Goal: Information Seeking & Learning: Learn about a topic

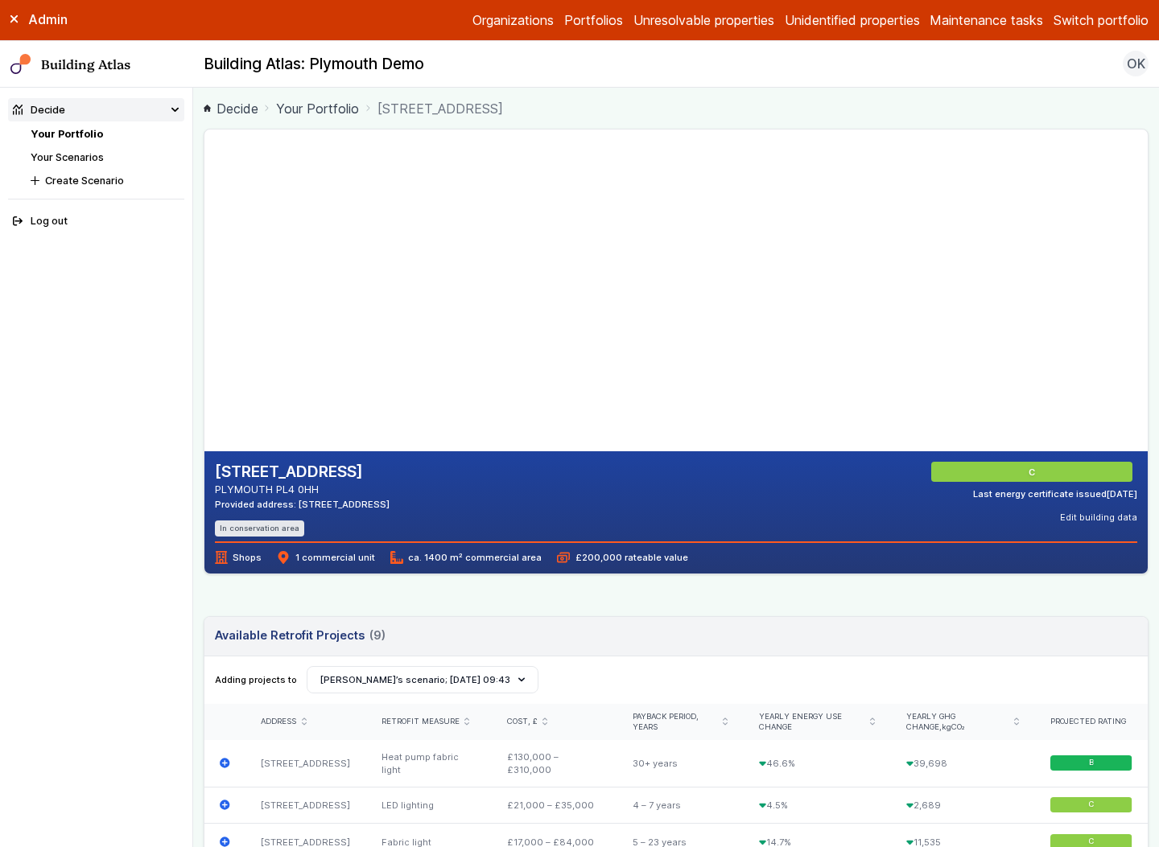
click at [1085, 14] on button "Switch portfolio" at bounding box center [1100, 19] width 95 height 19
click at [0, 0] on button "PwC - Pilot portfolio" at bounding box center [0, 0] width 0 height 0
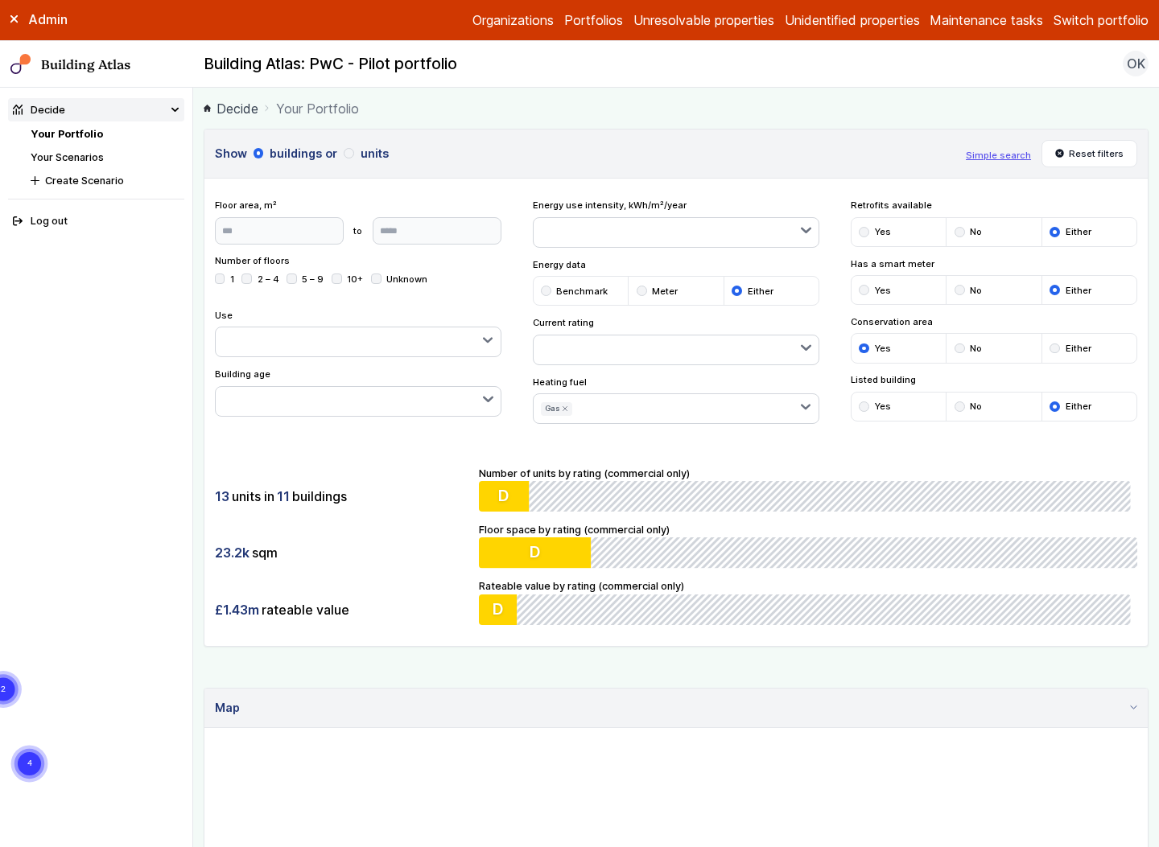
click at [562, 410] on icon "submit" at bounding box center [565, 409] width 6 height 6
click at [426, 480] on div "13 units in 11 buildings 23.2k sqm £1.43m rateable value Number of units by rat…" at bounding box center [675, 545] width 943 height 201
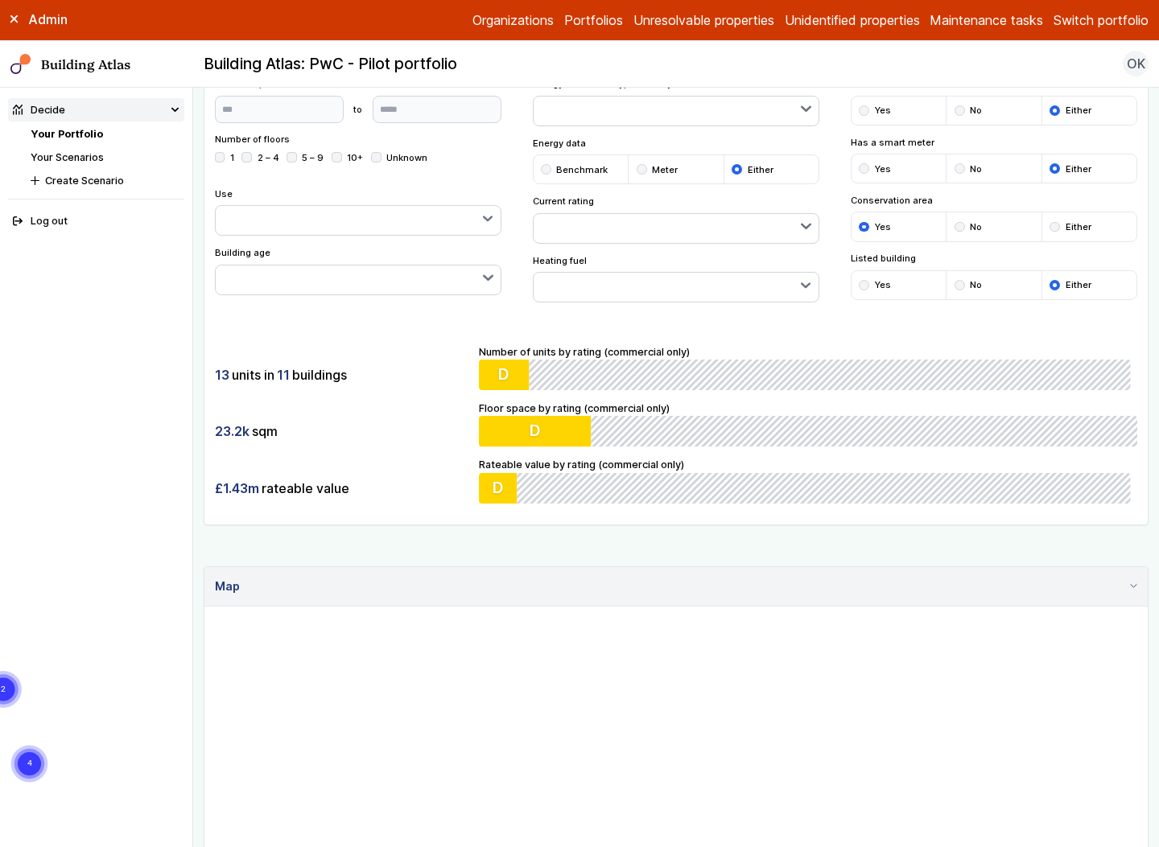
scroll to position [155, 0]
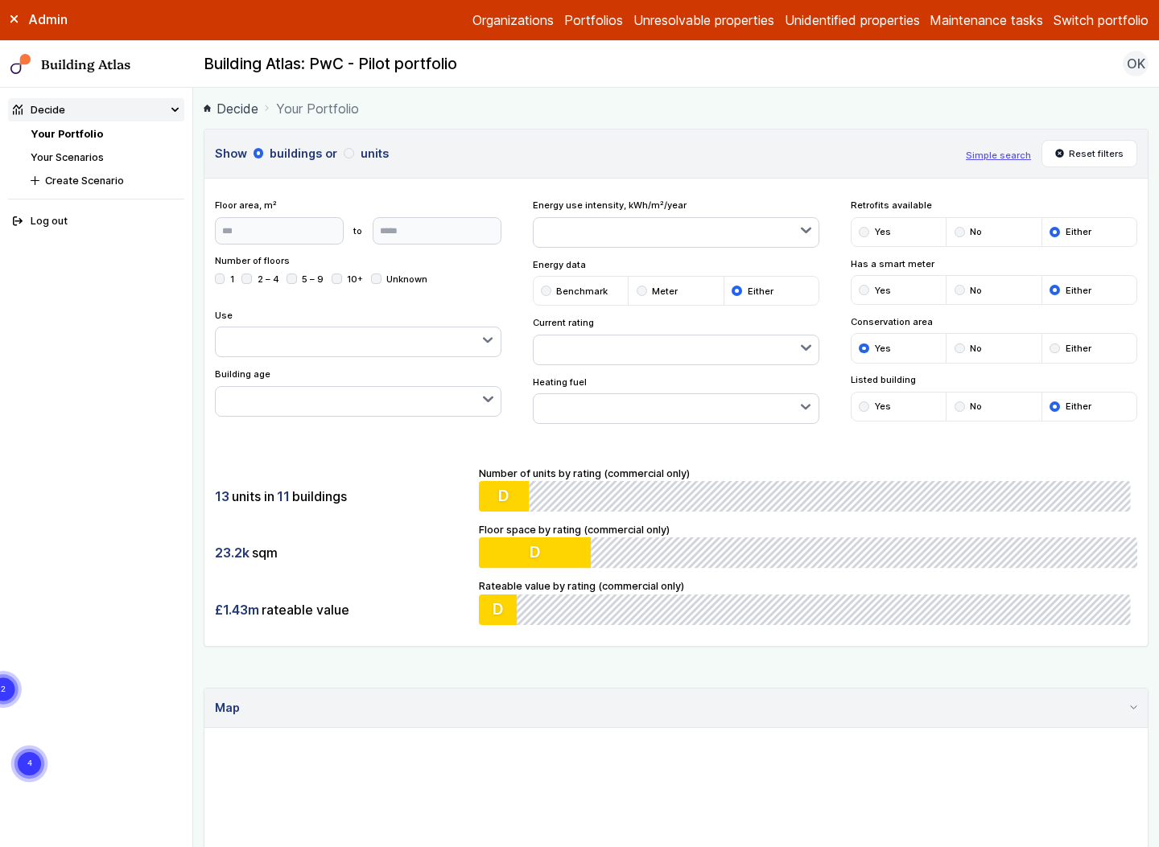
click at [414, 499] on div "13 units in 11 buildings" at bounding box center [342, 496] width 254 height 31
click at [1049, 348] on div "submit" at bounding box center [1054, 349] width 10 height 10
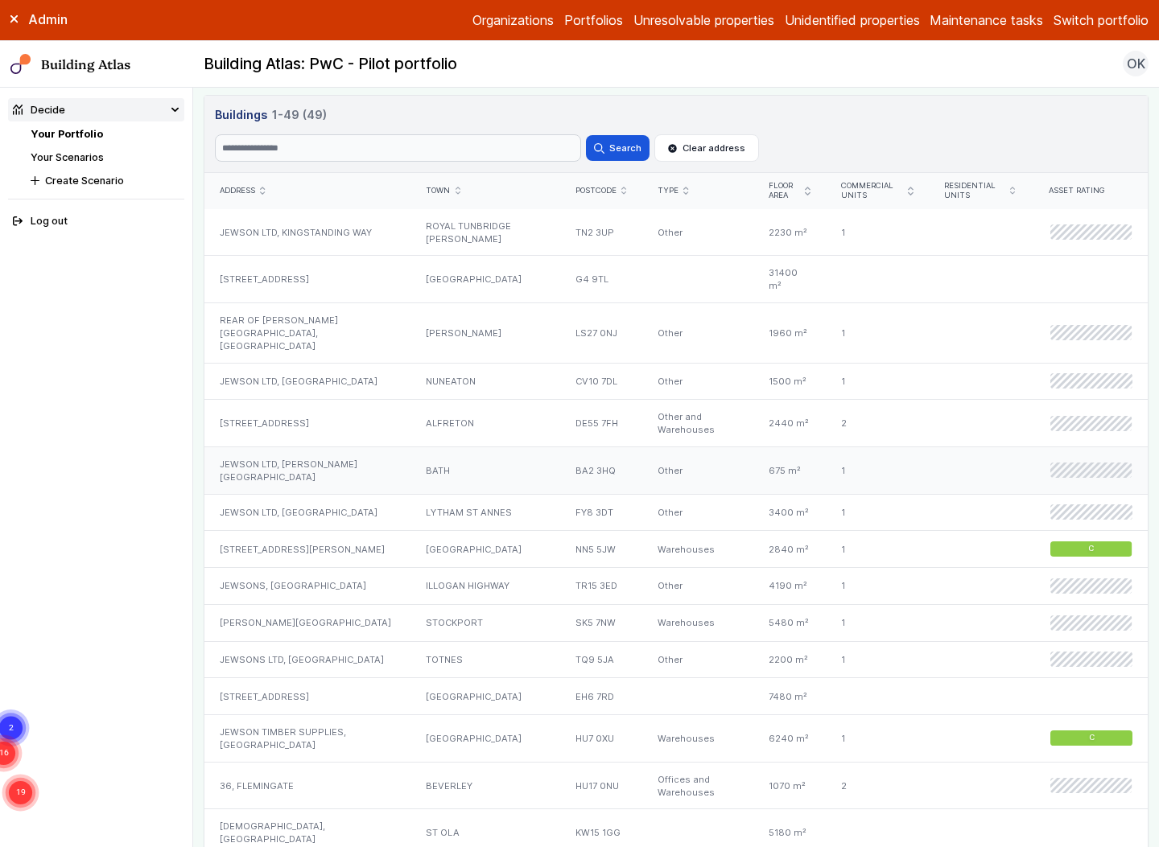
scroll to position [1118, 0]
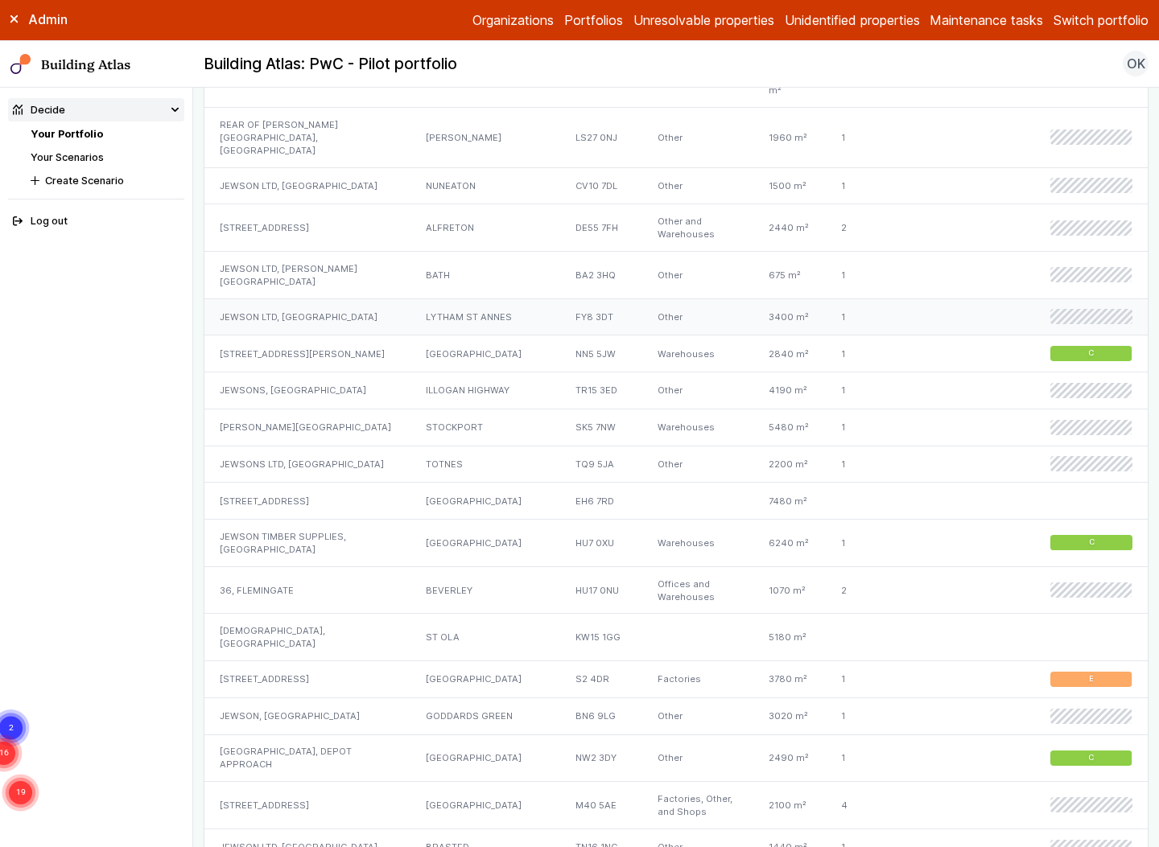
click at [323, 299] on div "JEWSON LTD, [GEOGRAPHIC_DATA]" at bounding box center [307, 317] width 206 height 37
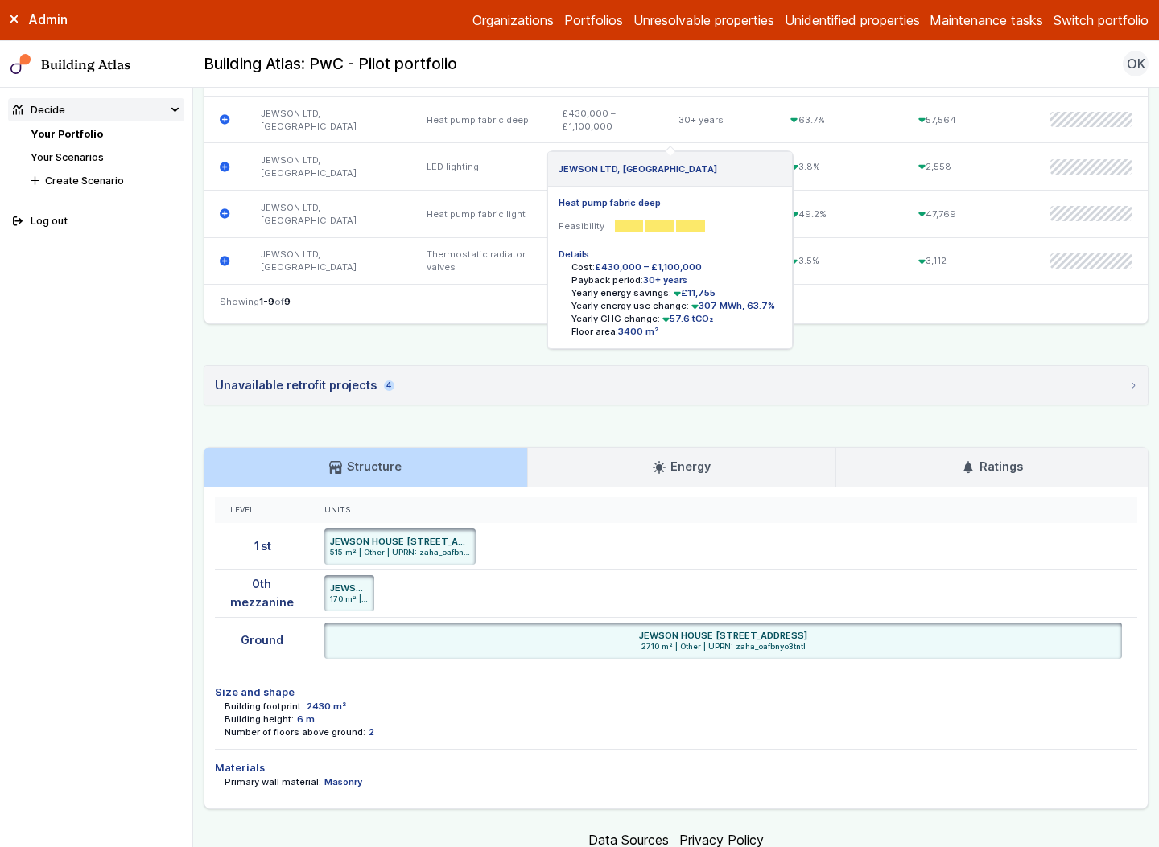
scroll to position [933, 0]
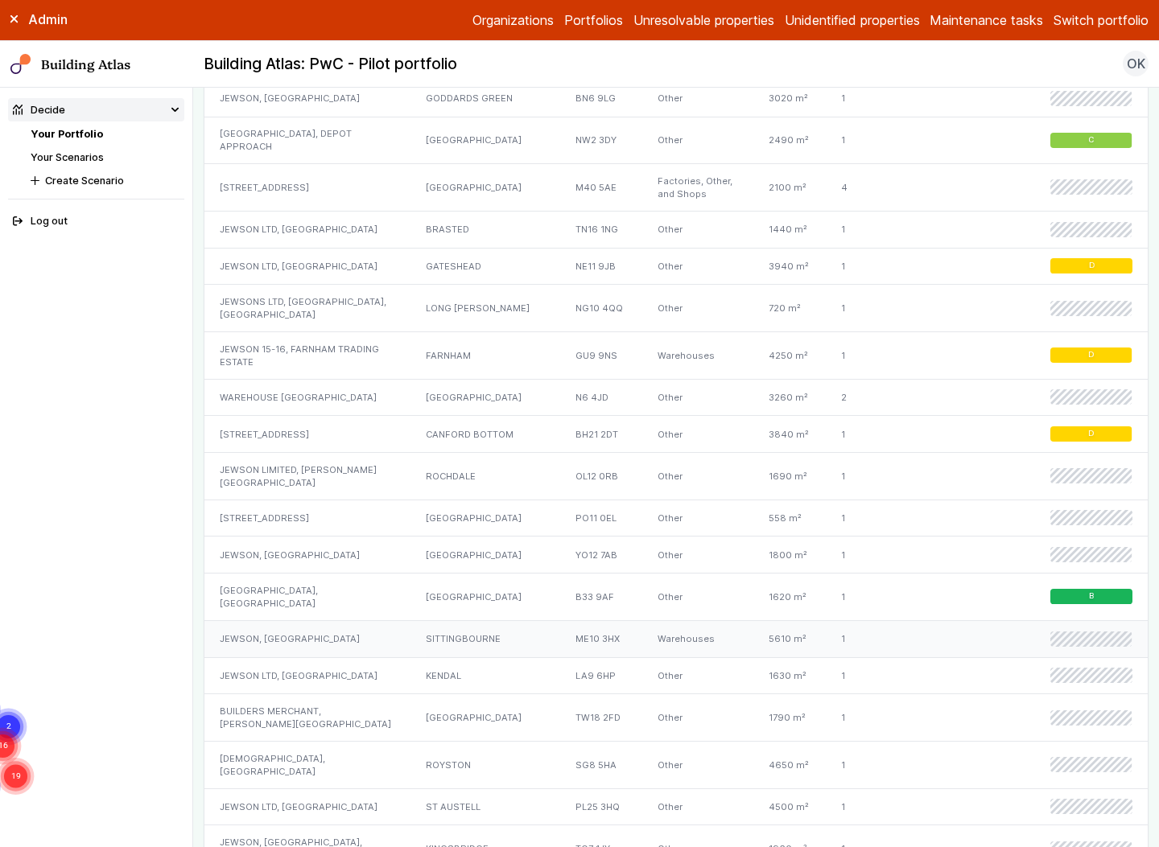
scroll to position [2231, 0]
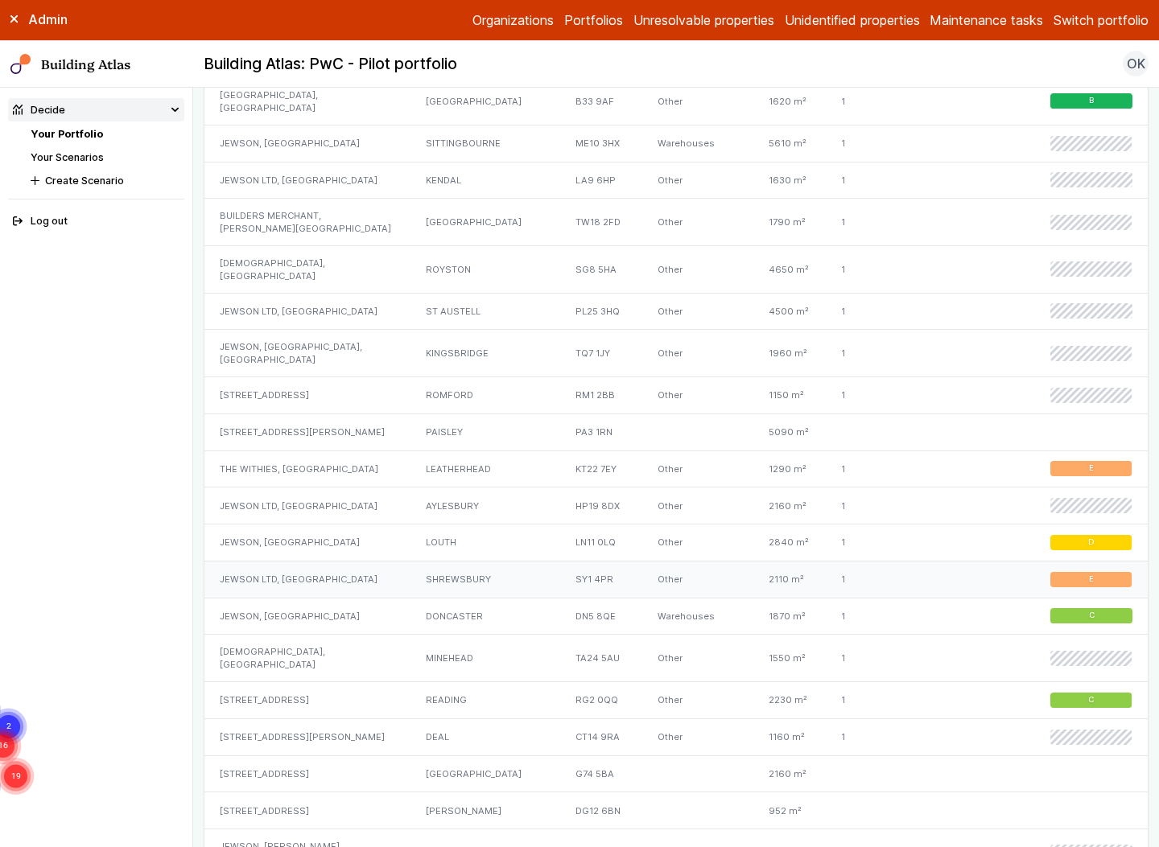
click at [642, 561] on div "Other" at bounding box center [697, 579] width 111 height 37
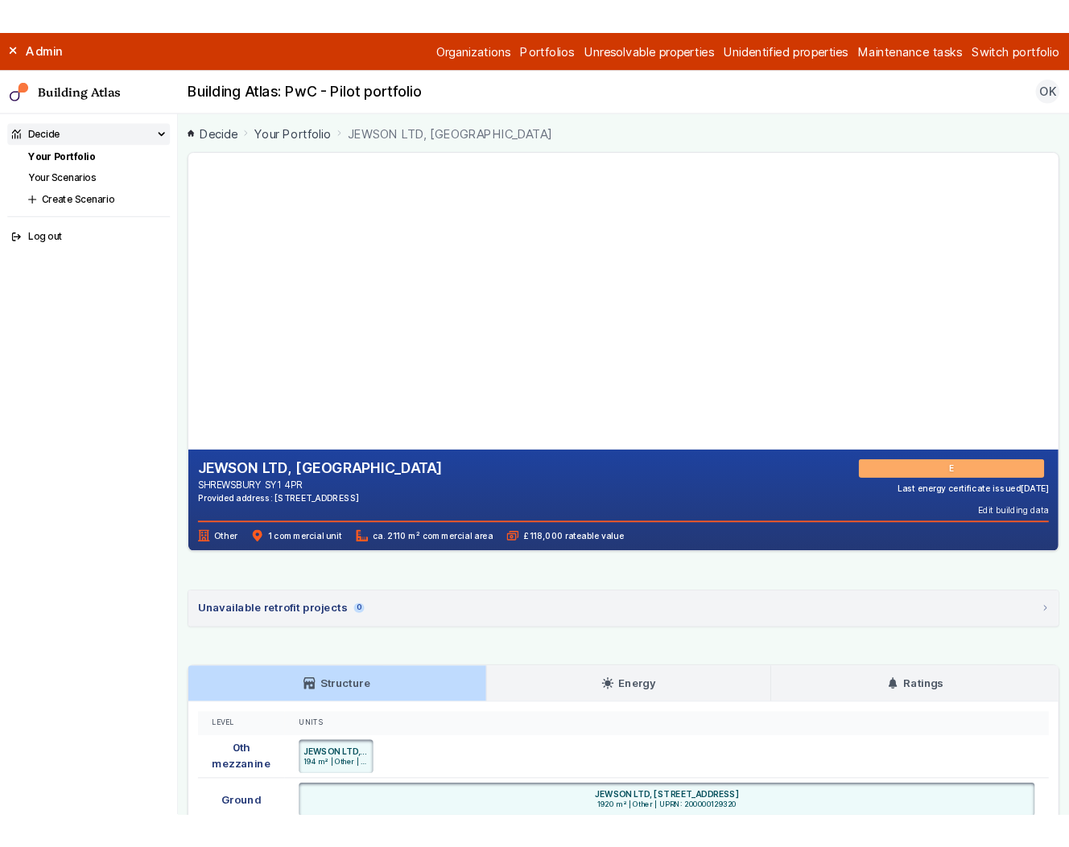
scroll to position [244, 0]
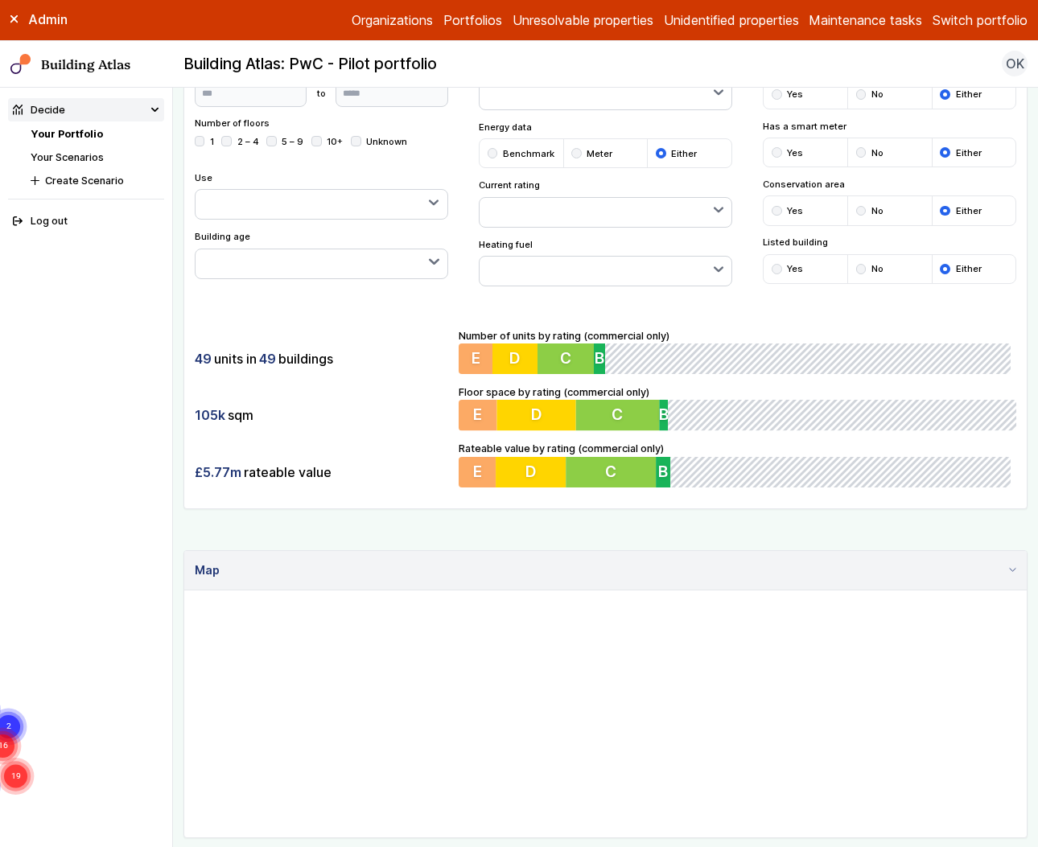
scroll to position [169, 0]
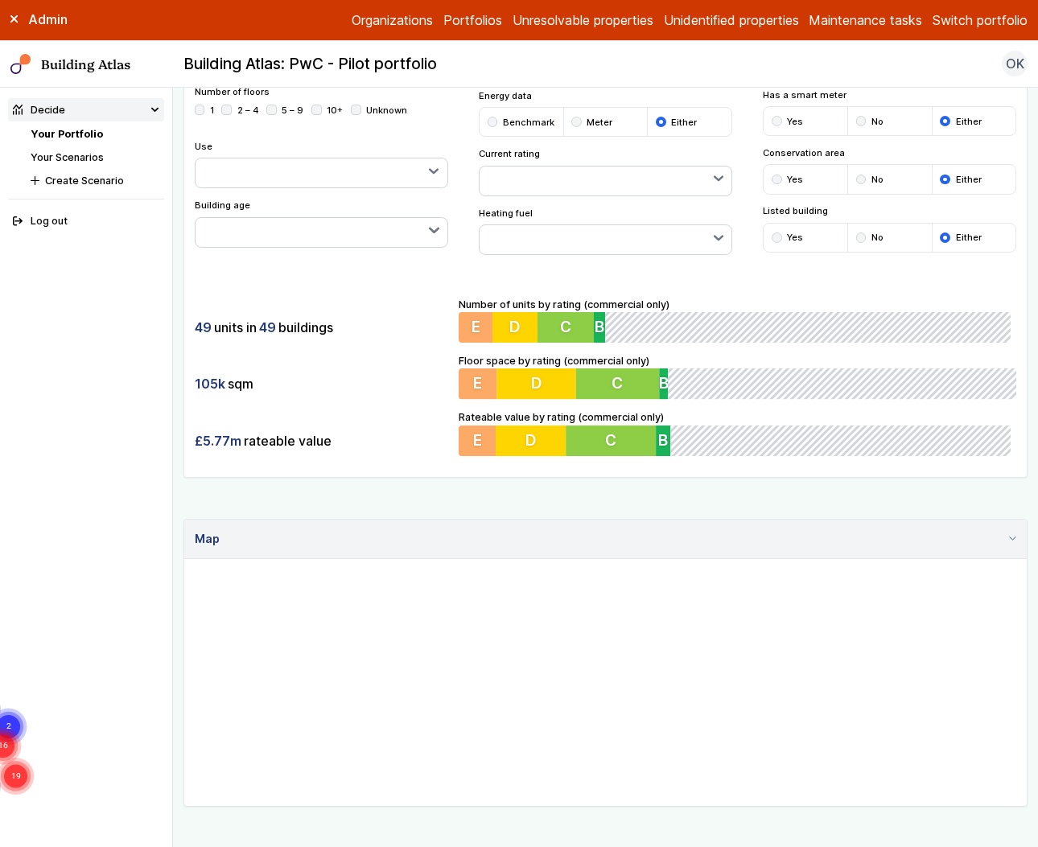
click at [991, 530] on summary "Map" at bounding box center [605, 539] width 842 height 39
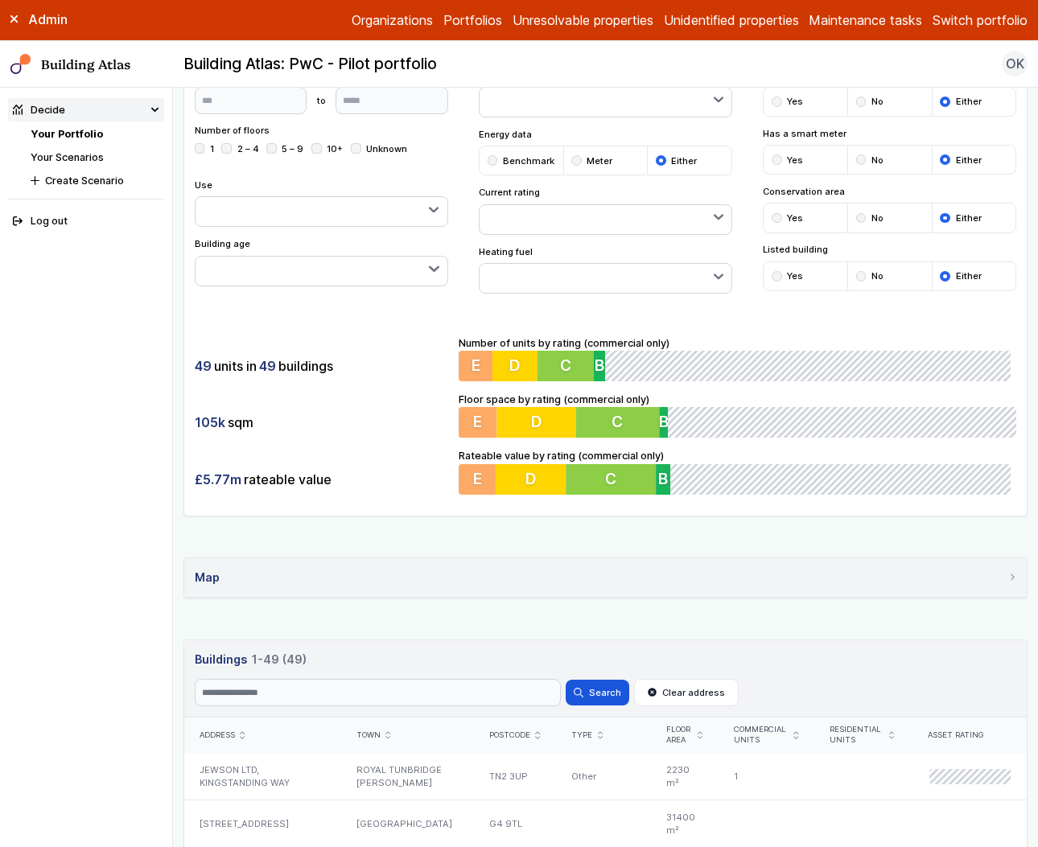
scroll to position [0, 0]
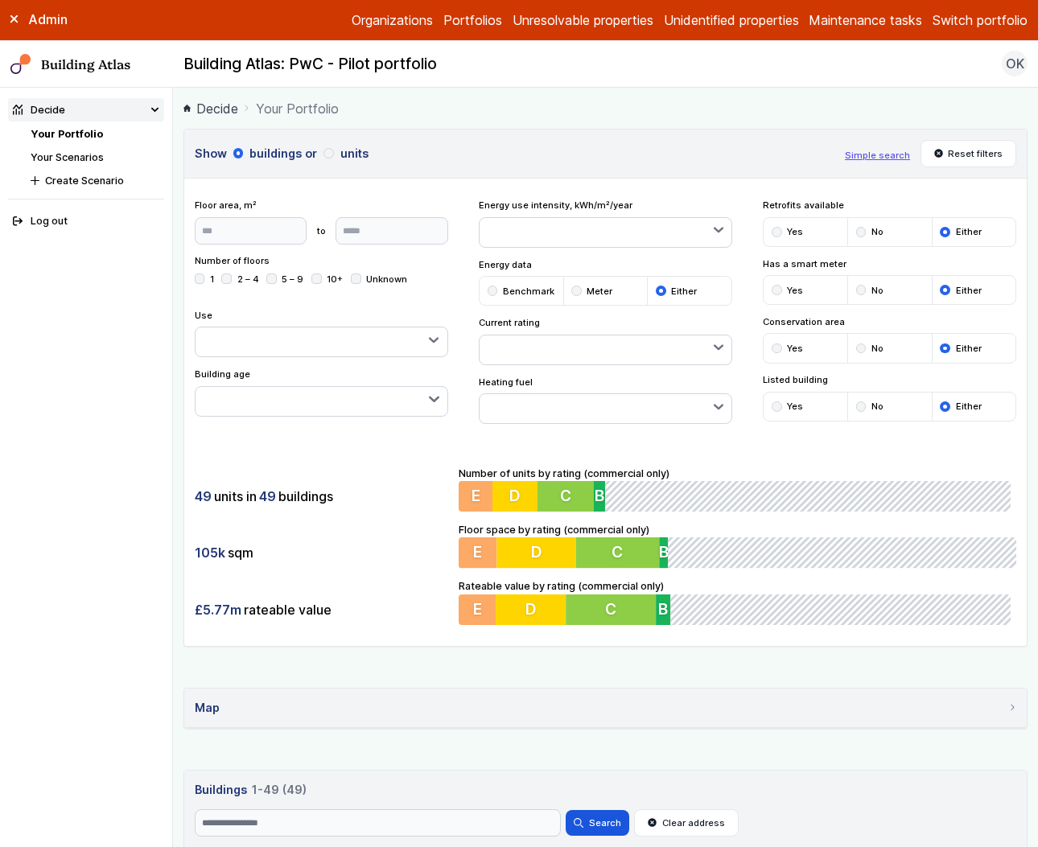
click at [830, 467] on div "Number of units by rating (commercial only) 0 0 3 E 4 D 5 C 1 B 0 0 36" at bounding box center [738, 489] width 558 height 47
click at [369, 410] on button "button" at bounding box center [322, 401] width 252 height 29
click at [336, 341] on button "button" at bounding box center [322, 342] width 252 height 29
click at [445, 453] on div "49 units in 49 buildings 105k sqm £5.77m rateable value Number of units by rati…" at bounding box center [605, 545] width 842 height 201
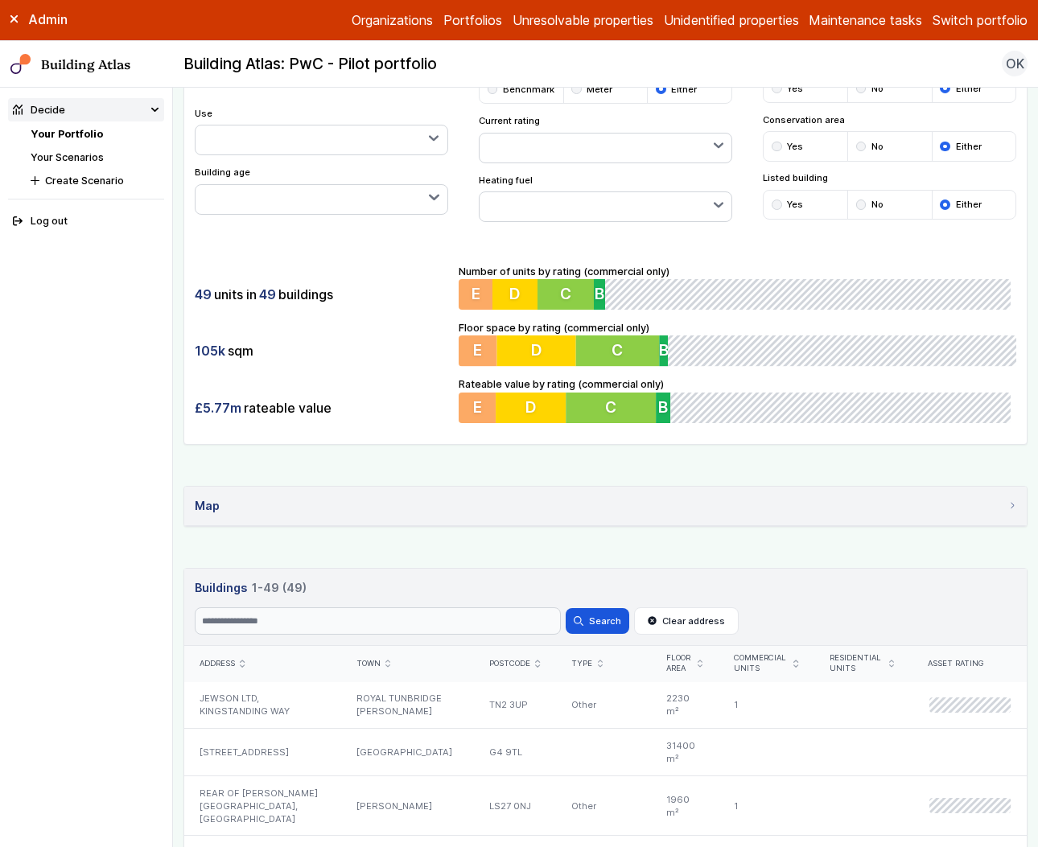
scroll to position [316, 0]
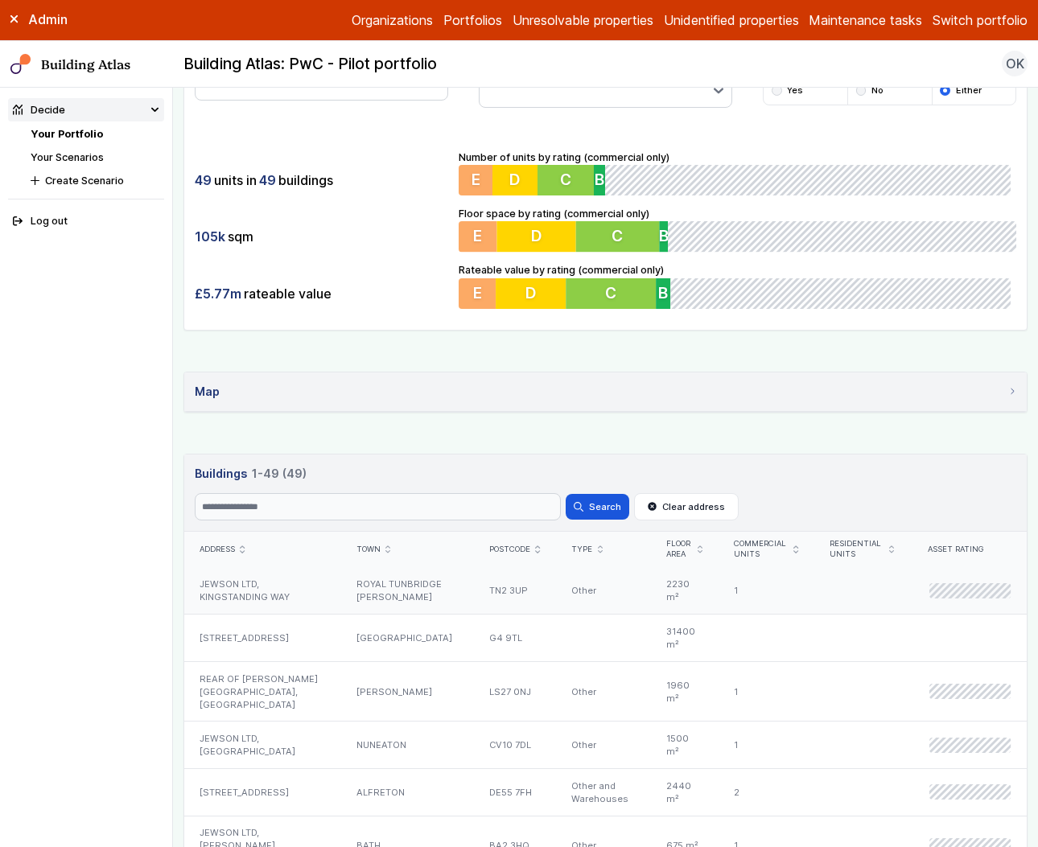
click at [388, 585] on div "ROYAL TUNBRIDGE WELLS" at bounding box center [407, 591] width 134 height 47
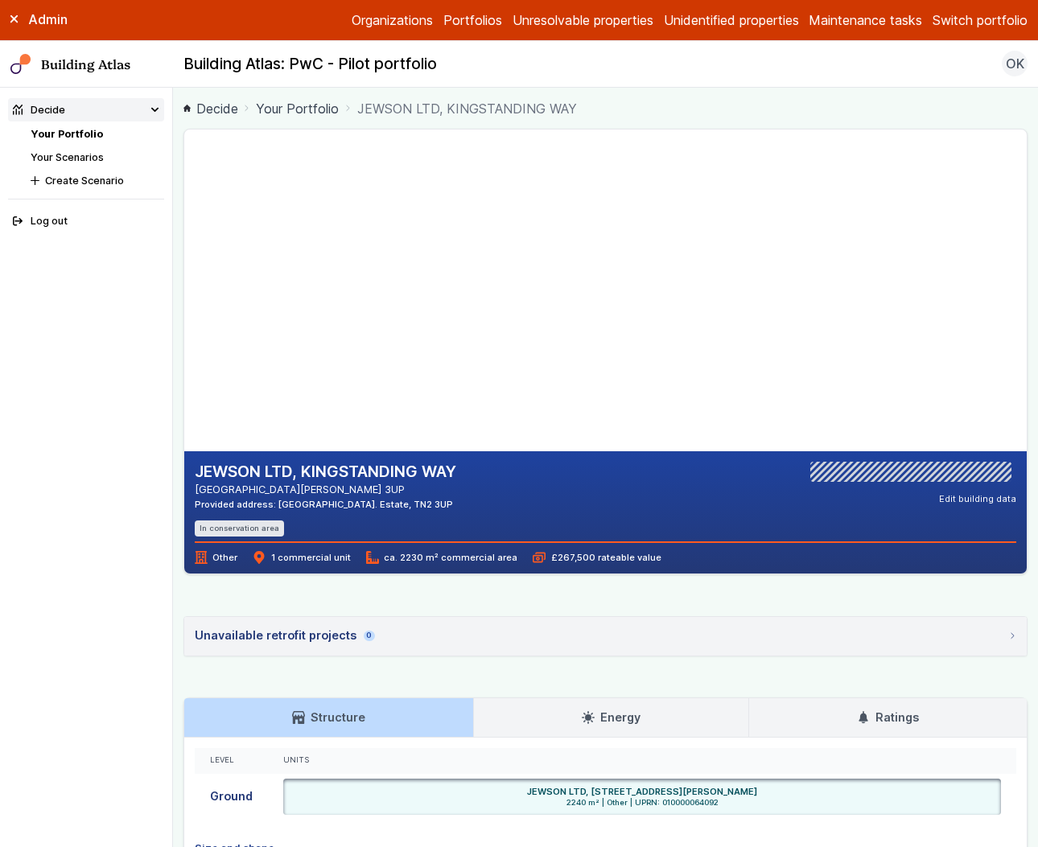
drag, startPoint x: 575, startPoint y: 505, endPoint x: 530, endPoint y: 504, distance: 45.1
click at [530, 504] on div "JEWSON LTD, KINGSTANDING WAY ROYAL TUNBRIDGE WELLS TN2 3UP Provided address: Ki…" at bounding box center [606, 499] width 822 height 75
copy div "TN2 3UP"
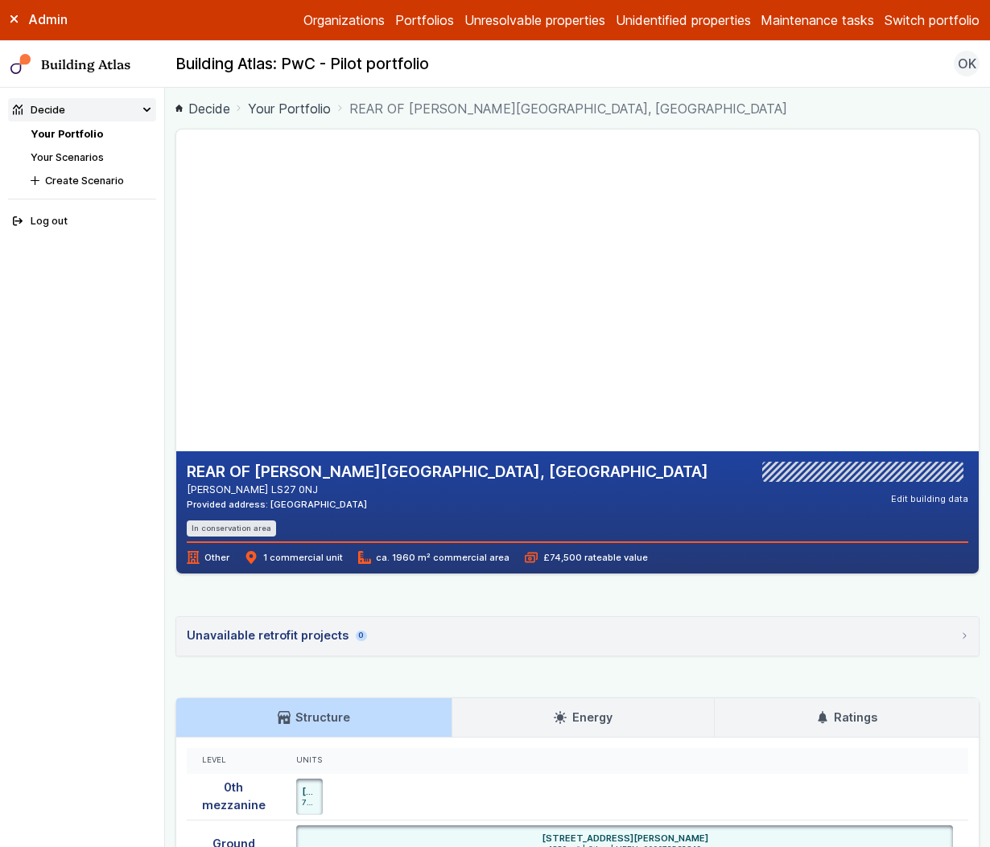
drag, startPoint x: 368, startPoint y: 314, endPoint x: 411, endPoint y: 313, distance: 43.5
click at [176, 313] on gmp-map-3d at bounding box center [176, 291] width 0 height 322
drag, startPoint x: 442, startPoint y: 379, endPoint x: 376, endPoint y: 296, distance: 105.9
click at [176, 296] on gmp-map-3d at bounding box center [176, 291] width 0 height 322
drag, startPoint x: 443, startPoint y: 301, endPoint x: 425, endPoint y: 294, distance: 19.9
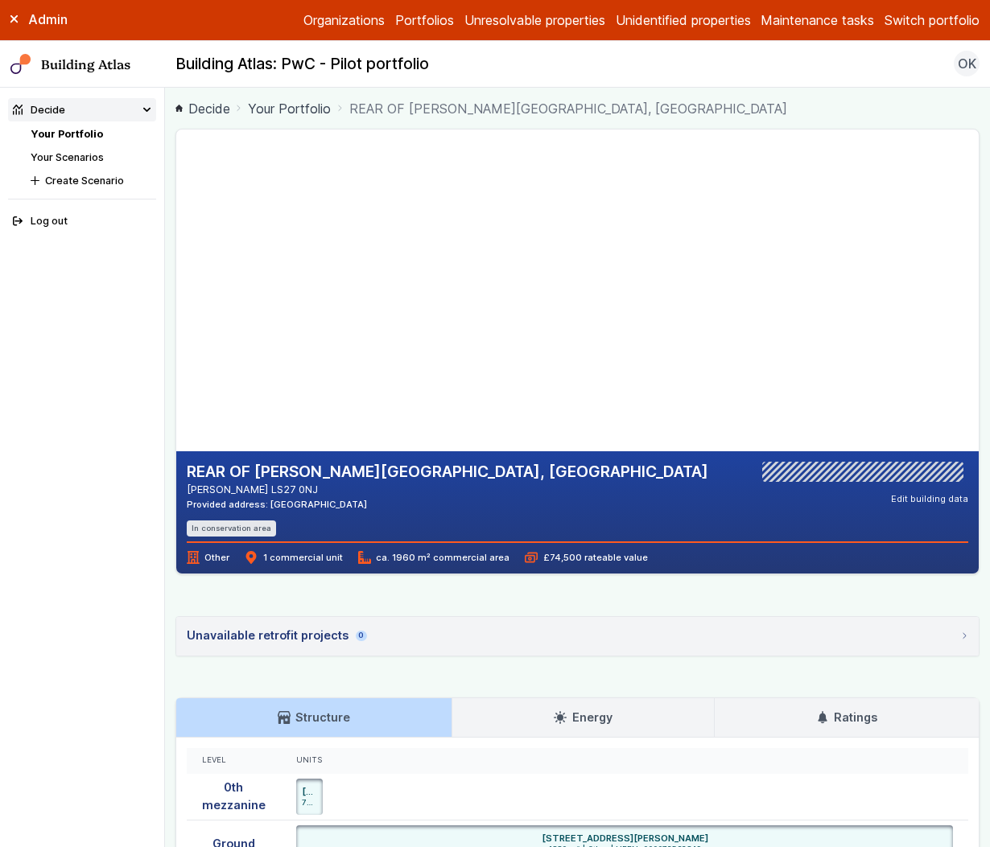
click at [176, 294] on gmp-map-3d at bounding box center [176, 291] width 0 height 322
drag, startPoint x: 278, startPoint y: 348, endPoint x: 389, endPoint y: 344, distance: 111.1
click at [176, 344] on gmp-map-3d at bounding box center [176, 291] width 0 height 322
drag, startPoint x: 329, startPoint y: 329, endPoint x: 341, endPoint y: 329, distance: 12.1
click at [176, 329] on gmp-map-3d at bounding box center [176, 291] width 0 height 322
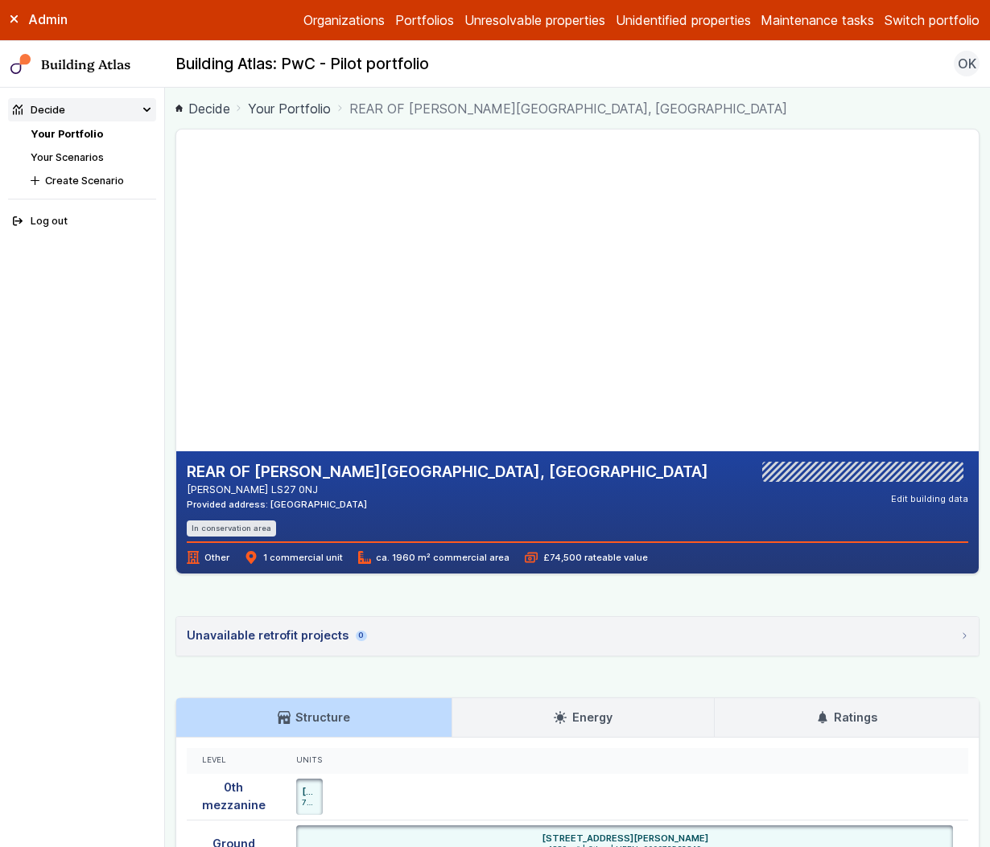
drag, startPoint x: 503, startPoint y: 284, endPoint x: 431, endPoint y: 304, distance: 74.4
click at [176, 304] on gmp-map-3d at bounding box center [176, 291] width 0 height 322
drag, startPoint x: 480, startPoint y: 299, endPoint x: 406, endPoint y: 297, distance: 74.0
click at [176, 297] on gmp-map-3d at bounding box center [176, 291] width 0 height 322
drag, startPoint x: 469, startPoint y: 301, endPoint x: 409, endPoint y: 305, distance: 60.5
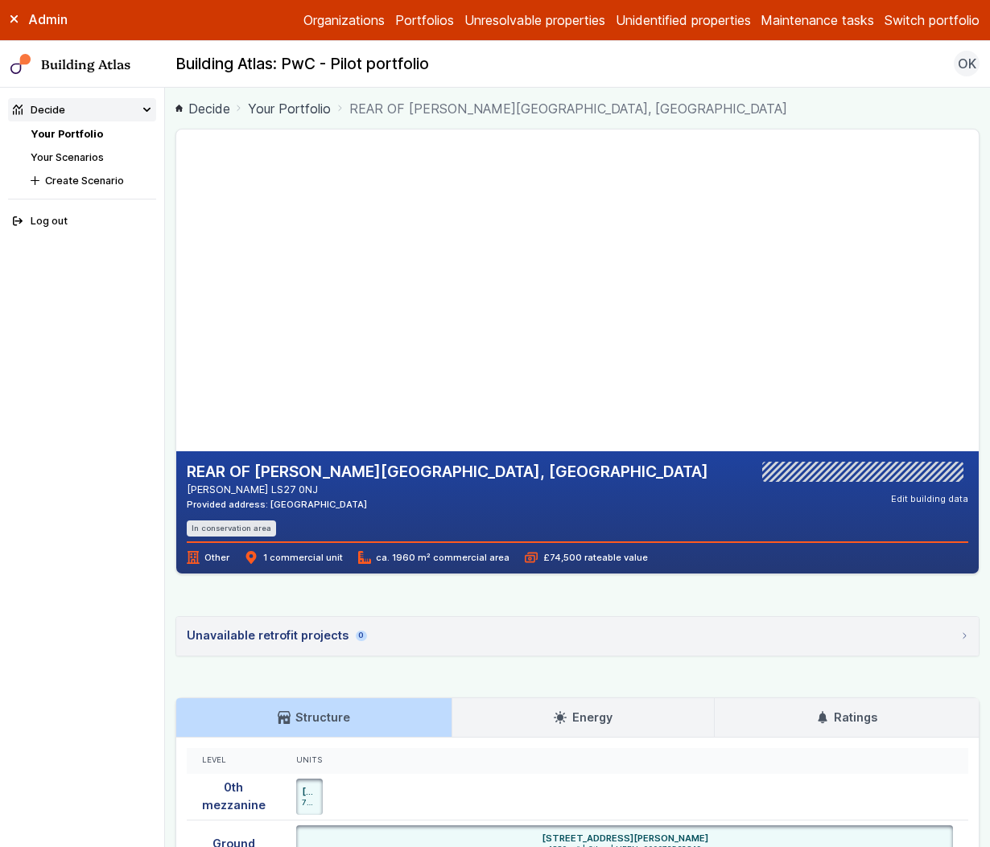
click at [176, 305] on gmp-map-3d at bounding box center [176, 291] width 0 height 322
drag, startPoint x: 365, startPoint y: 294, endPoint x: 366, endPoint y: 307, distance: 13.0
click at [176, 307] on gmp-map-3d at bounding box center [176, 291] width 0 height 322
drag, startPoint x: 381, startPoint y: 311, endPoint x: 365, endPoint y: 305, distance: 17.8
click at [176, 305] on gmp-map-3d at bounding box center [176, 291] width 0 height 322
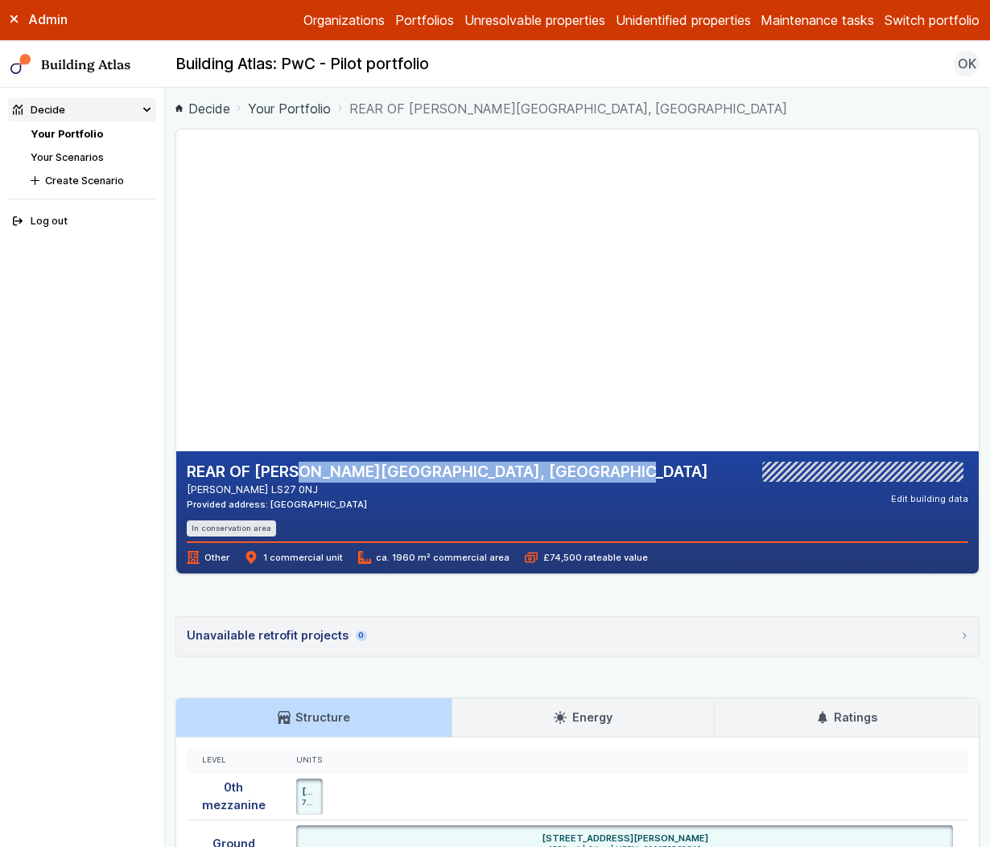
drag, startPoint x: 183, startPoint y: 468, endPoint x: 533, endPoint y: 474, distance: 350.1
click at [533, 474] on div "REAR OF BARFIELD HOUSE, BRITANNIA ROAD MORLEY LS27 0NJ Provided address: Jewson…" at bounding box center [577, 512] width 802 height 122
drag, startPoint x: 324, startPoint y: 206, endPoint x: 347, endPoint y: 220, distance: 26.8
click at [176, 220] on gmp-map-3d at bounding box center [176, 291] width 0 height 322
click at [176, 254] on gmp-map-3d at bounding box center [176, 291] width 0 height 322
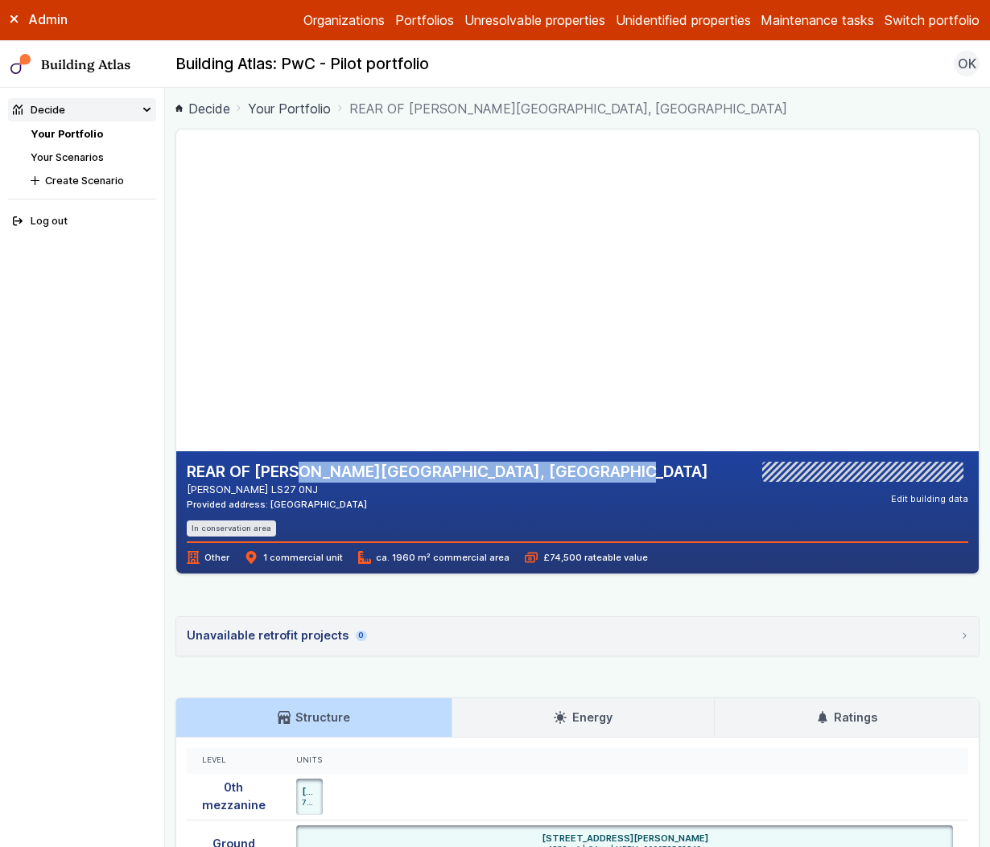
click at [472, 644] on summary "Unavailable retrofit projects 0" at bounding box center [577, 636] width 802 height 39
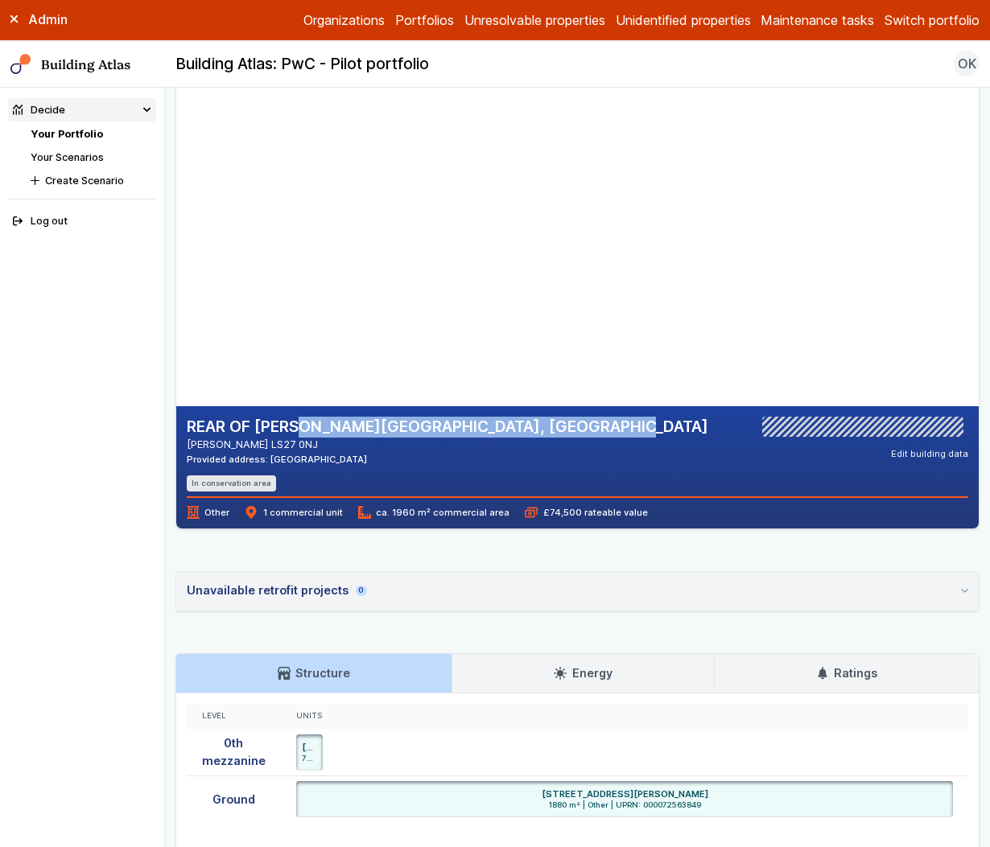
scroll to position [47, 0]
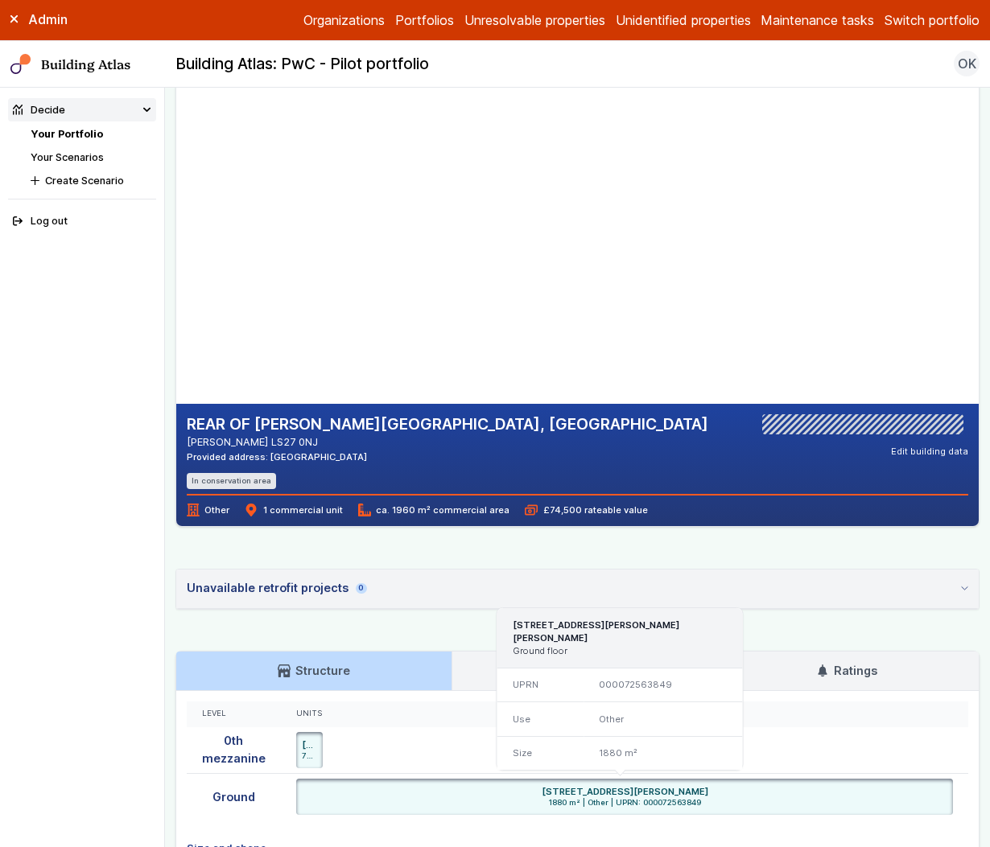
click at [612, 793] on h6 "BEHIND BARFIELD, BRITANNIA ROAD, MORLEY, LEEDS LS27 0NJ" at bounding box center [625, 791] width 167 height 13
drag, startPoint x: 332, startPoint y: 151, endPoint x: 345, endPoint y: 189, distance: 40.0
click at [176, 189] on gmp-map-3d at bounding box center [176, 243] width 0 height 322
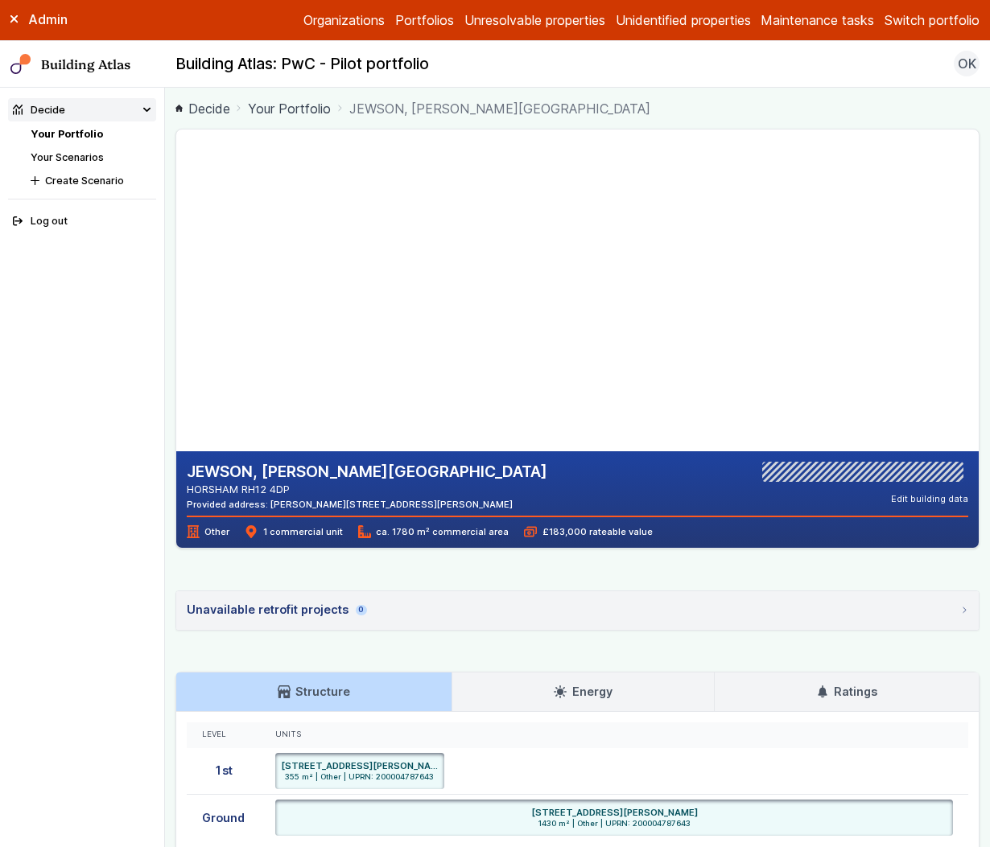
drag, startPoint x: 422, startPoint y: 363, endPoint x: 368, endPoint y: 343, distance: 57.5
click at [176, 343] on gmp-map-3d at bounding box center [176, 291] width 0 height 322
drag, startPoint x: 319, startPoint y: 270, endPoint x: 368, endPoint y: 273, distance: 48.3
click at [176, 273] on gmp-map-3d at bounding box center [176, 291] width 0 height 322
drag, startPoint x: 412, startPoint y: 305, endPoint x: 393, endPoint y: 284, distance: 27.9
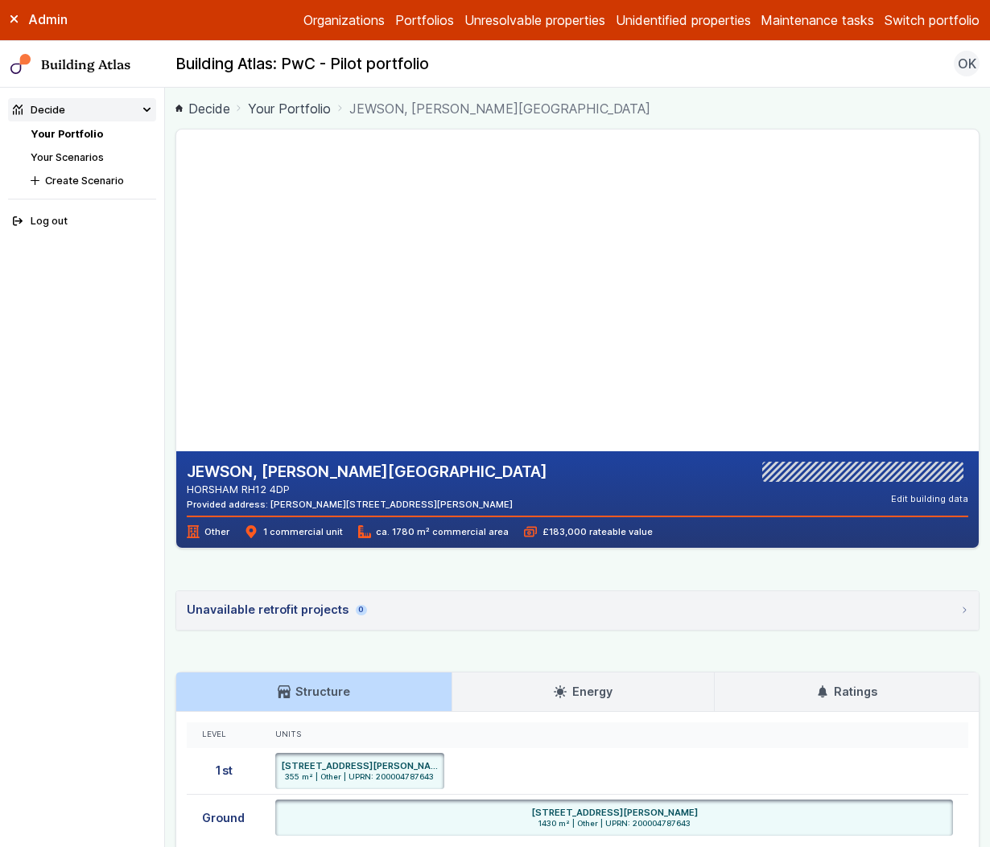
click at [176, 284] on gmp-map-3d at bounding box center [176, 291] width 0 height 322
drag, startPoint x: 455, startPoint y: 341, endPoint x: 439, endPoint y: 321, distance: 25.8
click at [176, 321] on gmp-map-3d at bounding box center [176, 291] width 0 height 322
drag, startPoint x: 381, startPoint y: 293, endPoint x: 361, endPoint y: 295, distance: 19.5
click at [176, 295] on gmp-map-3d at bounding box center [176, 291] width 0 height 322
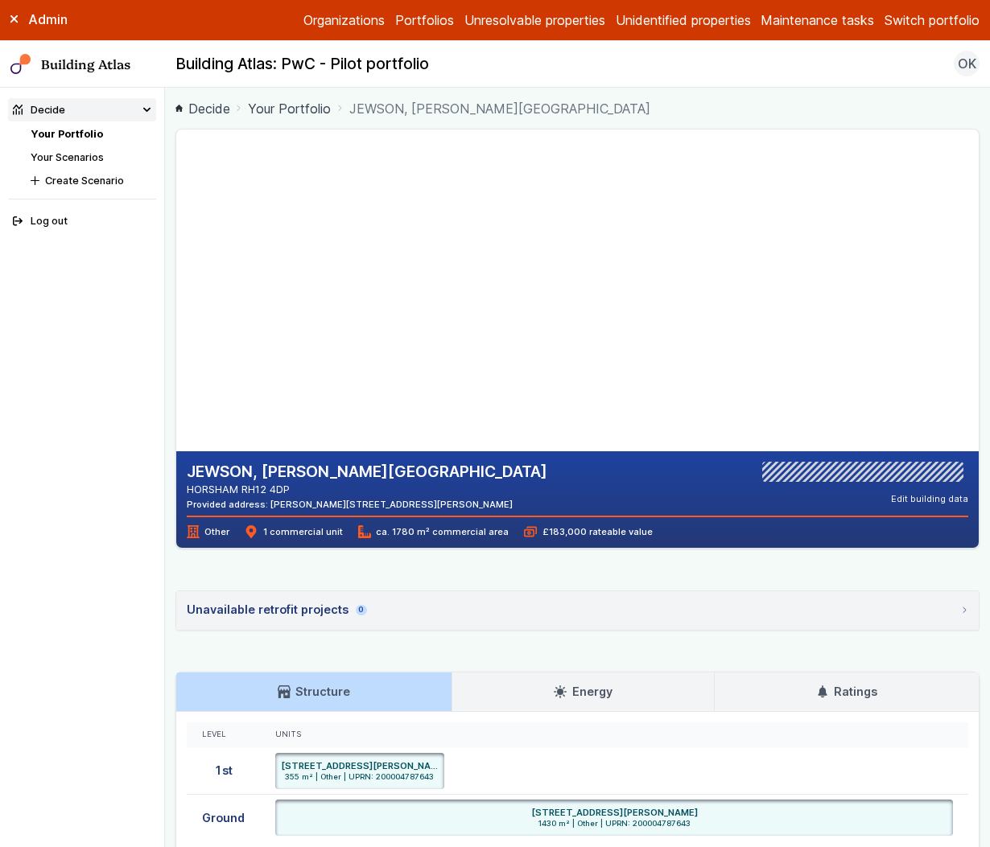
drag, startPoint x: 358, startPoint y: 348, endPoint x: 363, endPoint y: 336, distance: 13.0
click at [176, 336] on gmp-map-3d at bounding box center [176, 291] width 0 height 322
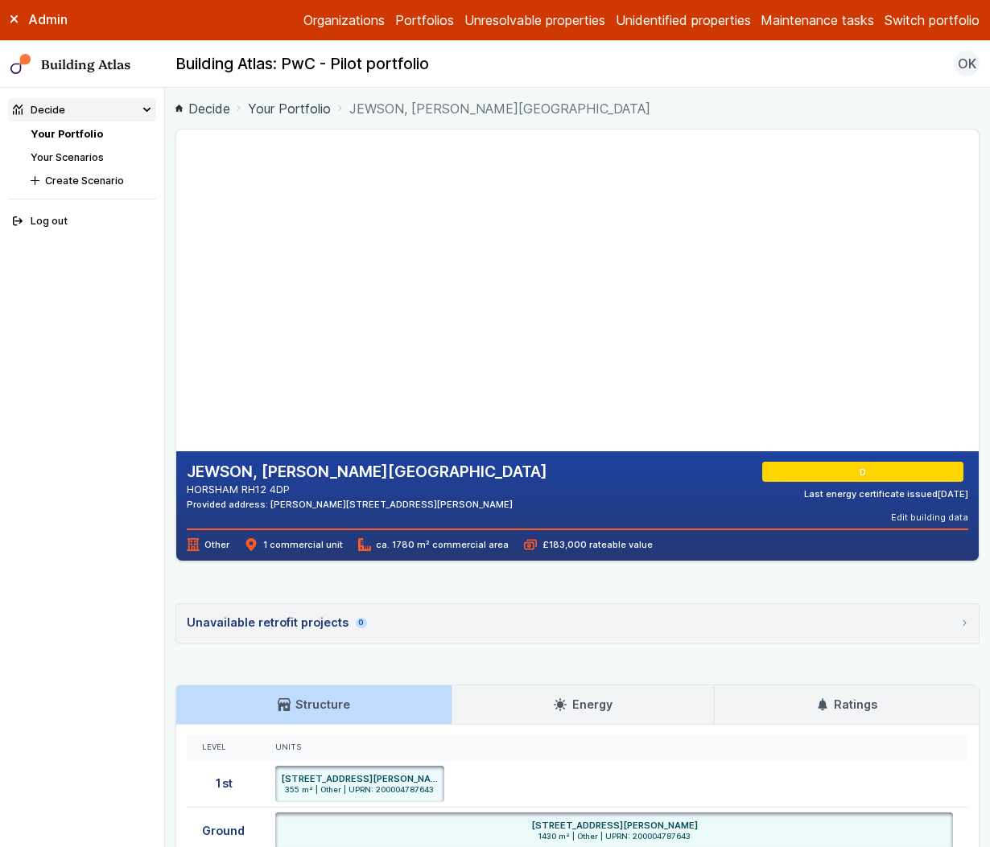
drag, startPoint x: 463, startPoint y: 377, endPoint x: 366, endPoint y: 310, distance: 118.1
click at [176, 310] on gmp-map-3d at bounding box center [176, 291] width 0 height 322
drag, startPoint x: 439, startPoint y: 312, endPoint x: 485, endPoint y: 300, distance: 48.2
click at [176, 300] on gmp-map-3d at bounding box center [176, 291] width 0 height 322
drag, startPoint x: 284, startPoint y: 282, endPoint x: 297, endPoint y: 307, distance: 27.4
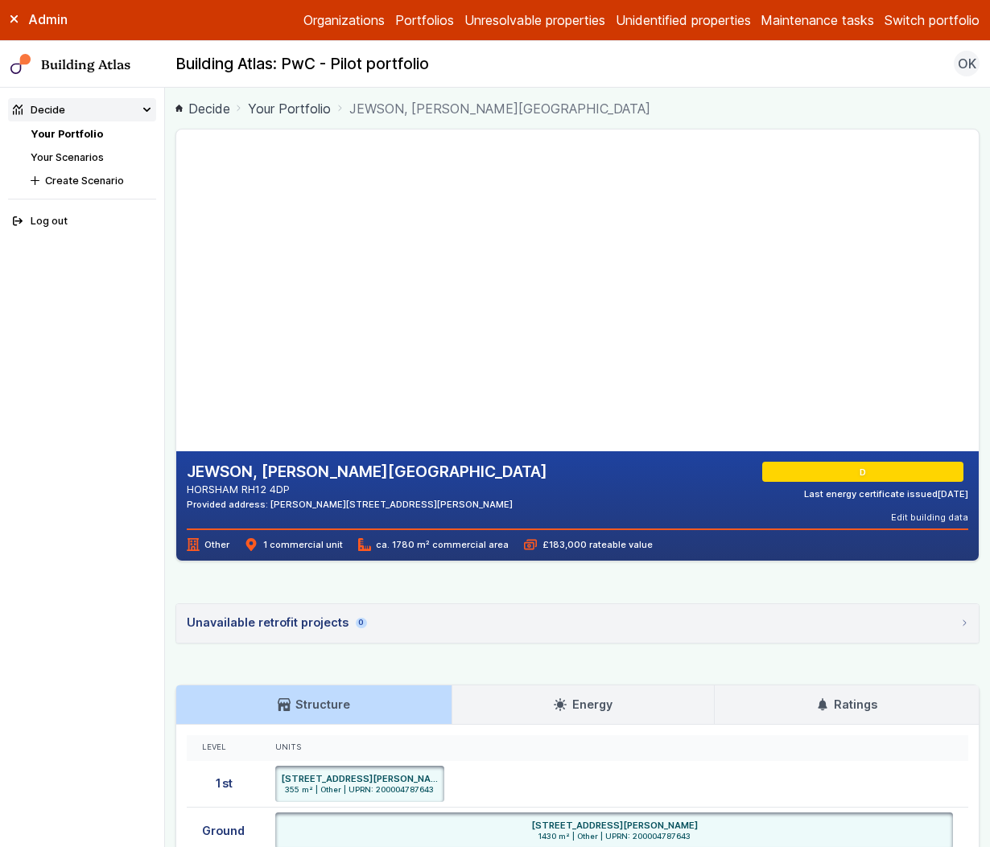
click at [176, 307] on gmp-map-3d at bounding box center [176, 291] width 0 height 322
drag, startPoint x: 227, startPoint y: 287, endPoint x: 261, endPoint y: 340, distance: 62.3
click at [176, 342] on gmp-map-3d at bounding box center [176, 291] width 0 height 322
drag, startPoint x: 468, startPoint y: 320, endPoint x: 333, endPoint y: 210, distance: 173.8
click at [176, 210] on gmp-map-3d at bounding box center [176, 291] width 0 height 322
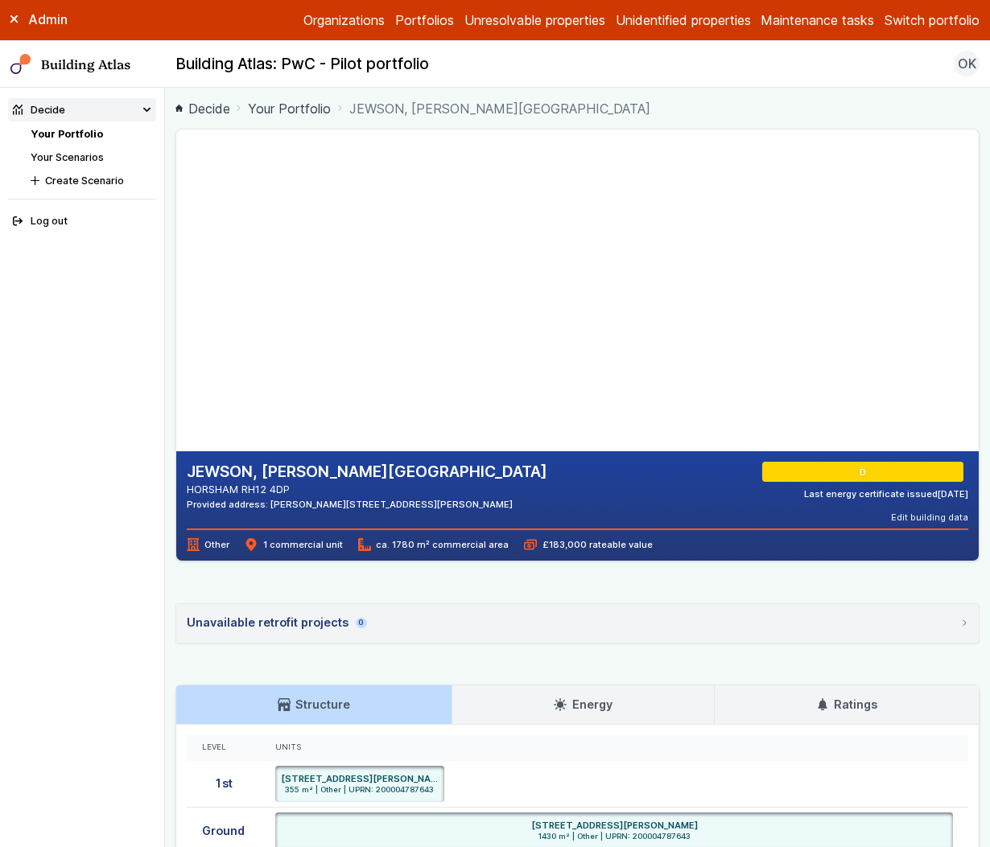
drag, startPoint x: 410, startPoint y: 183, endPoint x: 418, endPoint y: 272, distance: 88.9
click at [176, 272] on gmp-map-3d at bounding box center [176, 291] width 0 height 322
drag, startPoint x: 344, startPoint y: 352, endPoint x: 374, endPoint y: 307, distance: 54.0
click at [176, 307] on gmp-map-3d at bounding box center [176, 291] width 0 height 322
drag, startPoint x: 475, startPoint y: 298, endPoint x: 375, endPoint y: 299, distance: 99.8
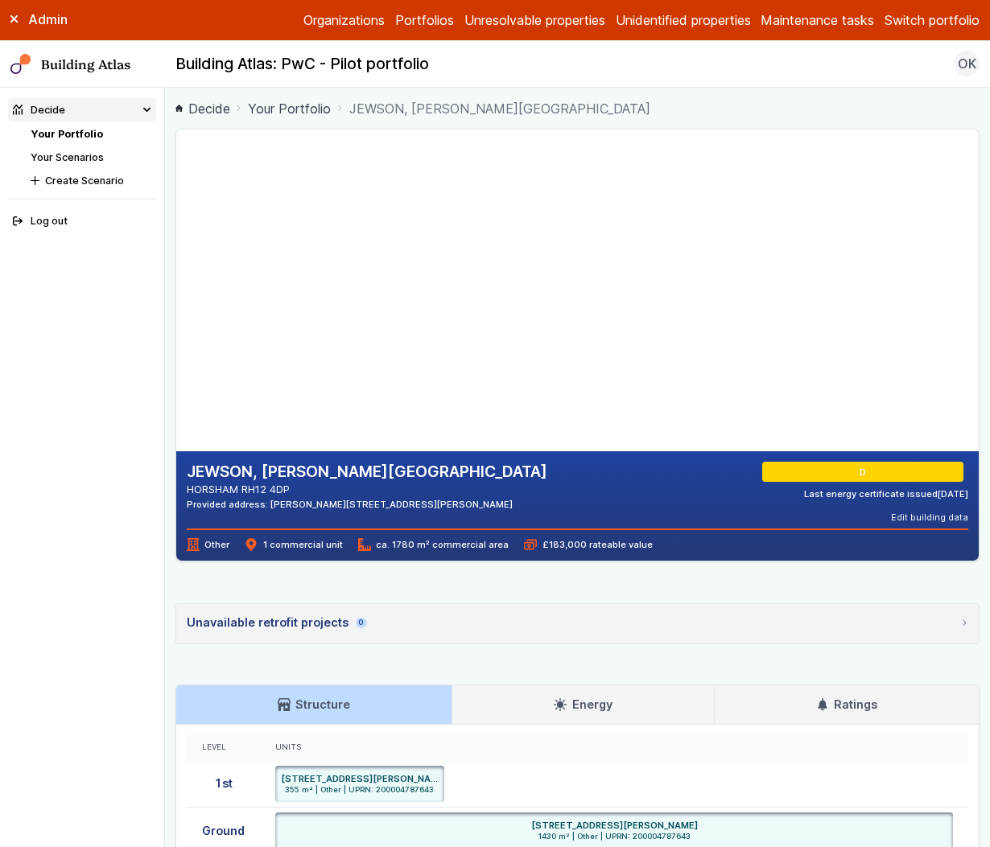
click at [176, 299] on gmp-map-3d at bounding box center [176, 291] width 0 height 322
drag, startPoint x: 292, startPoint y: 323, endPoint x: 345, endPoint y: 328, distance: 53.3
click at [176, 328] on gmp-map-3d at bounding box center [176, 291] width 0 height 322
drag, startPoint x: 274, startPoint y: 270, endPoint x: 362, endPoint y: 274, distance: 88.6
click at [176, 274] on gmp-map-3d at bounding box center [176, 291] width 0 height 322
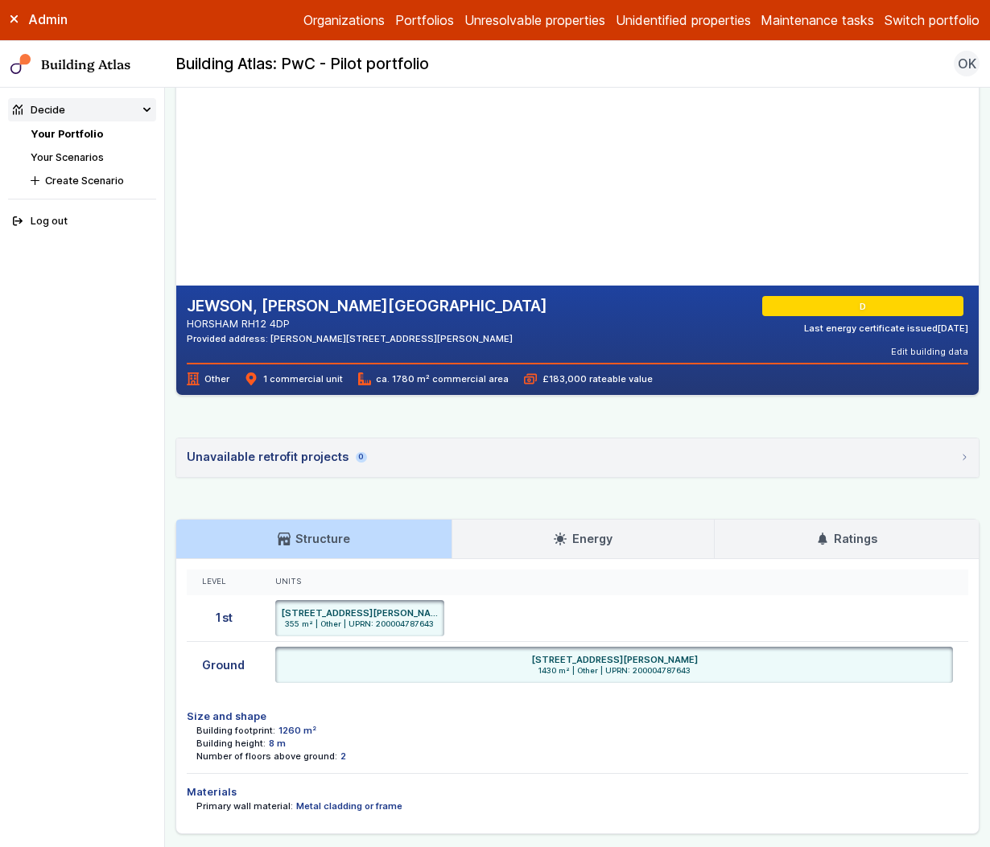
scroll to position [165, 0]
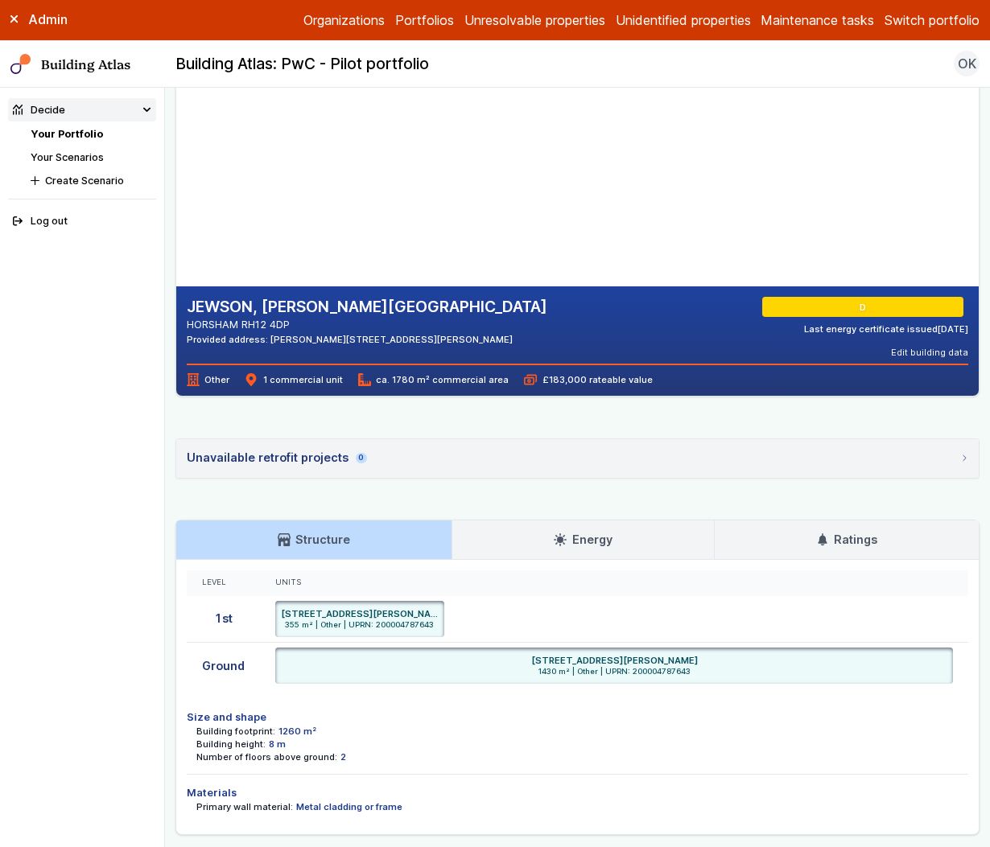
drag, startPoint x: 385, startPoint y: 162, endPoint x: 399, endPoint y: 230, distance: 69.8
click at [176, 230] on gmp-map-3d at bounding box center [176, 126] width 0 height 322
drag, startPoint x: 378, startPoint y: 122, endPoint x: 416, endPoint y: 163, distance: 55.2
click at [176, 163] on gmp-map-3d at bounding box center [176, 126] width 0 height 322
drag, startPoint x: 349, startPoint y: 187, endPoint x: 372, endPoint y: 163, distance: 32.4
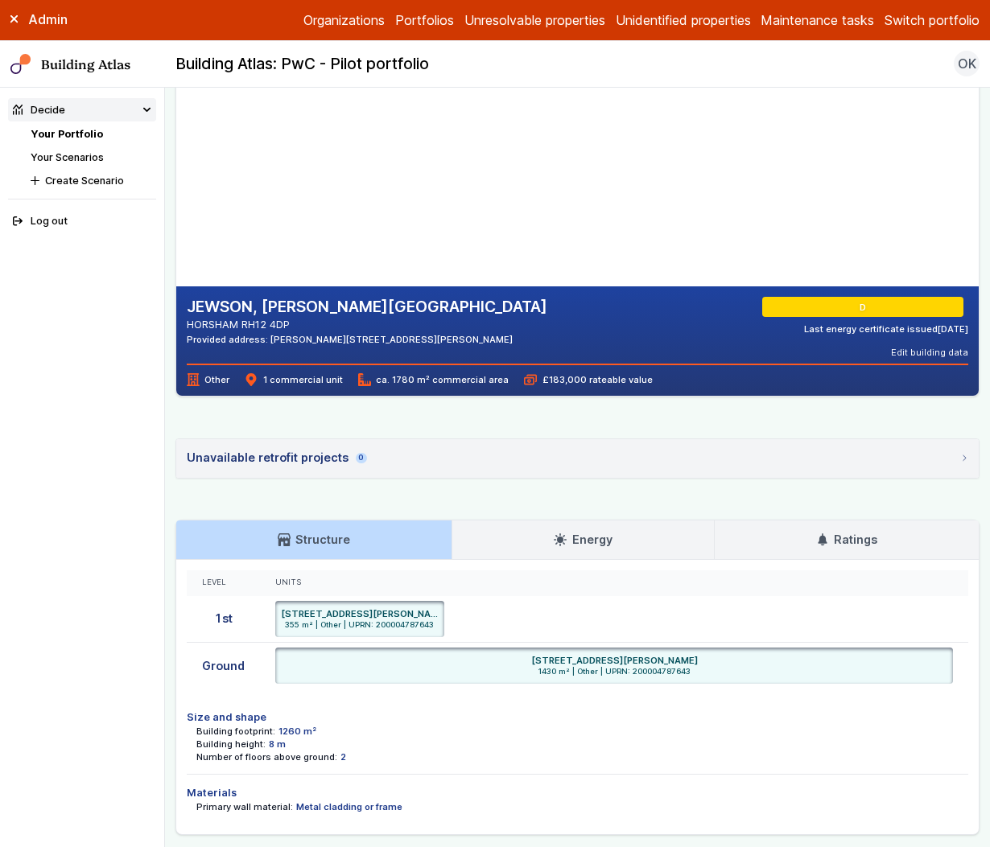
click at [176, 163] on gmp-map-3d at bounding box center [176, 126] width 0 height 322
click at [443, 455] on summary "Unavailable retrofit projects 0" at bounding box center [577, 458] width 802 height 39
click at [73, 142] on nav "Your Portfolio Your Scenarios Create Scenario" at bounding box center [94, 157] width 126 height 62
click at [80, 130] on link "Your Portfolio" at bounding box center [67, 134] width 72 height 12
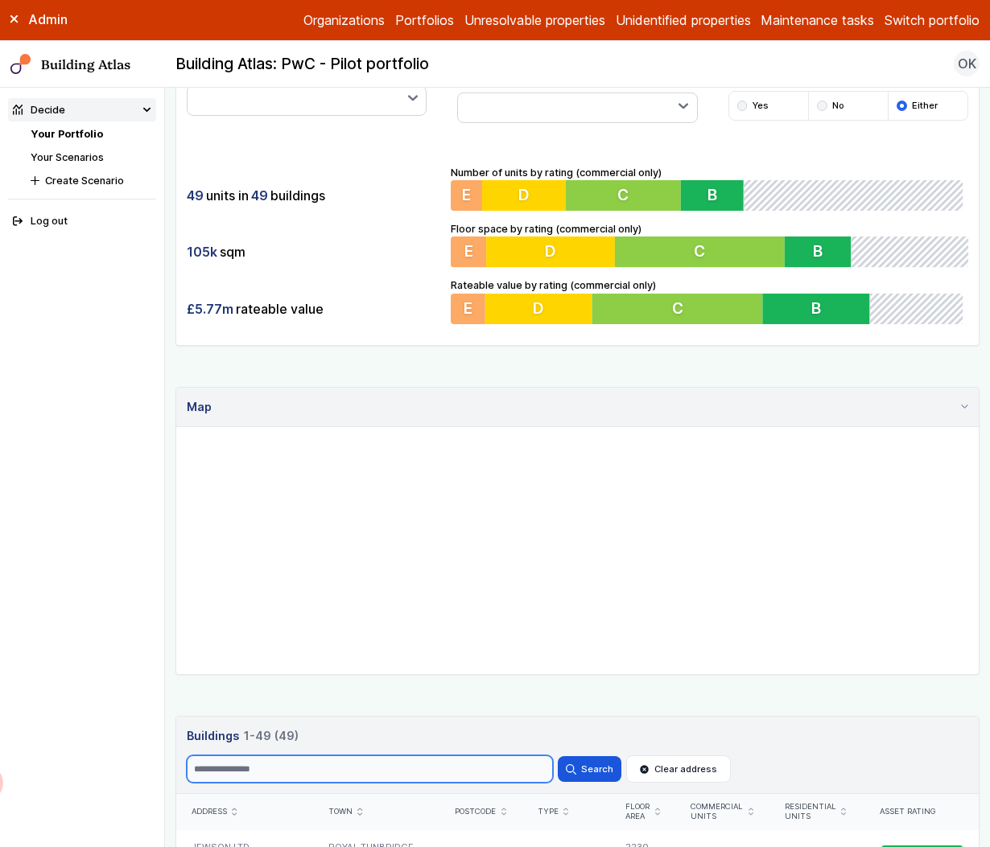
click at [355, 774] on input "Search" at bounding box center [370, 769] width 366 height 27
paste input "********"
type input "********"
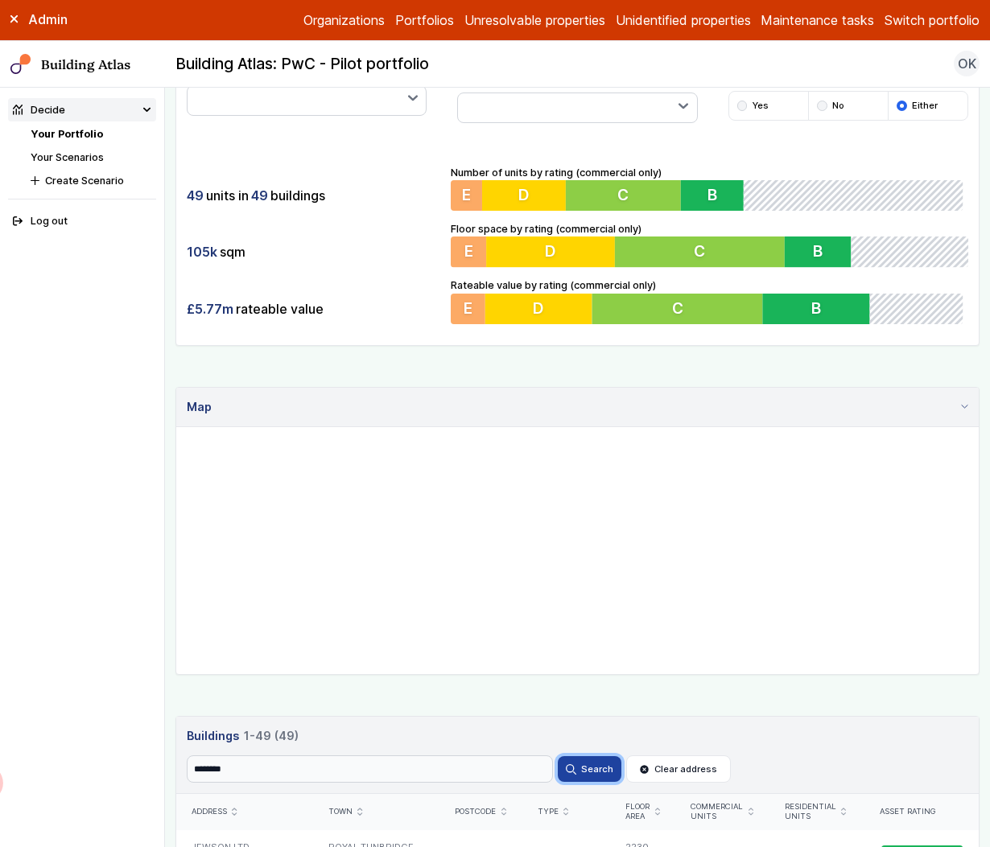
click at [592, 766] on button "Search" at bounding box center [589, 769] width 63 height 26
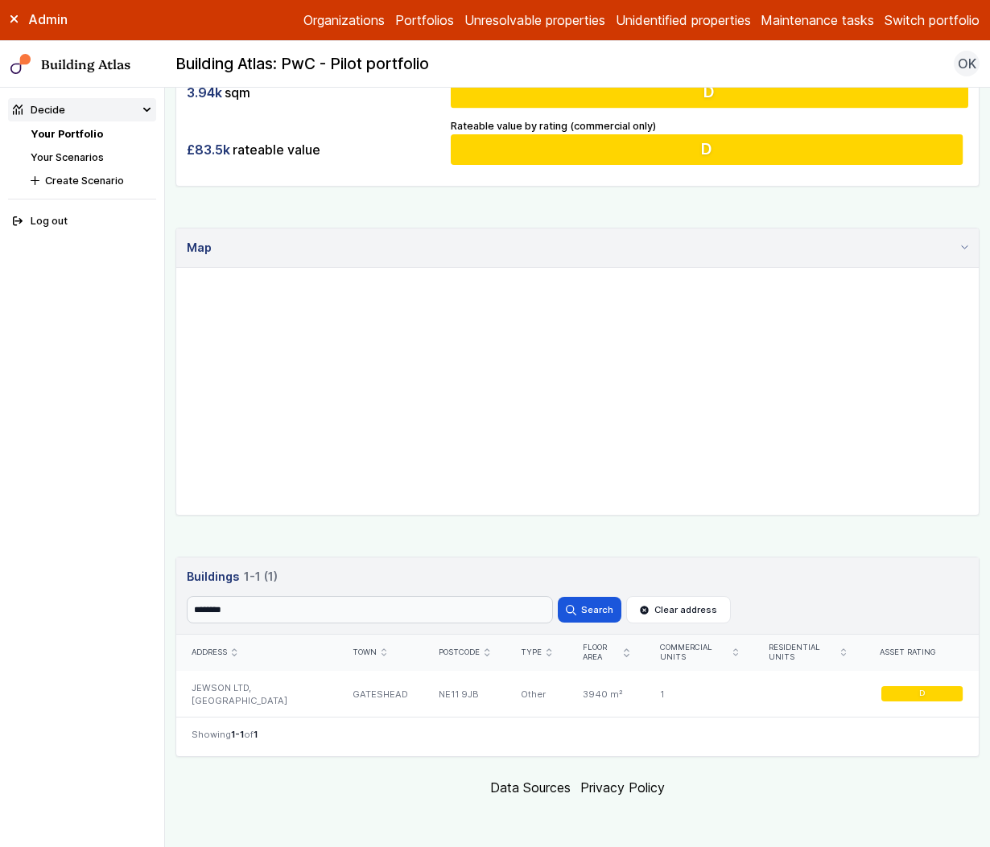
scroll to position [461, 0]
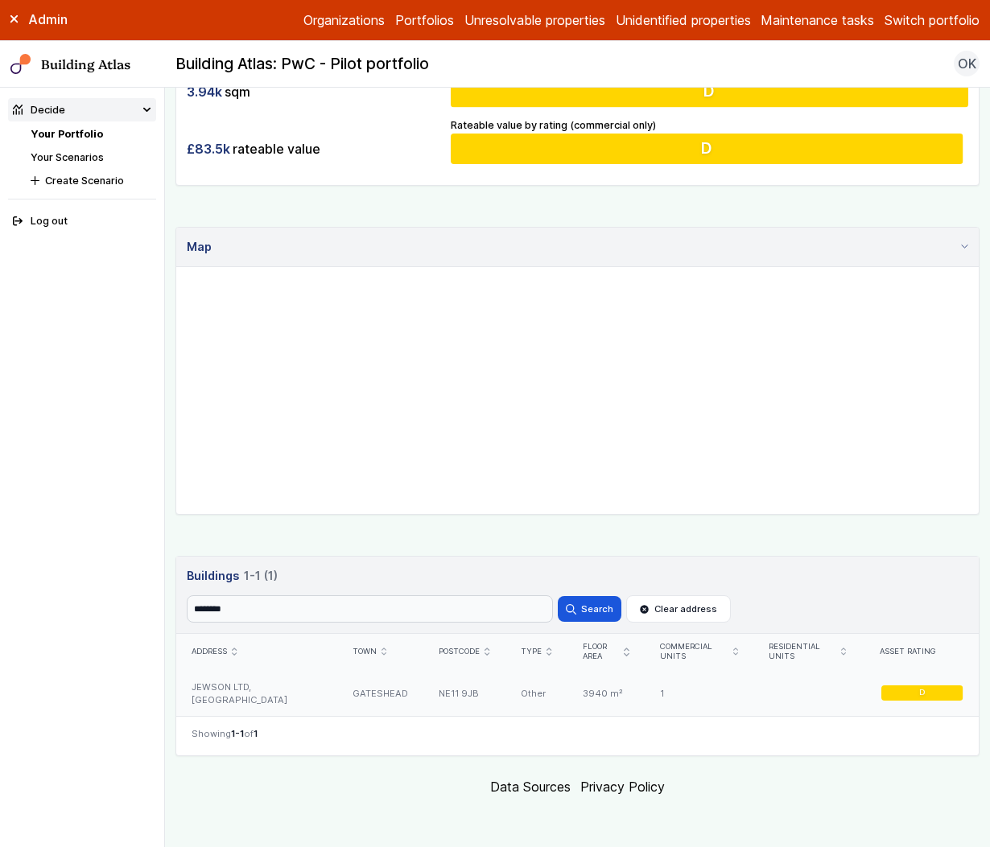
click at [336, 696] on div "GATESHEAD" at bounding box center [379, 693] width 86 height 47
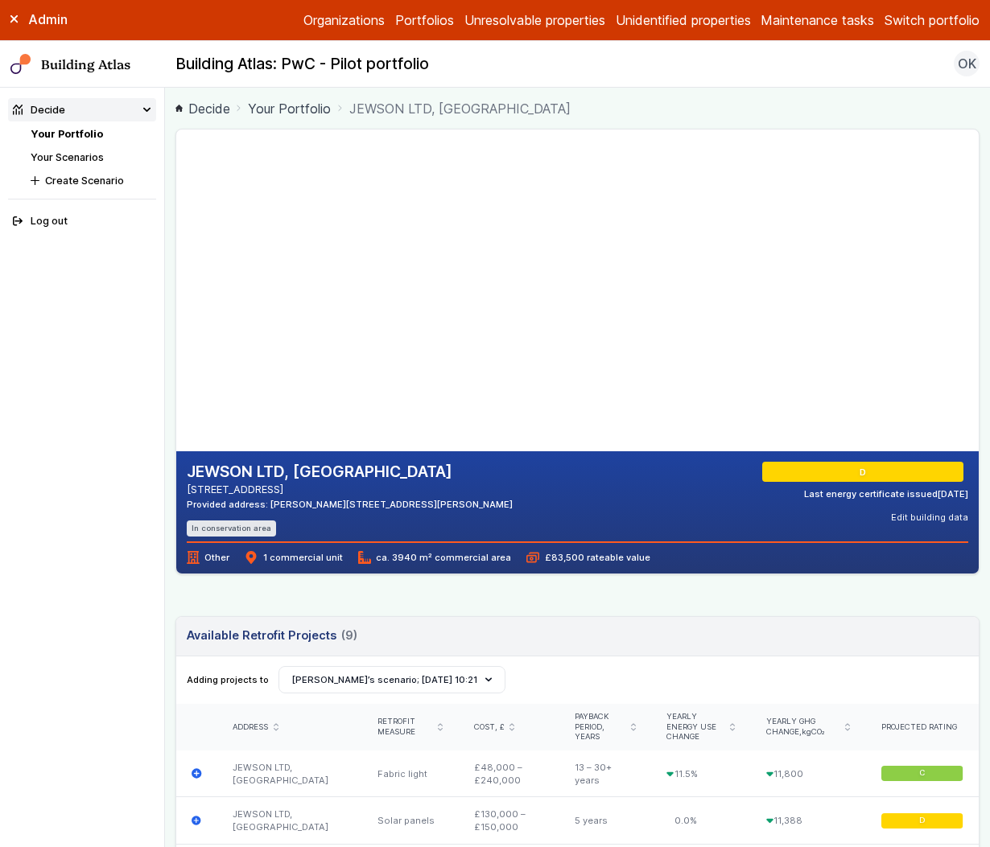
drag, startPoint x: 316, startPoint y: 305, endPoint x: 363, endPoint y: 309, distance: 46.8
click at [176, 309] on gmp-map-3d at bounding box center [176, 291] width 0 height 322
click at [40, 140] on li "Your Portfolio" at bounding box center [94, 133] width 126 height 15
click at [62, 136] on link "Your Portfolio" at bounding box center [67, 134] width 72 height 12
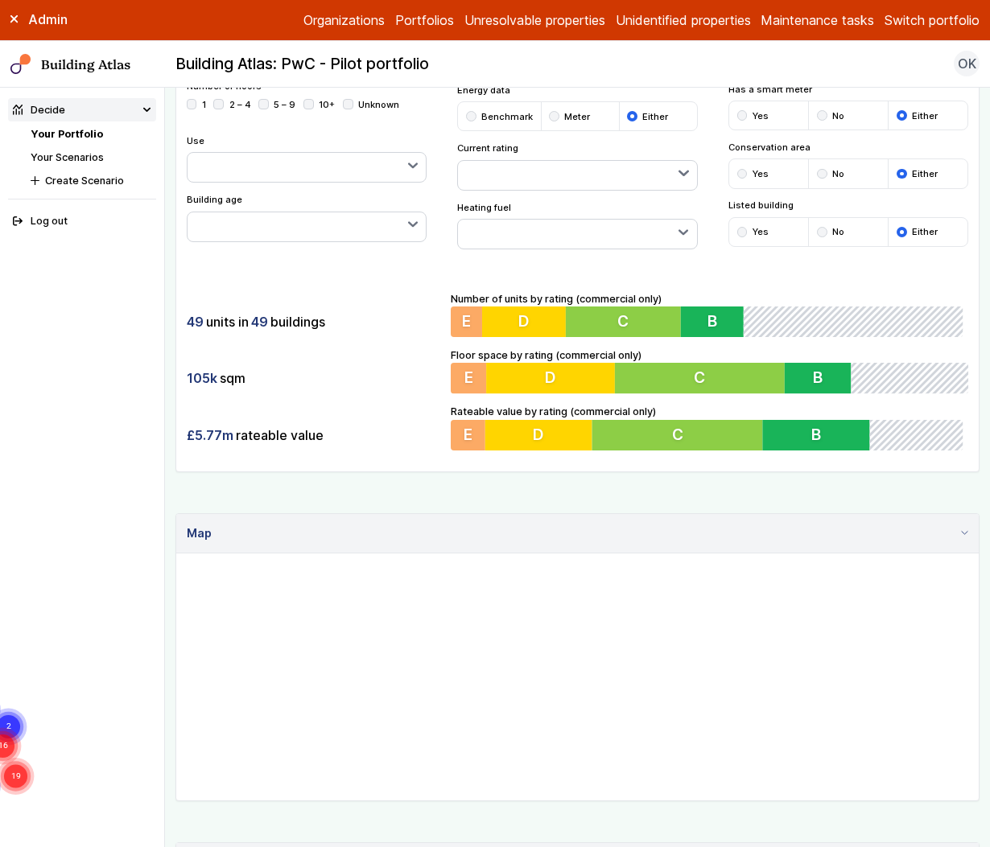
scroll to position [442, 0]
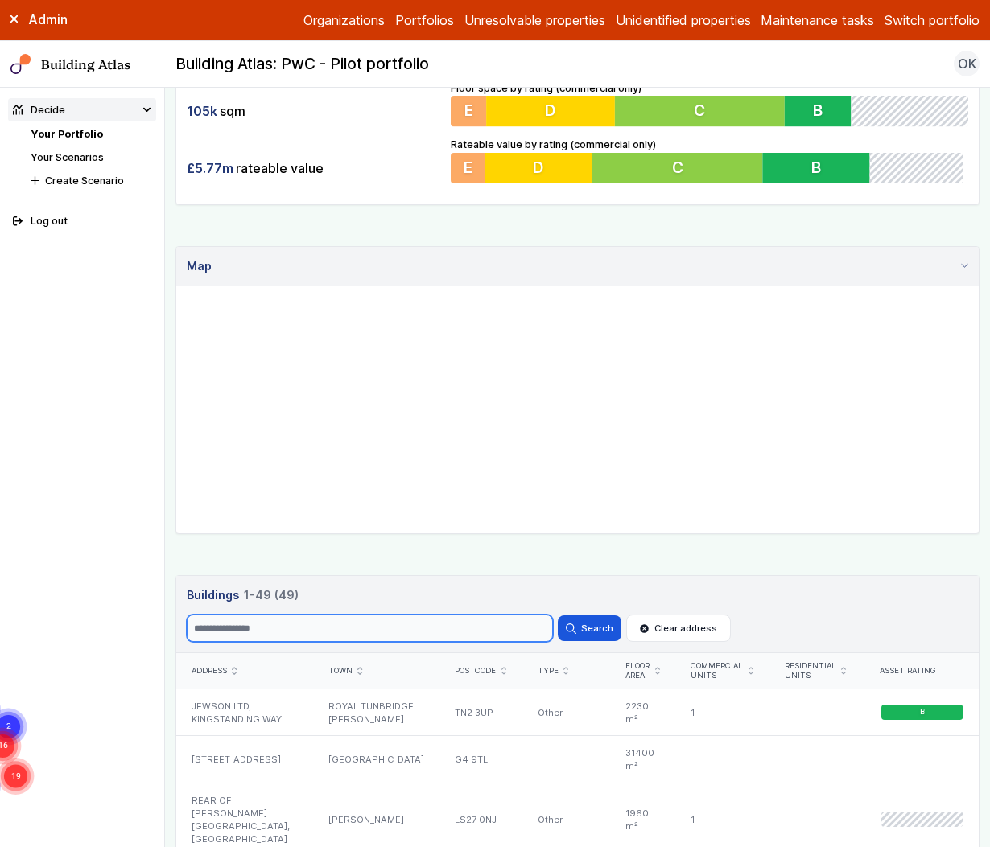
click at [315, 619] on input "Search" at bounding box center [370, 628] width 366 height 27
paste input "********"
type input "********"
click at [558, 616] on button "Search" at bounding box center [589, 629] width 63 height 26
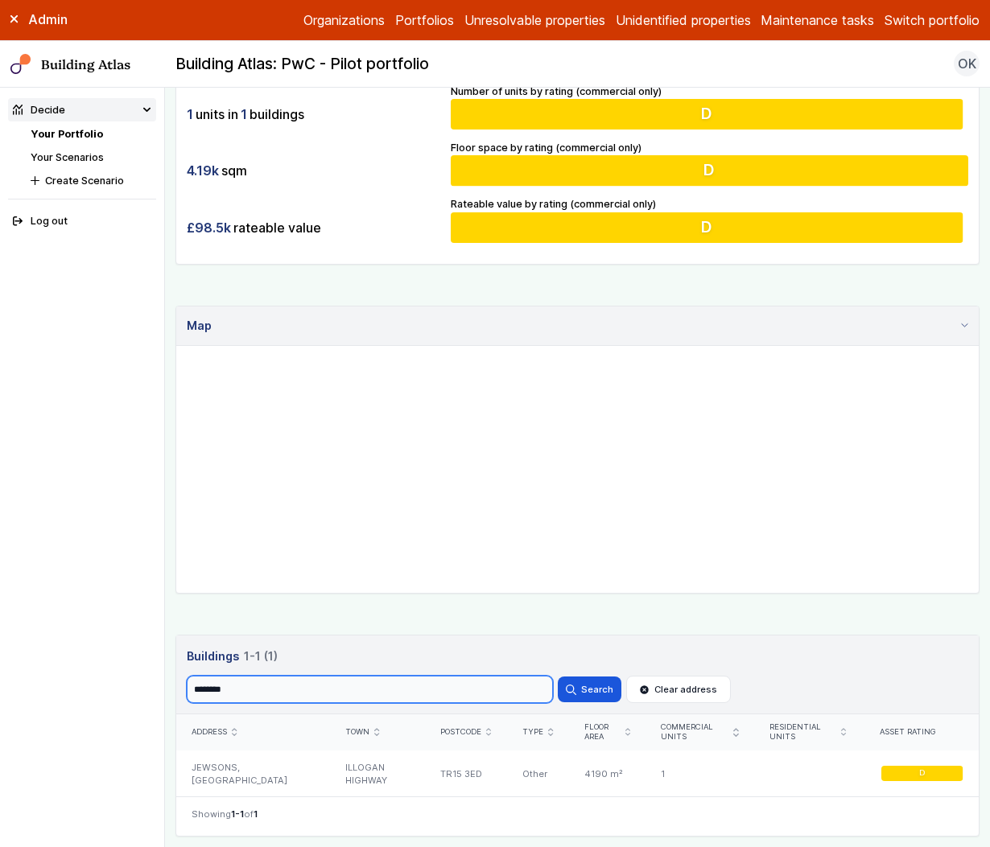
scroll to position [442, 0]
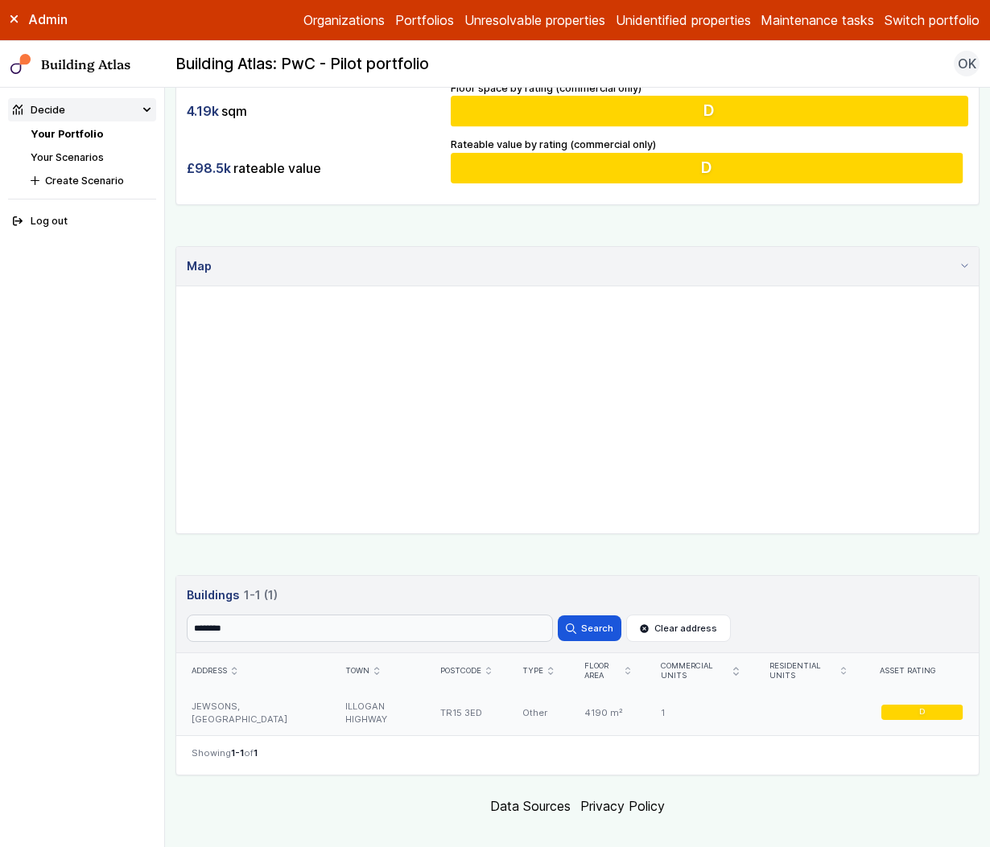
click at [356, 715] on div "ILLOGAN HIGHWAY" at bounding box center [377, 713] width 95 height 47
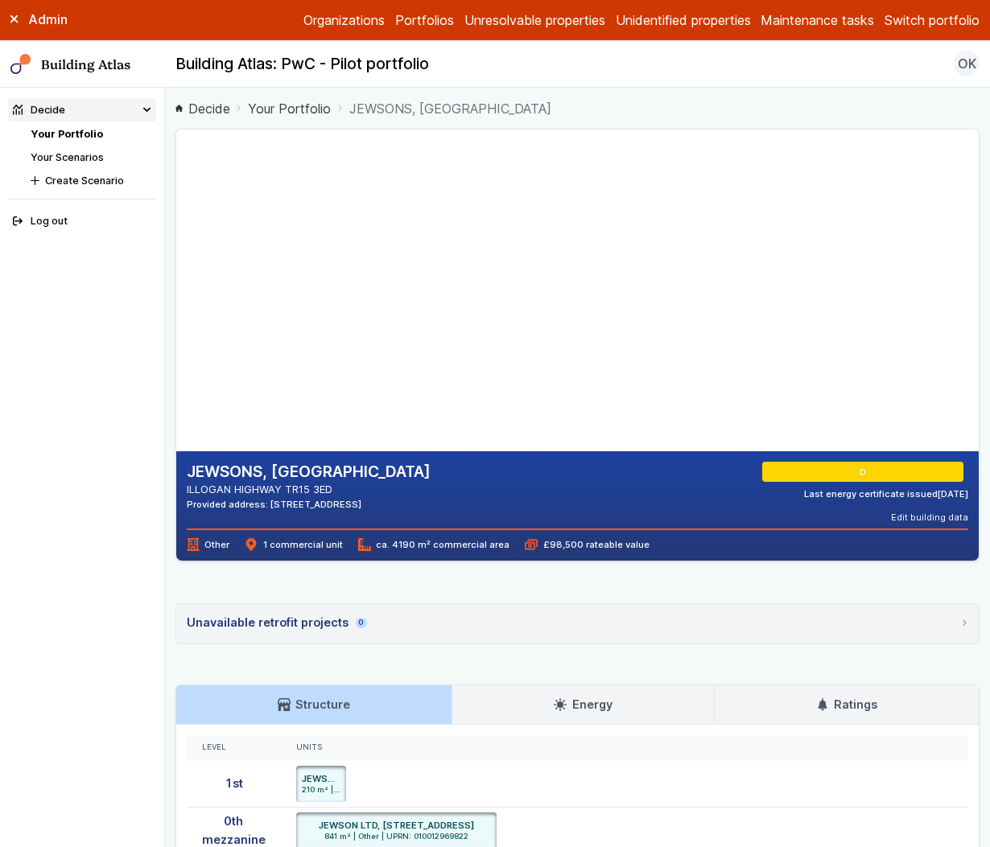
drag, startPoint x: 370, startPoint y: 374, endPoint x: 419, endPoint y: 356, distance: 52.2
click at [176, 356] on gmp-map-3d at bounding box center [176, 291] width 0 height 322
drag, startPoint x: 412, startPoint y: 385, endPoint x: 422, endPoint y: 371, distance: 16.7
click at [176, 371] on gmp-map-3d at bounding box center [176, 291] width 0 height 322
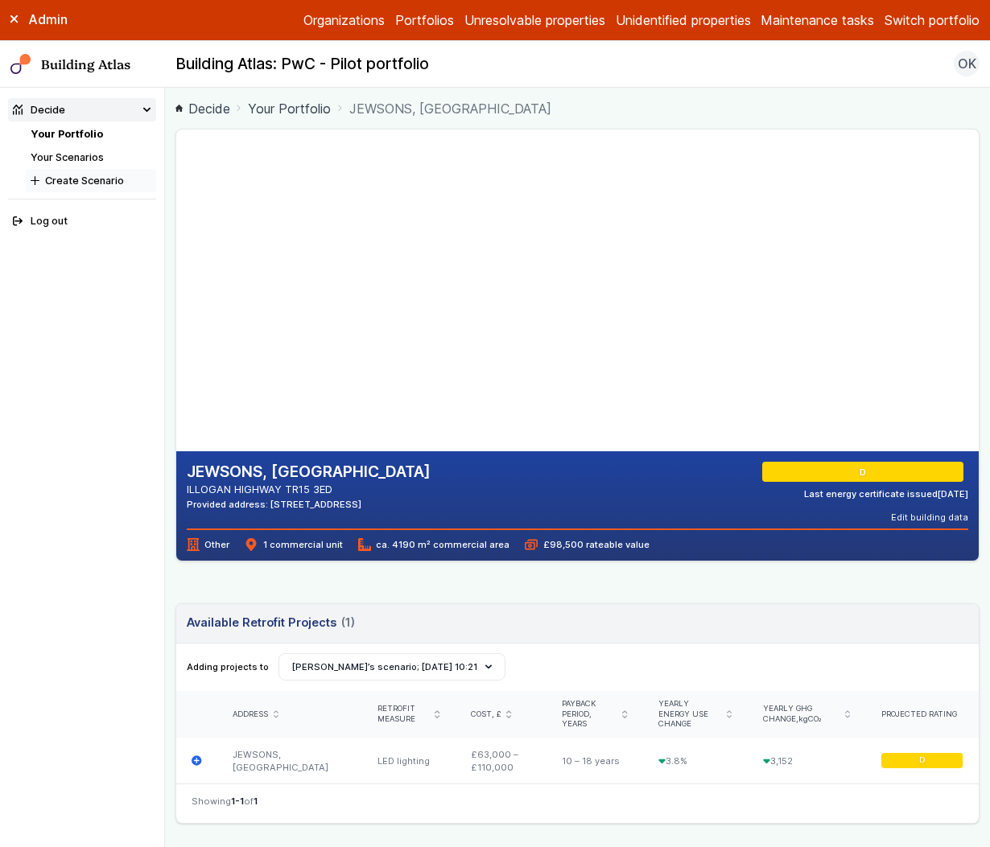
click at [80, 178] on button "Create Scenario" at bounding box center [91, 180] width 130 height 23
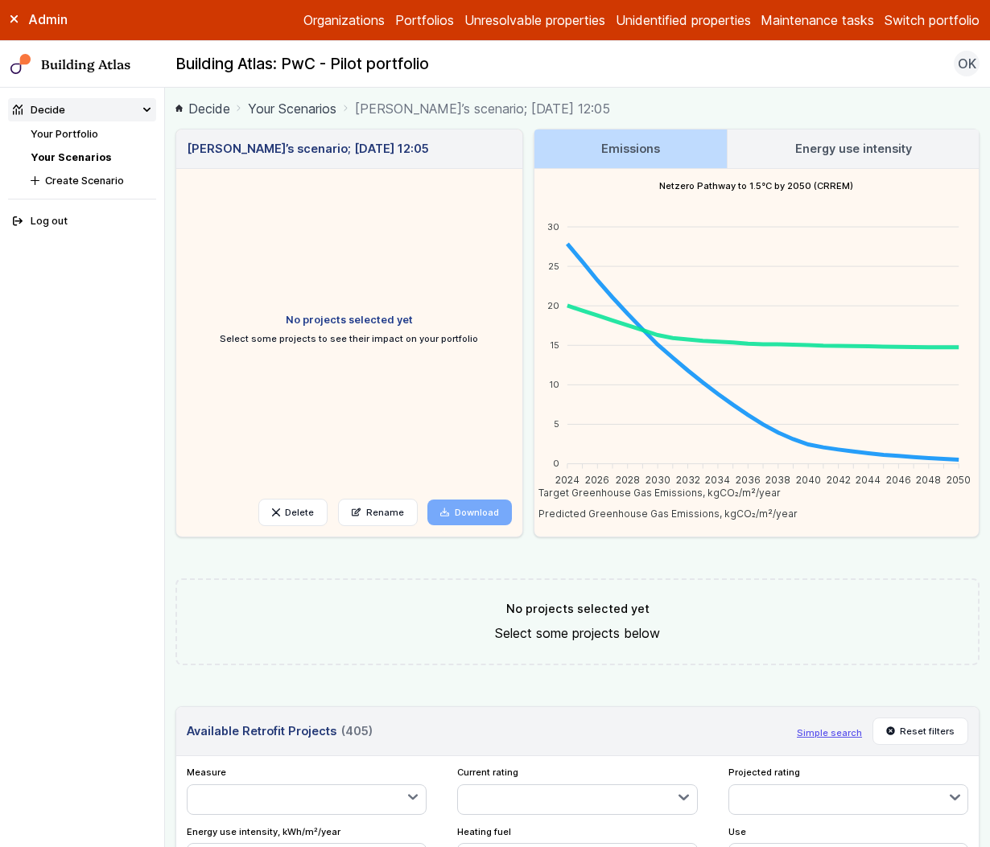
click at [89, 151] on link "Your Scenarios" at bounding box center [71, 157] width 80 height 12
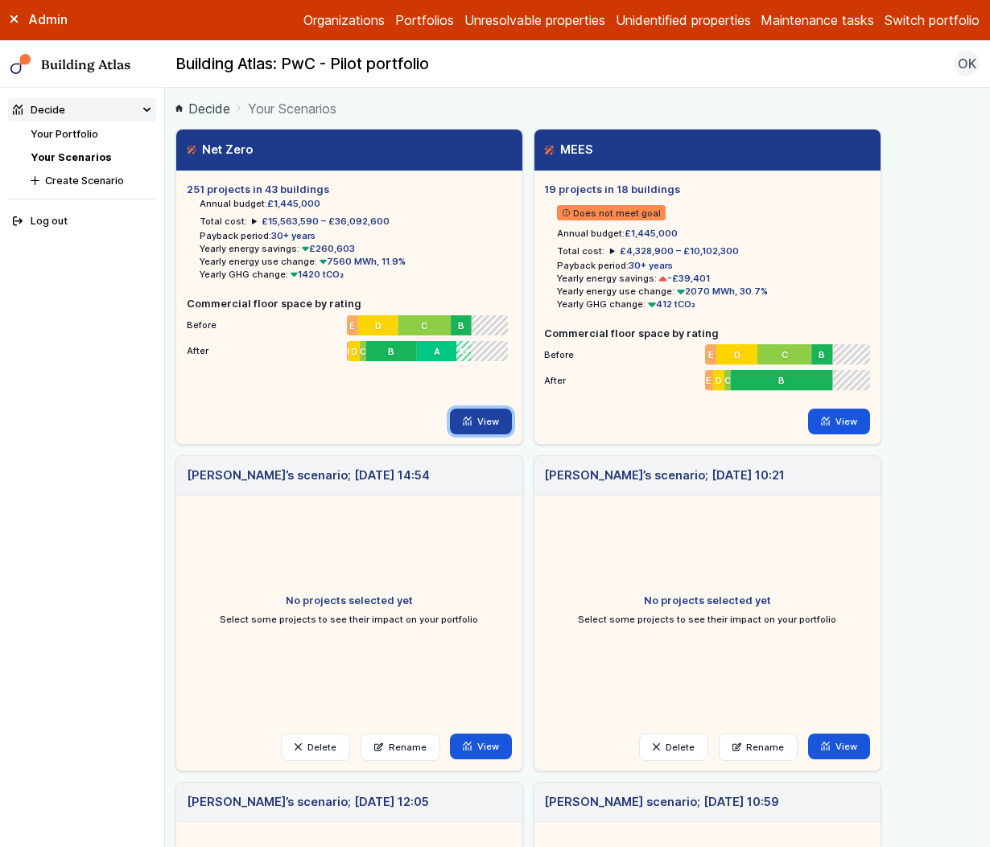
click at [475, 417] on link "View" at bounding box center [481, 422] width 62 height 26
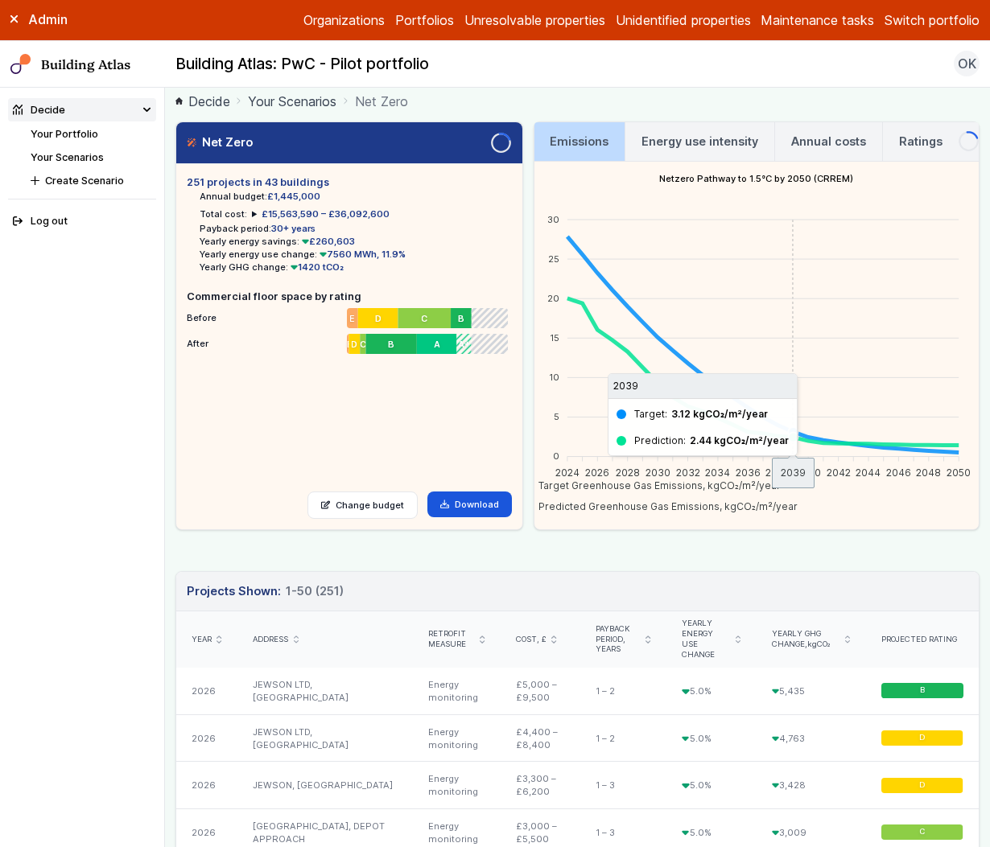
scroll to position [6, 0]
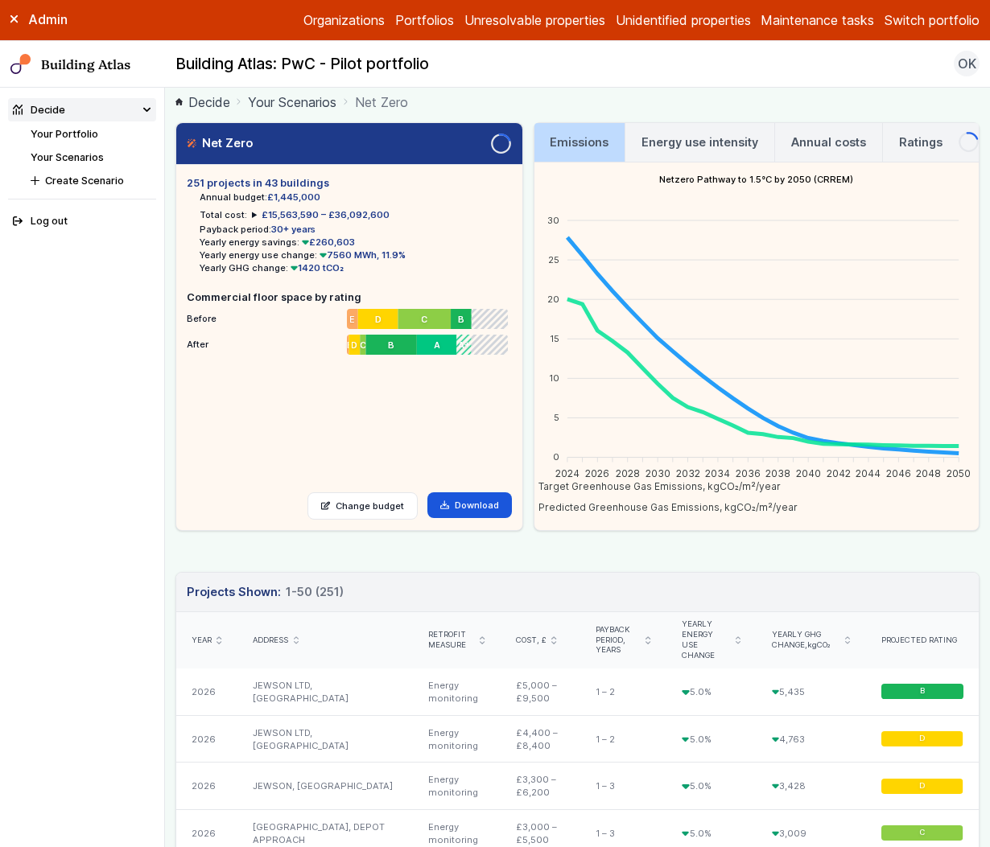
click at [665, 134] on h3 "Energy use intensity" at bounding box center [699, 143] width 117 height 18
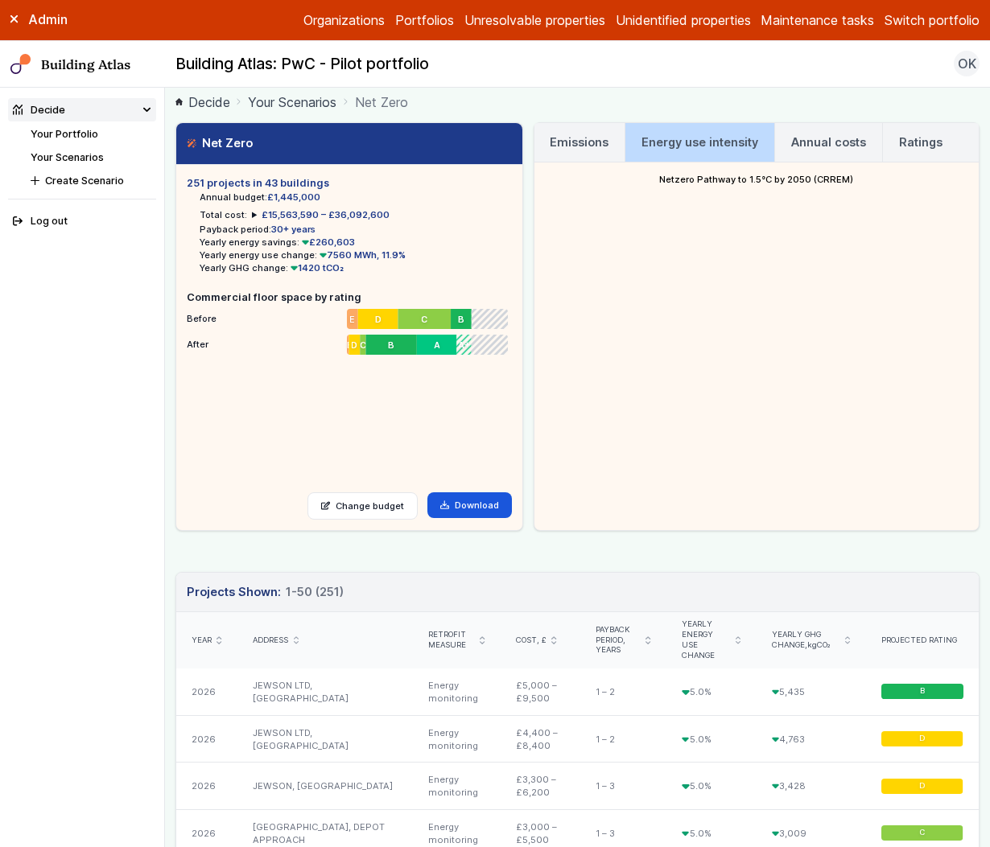
click at [55, 134] on link "Your Portfolio" at bounding box center [65, 134] width 68 height 12
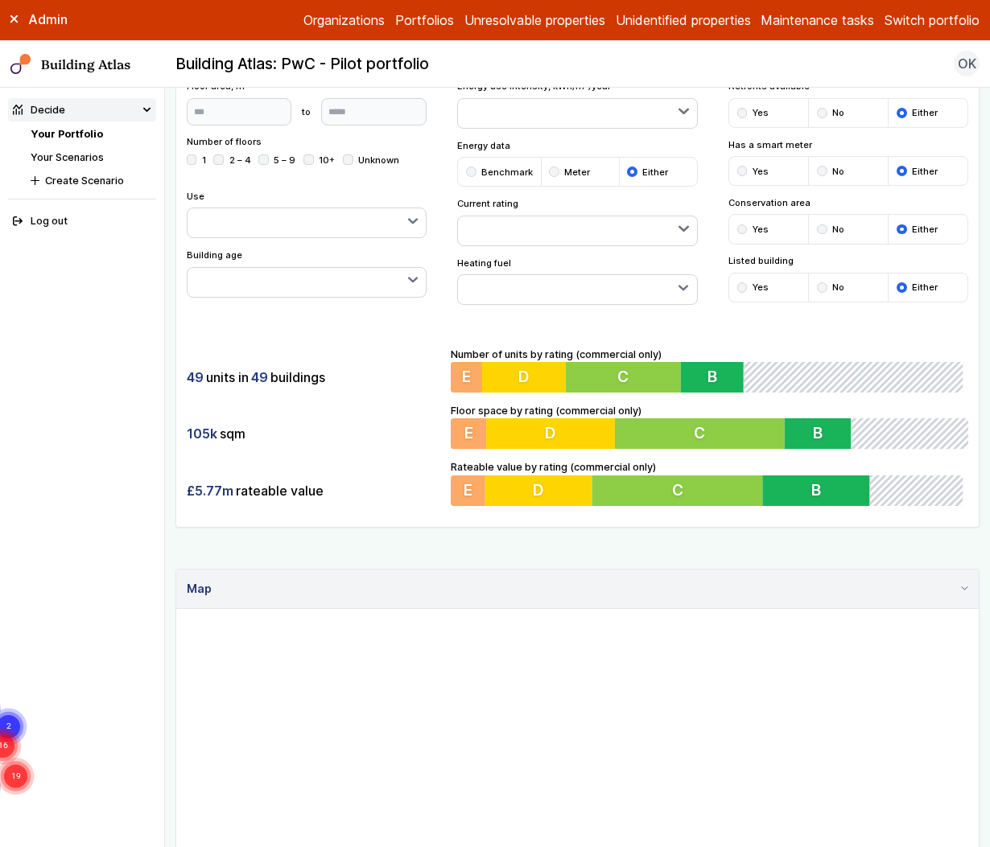
scroll to position [133, 0]
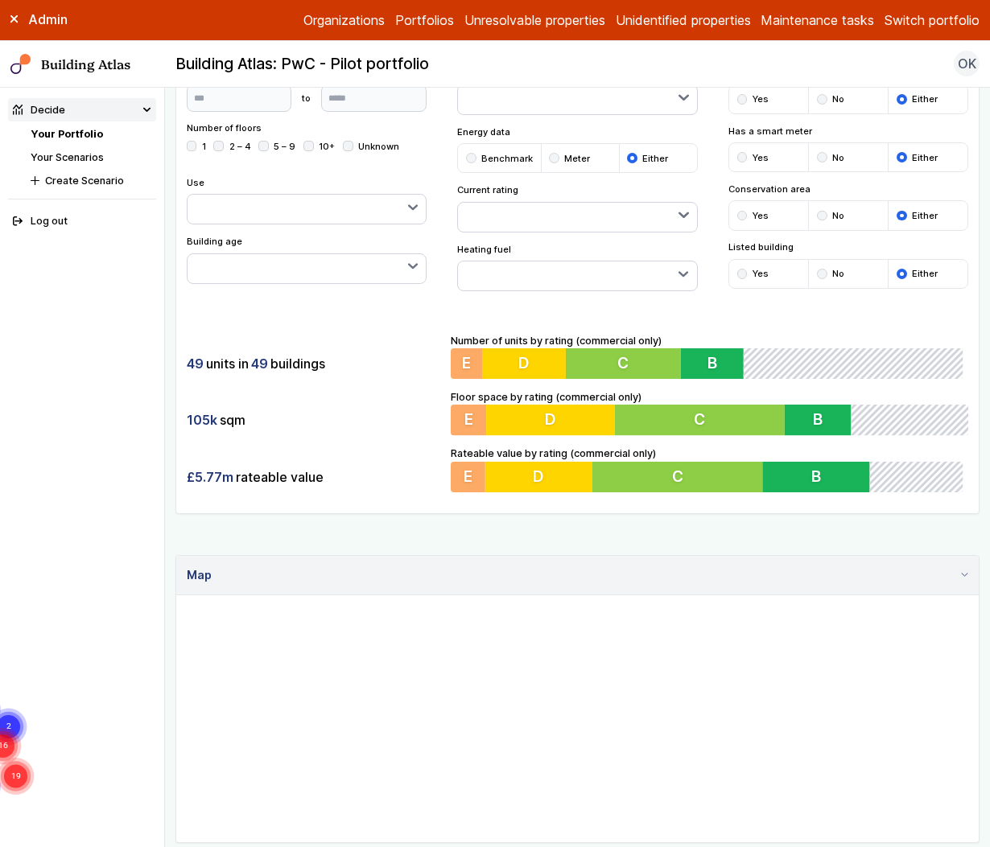
click at [897, 26] on button "Switch portfolio" at bounding box center [931, 19] width 95 height 19
click at [0, 0] on button "IEM360" at bounding box center [0, 0] width 0 height 0
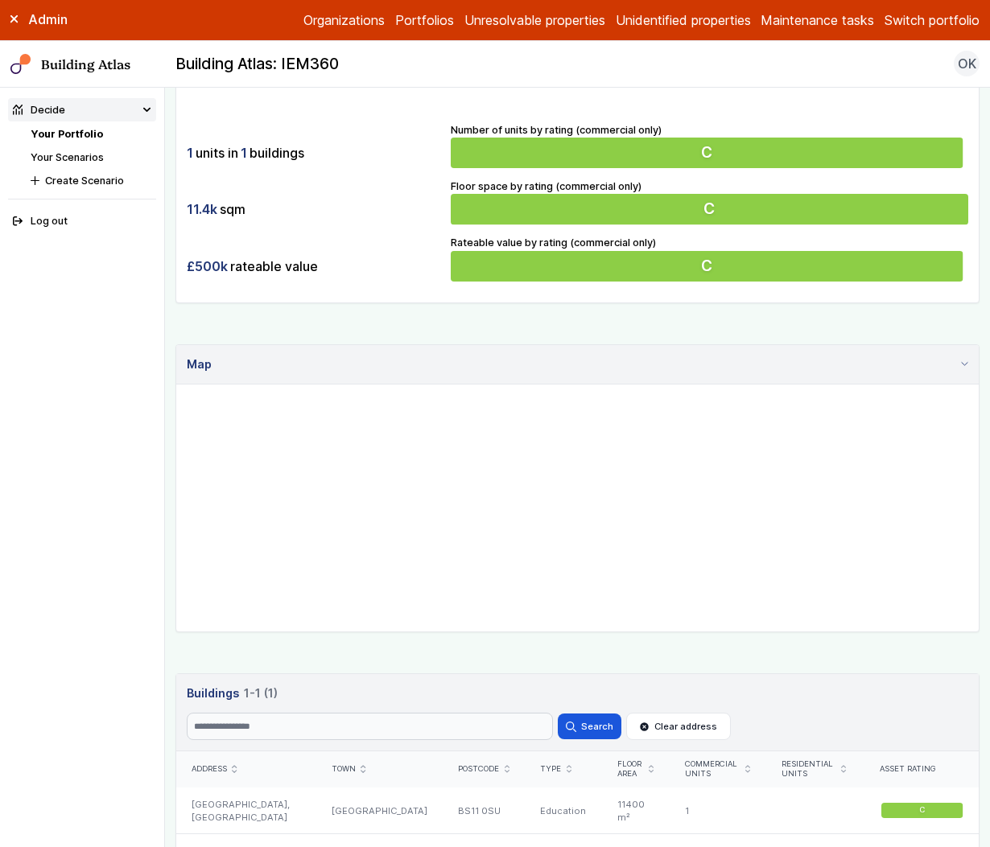
scroll to position [461, 0]
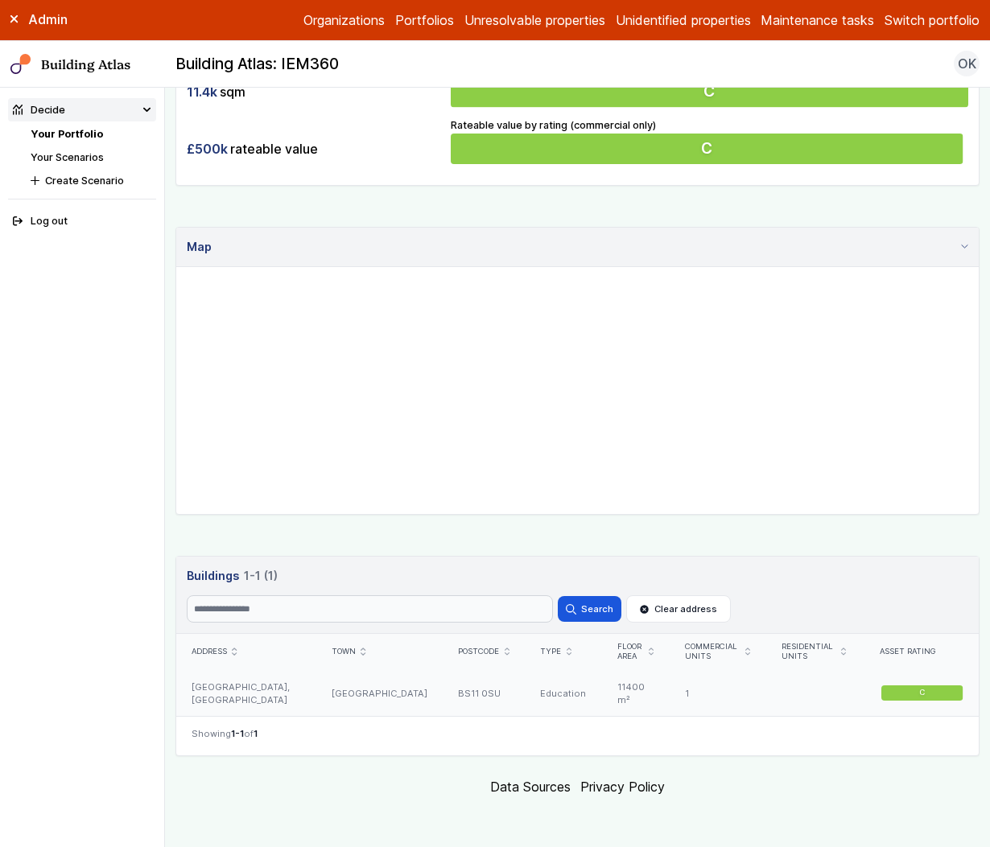
click at [282, 690] on div "[GEOGRAPHIC_DATA], [GEOGRAPHIC_DATA]" at bounding box center [246, 693] width 140 height 47
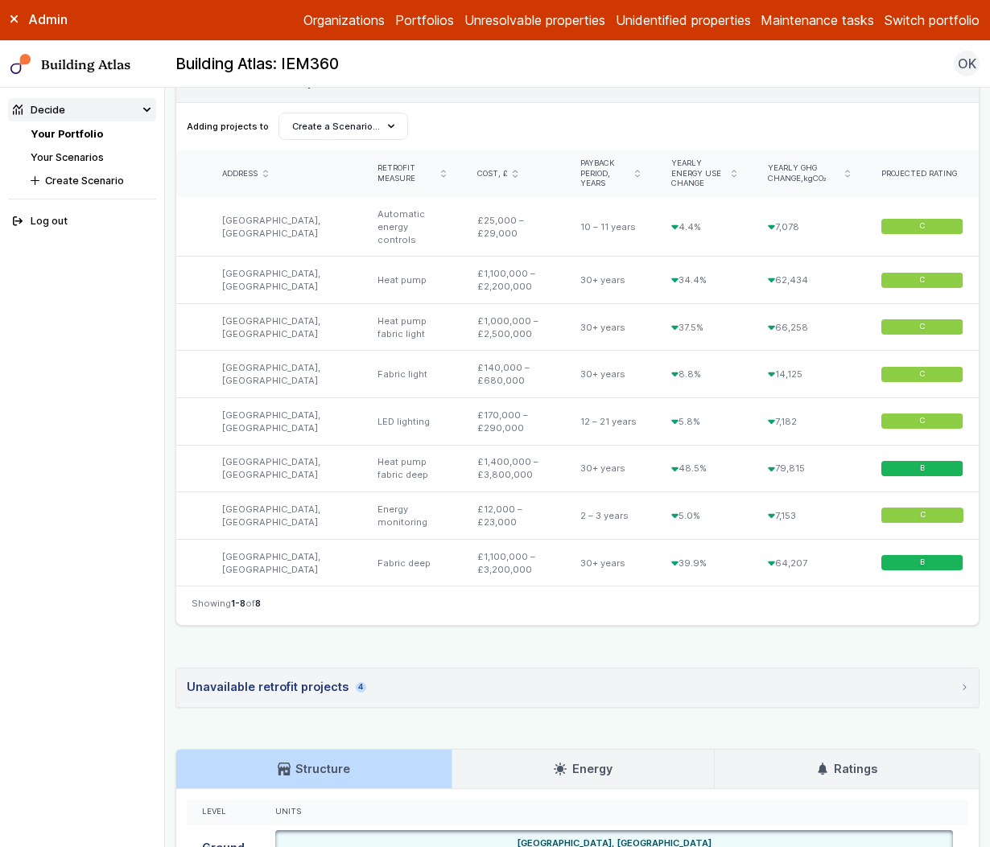
scroll to position [881, 0]
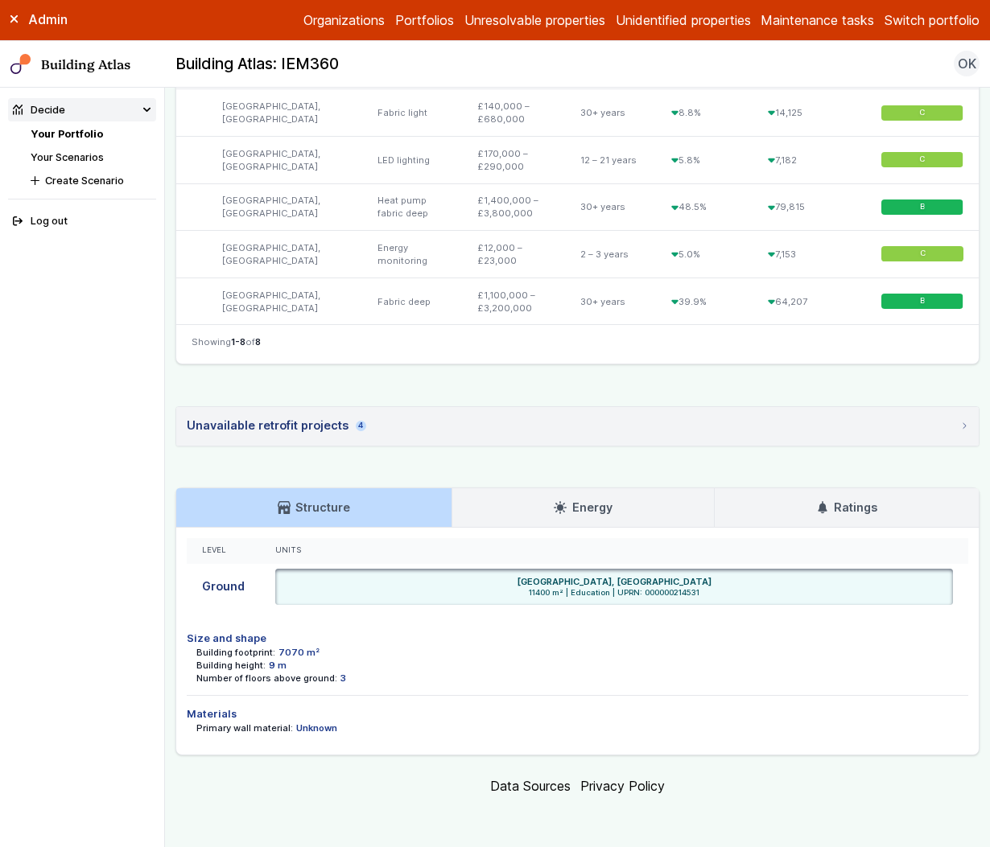
click at [477, 508] on link "Energy" at bounding box center [582, 507] width 261 height 39
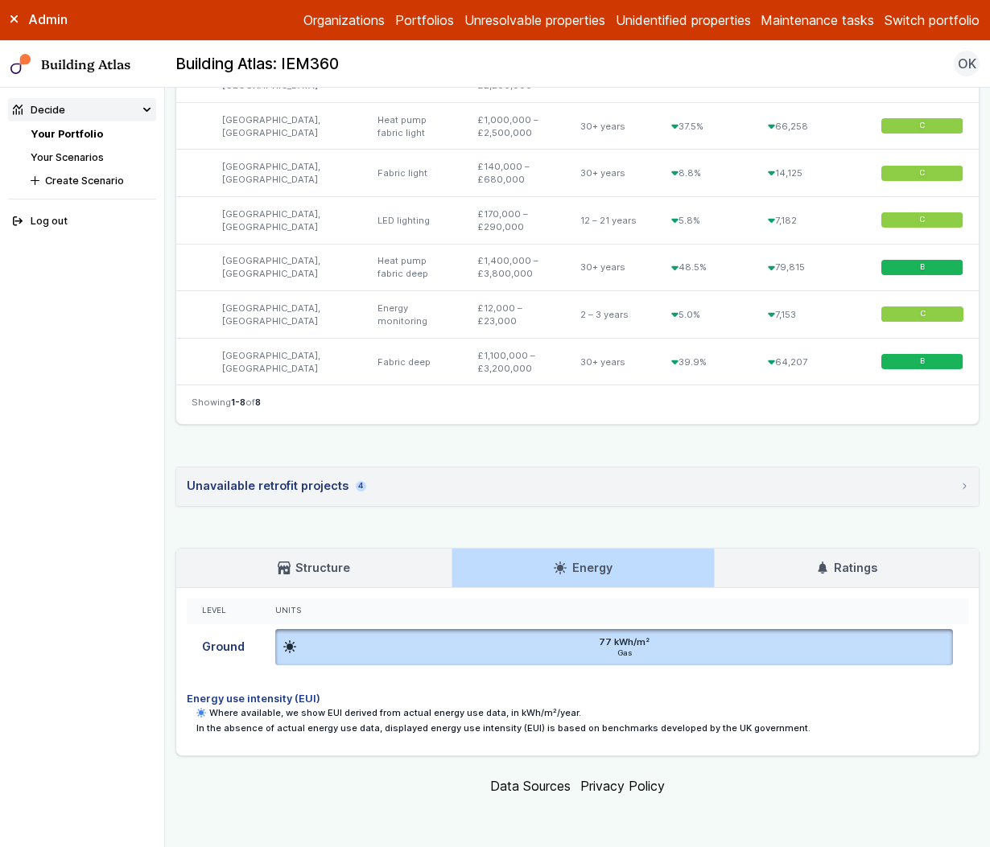
click at [807, 556] on link "Ratings" at bounding box center [847, 568] width 264 height 39
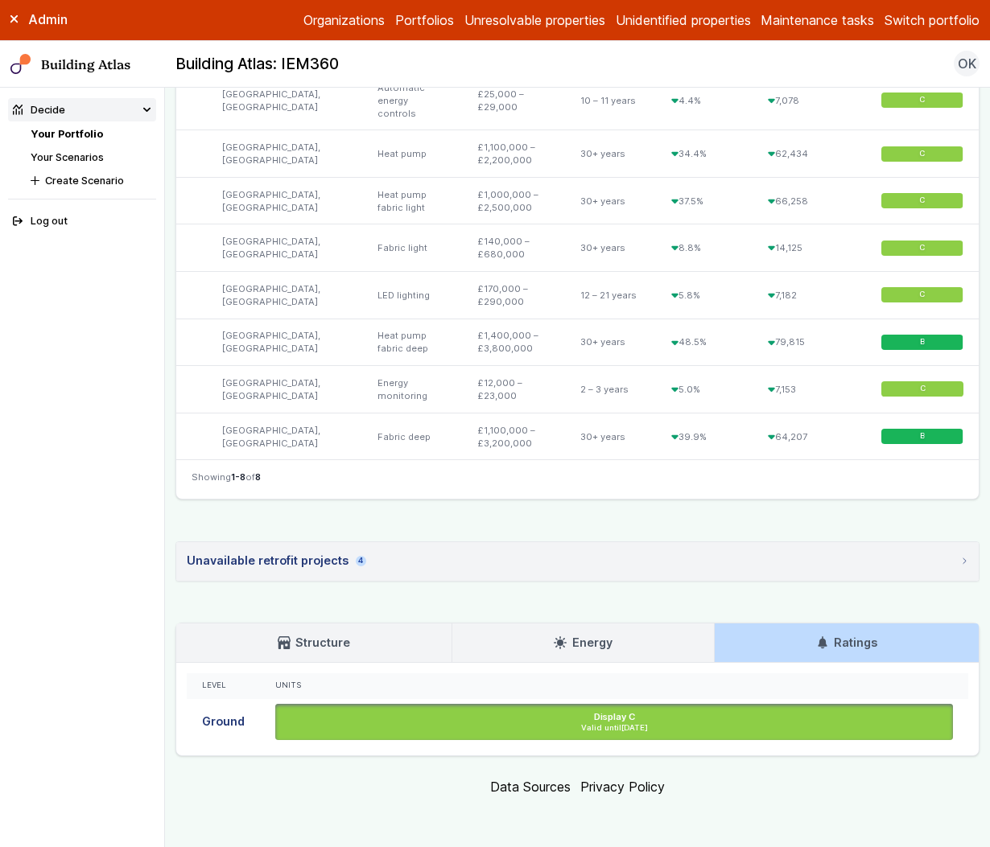
scroll to position [747, 0]
click at [328, 653] on link "Structure" at bounding box center [313, 643] width 275 height 39
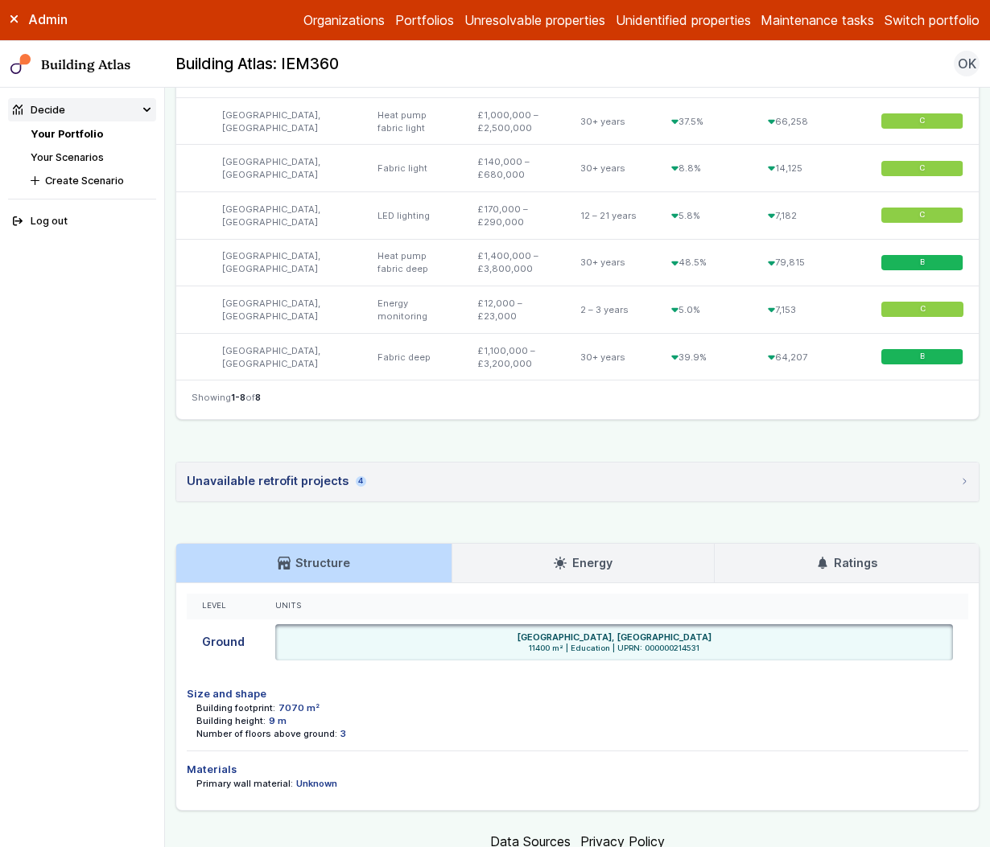
click at [585, 572] on h3 "Energy" at bounding box center [583, 563] width 58 height 18
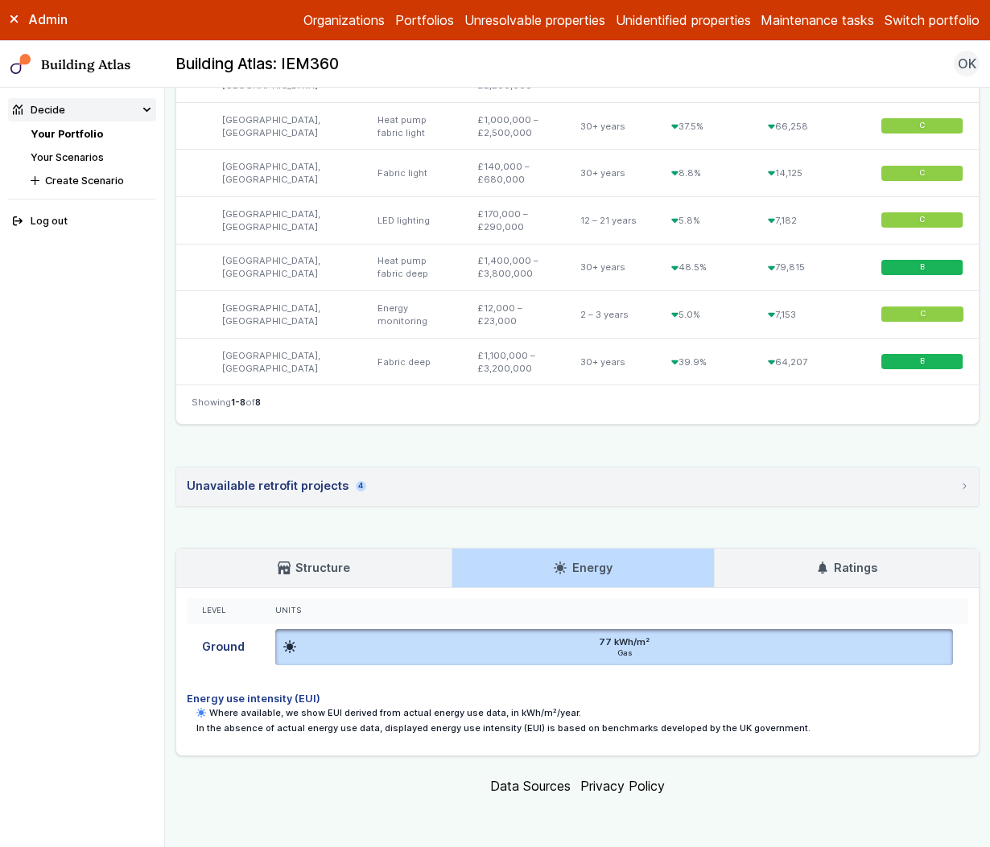
scroll to position [822, 0]
click at [355, 567] on link "Structure" at bounding box center [313, 568] width 275 height 39
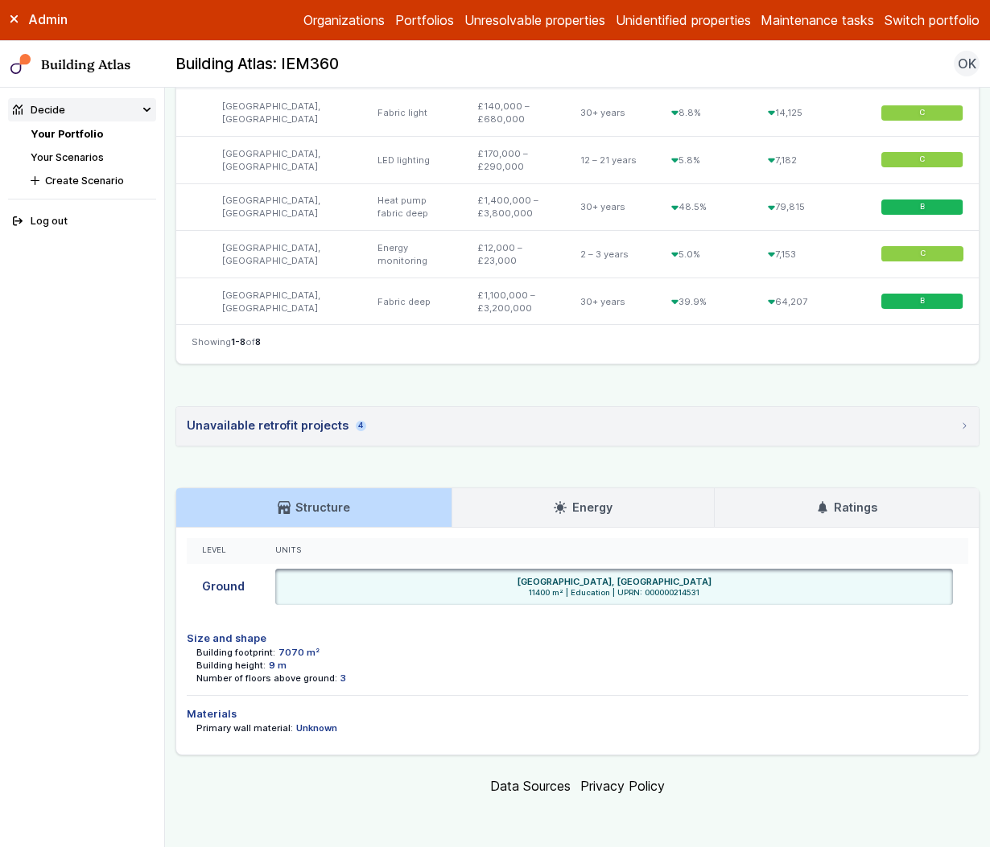
click at [409, 446] on summary "Unavailable retrofit projects 4" at bounding box center [577, 426] width 802 height 39
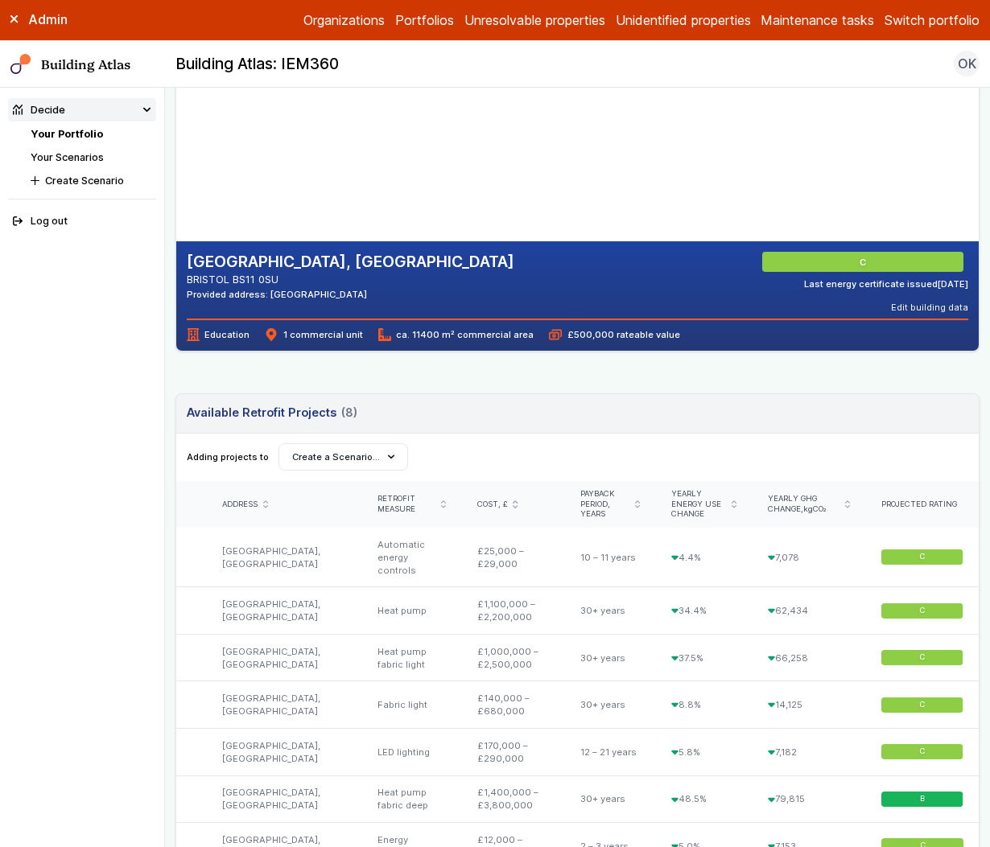
scroll to position [29, 0]
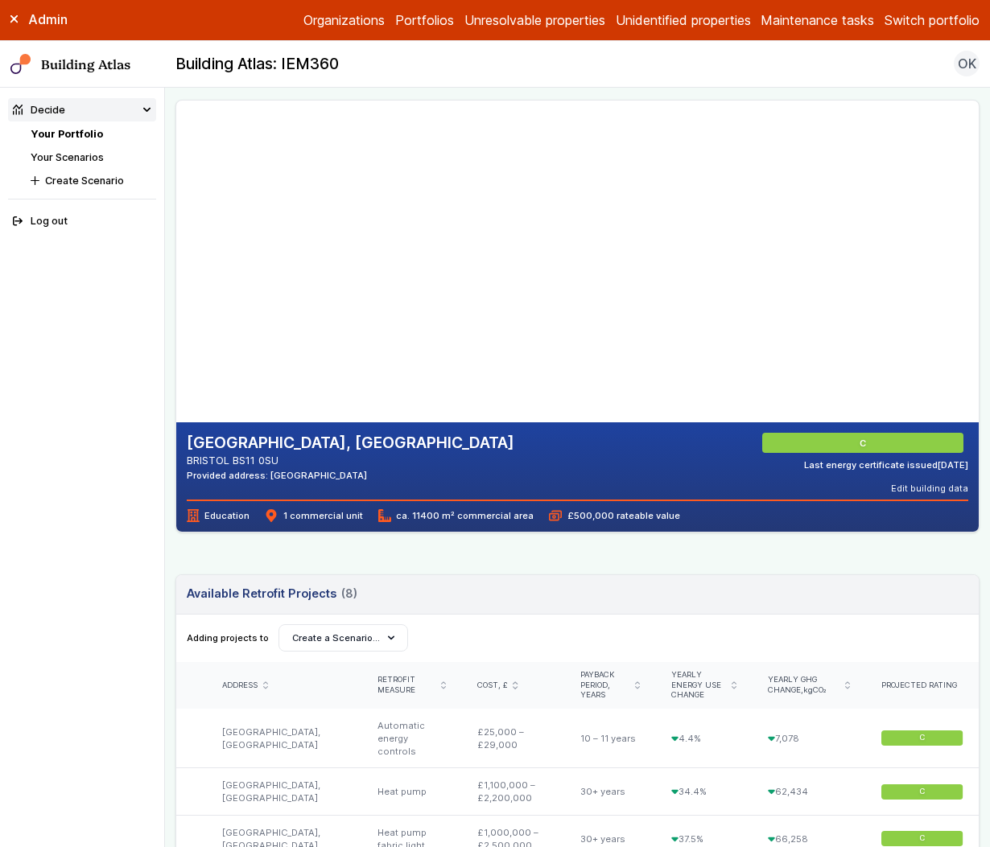
click at [82, 135] on link "Your Portfolio" at bounding box center [67, 134] width 72 height 12
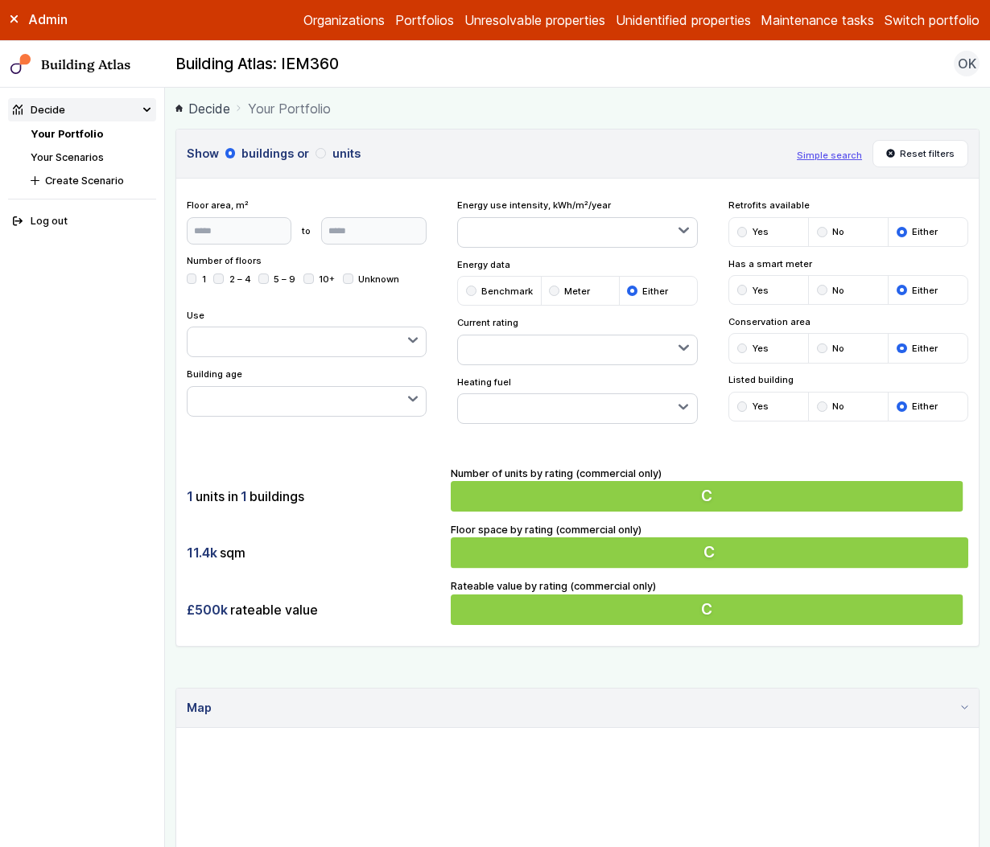
click at [908, 25] on button "Switch portfolio" at bounding box center [931, 19] width 95 height 19
click at [0, 0] on button "PwC - Pilot portfolio" at bounding box center [0, 0] width 0 height 0
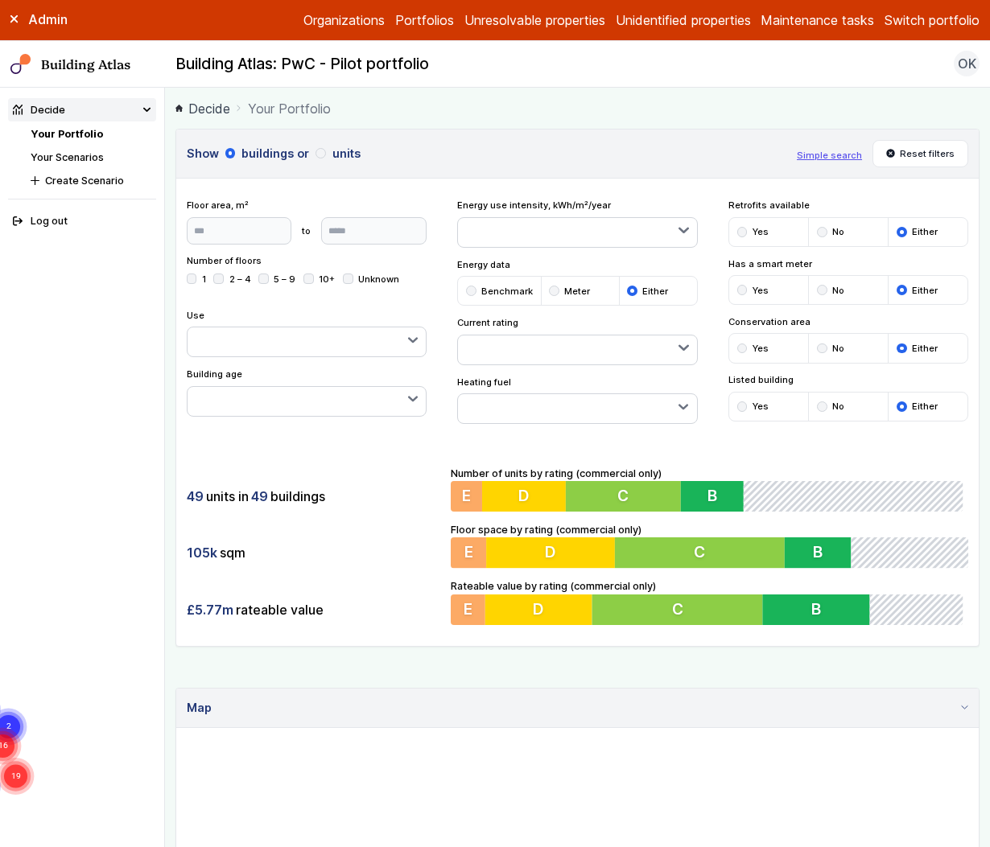
click at [817, 233] on div "submit" at bounding box center [822, 232] width 10 height 10
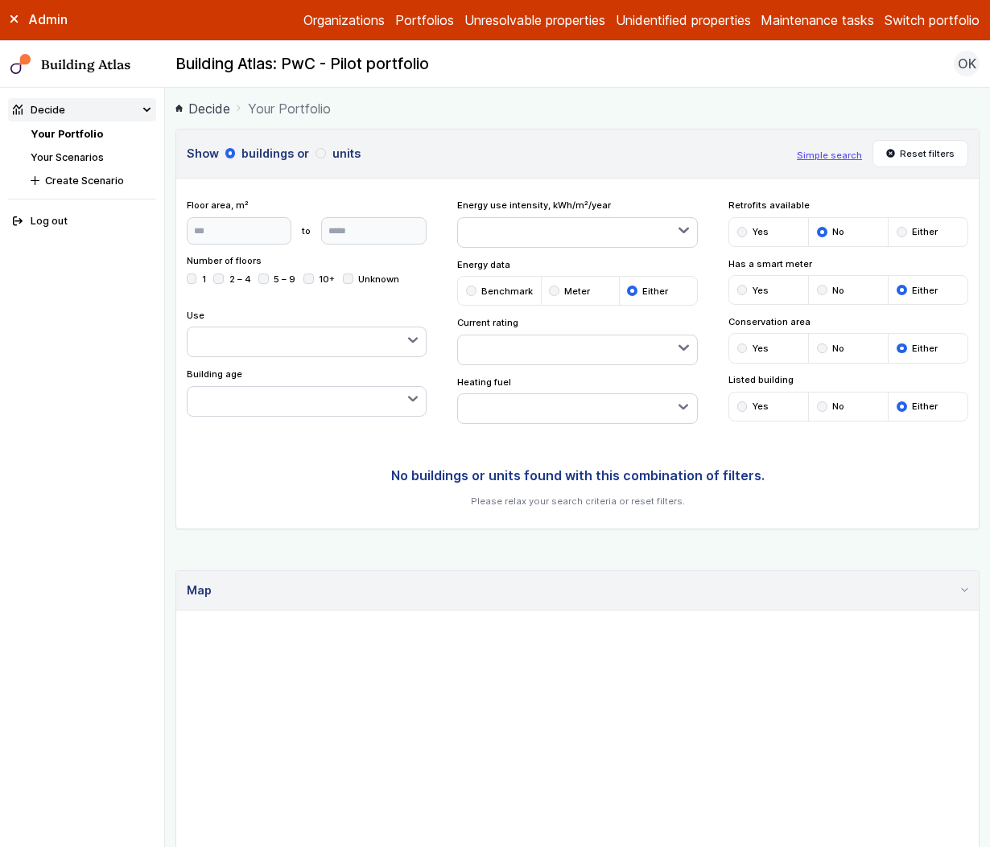
click at [896, 234] on div "submit" at bounding box center [901, 232] width 10 height 10
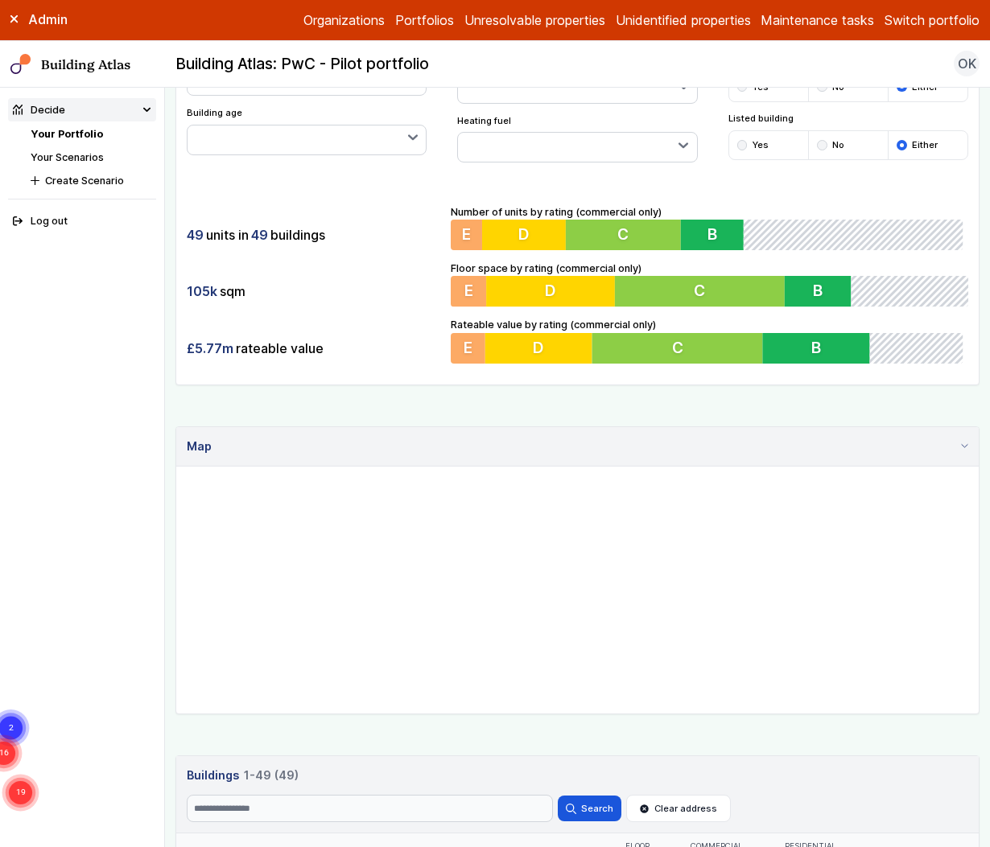
scroll to position [270, 0]
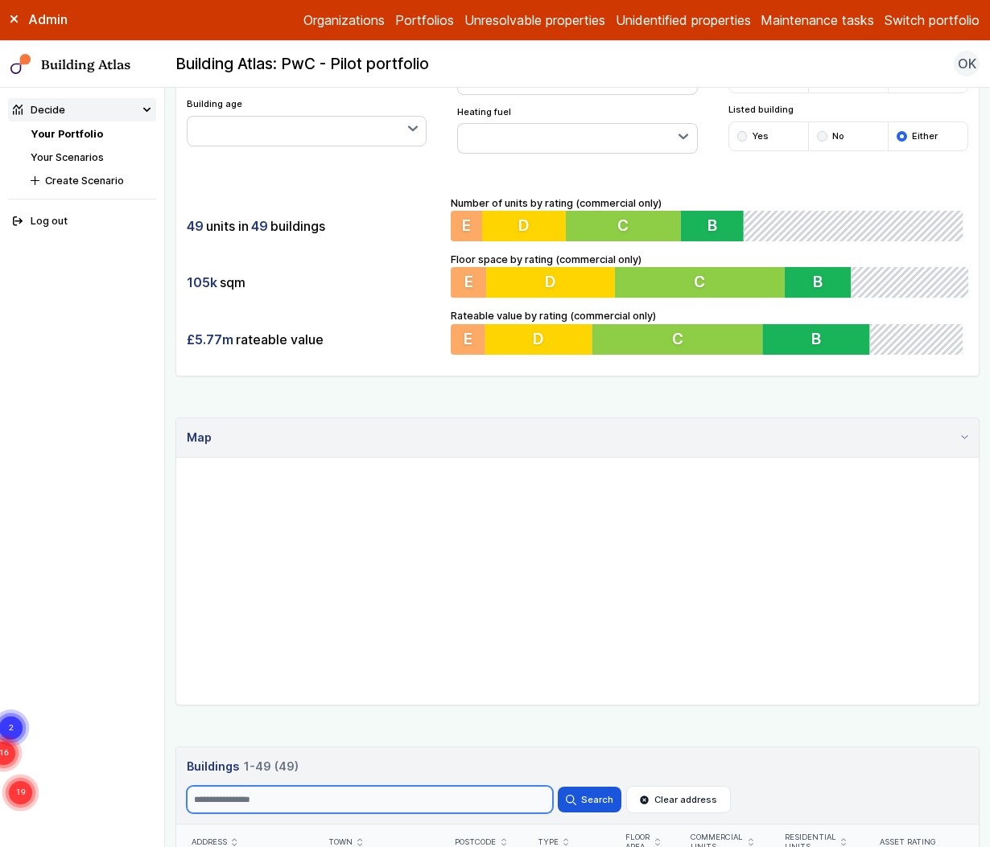
click at [463, 804] on input "Search" at bounding box center [370, 799] width 366 height 27
paste input "********"
click at [558, 787] on button "Search" at bounding box center [589, 800] width 63 height 26
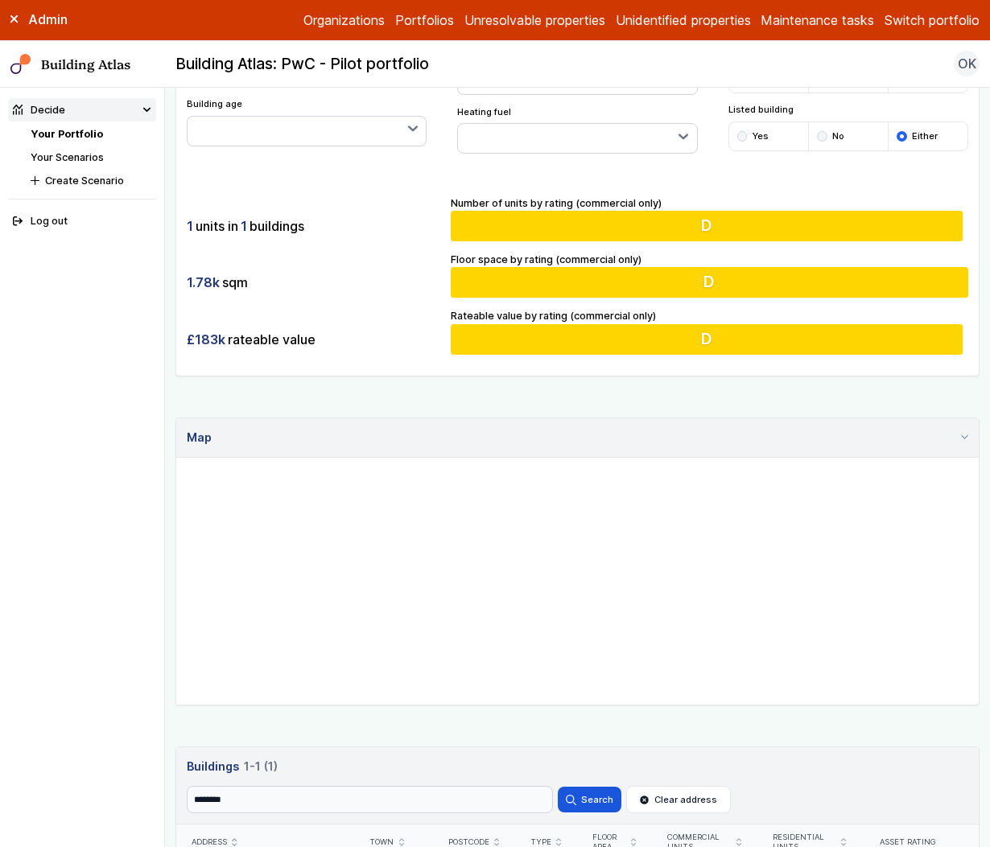
click at [910, 777] on header "Buildings 1 1-1 (1) Buildings 1 1-1 (1) Search ******** Search Clear address" at bounding box center [577, 786] width 802 height 77
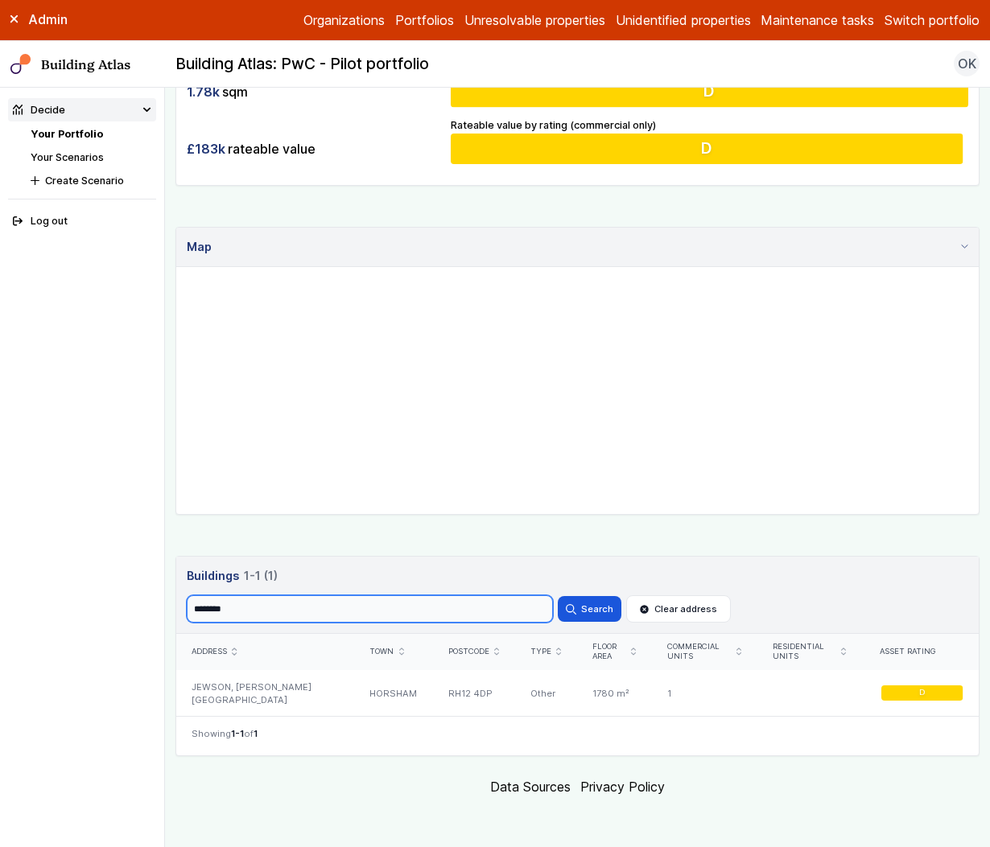
click at [394, 620] on input "********" at bounding box center [370, 608] width 366 height 27
click at [396, 619] on input "********" at bounding box center [370, 608] width 366 height 27
paste input "search"
click at [589, 605] on button "Search" at bounding box center [589, 609] width 63 height 26
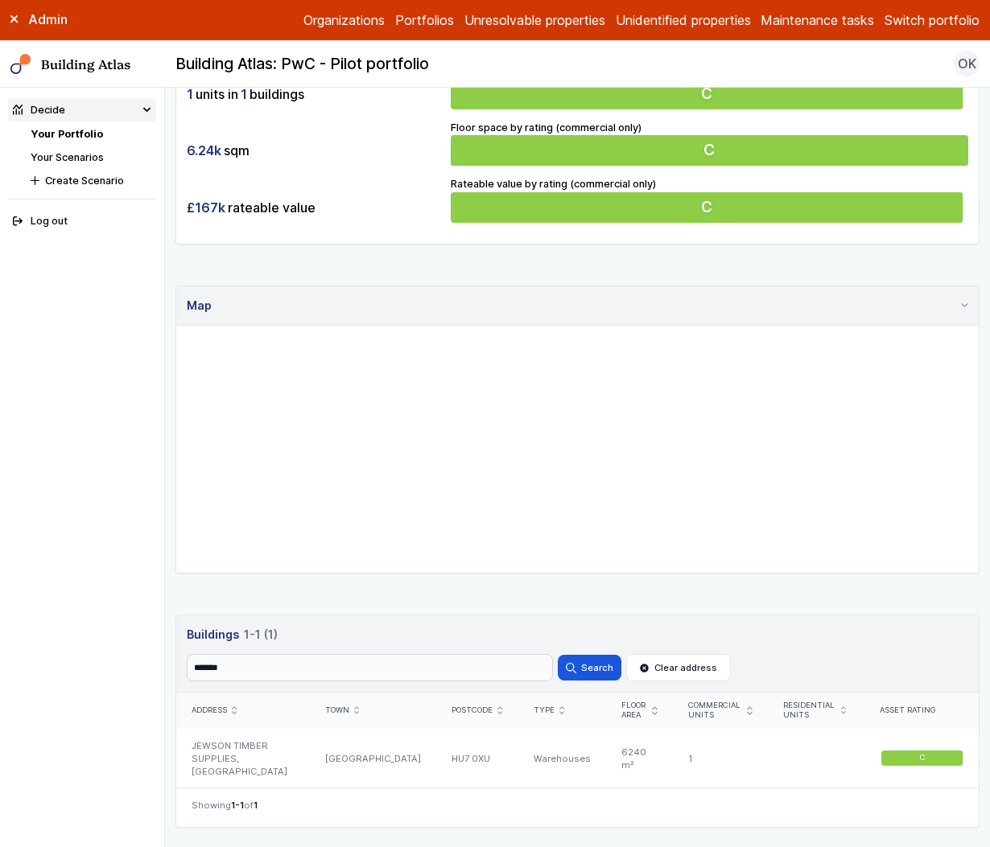
scroll to position [461, 0]
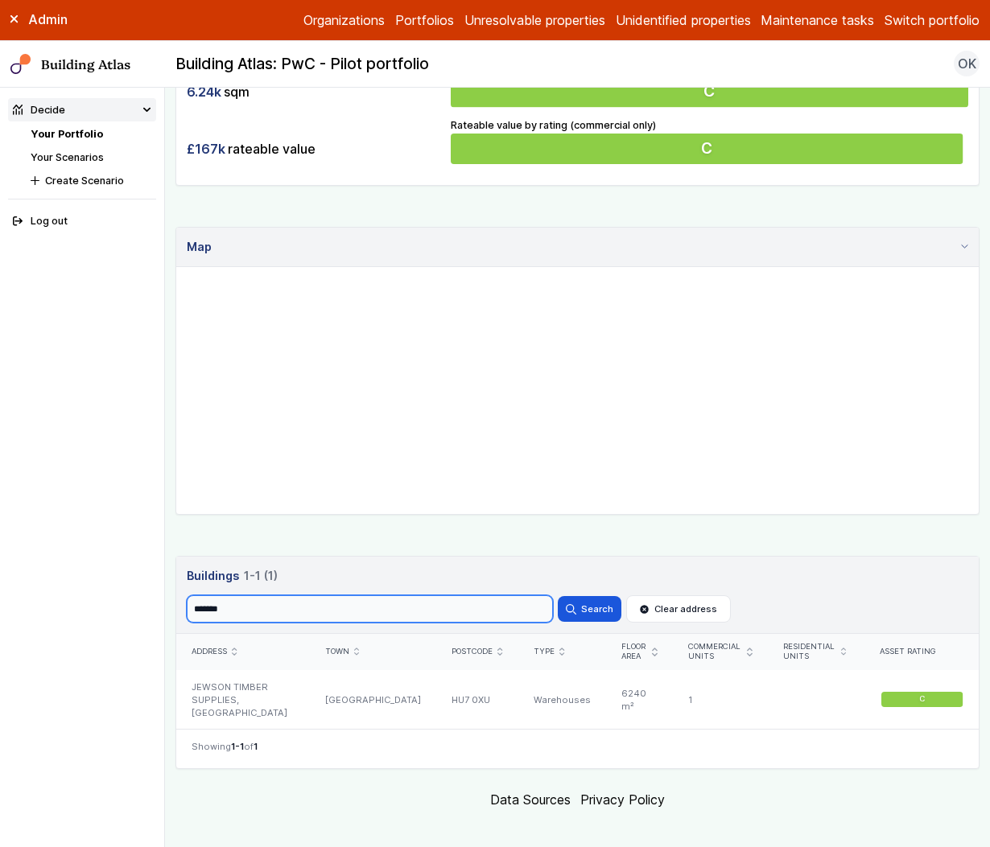
click at [396, 617] on input "*******" at bounding box center [370, 608] width 366 height 27
click at [399, 608] on input "*******" at bounding box center [370, 608] width 366 height 27
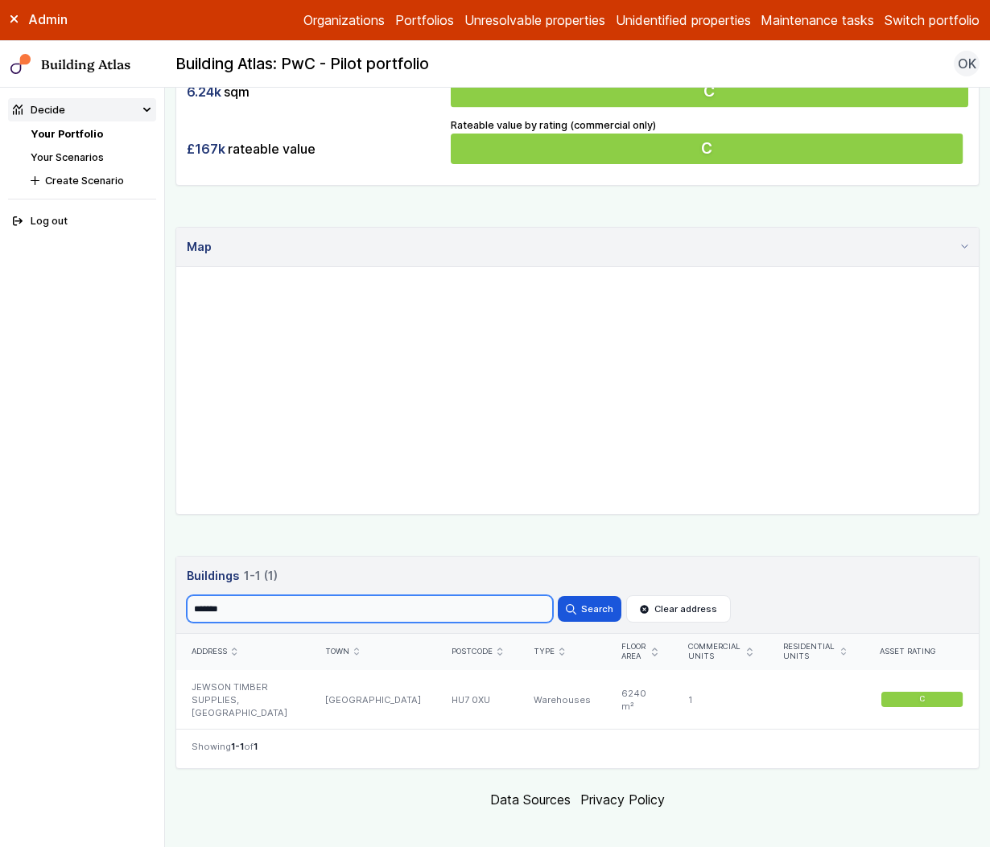
paste input "search"
click at [578, 617] on button "Search" at bounding box center [589, 609] width 63 height 26
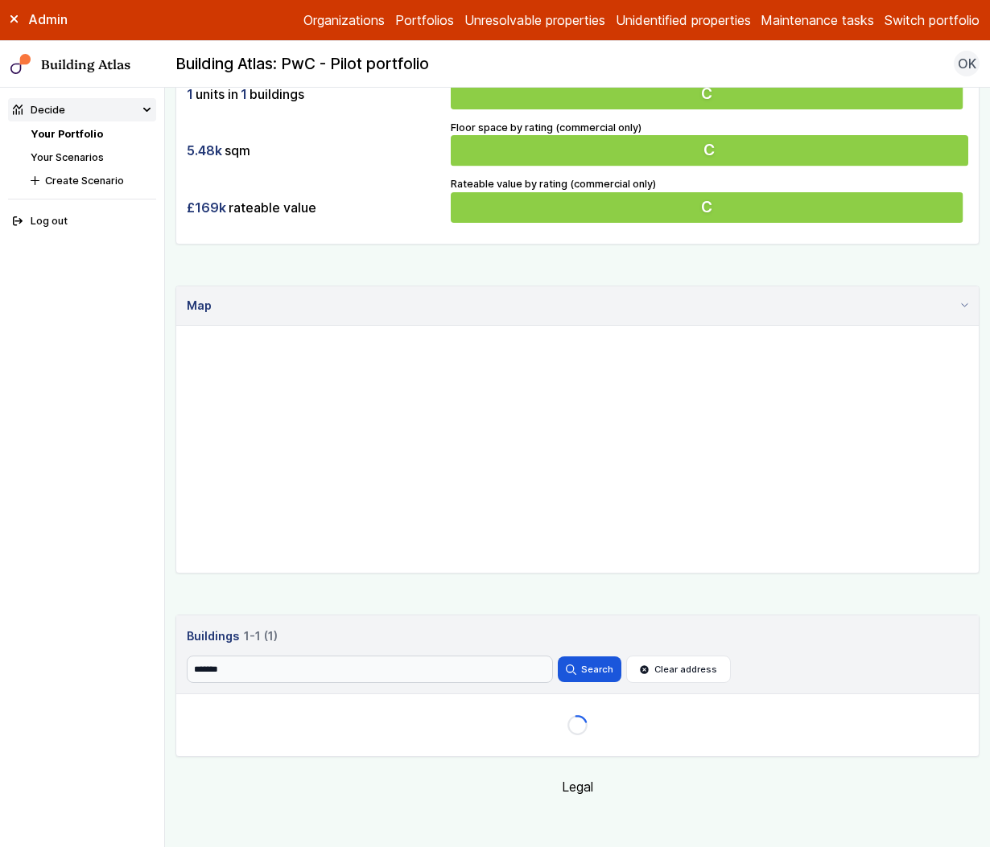
scroll to position [461, 0]
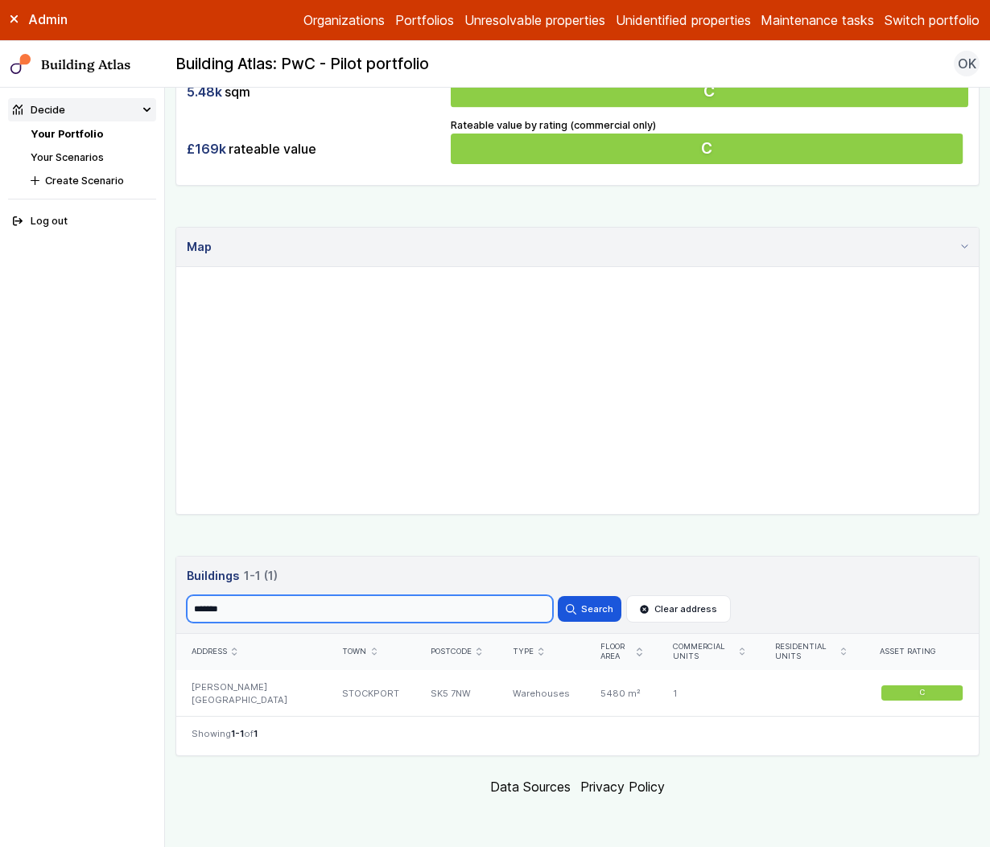
click at [314, 616] on input "*******" at bounding box center [370, 608] width 366 height 27
paste input "search"
click at [595, 617] on button "Search" at bounding box center [589, 609] width 63 height 26
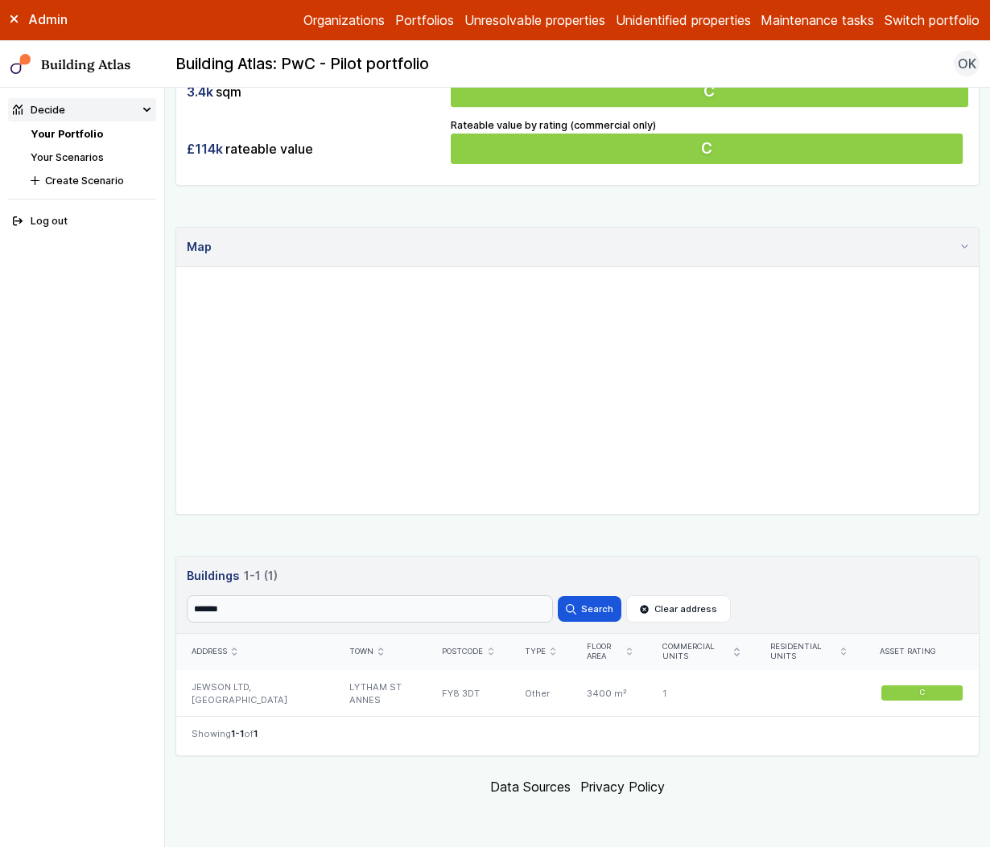
scroll to position [461, 0]
click at [408, 615] on input "*******" at bounding box center [370, 608] width 366 height 27
paste input "search"
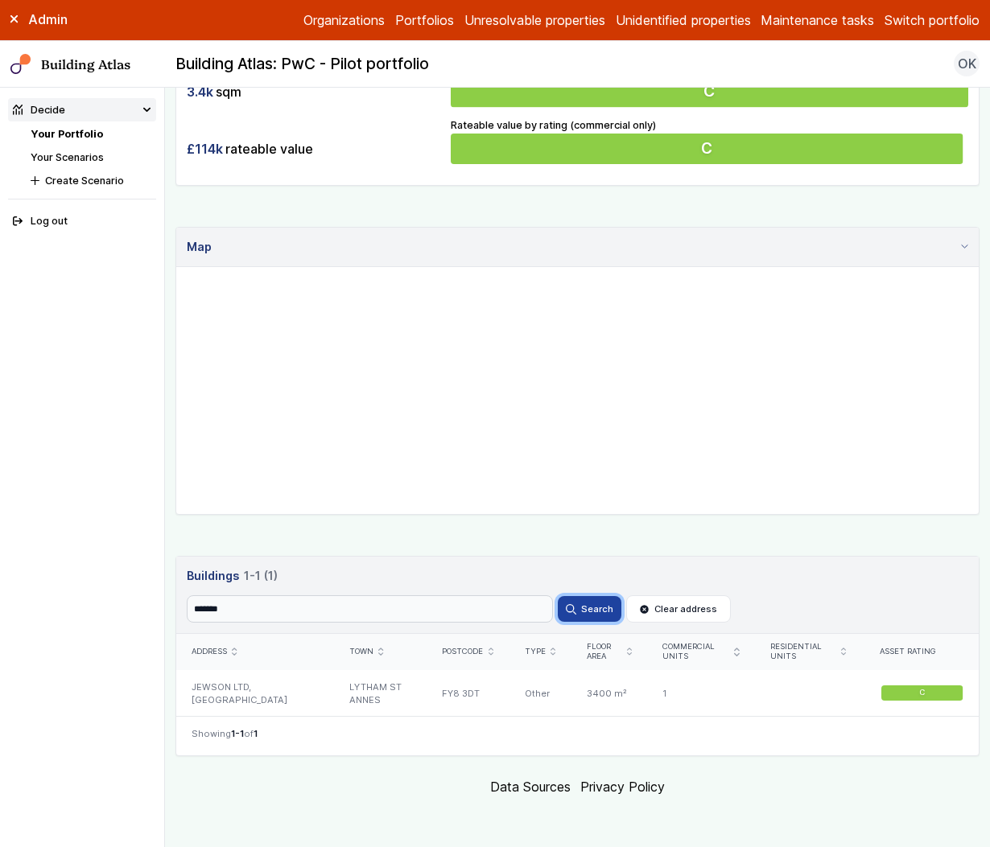
click at [579, 605] on button "Search" at bounding box center [589, 609] width 63 height 26
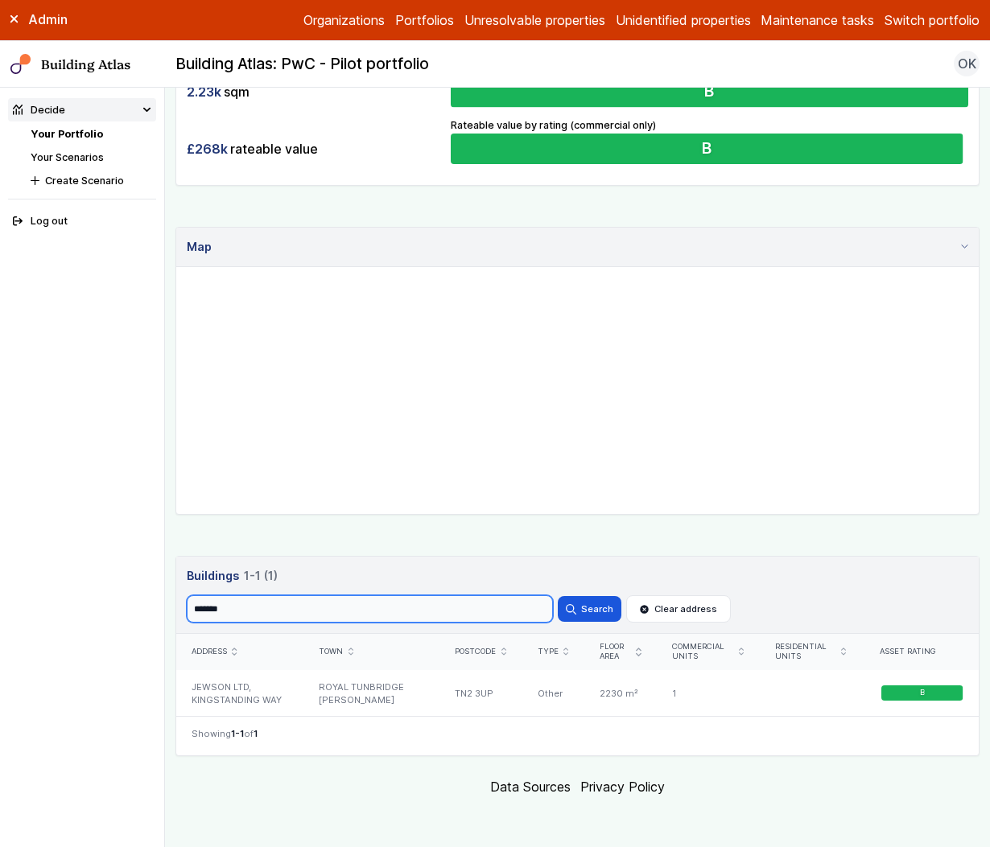
click at [323, 611] on input "*******" at bounding box center [370, 608] width 366 height 27
click at [324, 611] on input "*******" at bounding box center [370, 608] width 366 height 27
paste input "*"
click at [566, 606] on button "Search" at bounding box center [589, 609] width 63 height 26
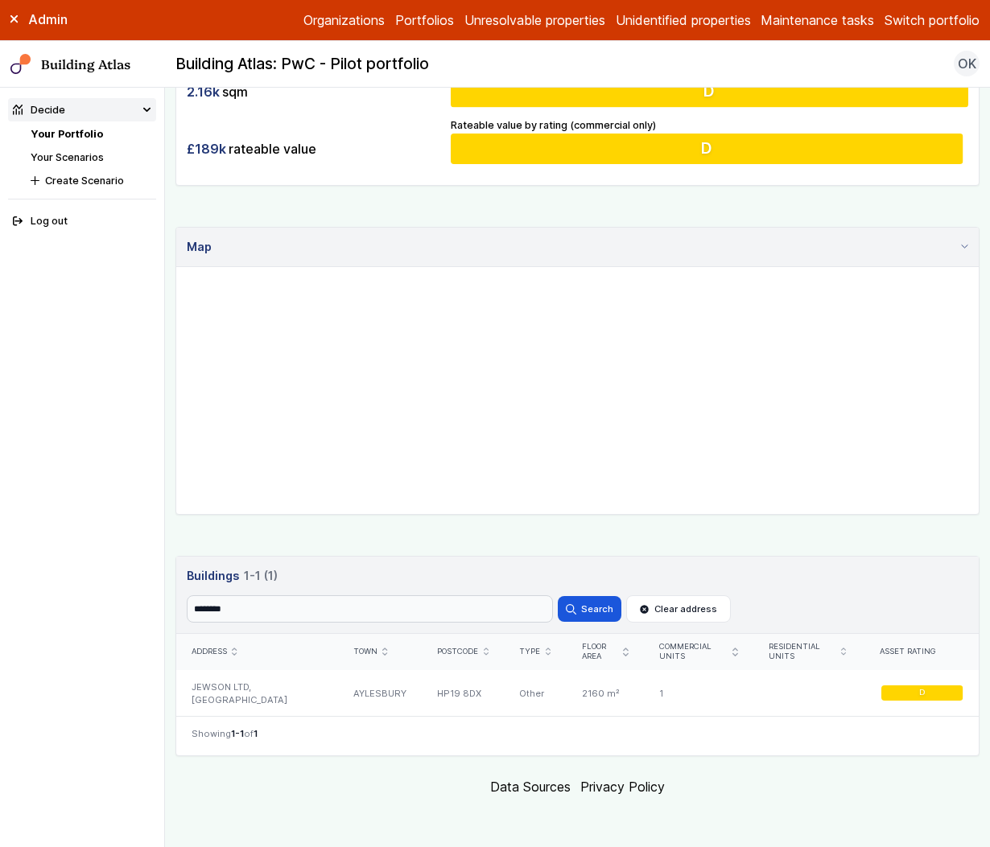
scroll to position [461, 0]
click at [436, 612] on input "********" at bounding box center [370, 608] width 366 height 27
paste input "search"
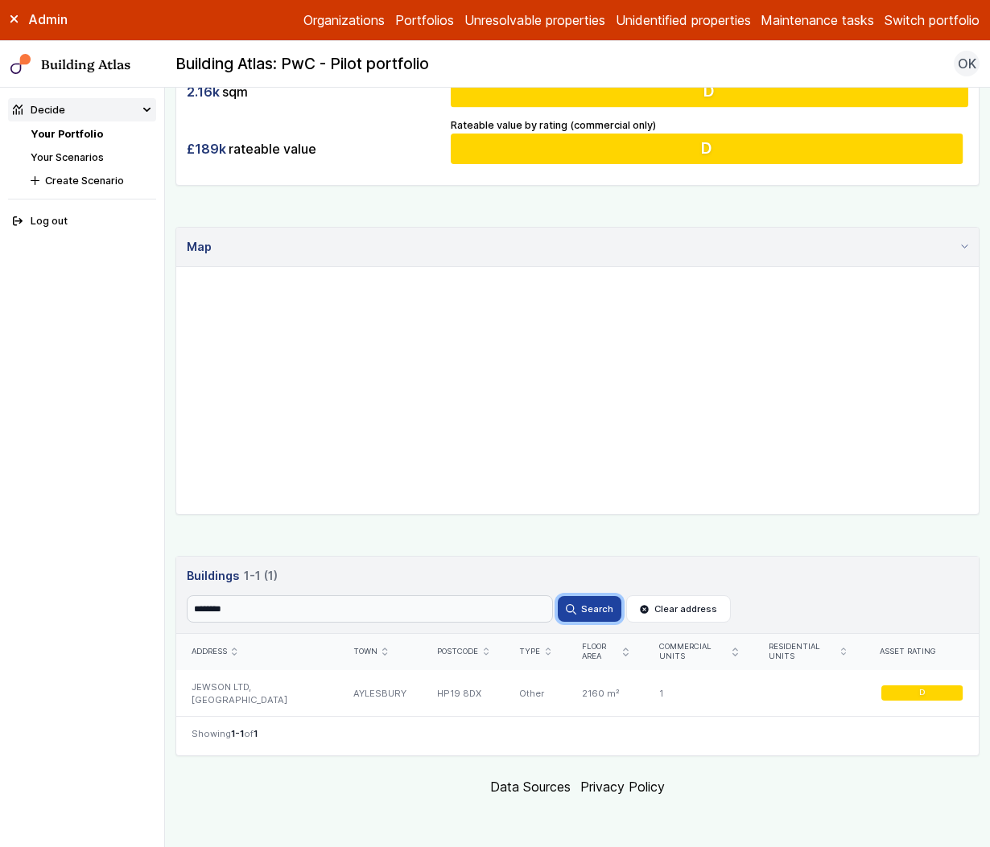
click at [563, 615] on button "Search" at bounding box center [589, 609] width 63 height 26
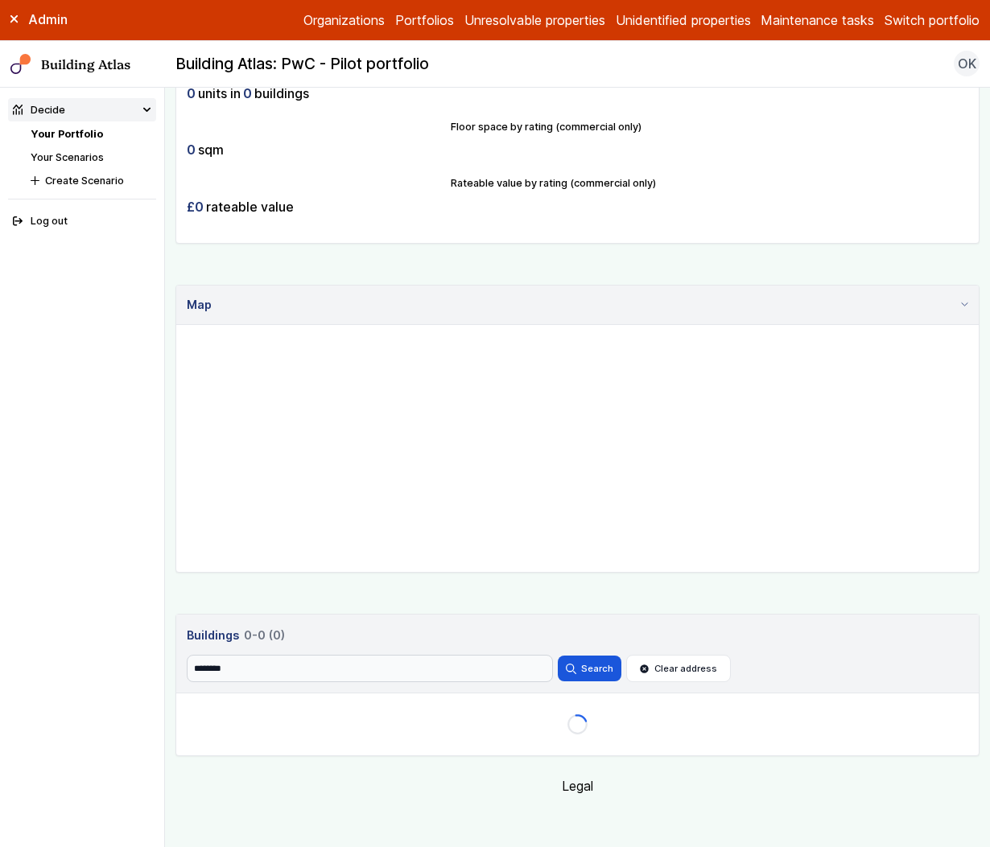
scroll to position [402, 0]
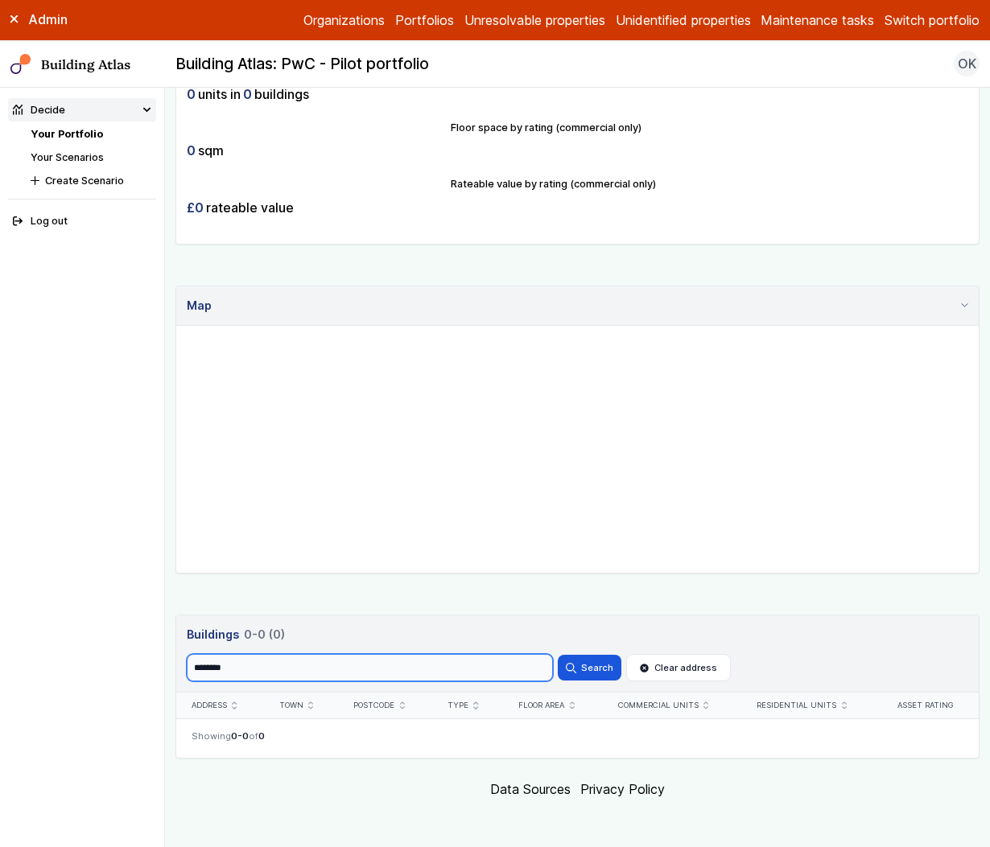
drag, startPoint x: 344, startPoint y: 680, endPoint x: 349, endPoint y: 665, distance: 15.5
click at [344, 679] on input "********" at bounding box center [370, 667] width 366 height 27
click at [558, 655] on button "Search" at bounding box center [589, 668] width 63 height 26
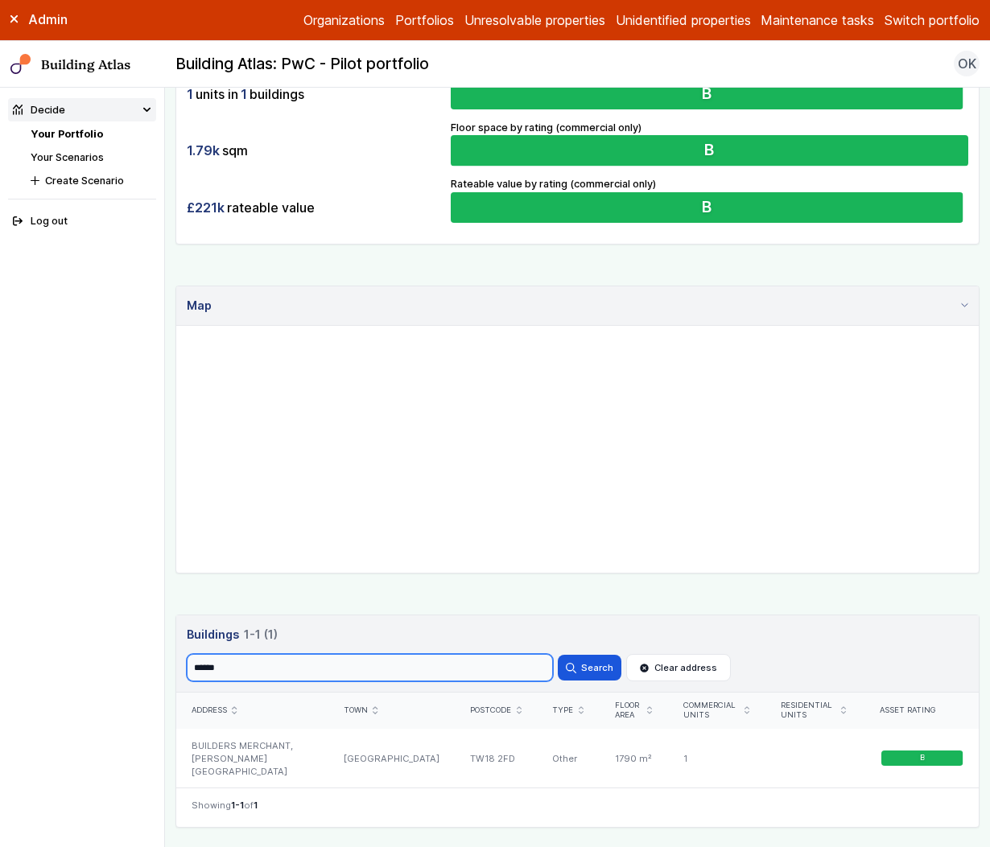
scroll to position [402, 0]
click at [383, 669] on input "******" at bounding box center [370, 667] width 366 height 27
paste input "**"
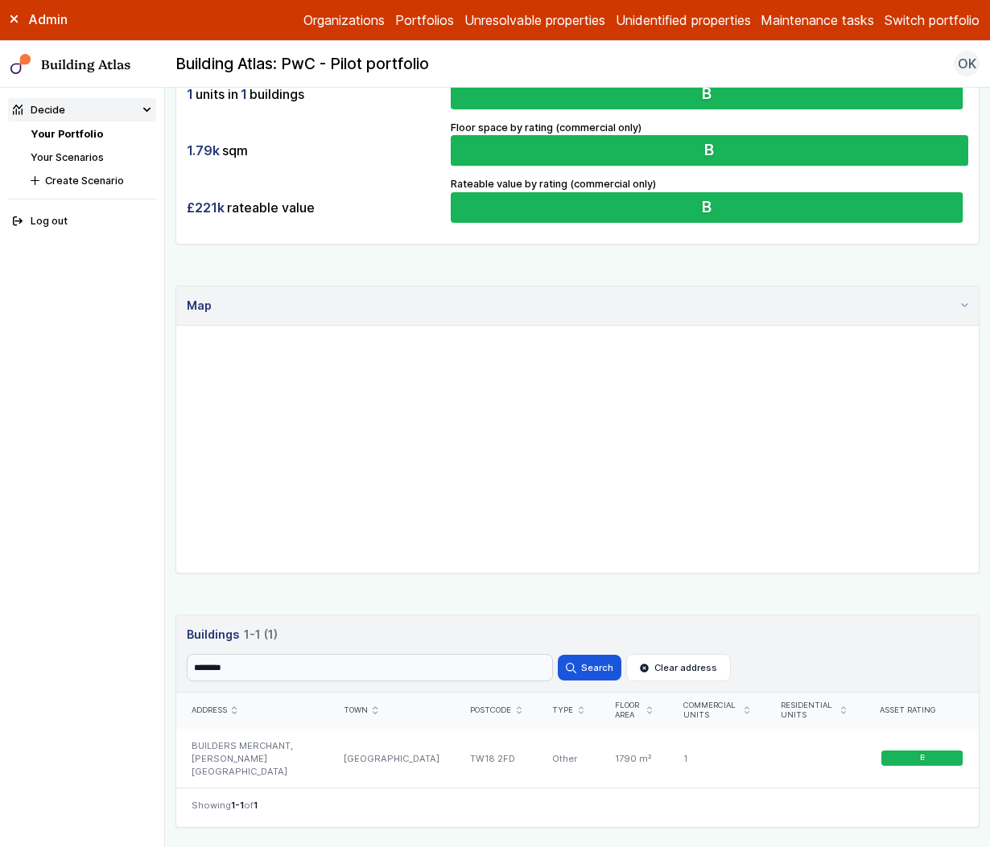
click at [622, 662] on div "Search ******** Search Clear address" at bounding box center [578, 667] width 782 height 27
click at [603, 665] on button "Search" at bounding box center [589, 668] width 63 height 26
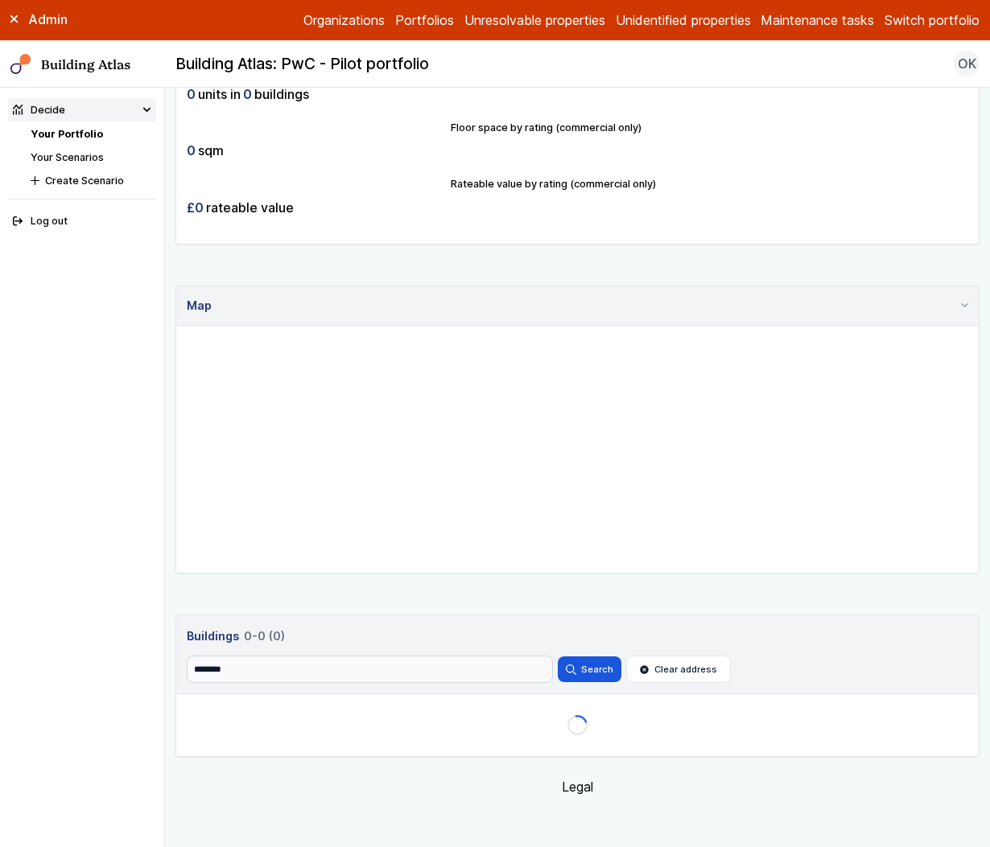
scroll to position [402, 0]
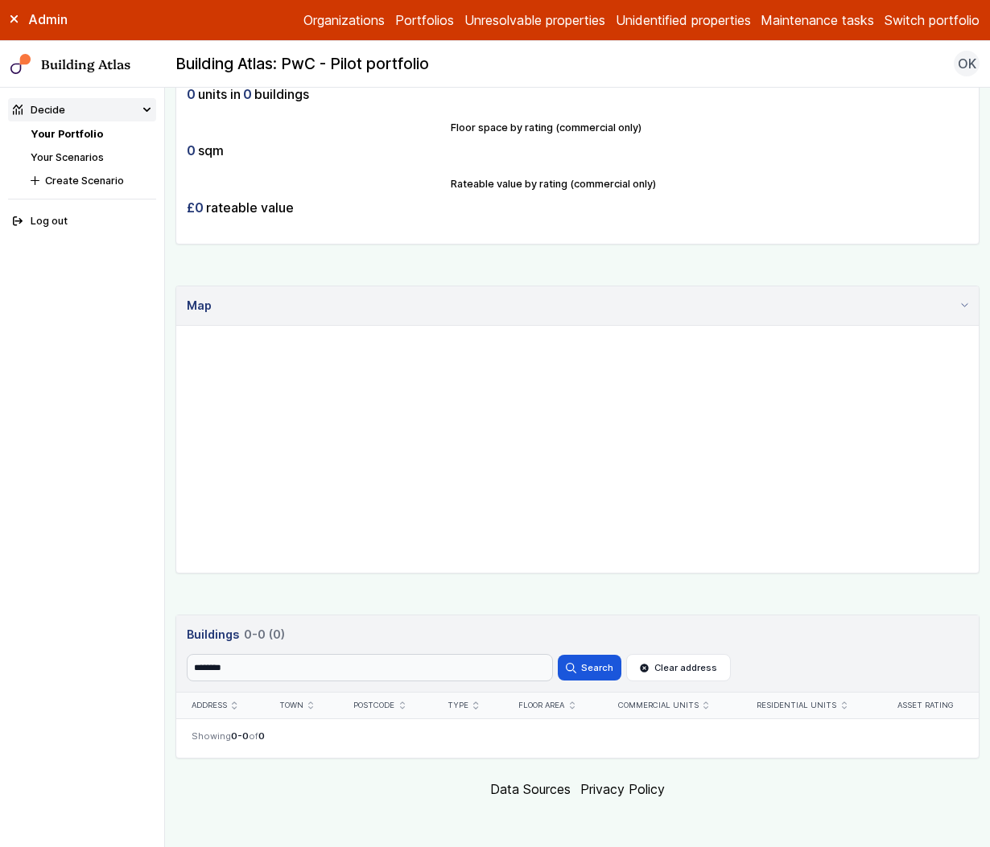
click at [389, 686] on header "Buildings 0 0-0 (0) Buildings 0 0-0 (0) Search ******** Search Clear address" at bounding box center [577, 654] width 802 height 77
click at [399, 665] on input "********" at bounding box center [370, 667] width 366 height 27
click at [558, 655] on button "Search" at bounding box center [589, 668] width 63 height 26
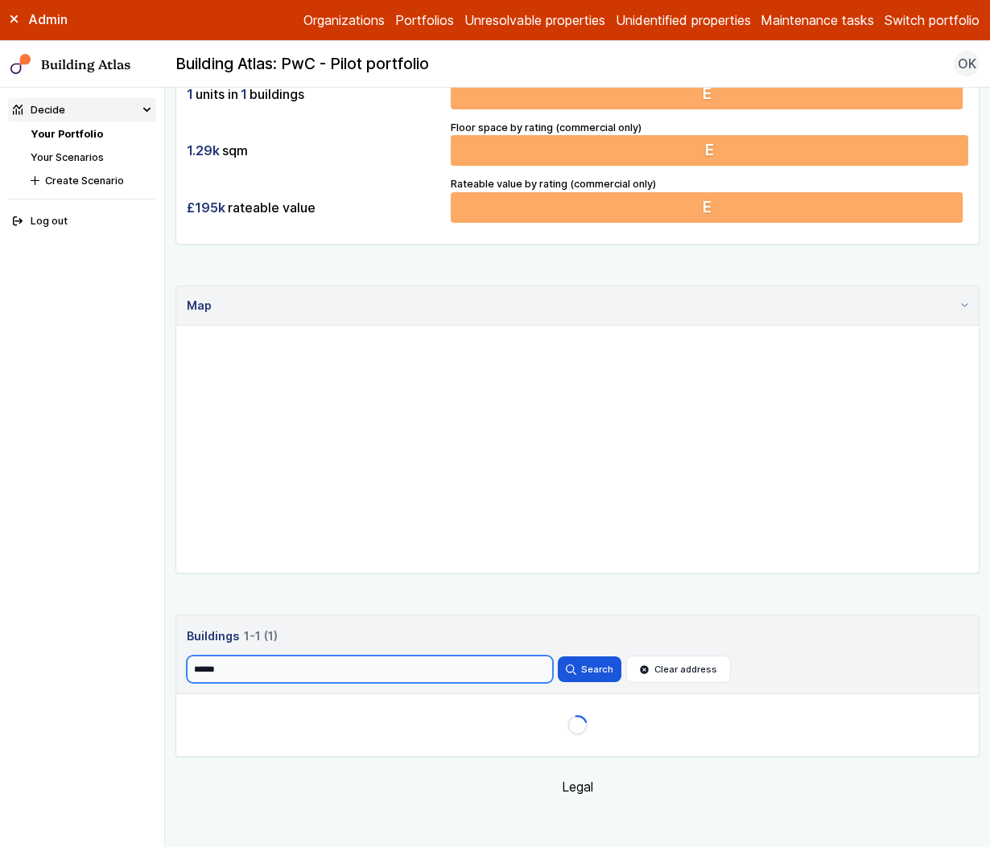
scroll to position [402, 0]
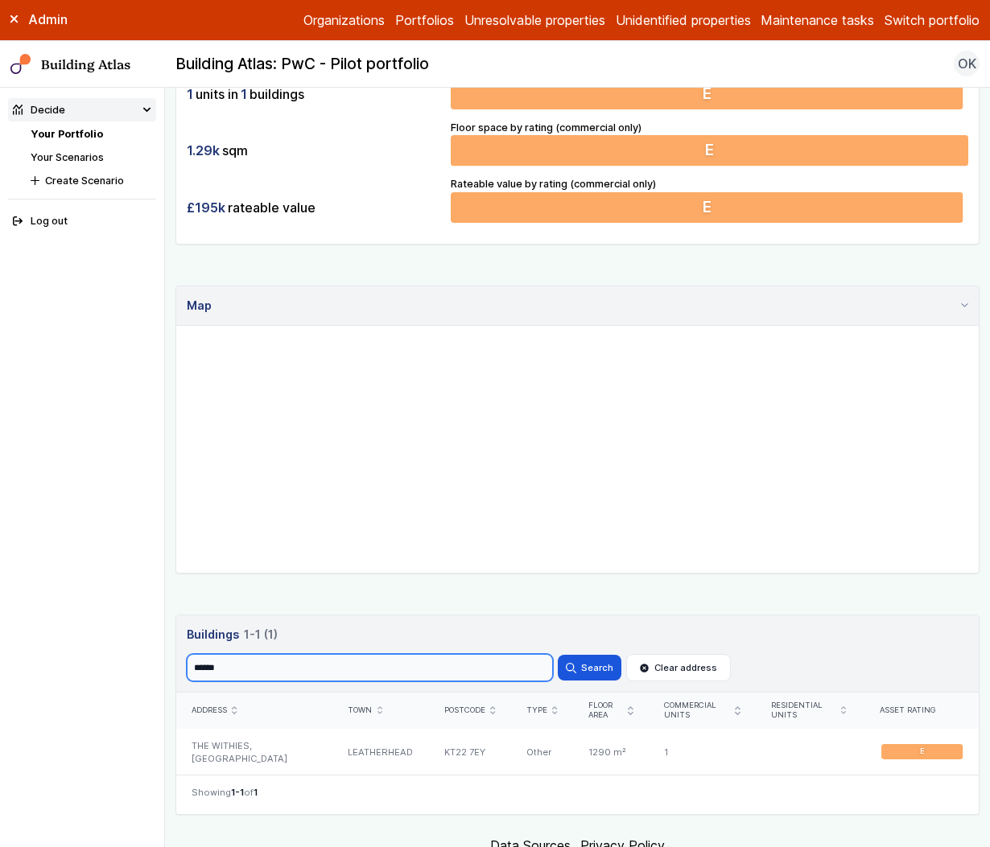
click at [388, 672] on input "******" at bounding box center [370, 667] width 366 height 27
paste input "*"
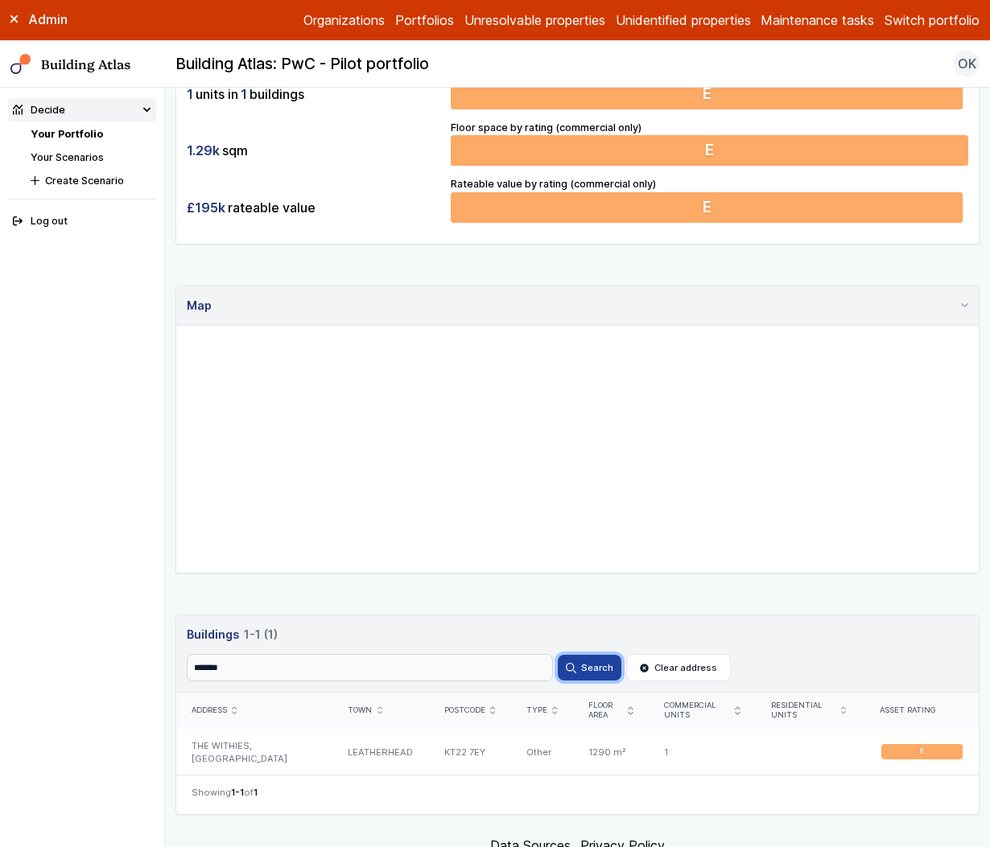
click at [593, 665] on button "Search" at bounding box center [589, 668] width 63 height 26
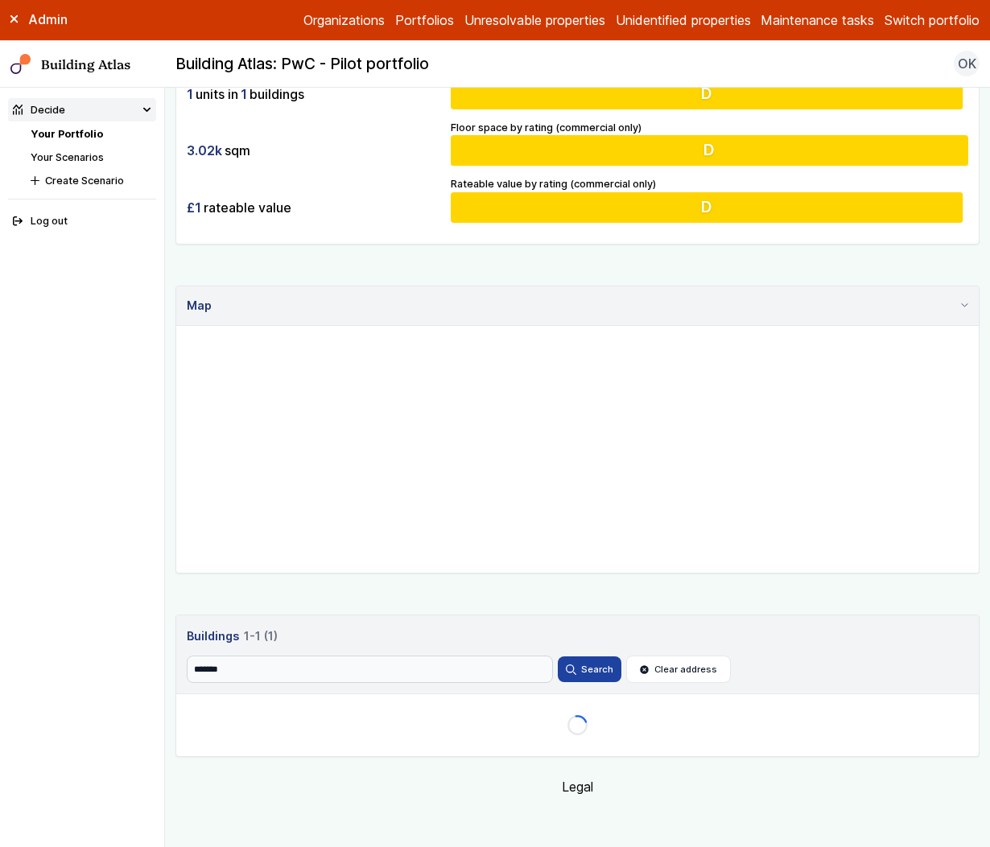
scroll to position [402, 0]
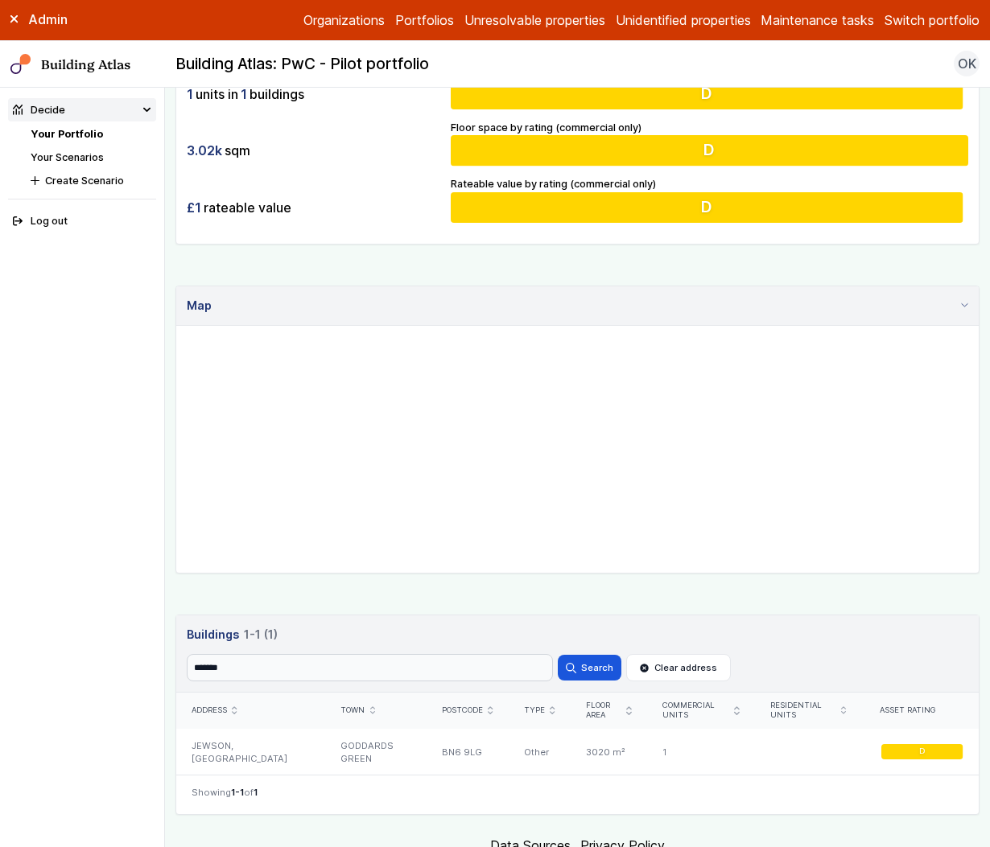
click at [367, 665] on input "*******" at bounding box center [370, 667] width 366 height 27
paste input "search"
click at [558, 655] on button "Search" at bounding box center [589, 668] width 63 height 26
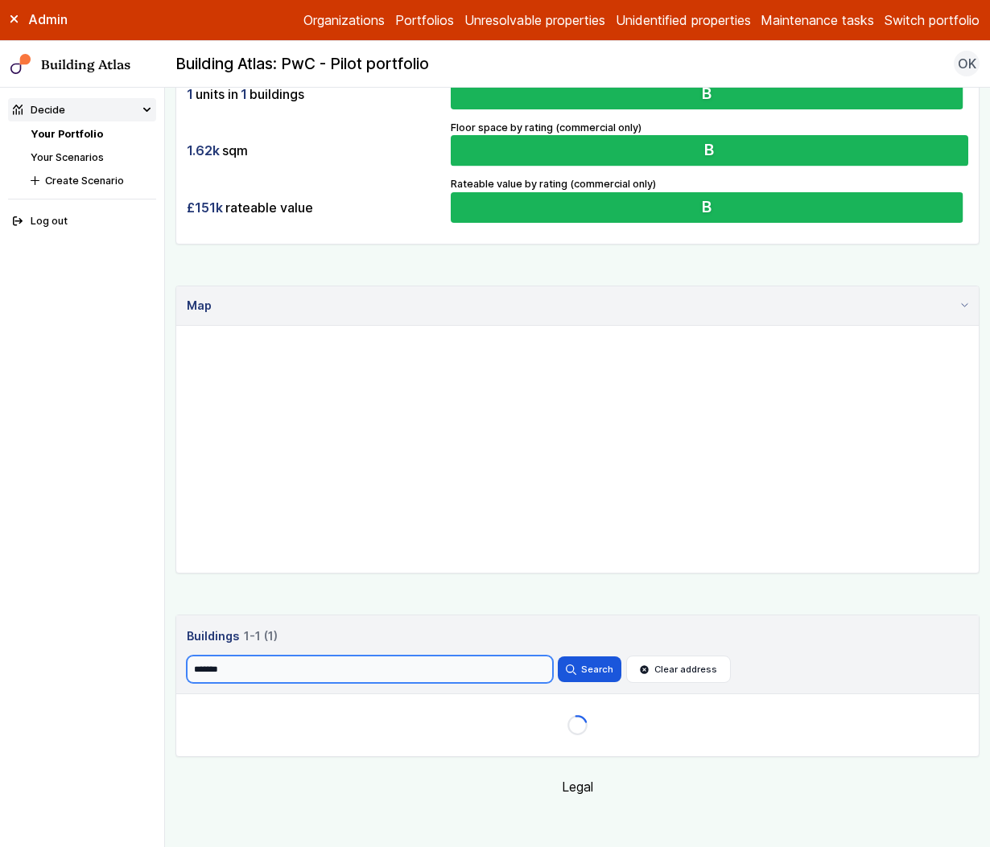
scroll to position [402, 0]
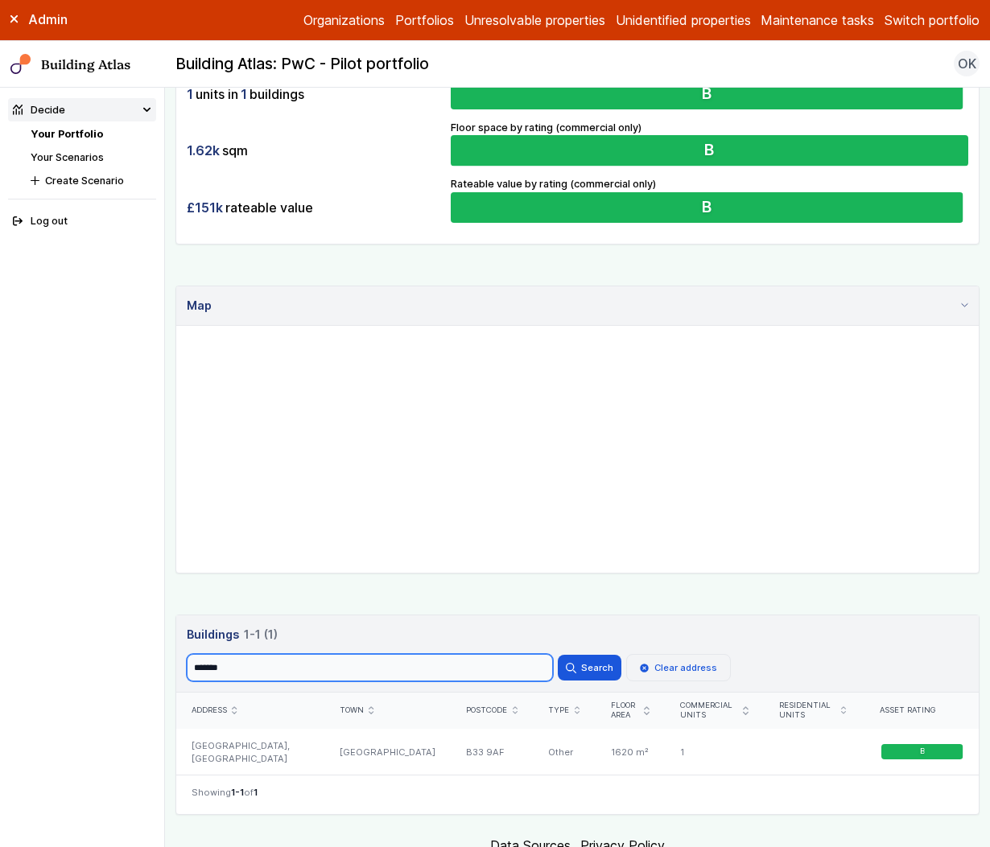
click at [435, 665] on input "*******" at bounding box center [370, 667] width 366 height 27
paste input "*"
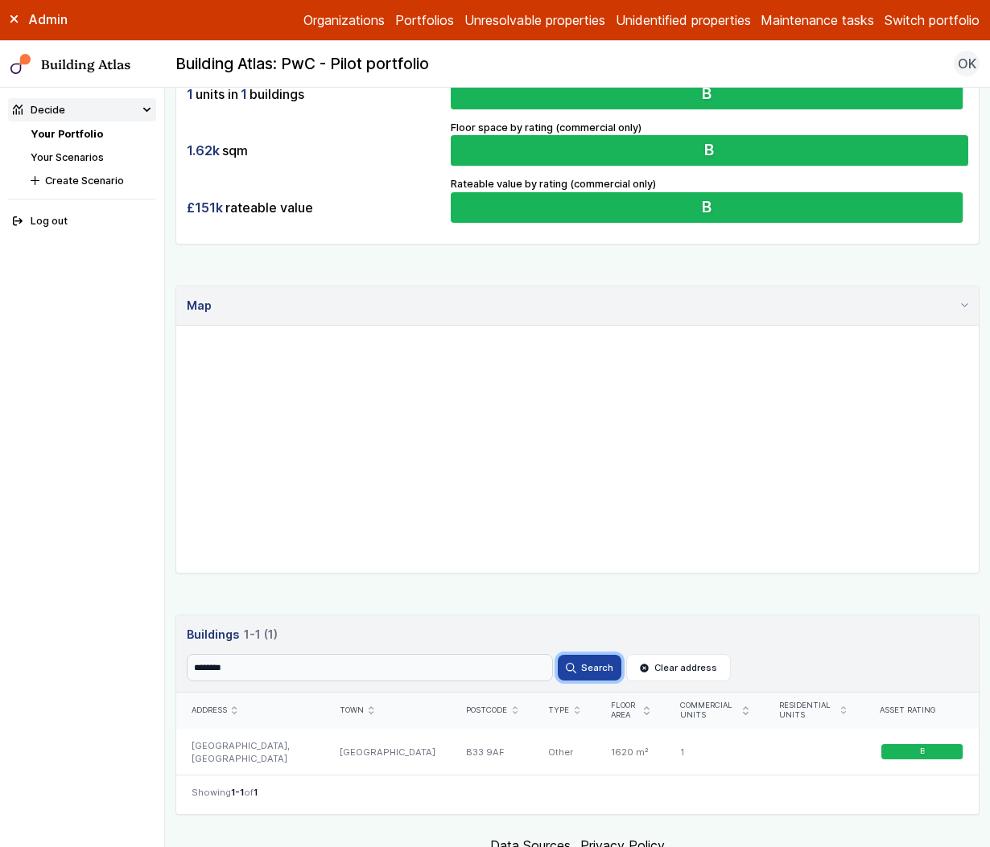
click at [588, 663] on button "Search" at bounding box center [589, 668] width 63 height 26
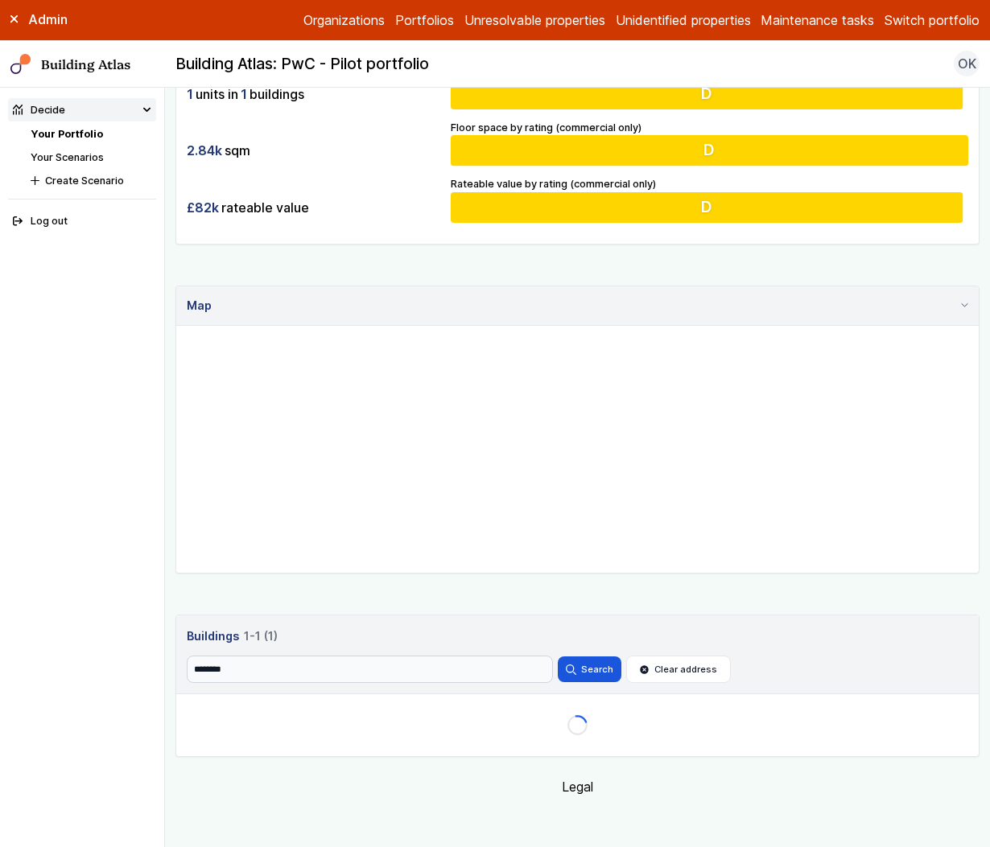
scroll to position [402, 0]
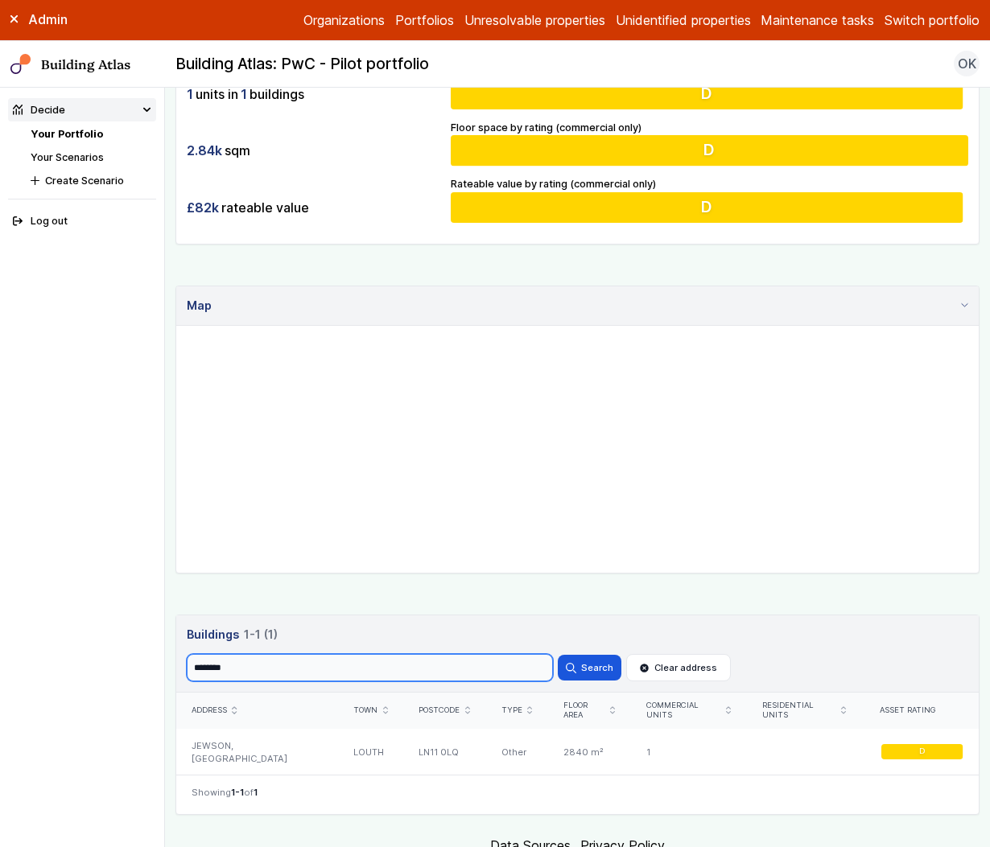
click at [426, 663] on input "********" at bounding box center [370, 667] width 366 height 27
paste input "search"
click at [623, 669] on div "Search ****** Search Clear address" at bounding box center [578, 667] width 782 height 27
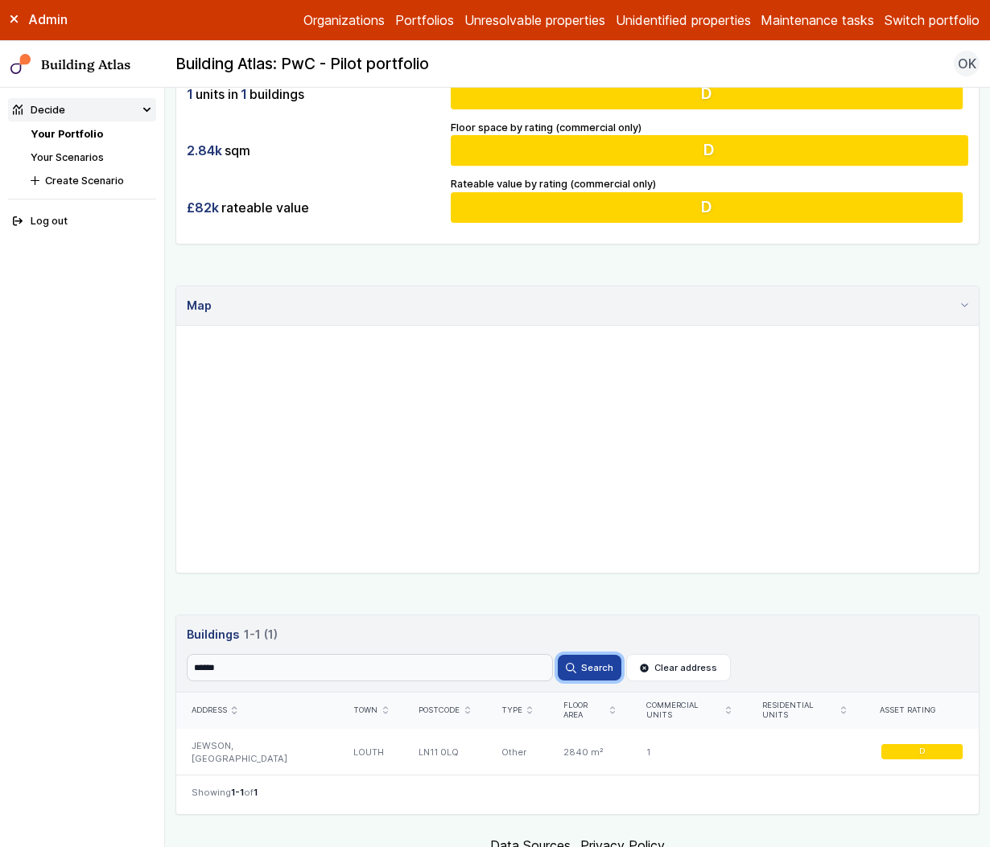
click at [596, 669] on button "Search" at bounding box center [589, 668] width 63 height 26
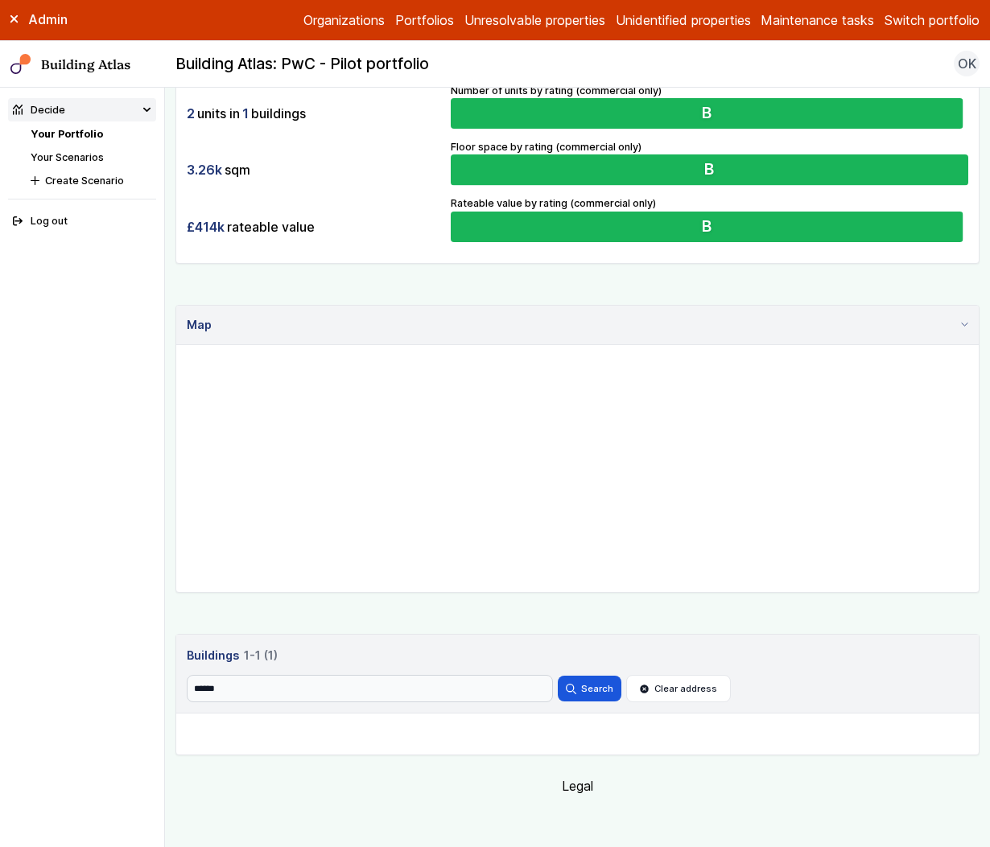
scroll to position [402, 0]
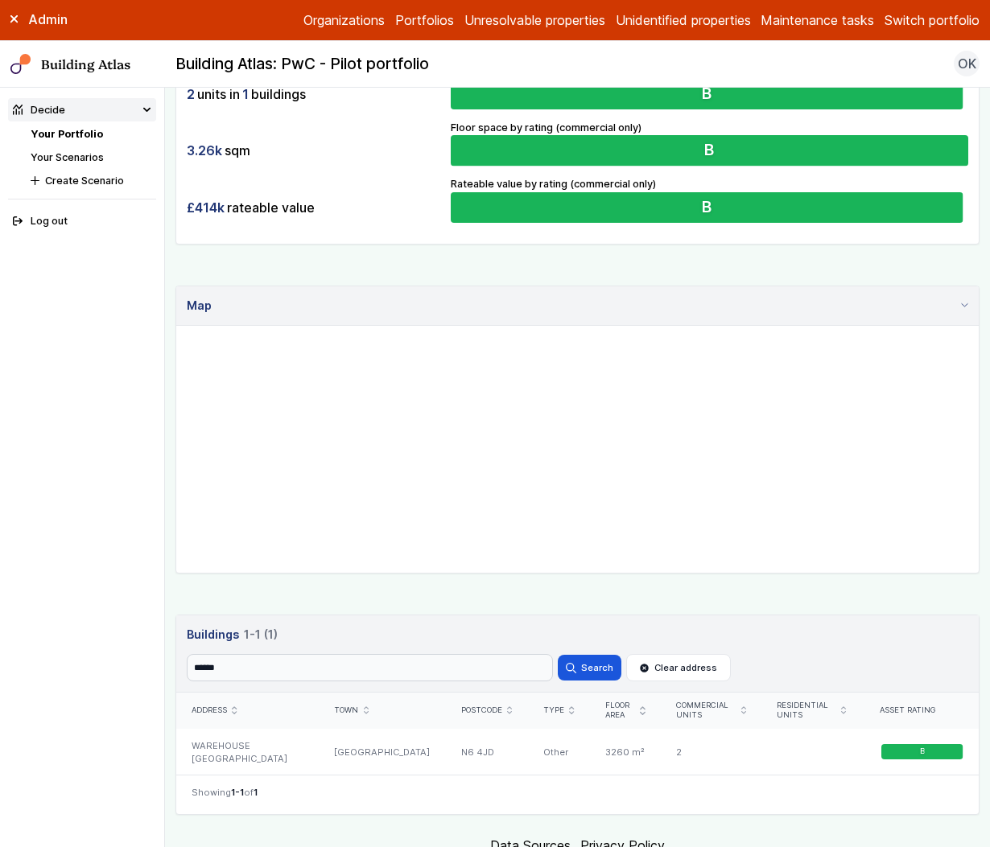
click at [422, 668] on input "******" at bounding box center [370, 667] width 366 height 27
paste input "**"
click at [576, 665] on icon "submit" at bounding box center [571, 668] width 10 height 10
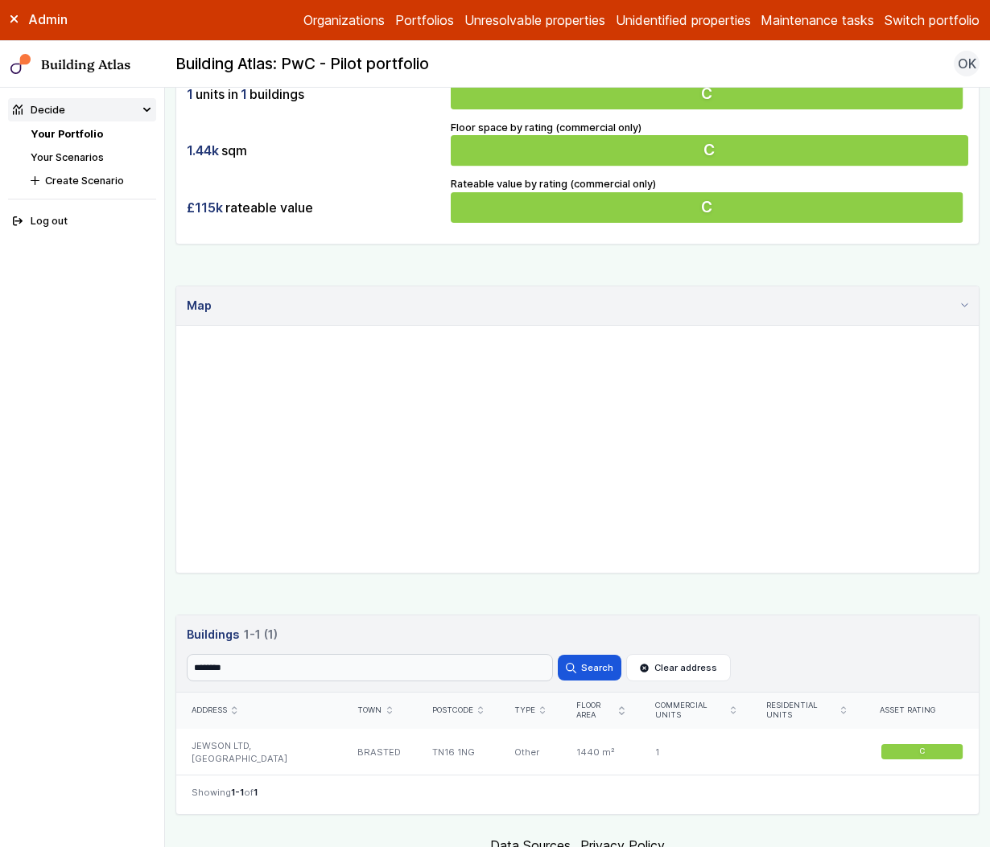
scroll to position [402, 0]
click at [447, 677] on input "********" at bounding box center [370, 667] width 366 height 27
paste input "search"
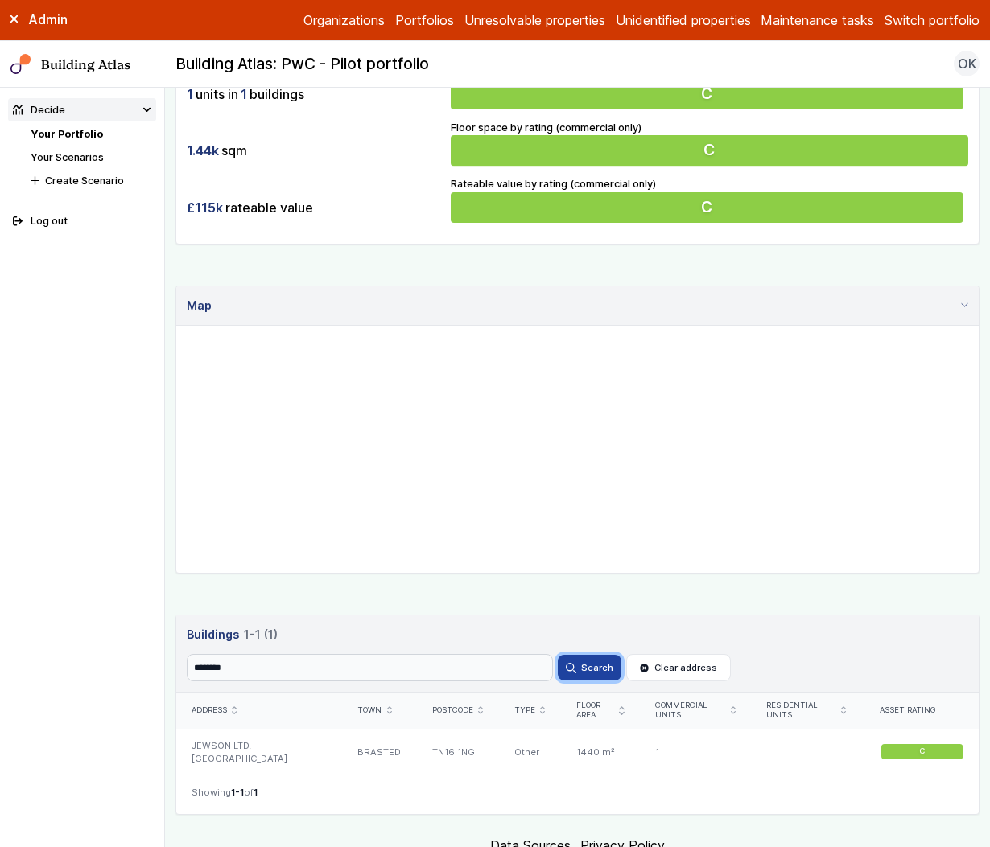
click at [606, 667] on button "Search" at bounding box center [589, 668] width 63 height 26
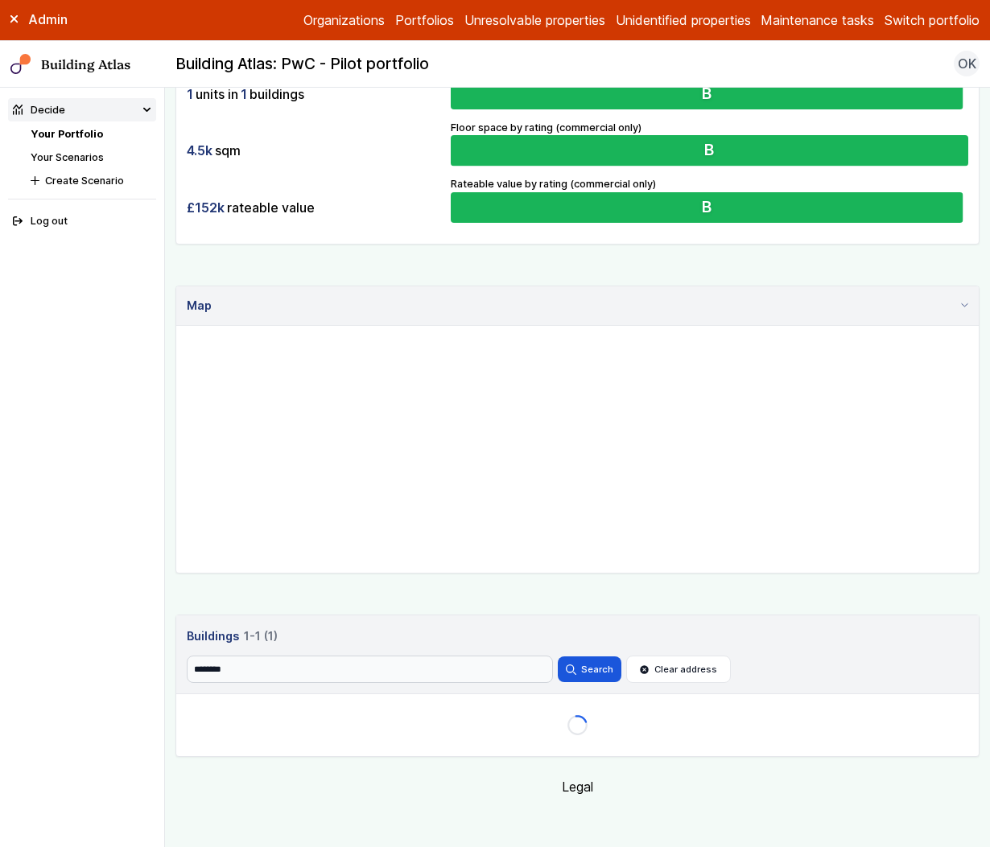
scroll to position [402, 0]
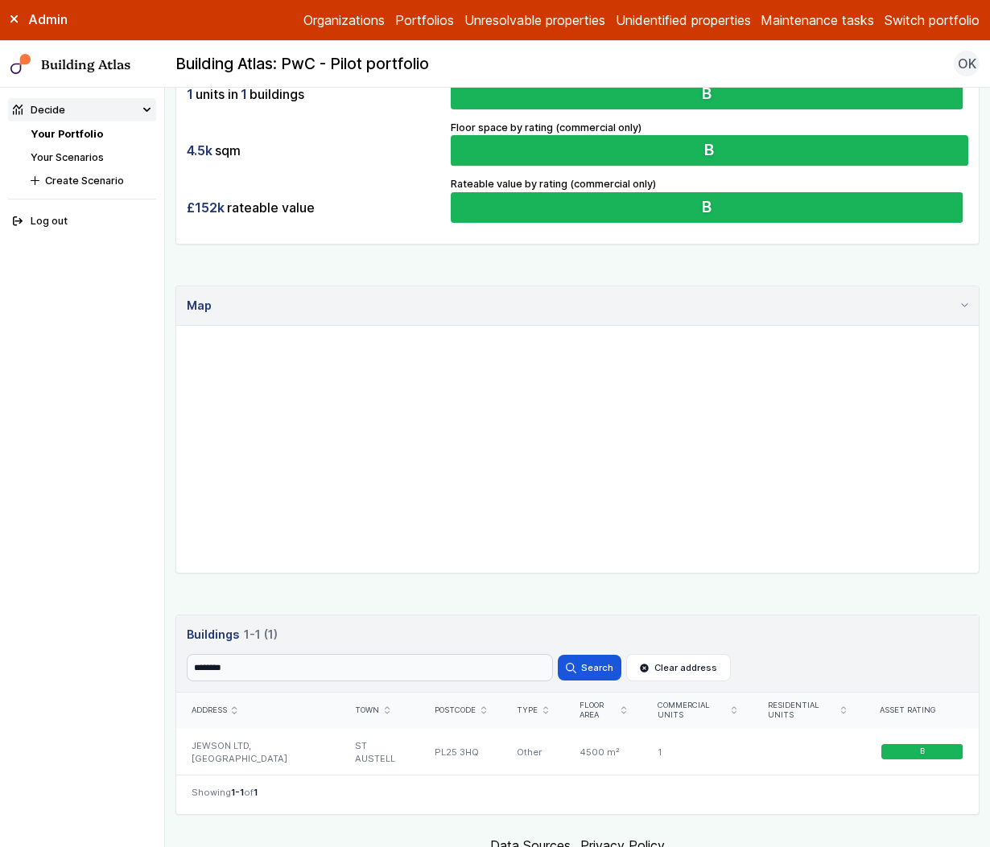
click at [425, 667] on input "********" at bounding box center [370, 667] width 366 height 27
paste input "search"
click at [574, 669] on icon "submit" at bounding box center [571, 668] width 10 height 10
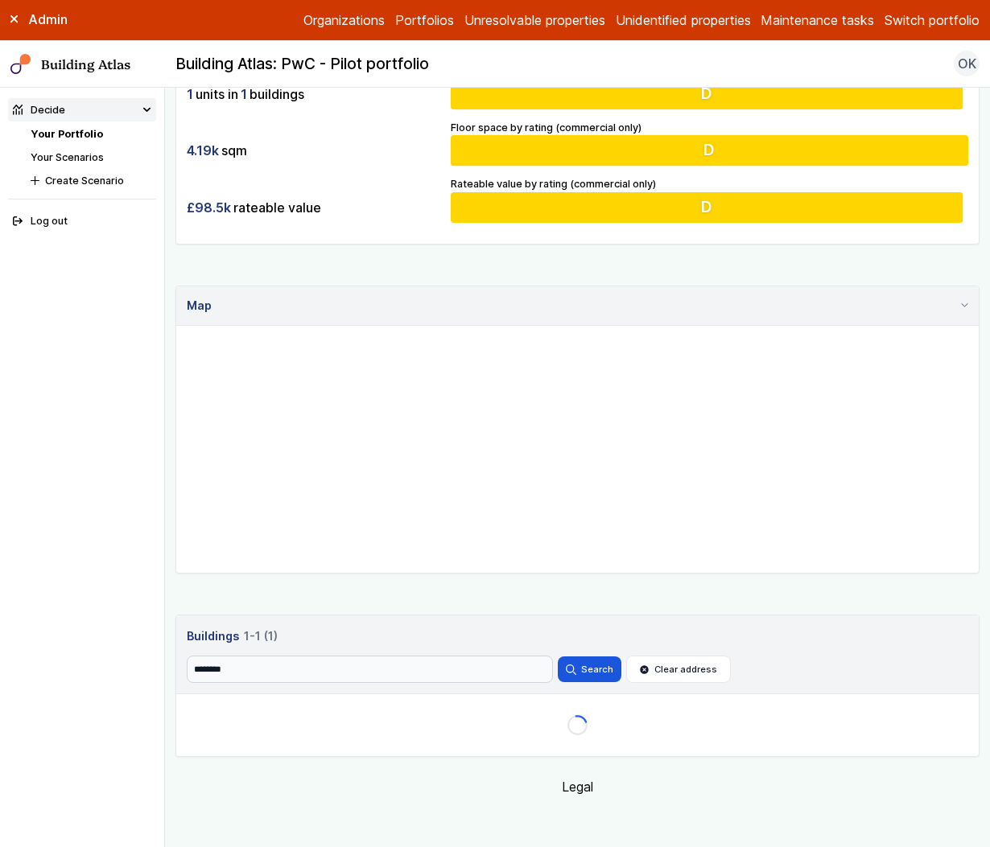
scroll to position [402, 0]
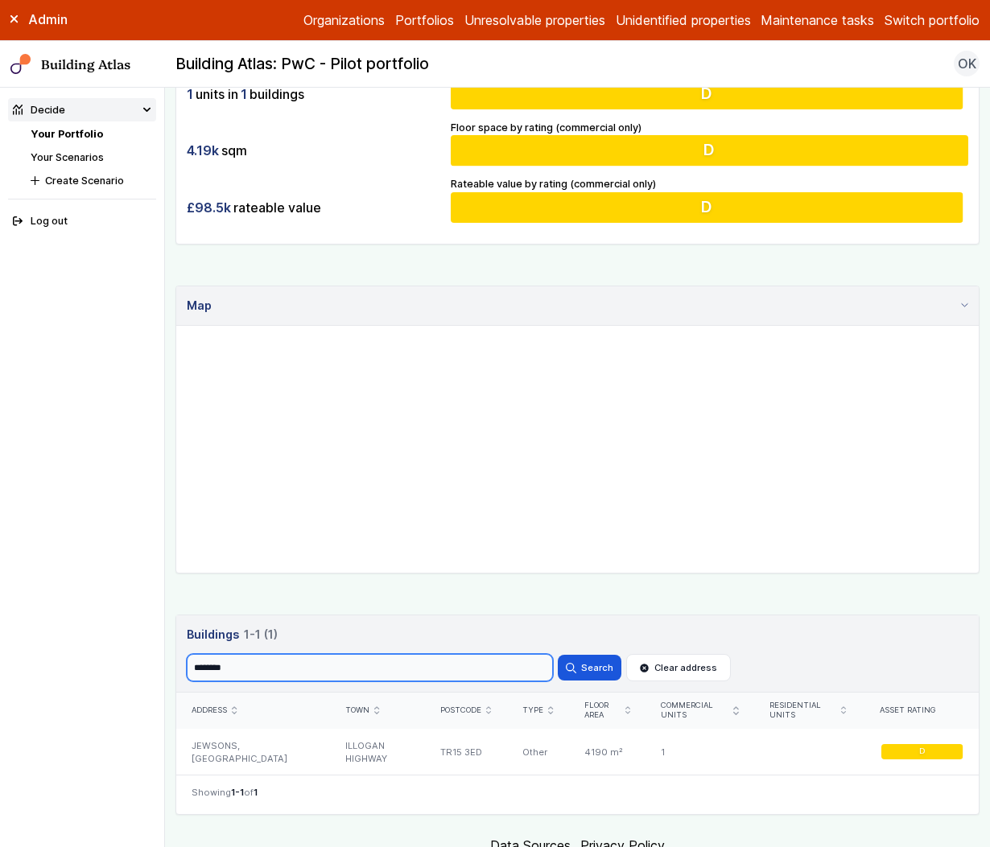
click at [400, 665] on input "********" at bounding box center [370, 667] width 366 height 27
paste input "search"
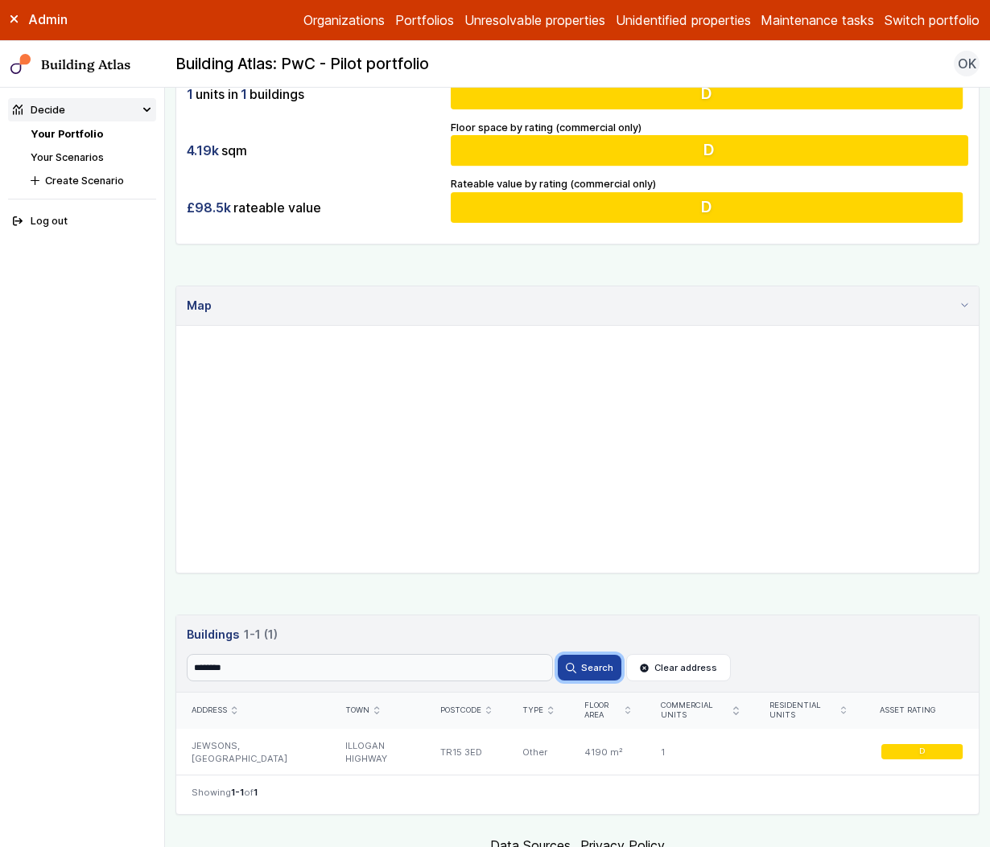
click at [579, 669] on button "Search" at bounding box center [589, 668] width 63 height 26
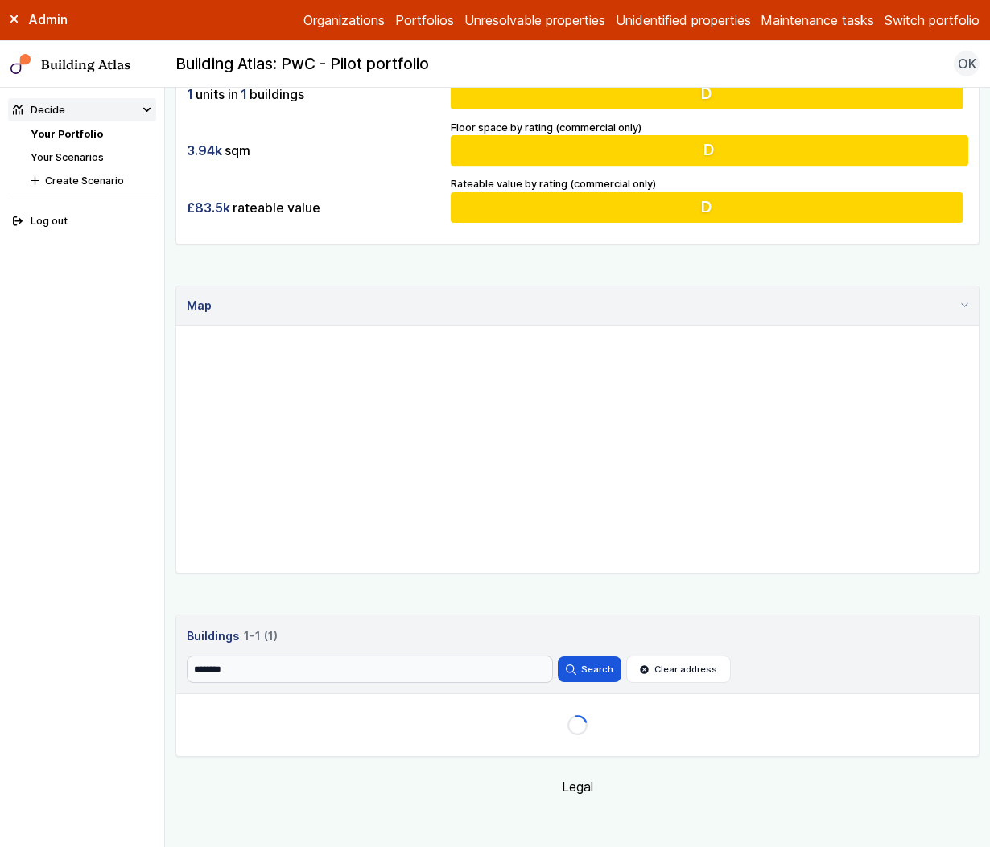
scroll to position [402, 0]
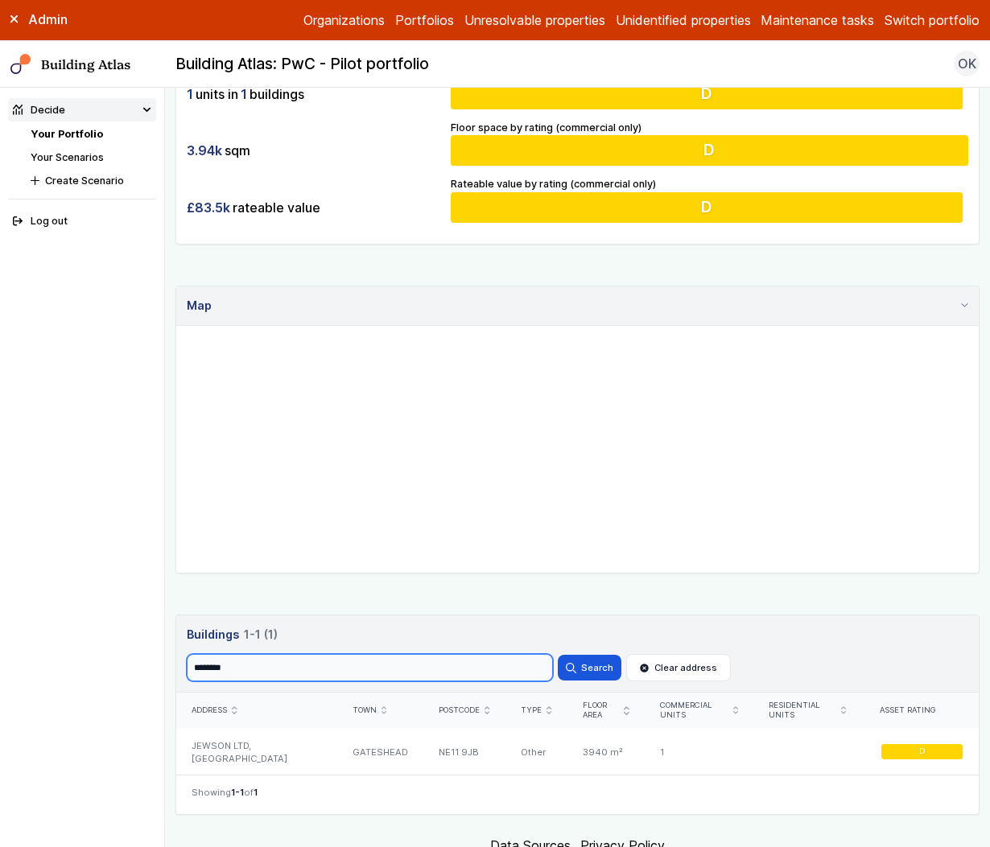
click at [388, 658] on input "********" at bounding box center [370, 667] width 366 height 27
click at [398, 658] on input "********" at bounding box center [370, 667] width 366 height 27
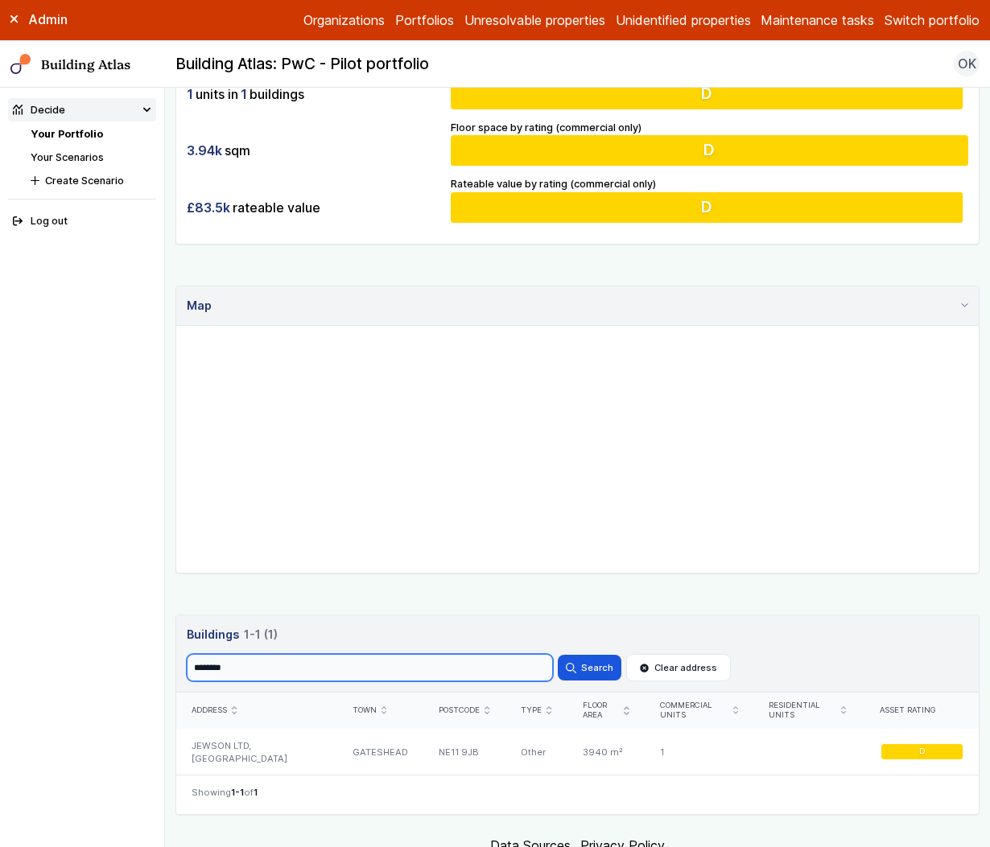
paste input "search"
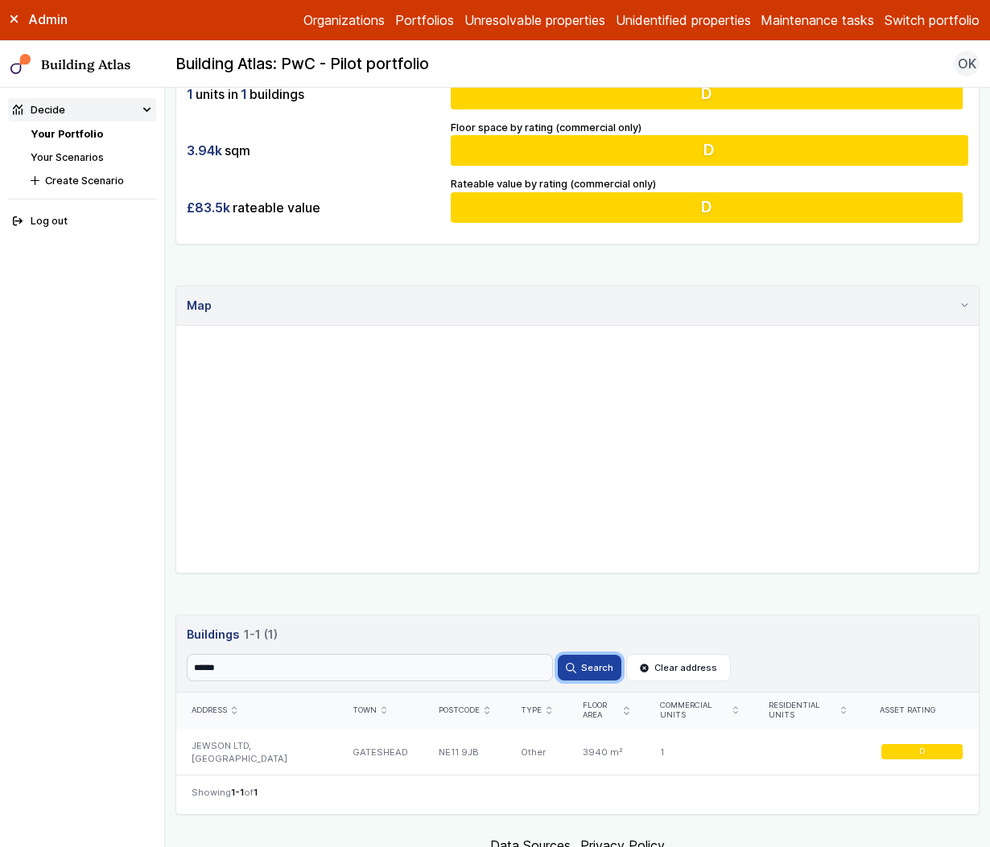
click at [595, 662] on button "Search" at bounding box center [589, 668] width 63 height 26
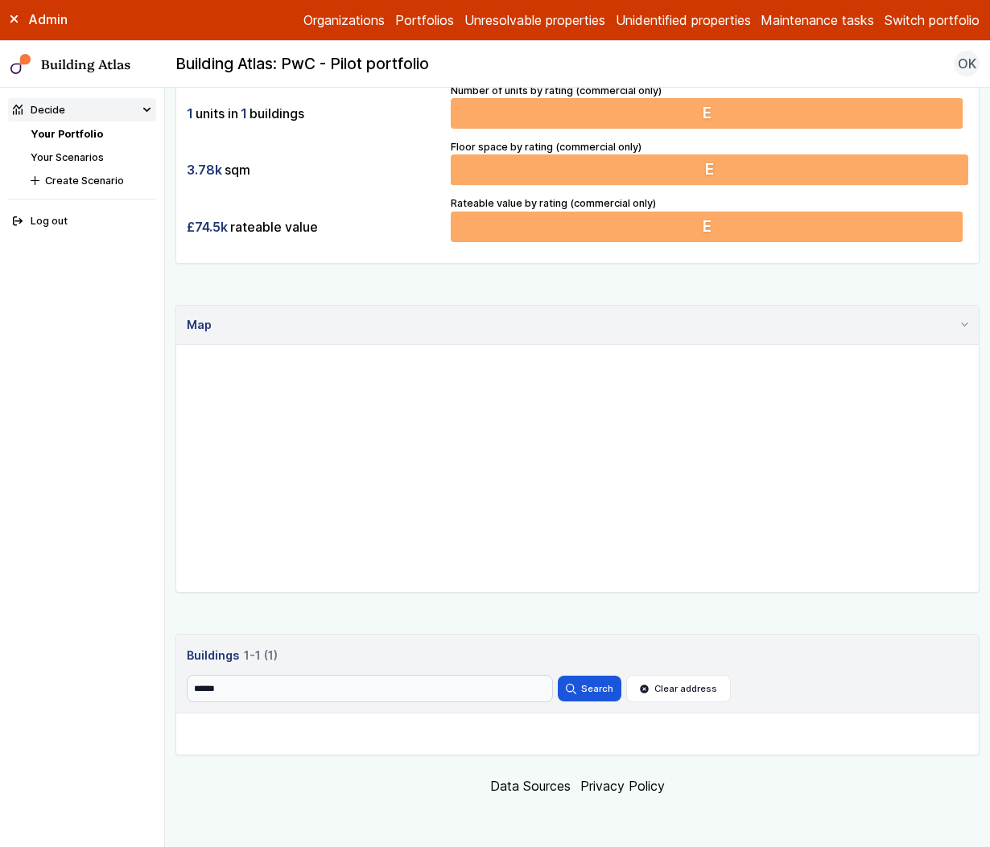
scroll to position [402, 0]
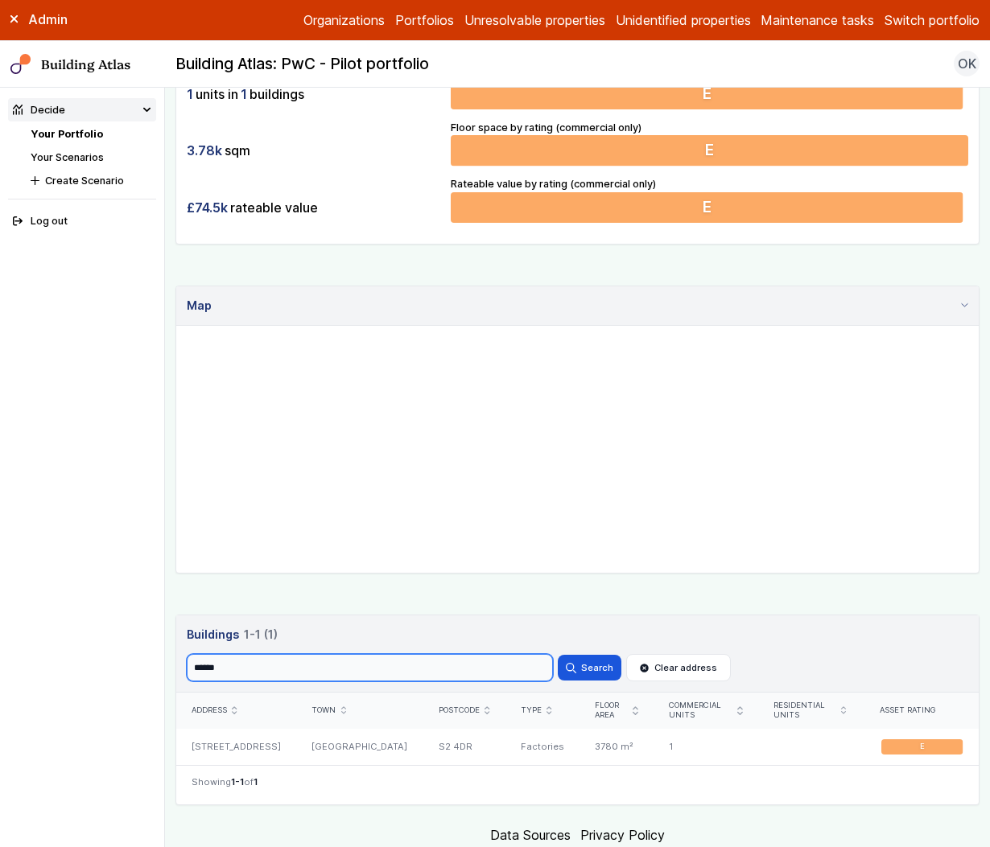
click at [488, 669] on input "******" at bounding box center [370, 667] width 366 height 27
paste input "**"
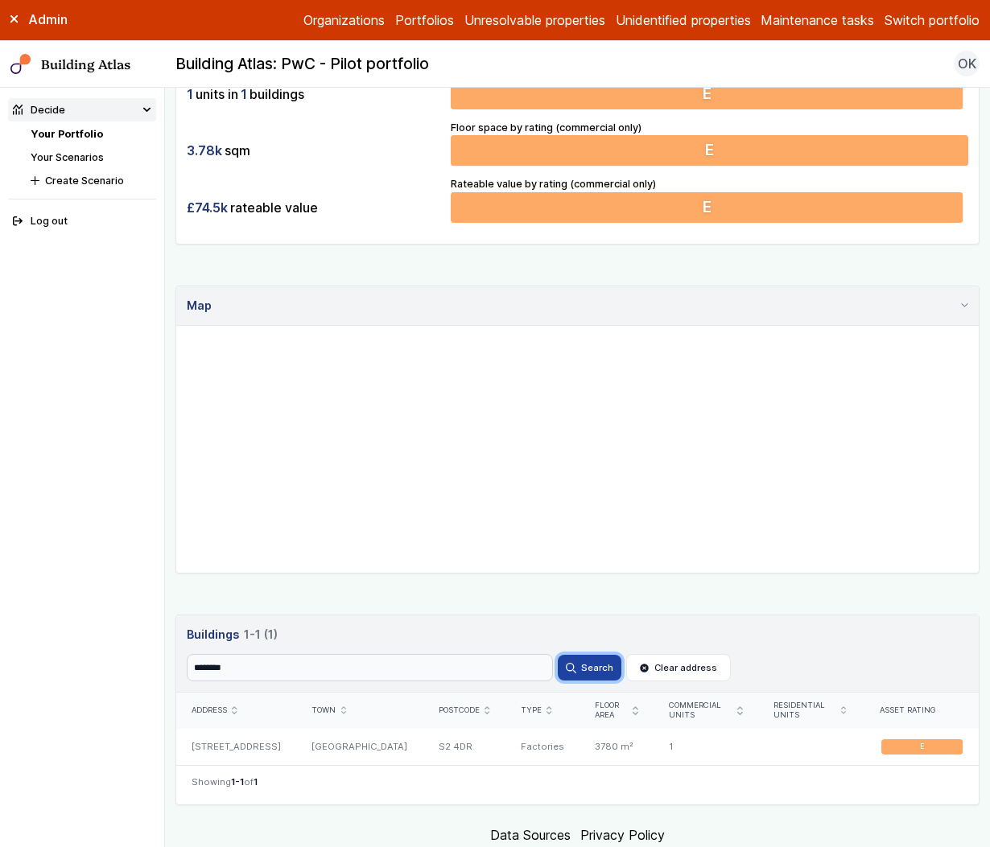
click at [605, 670] on button "Search" at bounding box center [589, 668] width 63 height 26
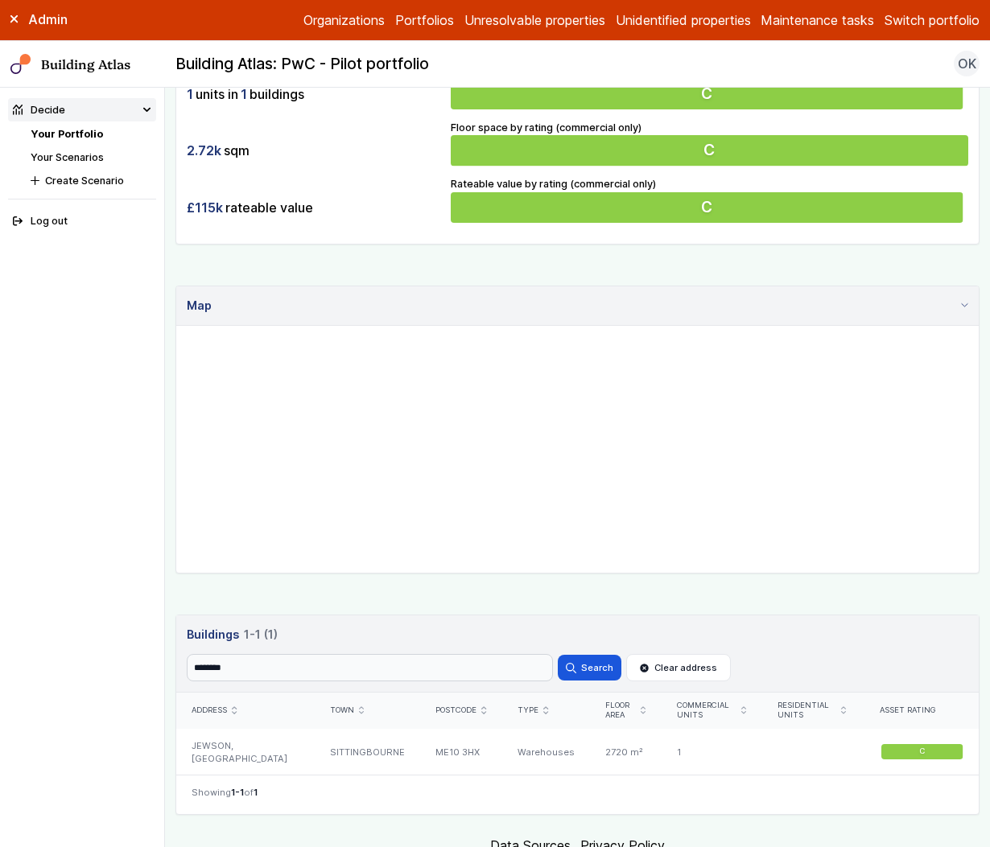
scroll to position [402, 0]
click at [432, 674] on input "********" at bounding box center [370, 667] width 366 height 27
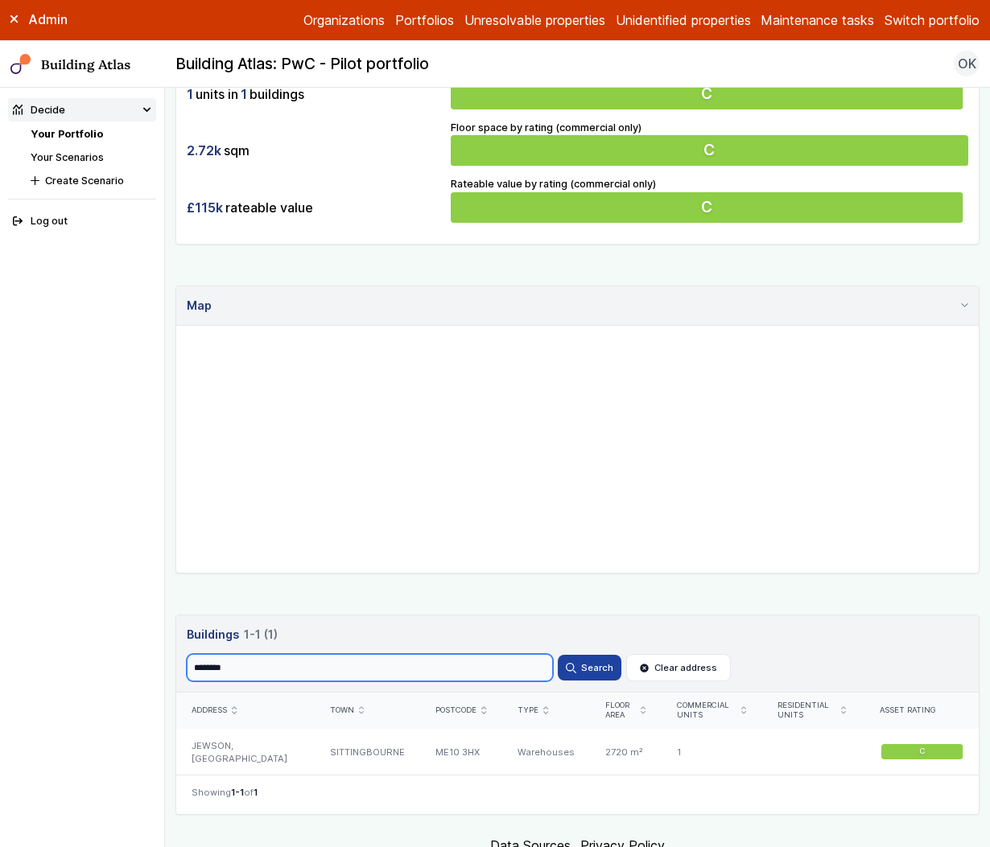
paste input "search"
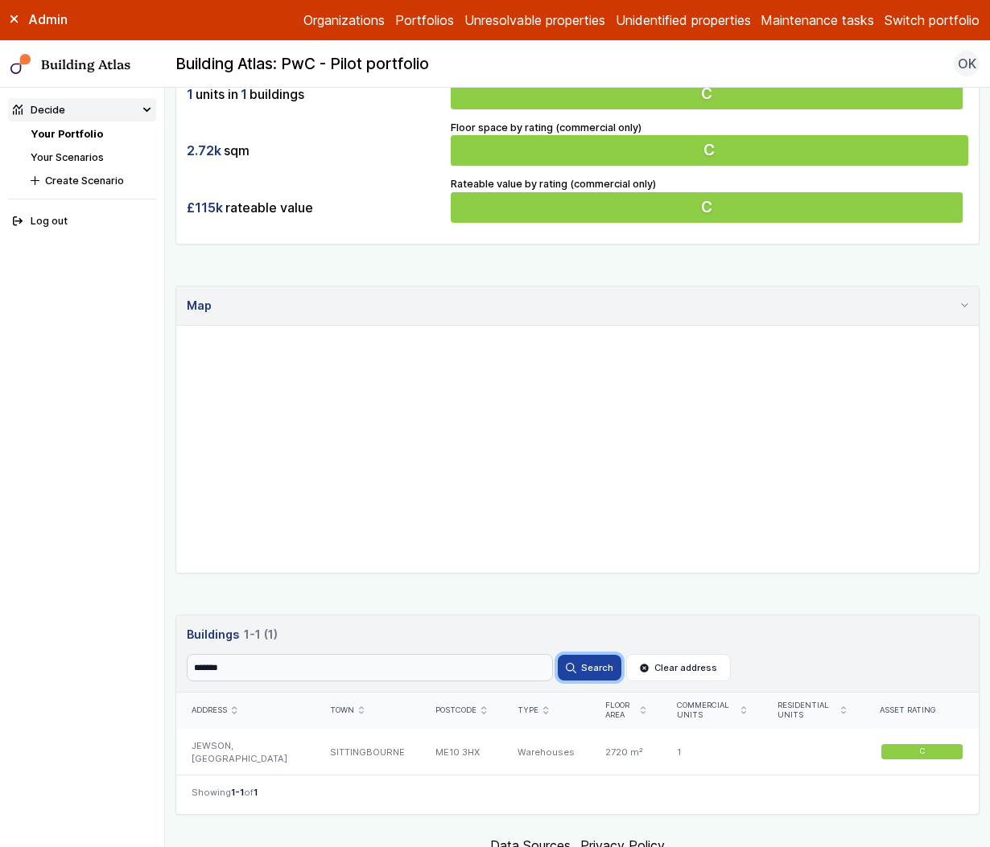
click at [601, 667] on button "Search" at bounding box center [589, 668] width 63 height 26
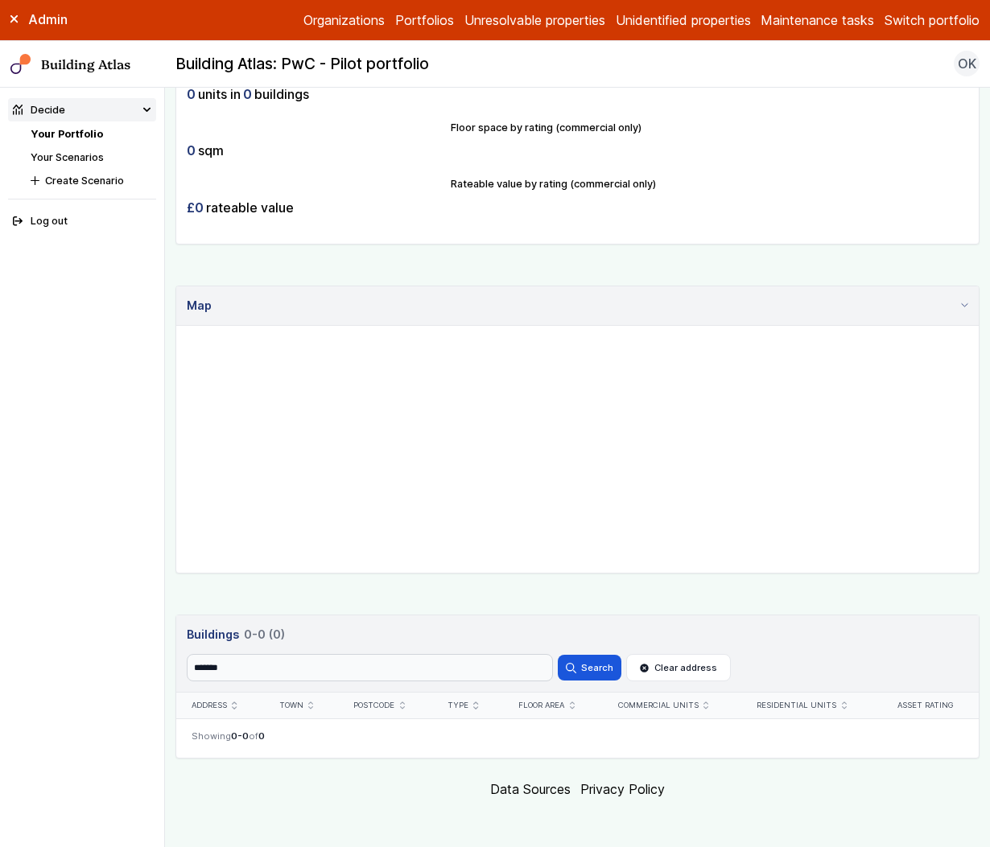
scroll to position [402, 0]
click at [480, 674] on input "*******" at bounding box center [370, 667] width 366 height 27
click at [558, 655] on button "Search" at bounding box center [589, 668] width 63 height 26
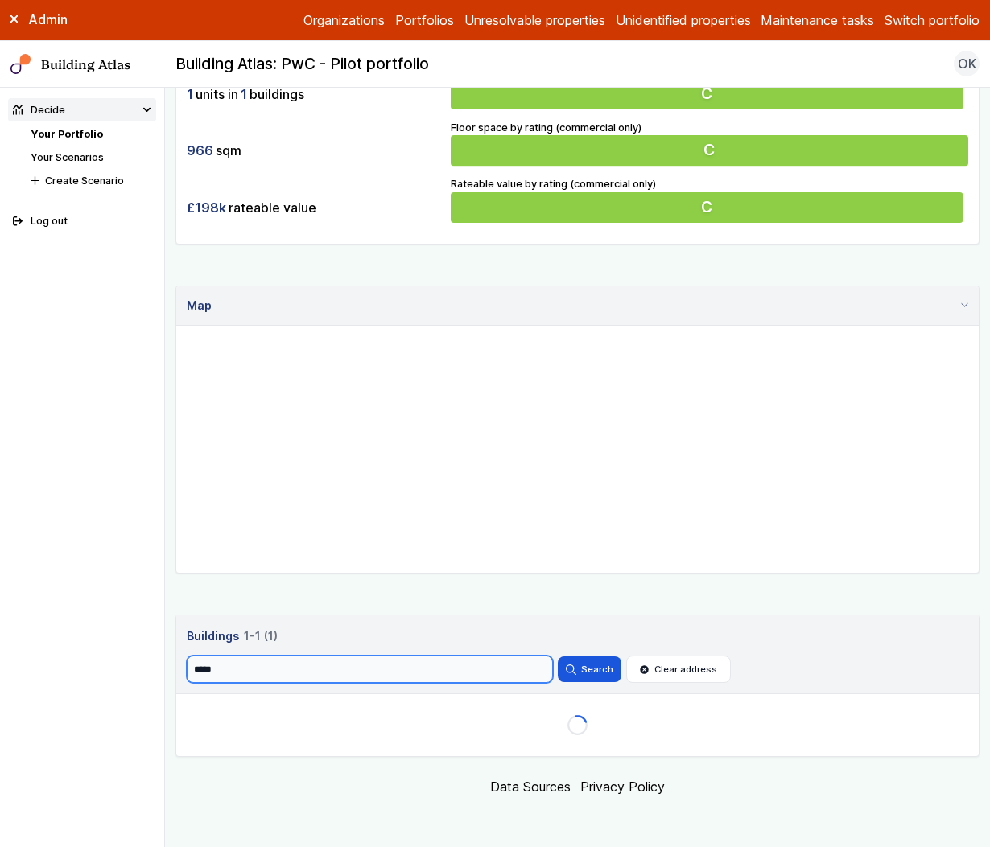
scroll to position [402, 0]
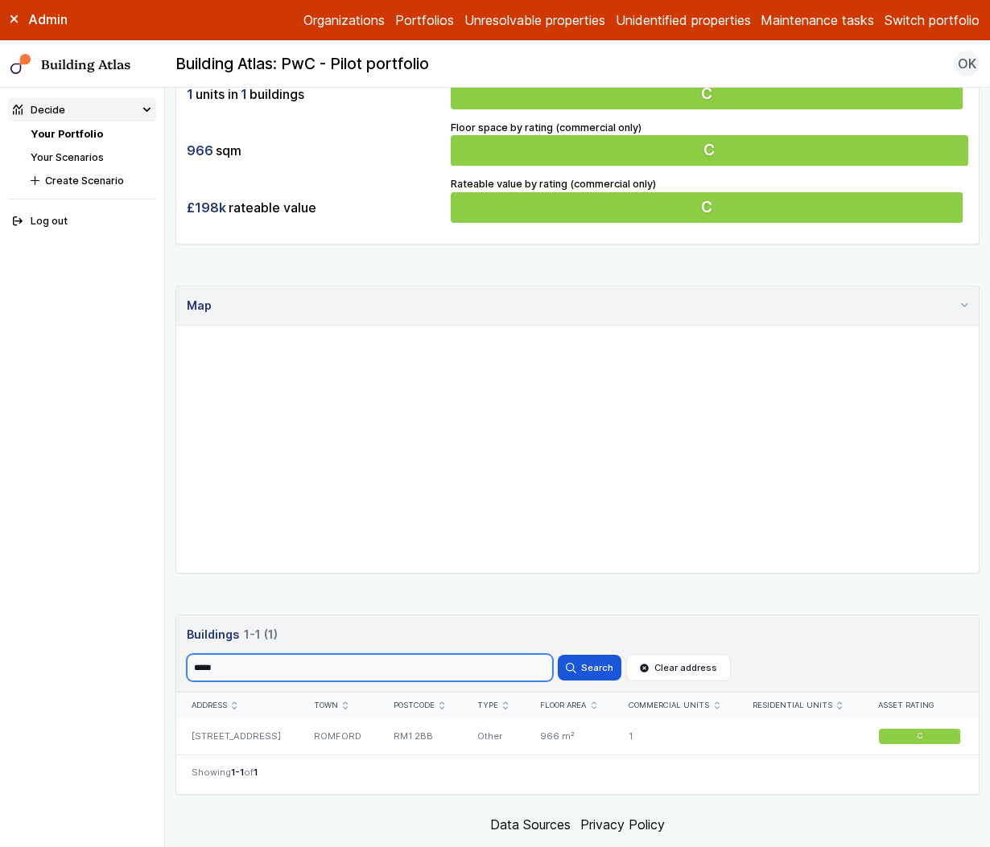
click at [468, 673] on input "*****" at bounding box center [370, 667] width 366 height 27
paste input "**"
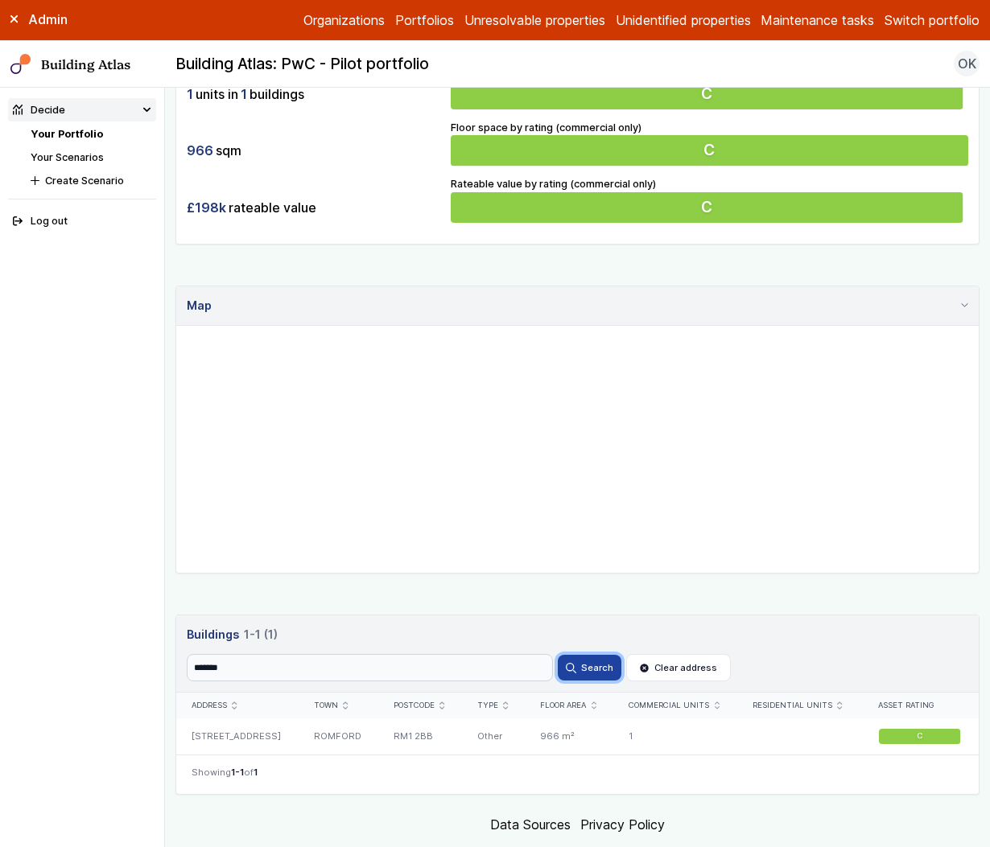
click at [599, 674] on button "Search" at bounding box center [589, 668] width 63 height 26
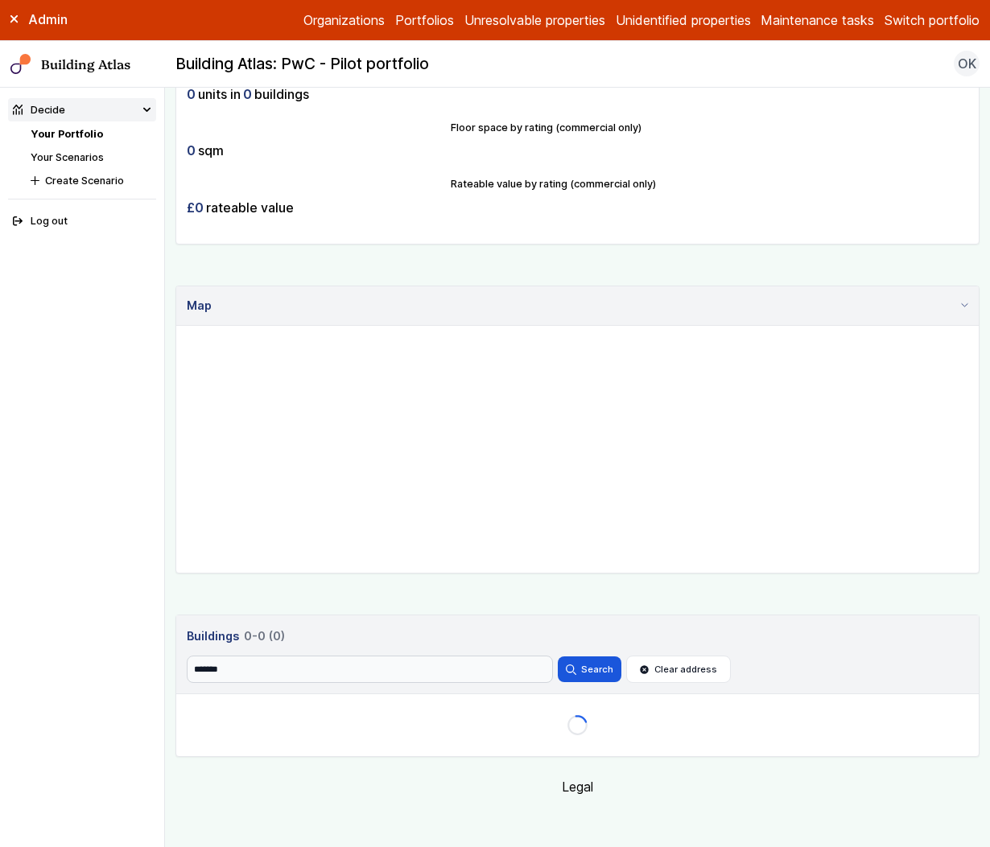
scroll to position [402, 0]
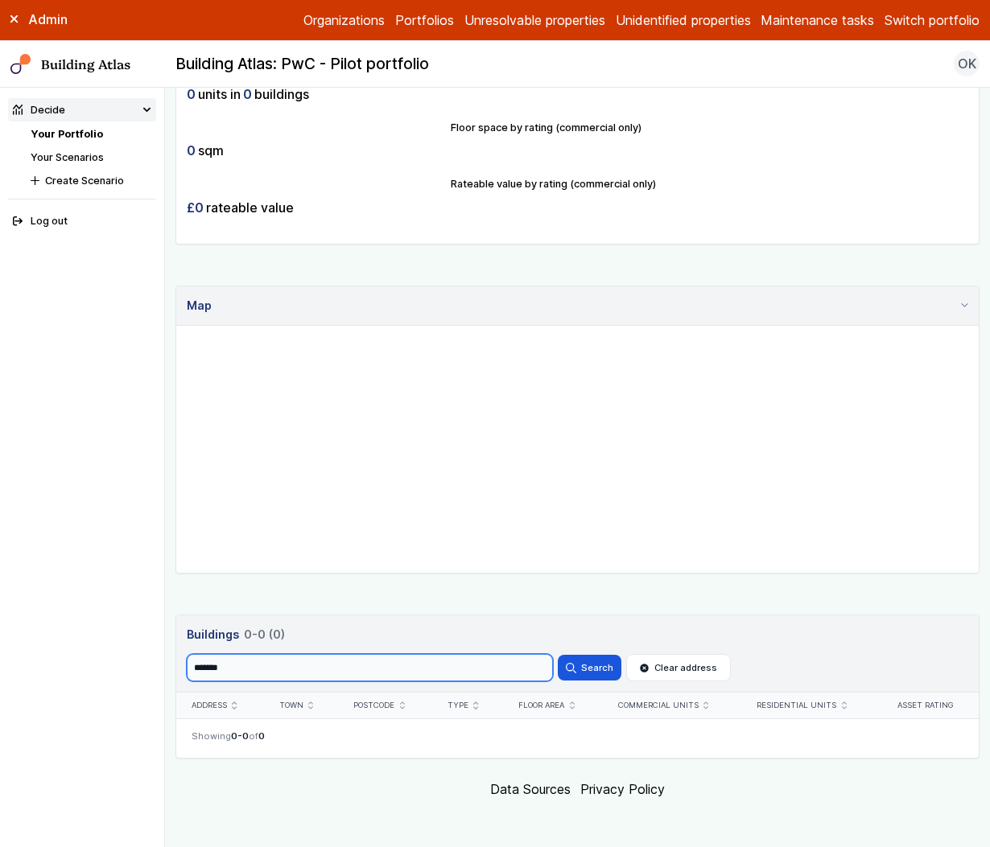
click at [427, 669] on input "*******" at bounding box center [370, 667] width 366 height 27
type input "*****"
click at [558, 655] on button "Search" at bounding box center [589, 668] width 63 height 26
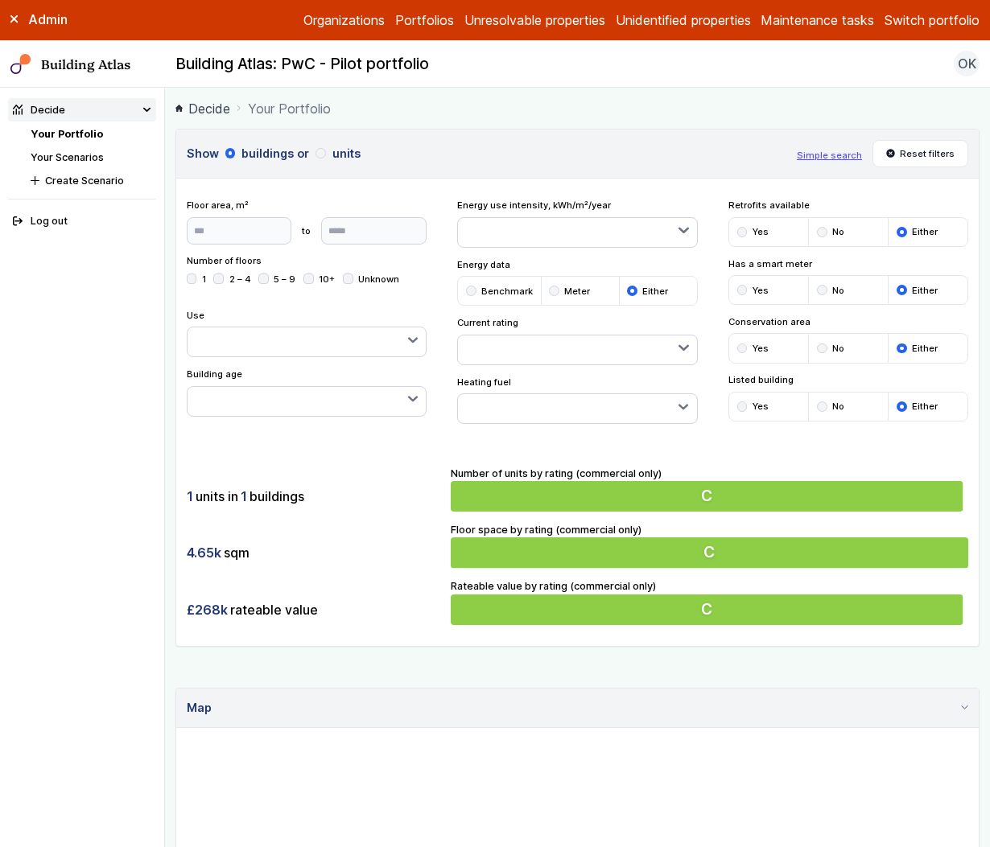
click at [80, 154] on link "Your Scenarios" at bounding box center [67, 157] width 73 height 12
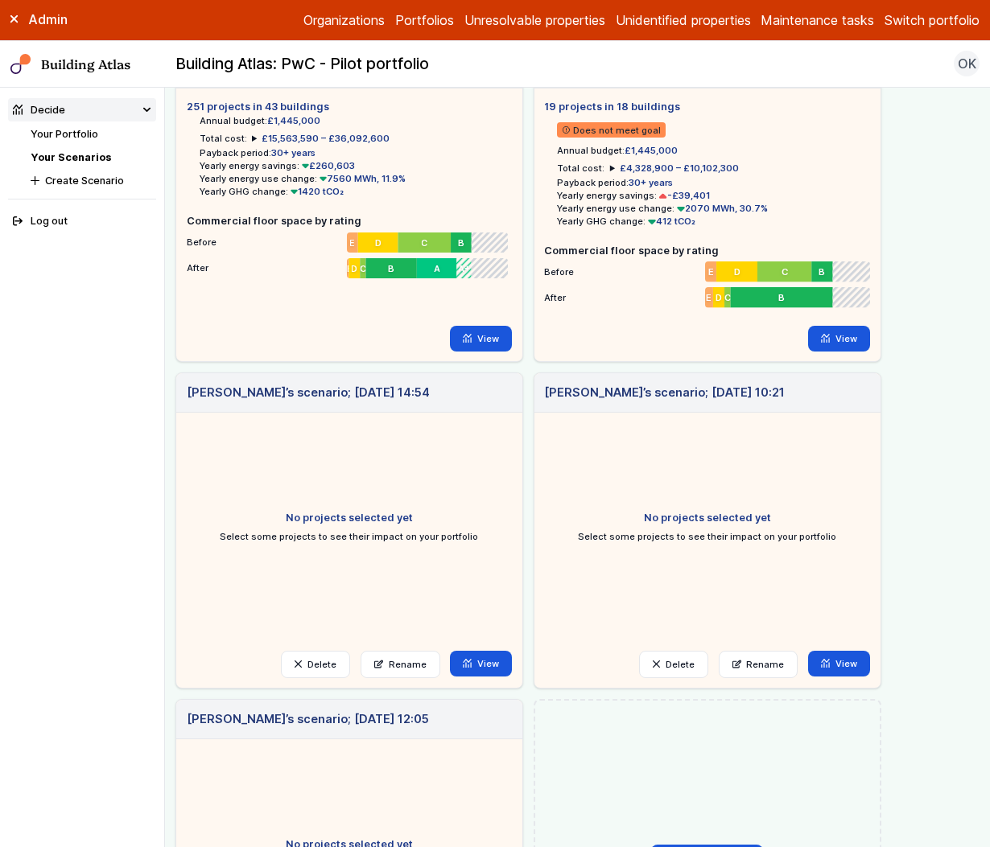
scroll to position [90, 0]
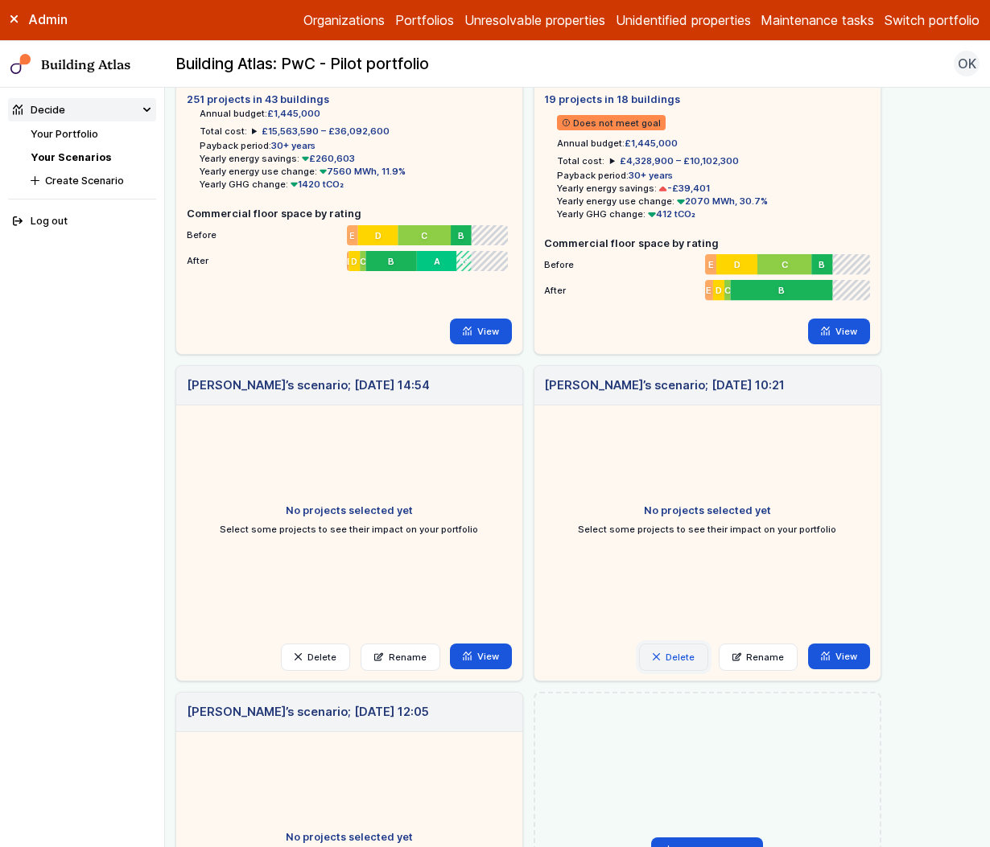
click at [682, 657] on button "Delete" at bounding box center [673, 657] width 69 height 27
click at [0, 0] on button "Delete" at bounding box center [0, 0] width 0 height 0
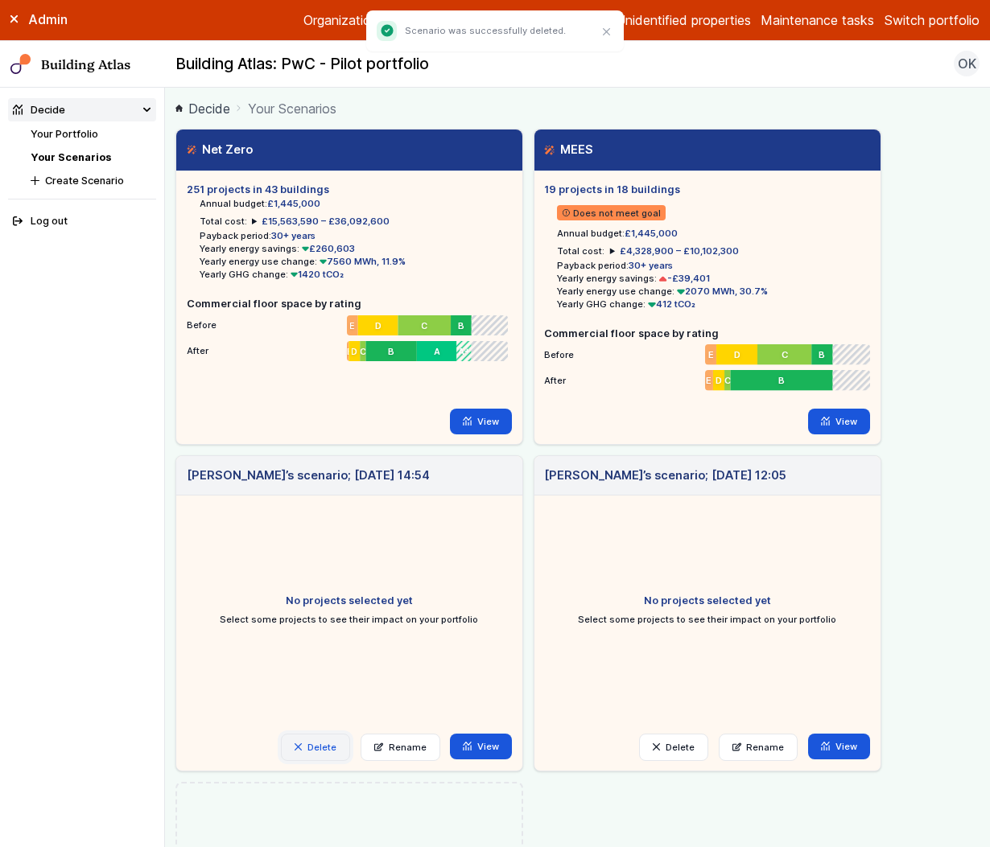
click at [328, 741] on button "Delete" at bounding box center [315, 747] width 69 height 27
click at [0, 0] on button "Delete" at bounding box center [0, 0] width 0 height 0
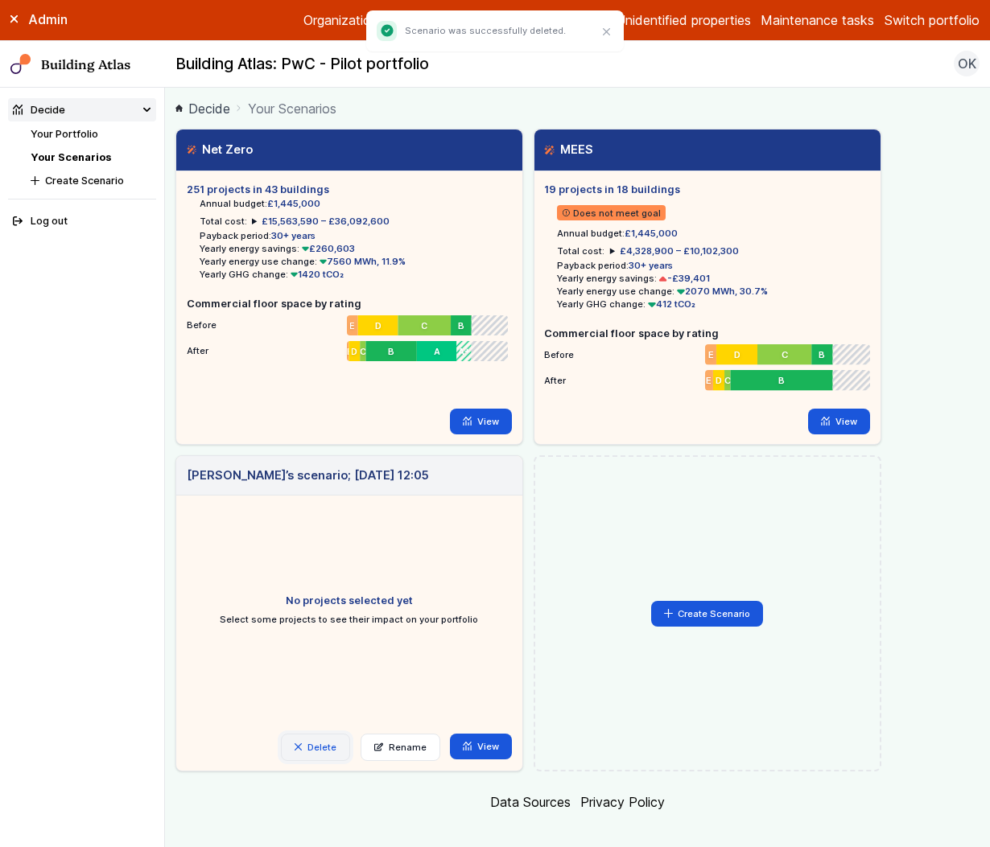
click at [314, 756] on button "Delete" at bounding box center [315, 747] width 69 height 27
click at [0, 0] on button "Delete" at bounding box center [0, 0] width 0 height 0
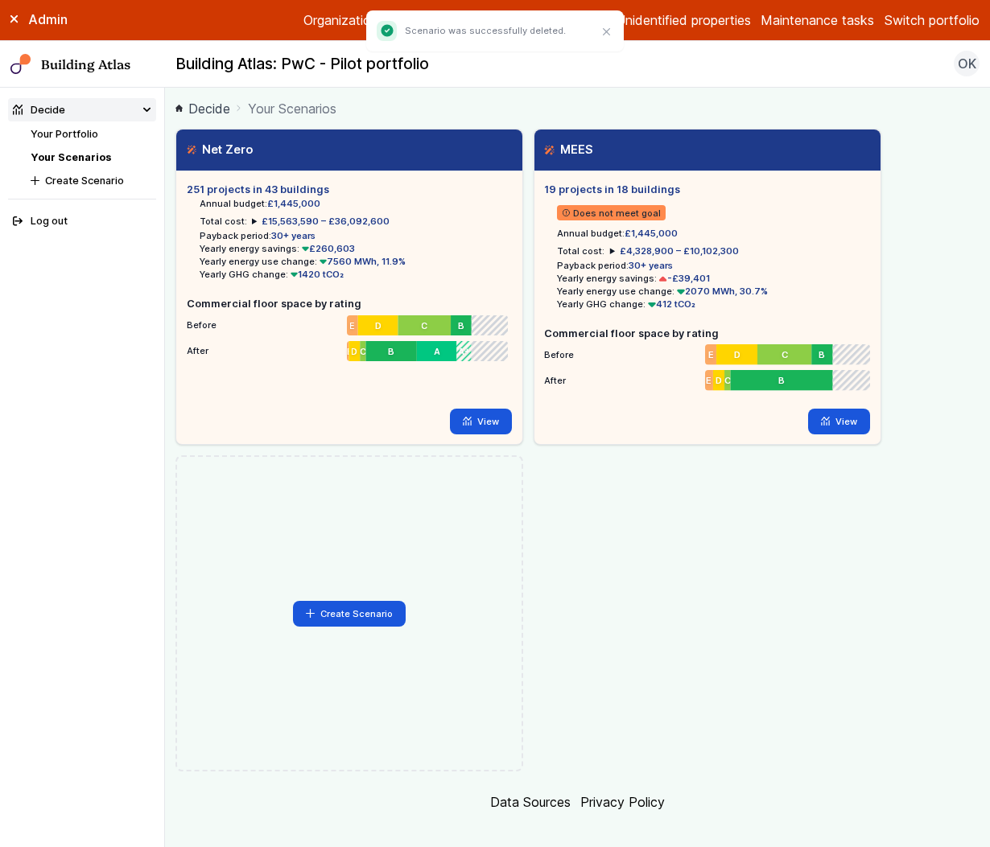
click at [58, 130] on link "Your Portfolio" at bounding box center [65, 134] width 68 height 12
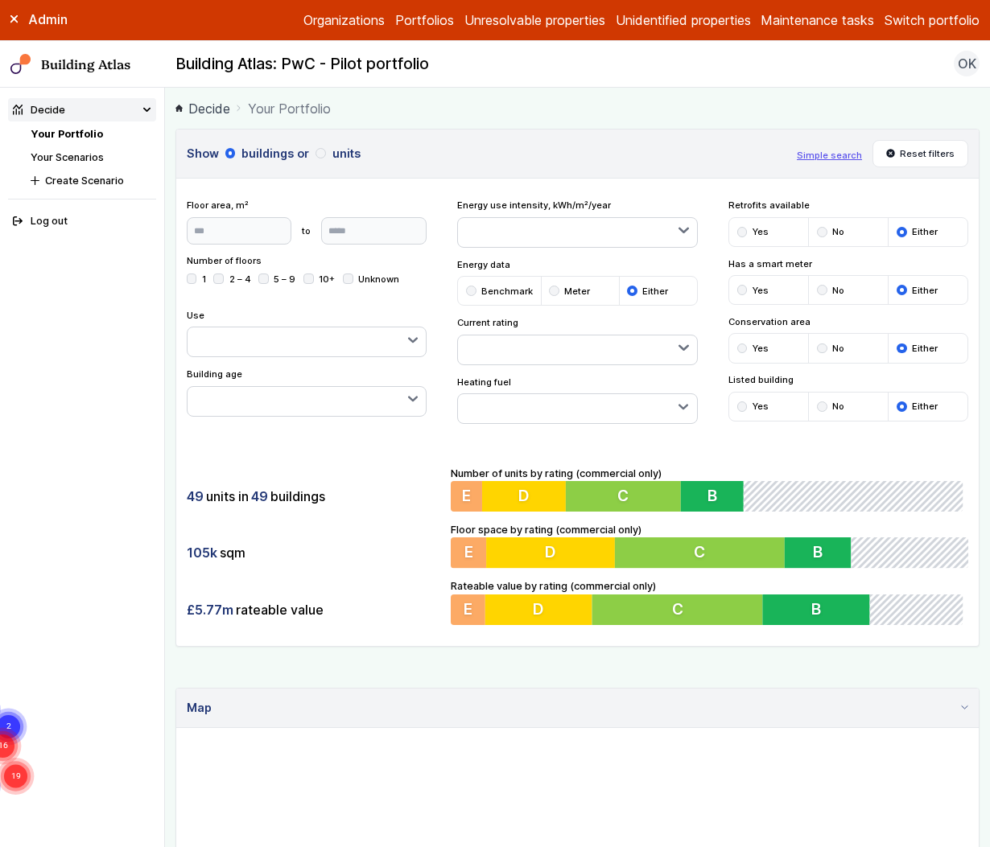
click at [553, 401] on button "button" at bounding box center [577, 408] width 238 height 29
click at [0, 0] on span "District heating" at bounding box center [0, 0] width 0 height 0
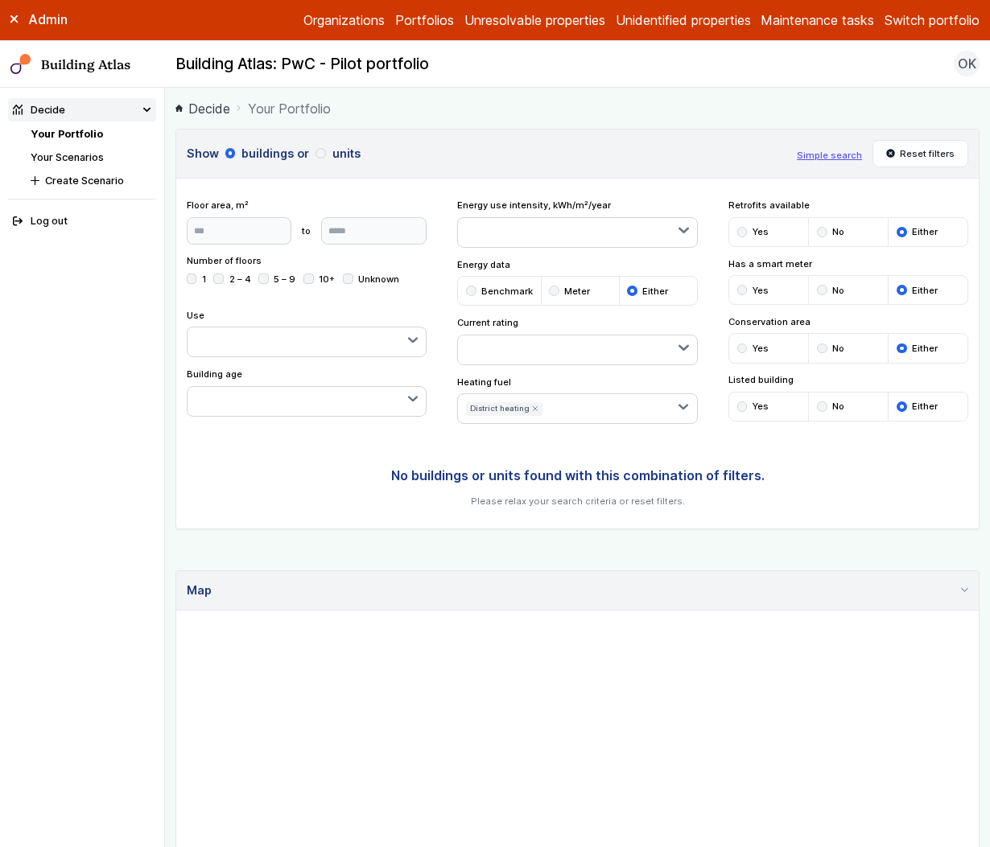
click at [0, 0] on span "Gas" at bounding box center [0, 0] width 0 height 0
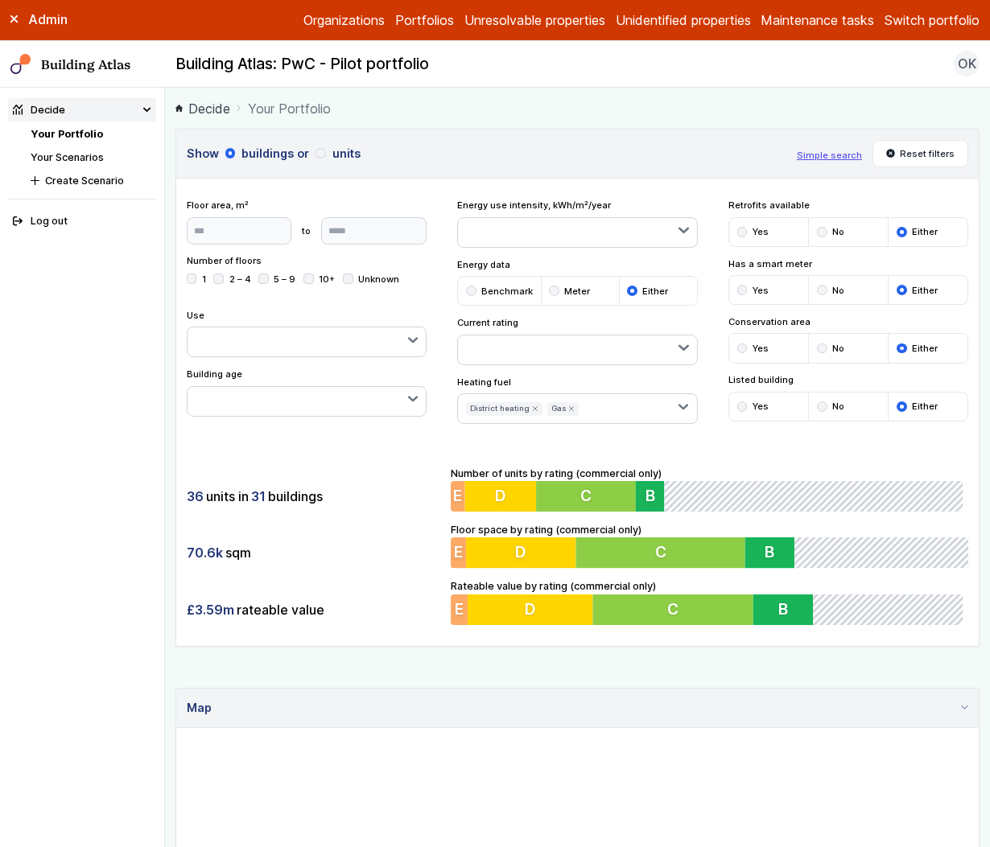
click at [0, 0] on span "District heating" at bounding box center [0, 0] width 0 height 0
click at [0, 0] on span "Gas" at bounding box center [0, 0] width 0 height 0
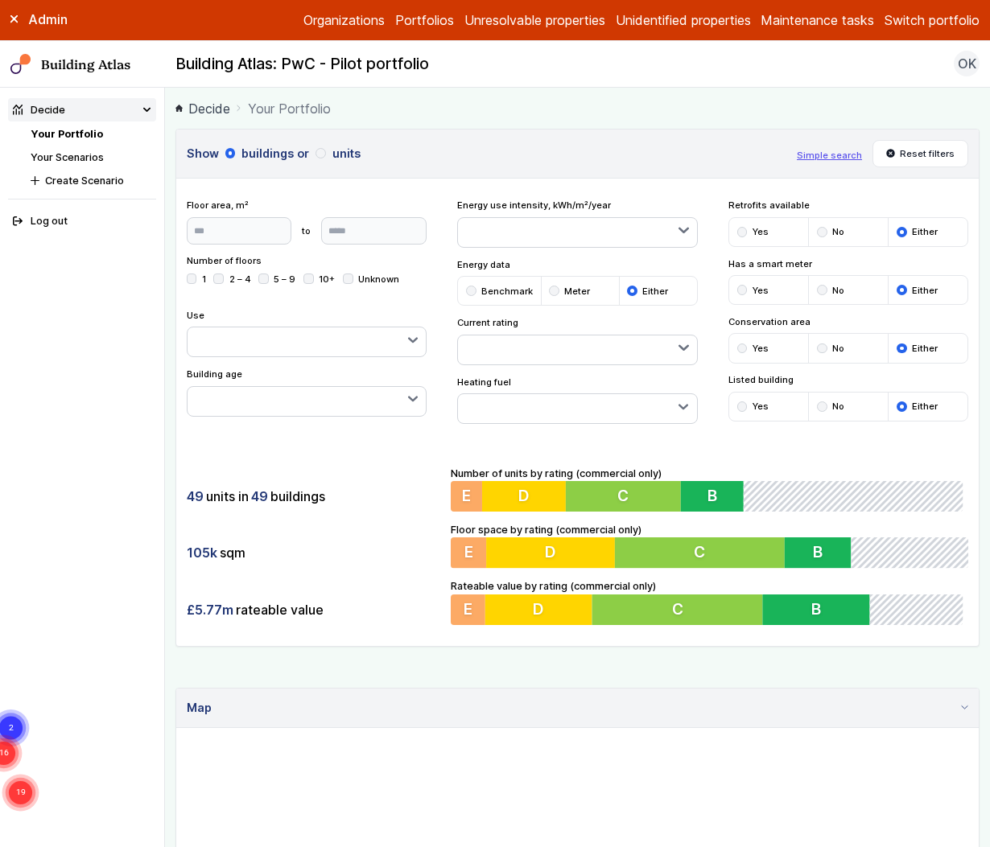
click at [0, 0] on span "Electricity" at bounding box center [0, 0] width 0 height 0
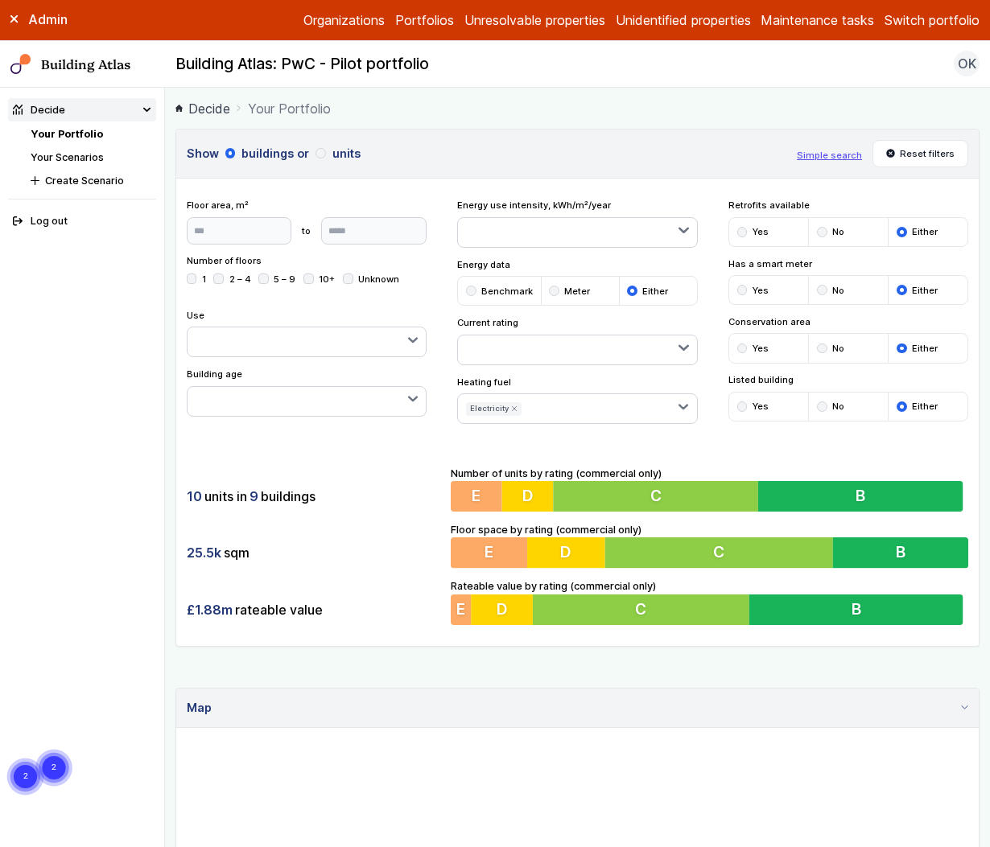
click at [0, 0] on span "Electricity" at bounding box center [0, 0] width 0 height 0
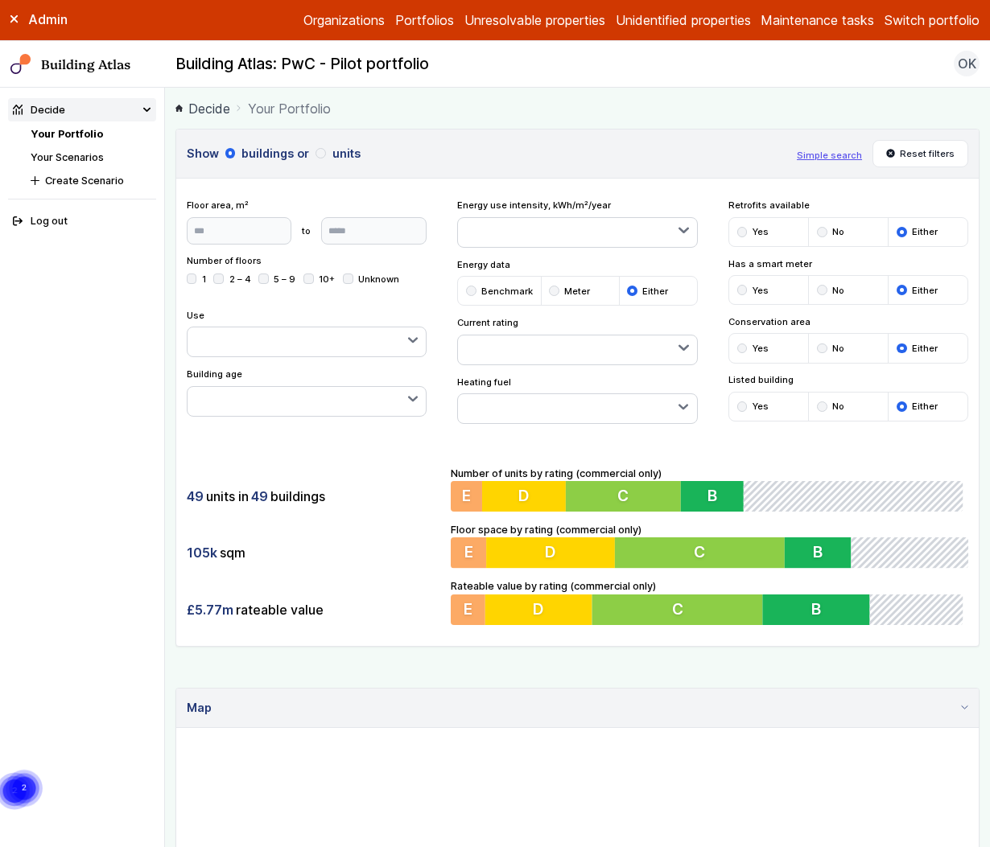
click at [0, 0] on span "Biomass" at bounding box center [0, 0] width 0 height 0
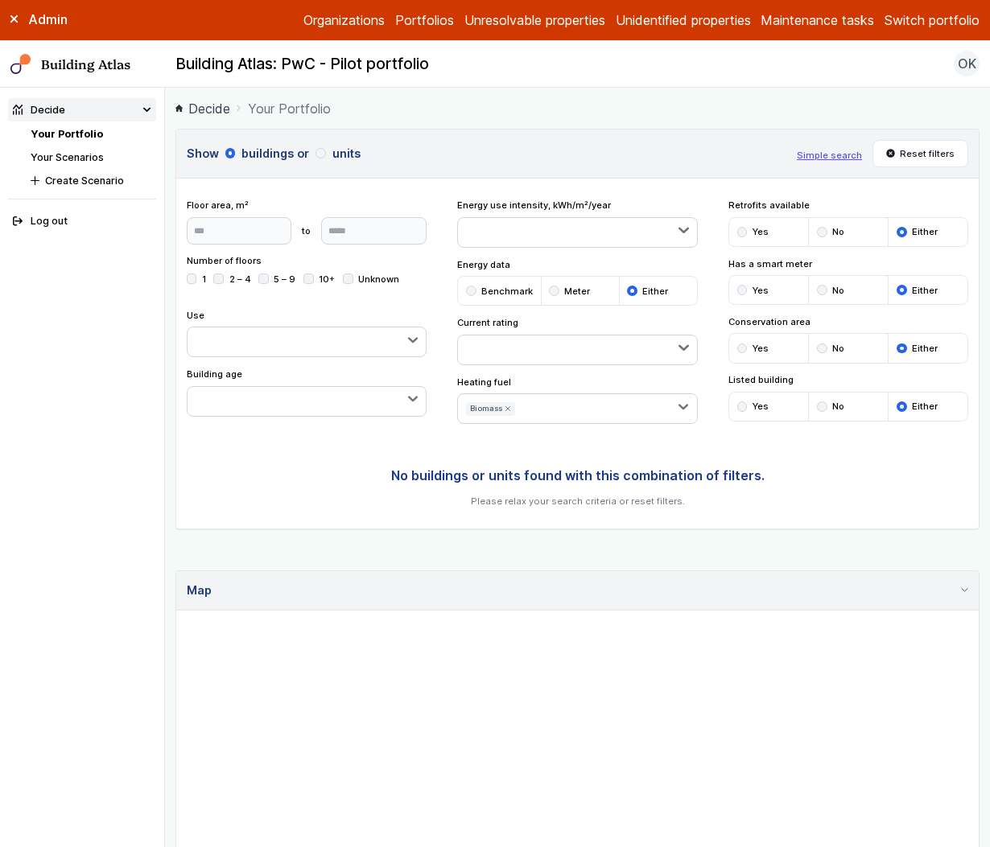
click at [0, 0] on span "Biomass" at bounding box center [0, 0] width 0 height 0
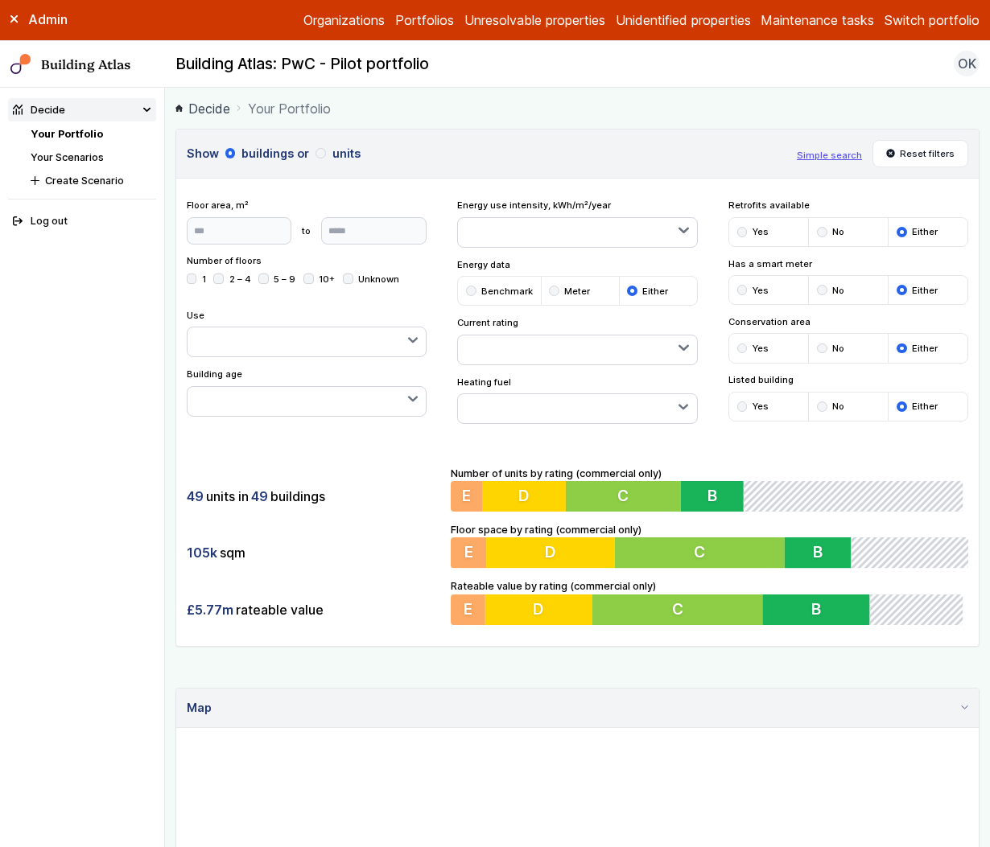
click at [0, 0] on span "Waste heat" at bounding box center [0, 0] width 0 height 0
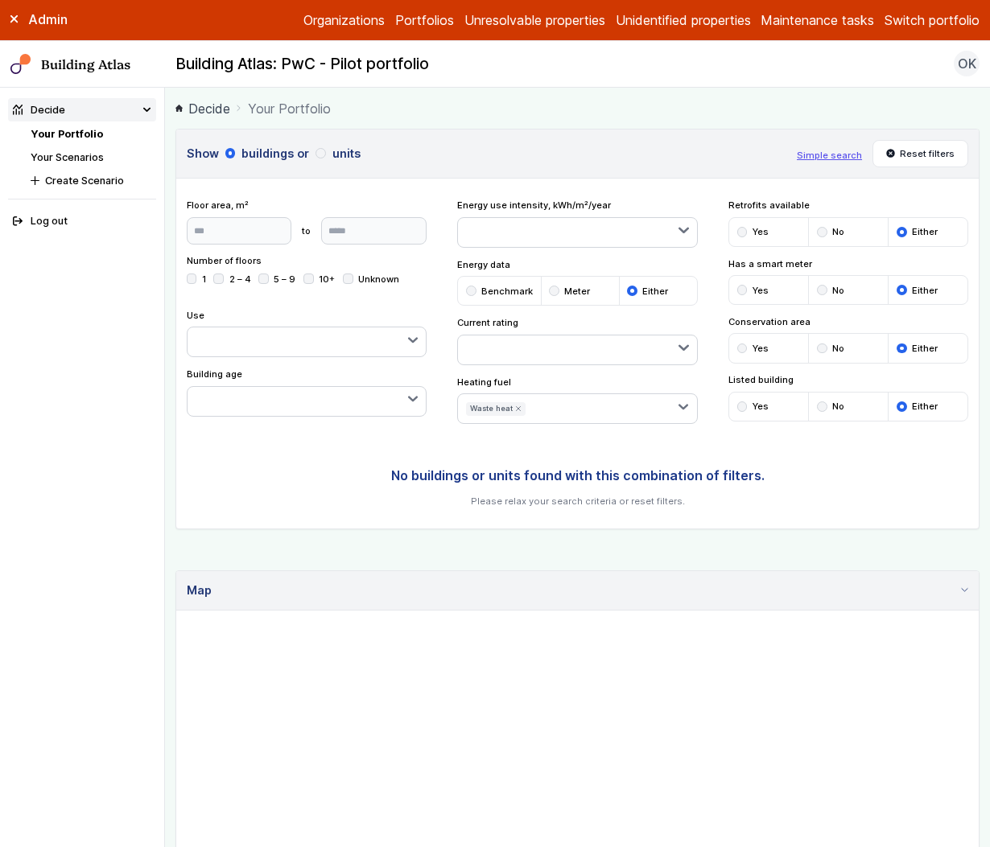
click at [0, 0] on span "Waste heat" at bounding box center [0, 0] width 0 height 0
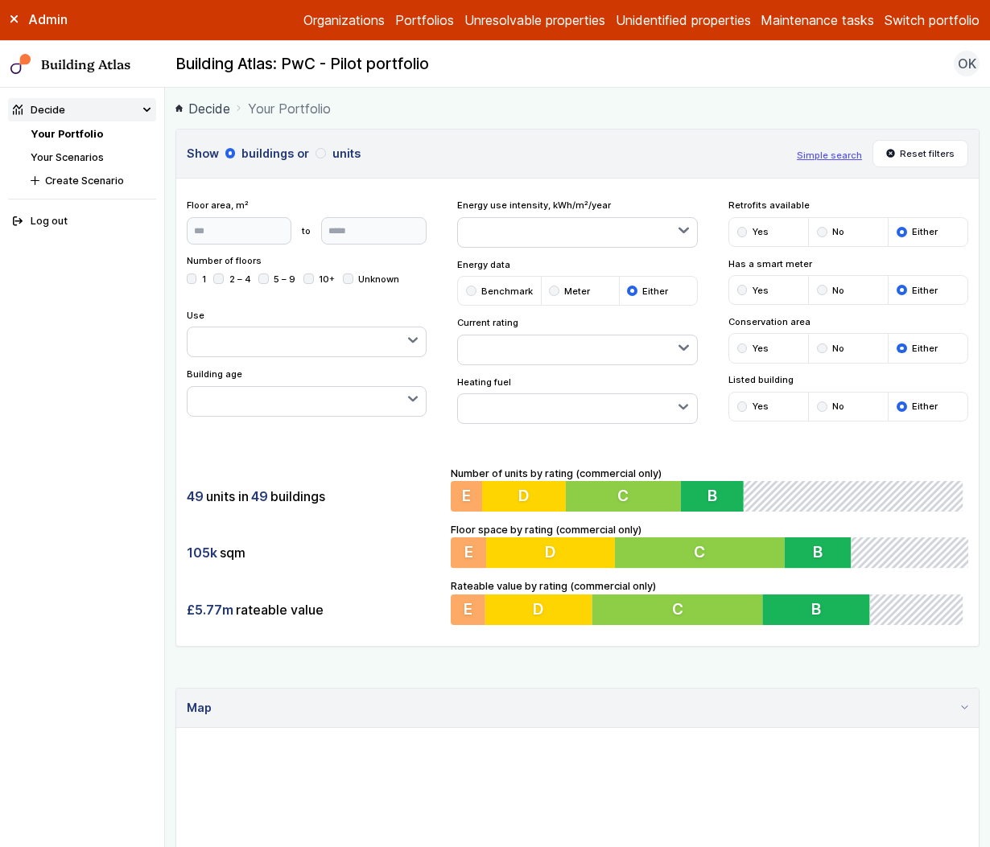
click at [0, 0] on span "Unknown" at bounding box center [0, 0] width 0 height 0
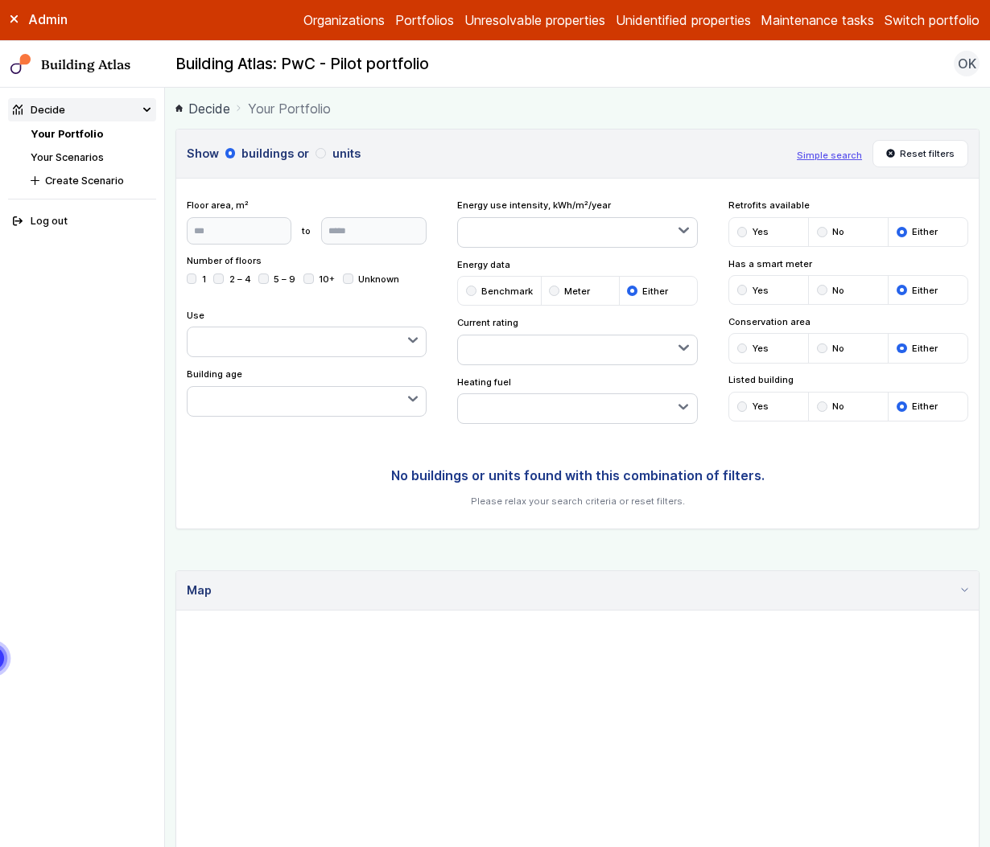
click at [0, 0] on span "Unknown" at bounding box center [0, 0] width 0 height 0
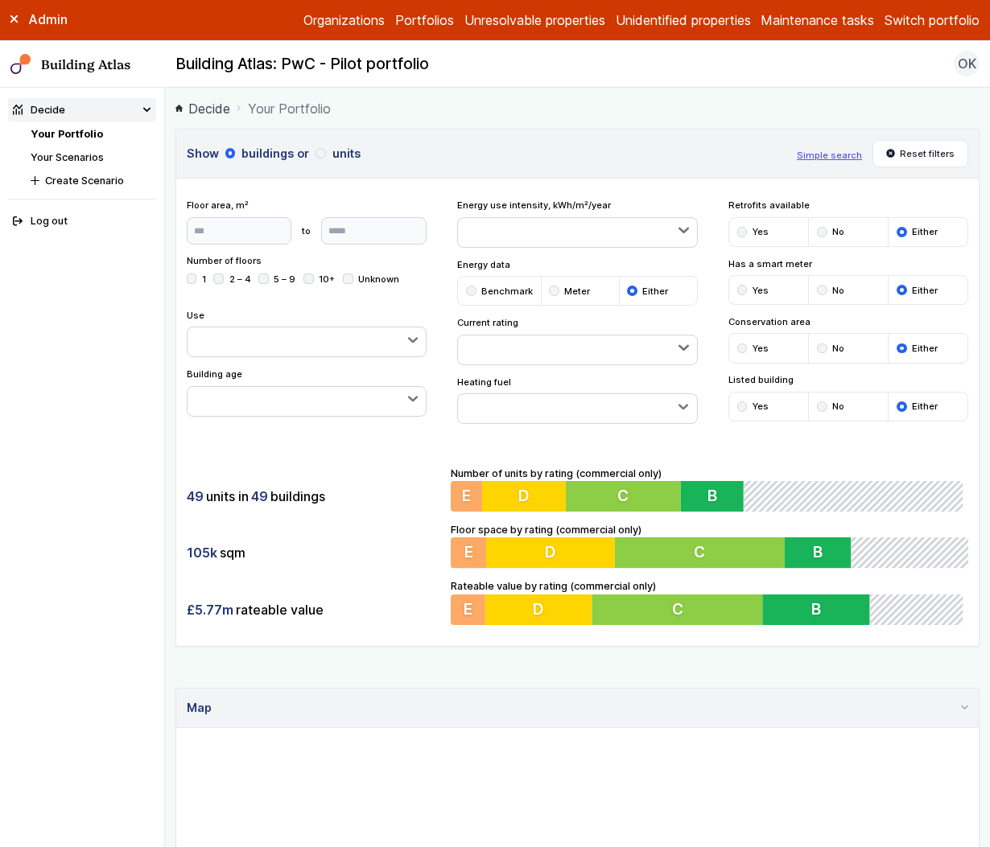
click at [0, 0] on span "Oil" at bounding box center [0, 0] width 0 height 0
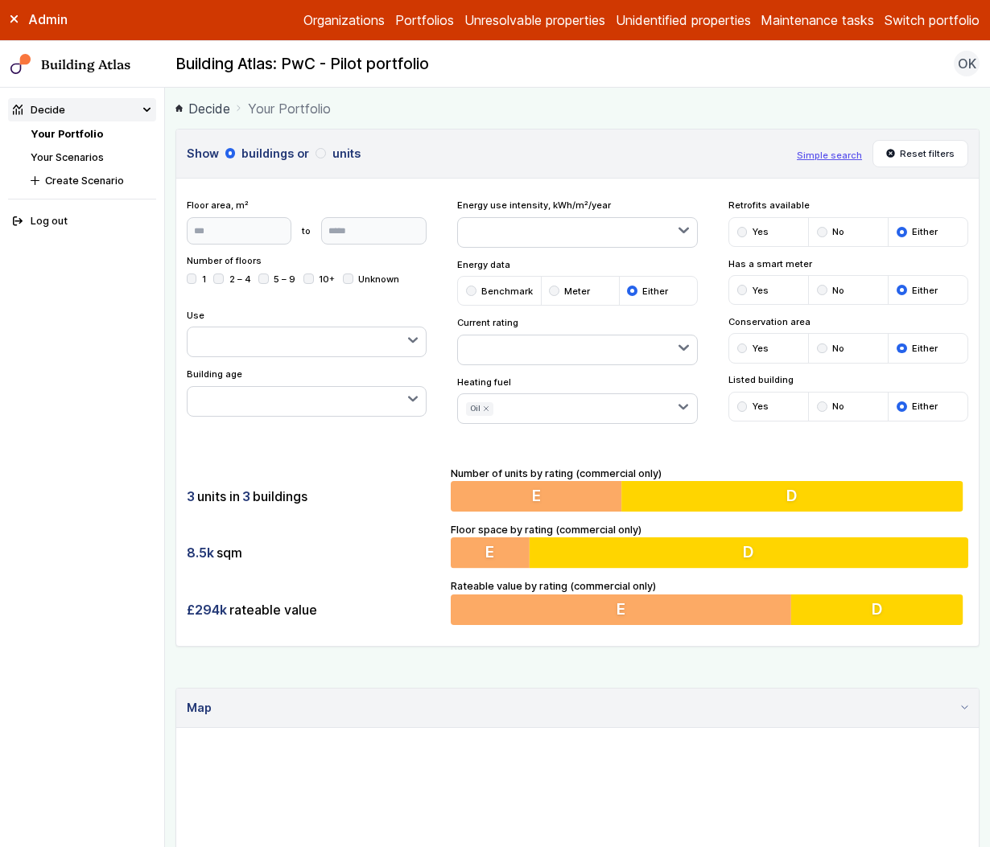
click at [0, 0] on span "Oil" at bounding box center [0, 0] width 0 height 0
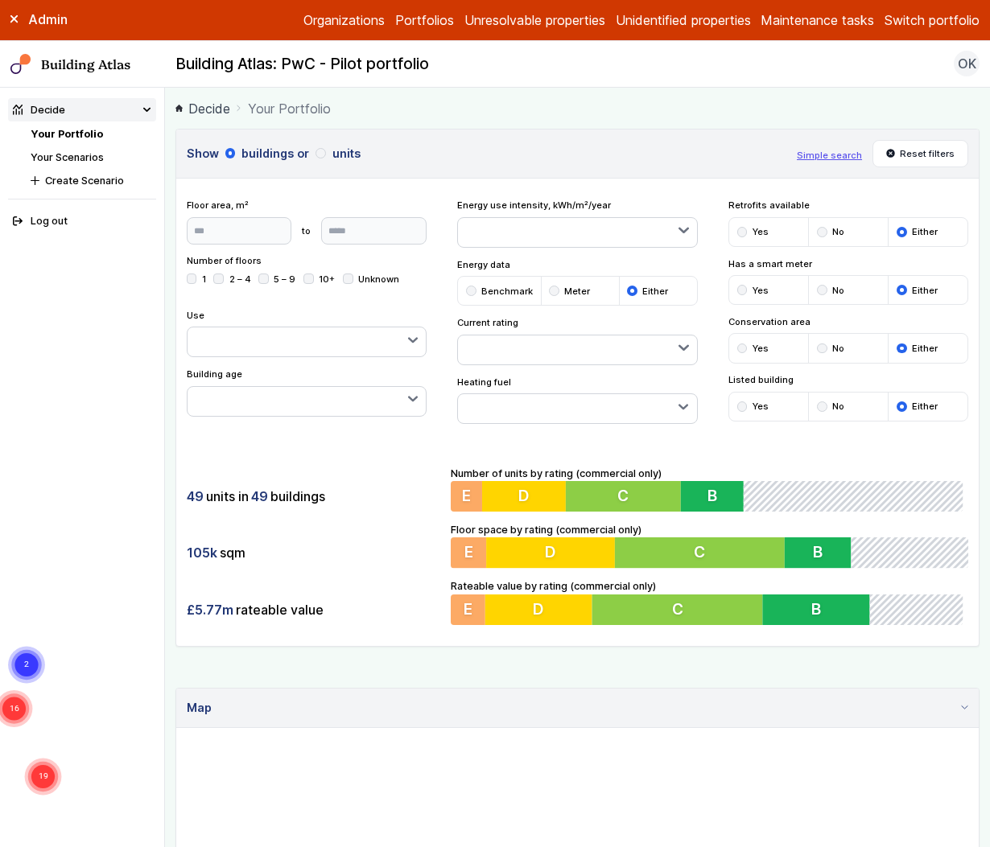
click at [0, 0] on span "Oil" at bounding box center [0, 0] width 0 height 0
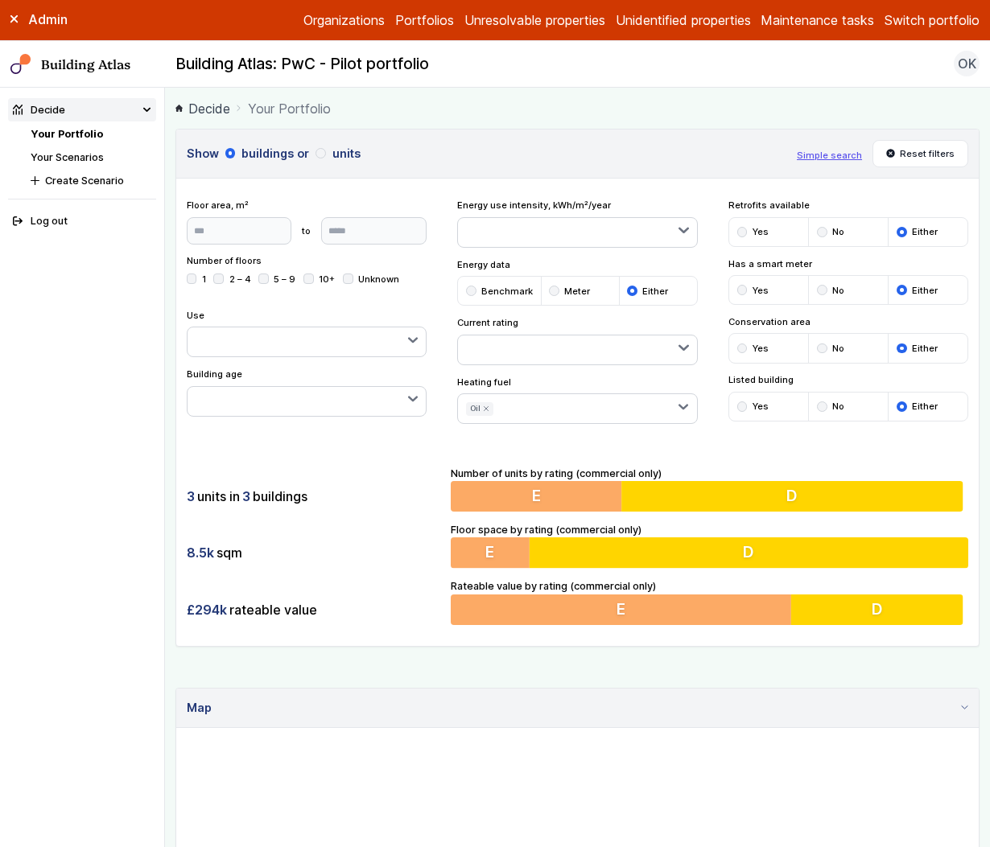
click at [0, 0] on span "Electricity" at bounding box center [0, 0] width 0 height 0
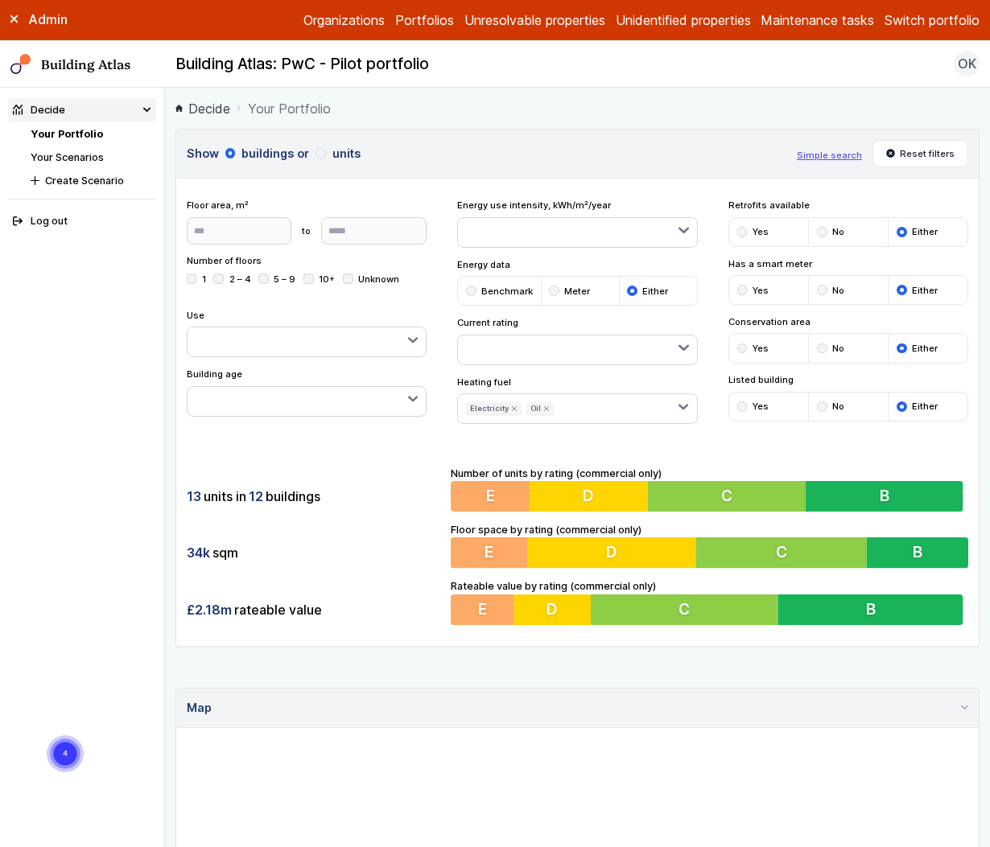
click at [0, 0] on span "Gas" at bounding box center [0, 0] width 0 height 0
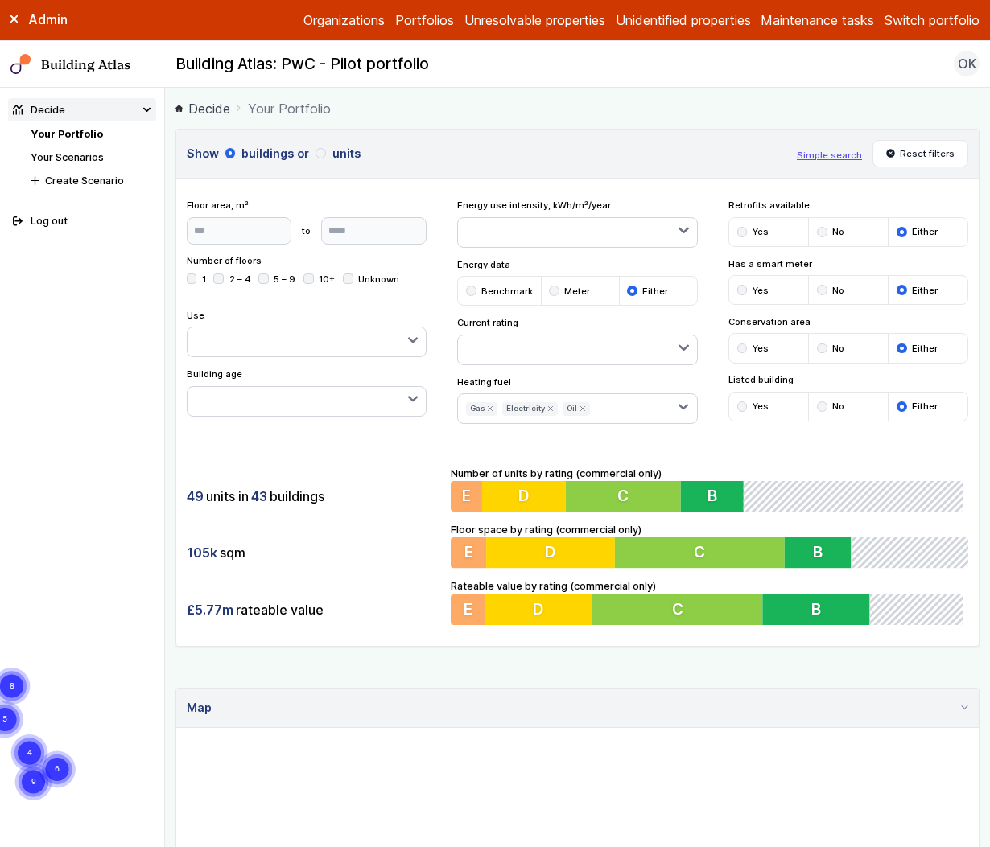
click at [0, 0] on span "Gas" at bounding box center [0, 0] width 0 height 0
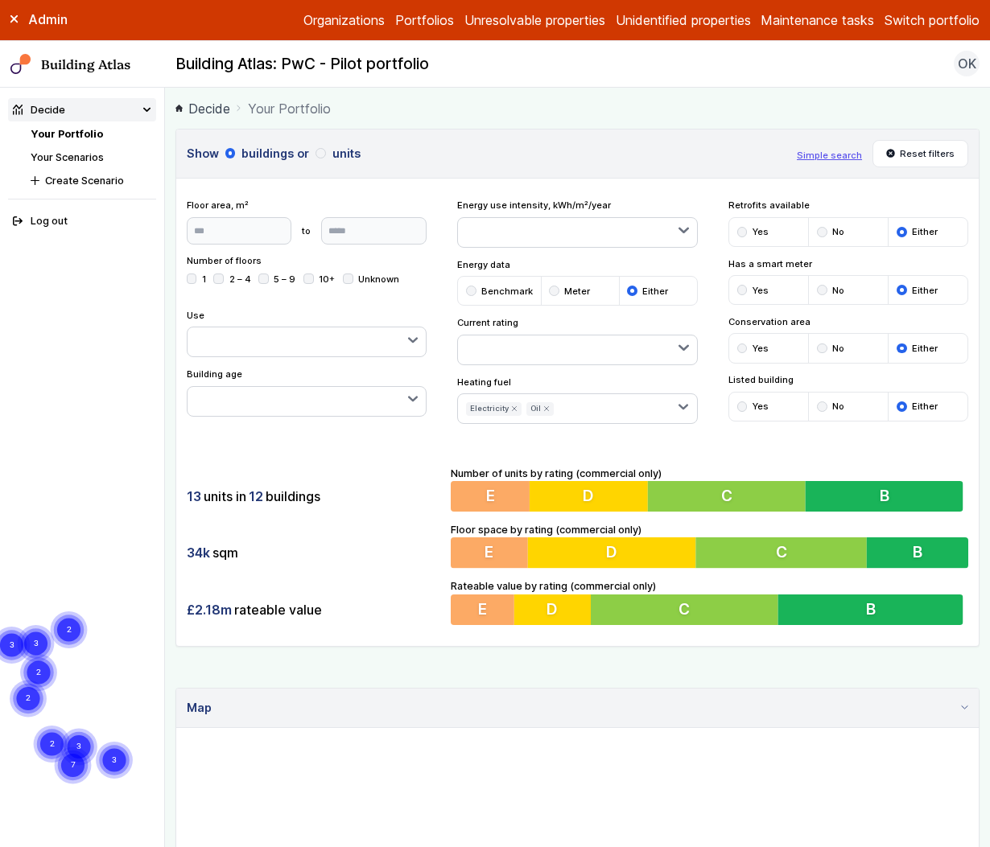
click at [0, 0] on span "Electricity" at bounding box center [0, 0] width 0 height 0
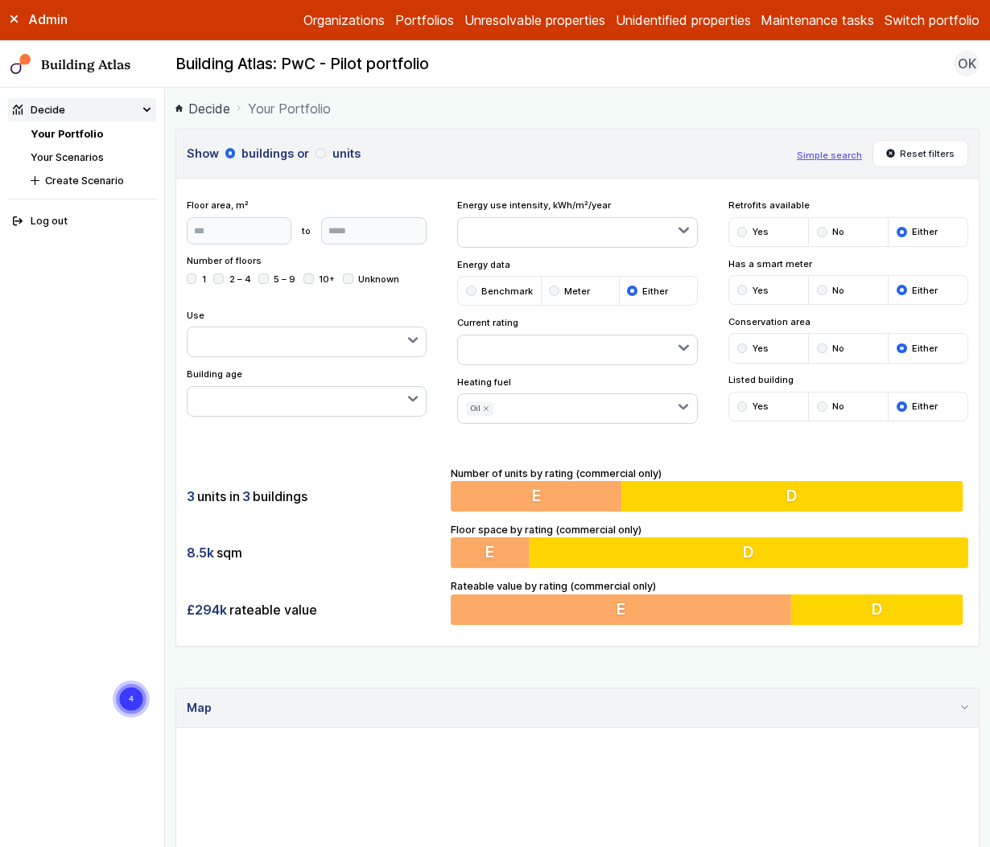
click at [0, 0] on span "Oil" at bounding box center [0, 0] width 0 height 0
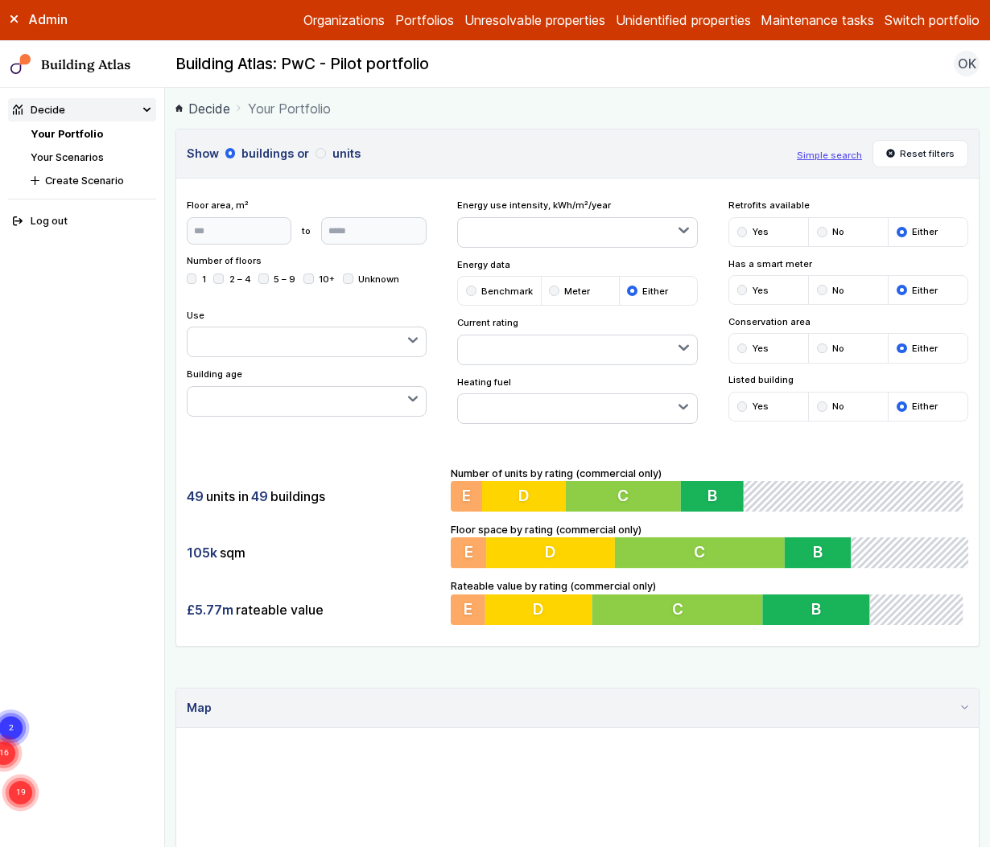
click at [0, 0] on span "Unknown" at bounding box center [0, 0] width 0 height 0
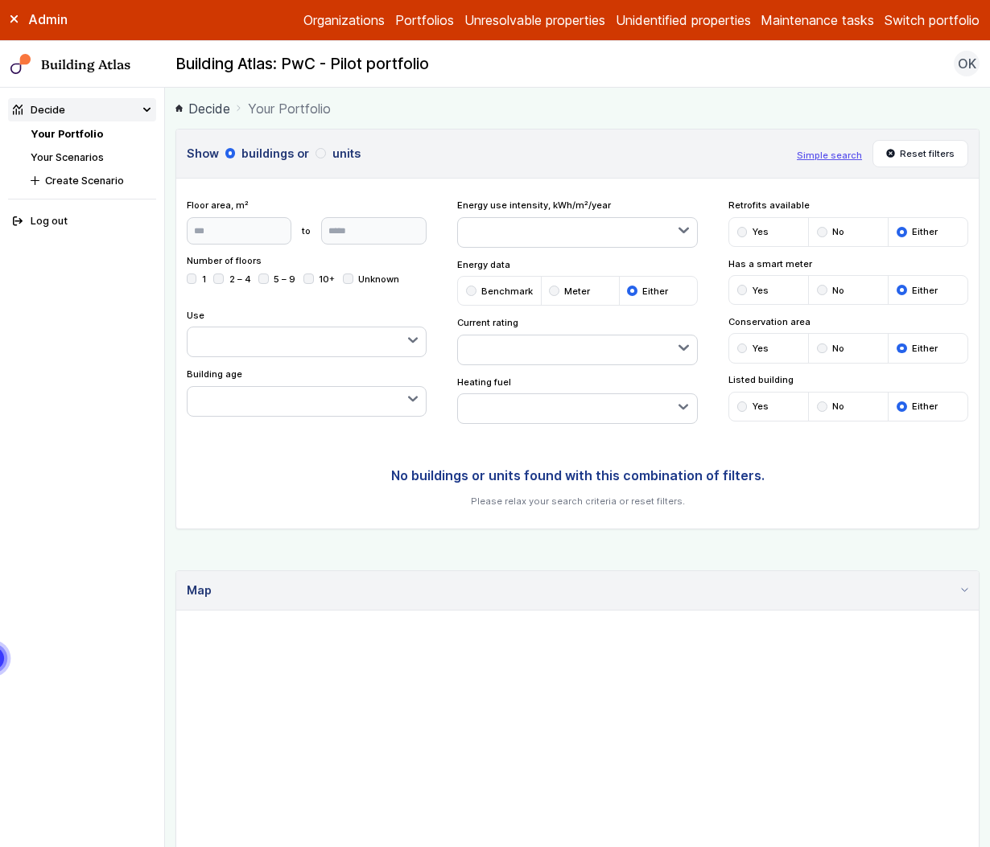
drag, startPoint x: 385, startPoint y: 518, endPoint x: 392, endPoint y: 529, distance: 13.4
click at [387, 521] on div "No buildings or units found with this combination of filters. Please relax your…" at bounding box center [577, 487] width 802 height 84
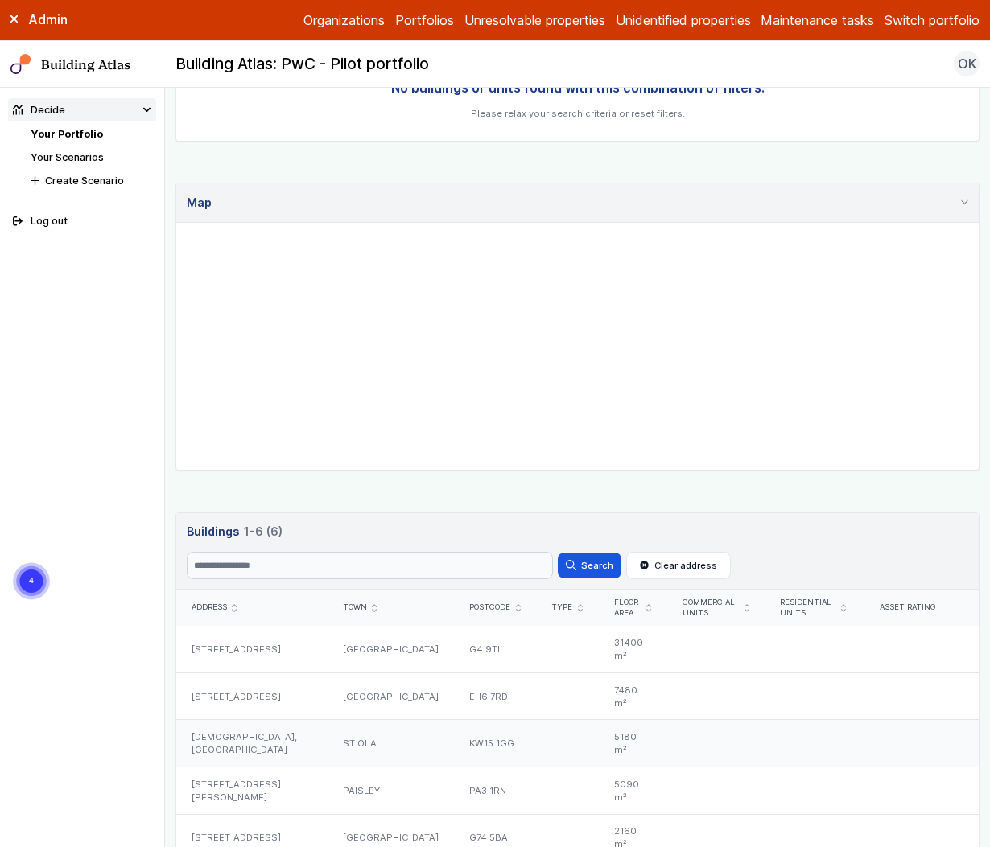
drag, startPoint x: 780, startPoint y: 777, endPoint x: 750, endPoint y: 735, distance: 51.4
click at [750, 735] on div "Show buildings or units Simple search Reset filters Floor area, m² to Update Nu…" at bounding box center [577, 339] width 804 height 1197
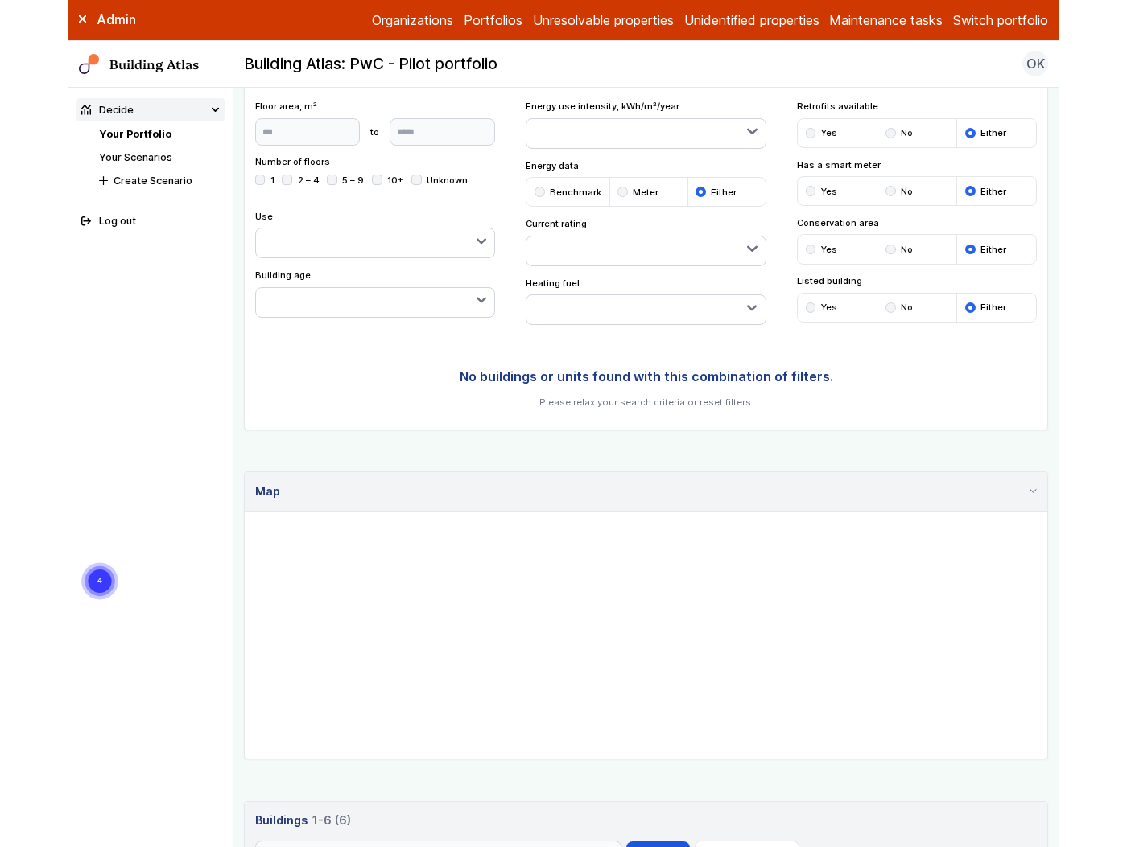
scroll to position [66, 0]
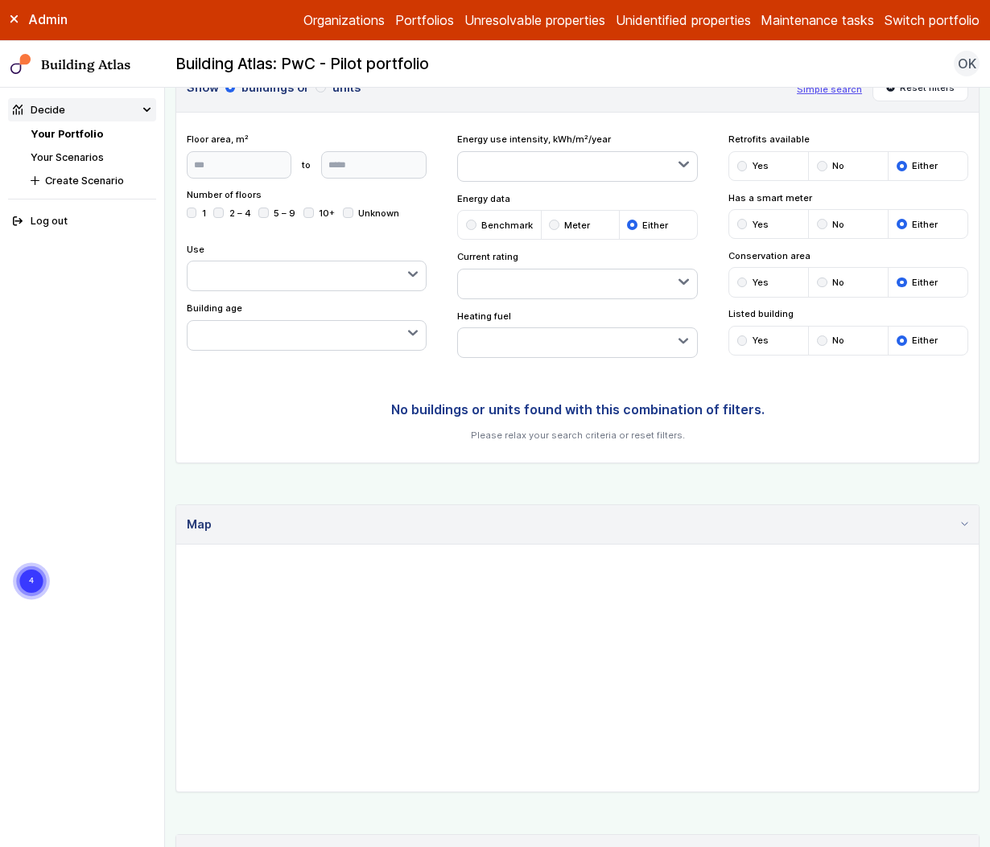
click at [566, 338] on button "button" at bounding box center [577, 342] width 238 height 29
click at [0, 0] on span "Unknown" at bounding box center [0, 0] width 0 height 0
click at [0, 0] on span "Oil" at bounding box center [0, 0] width 0 height 0
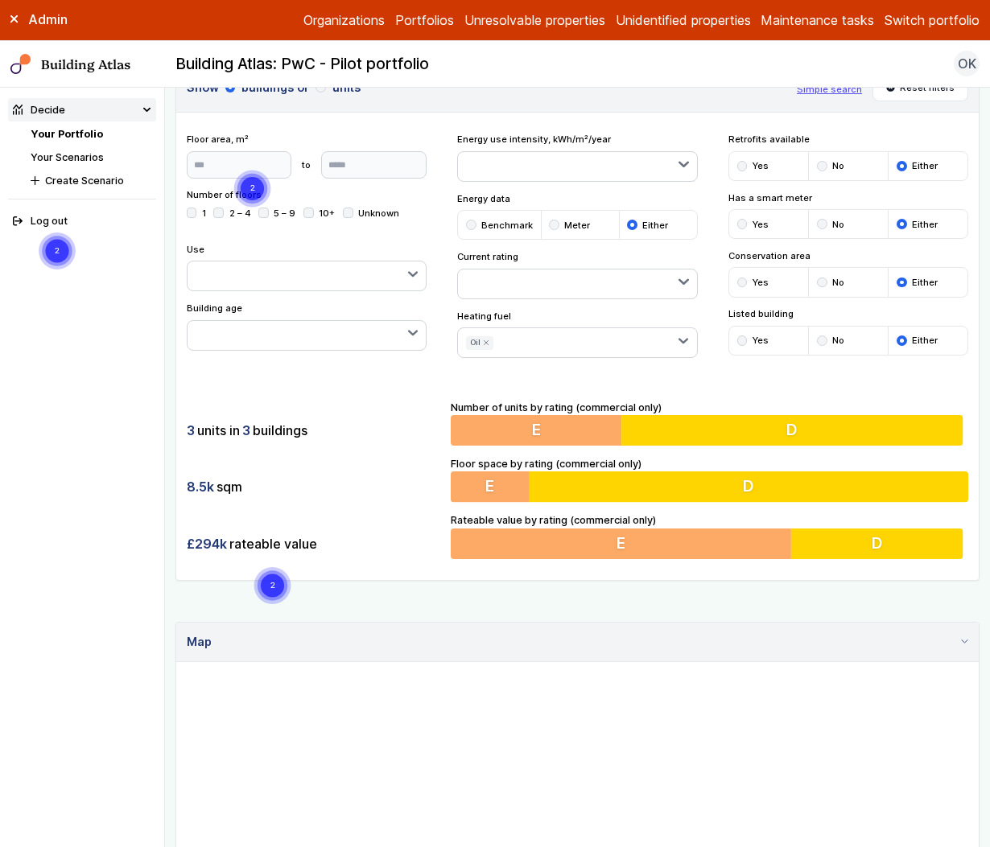
click at [402, 385] on div "3 units in 3 buildings 8.5k sqm £294k rateable value Number of units by rating …" at bounding box center [577, 479] width 802 height 201
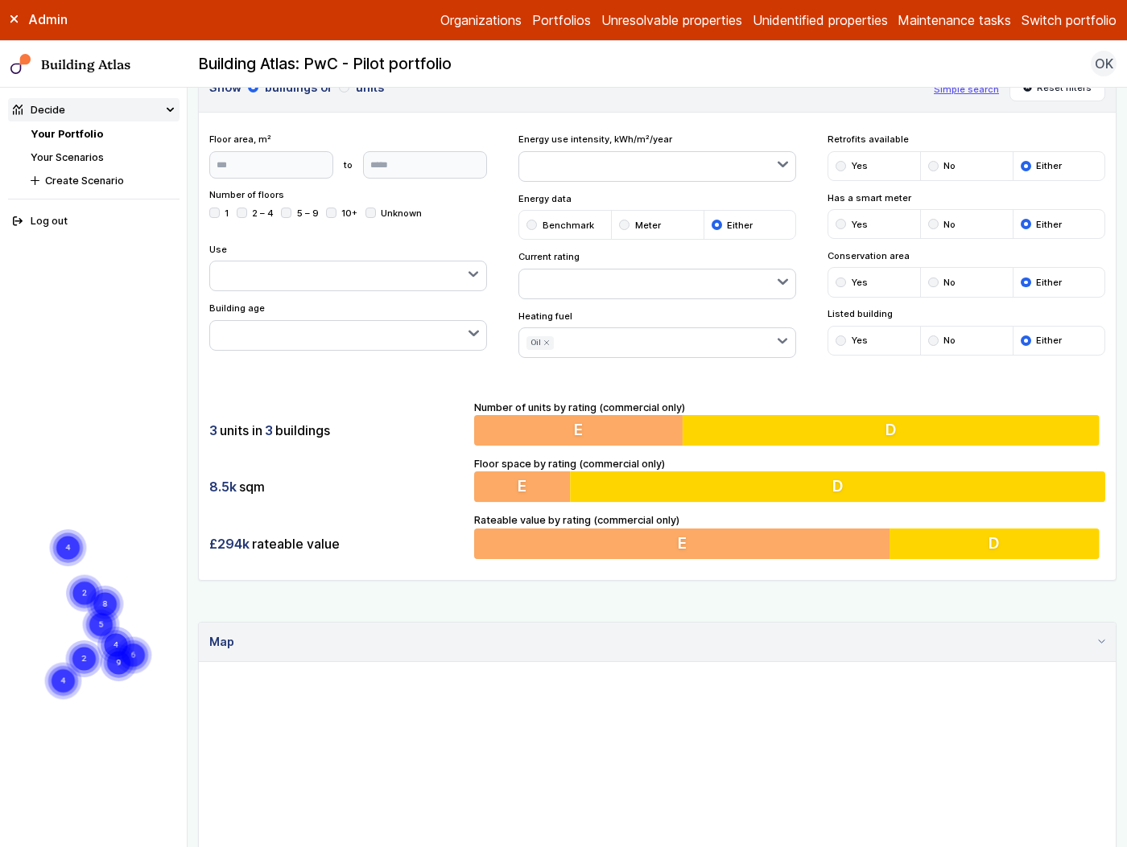
scroll to position [501, 0]
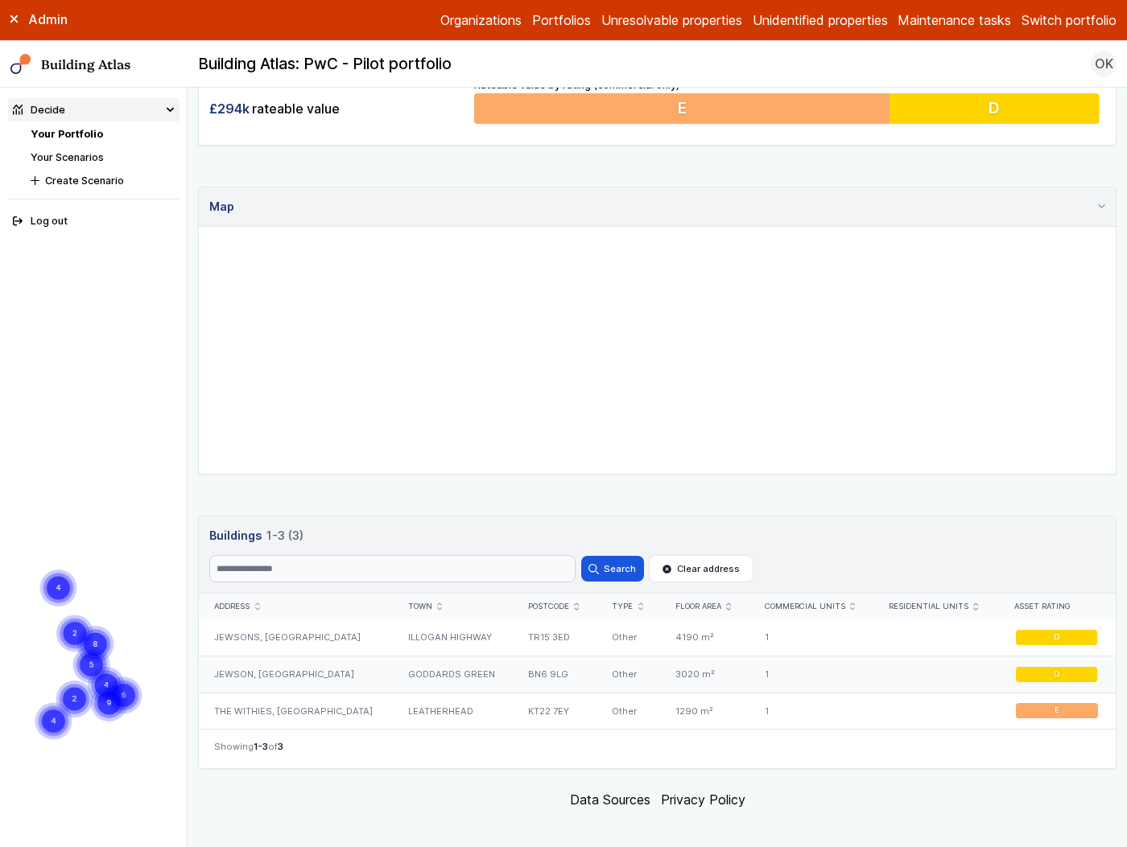
drag, startPoint x: 830, startPoint y: 678, endPoint x: 814, endPoint y: 688, distance: 18.8
click at [814, 688] on div "Show buildings or units Simple search Reset filters Floor area, m² to Update Nu…" at bounding box center [657, 198] width 918 height 1142
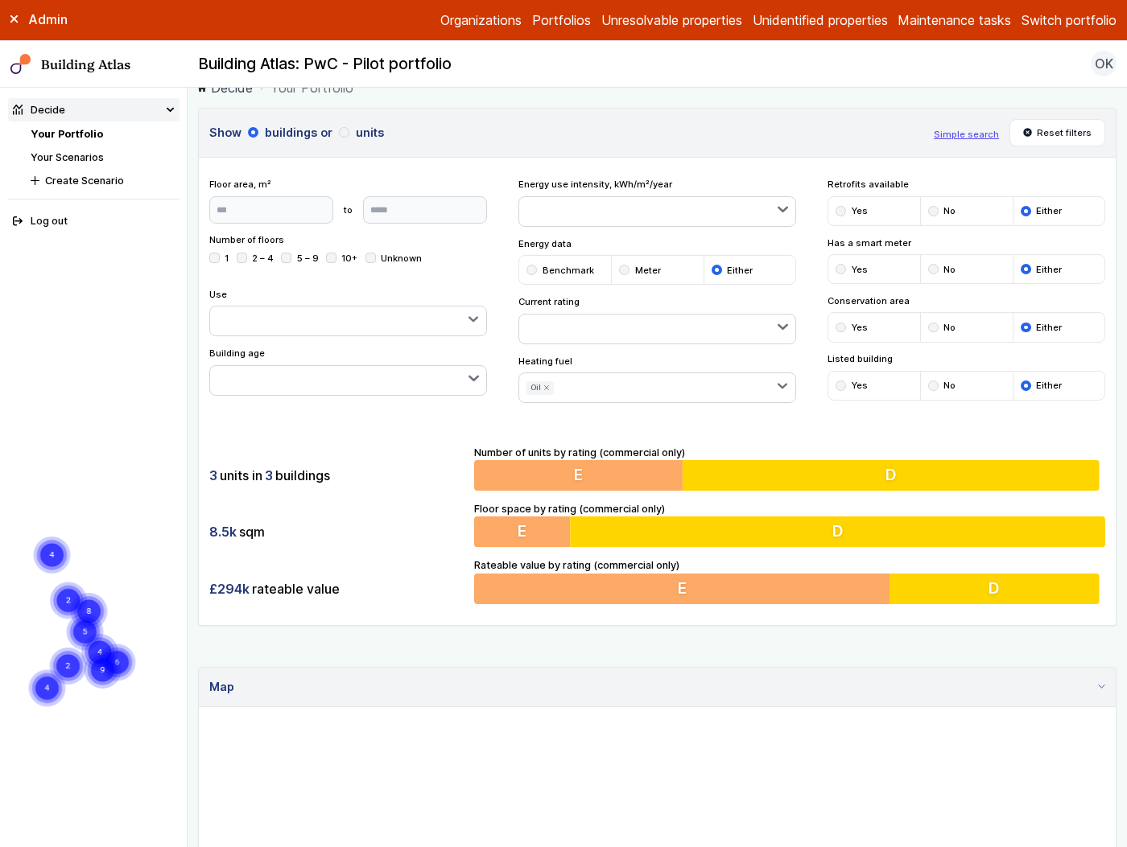
scroll to position [22, 0]
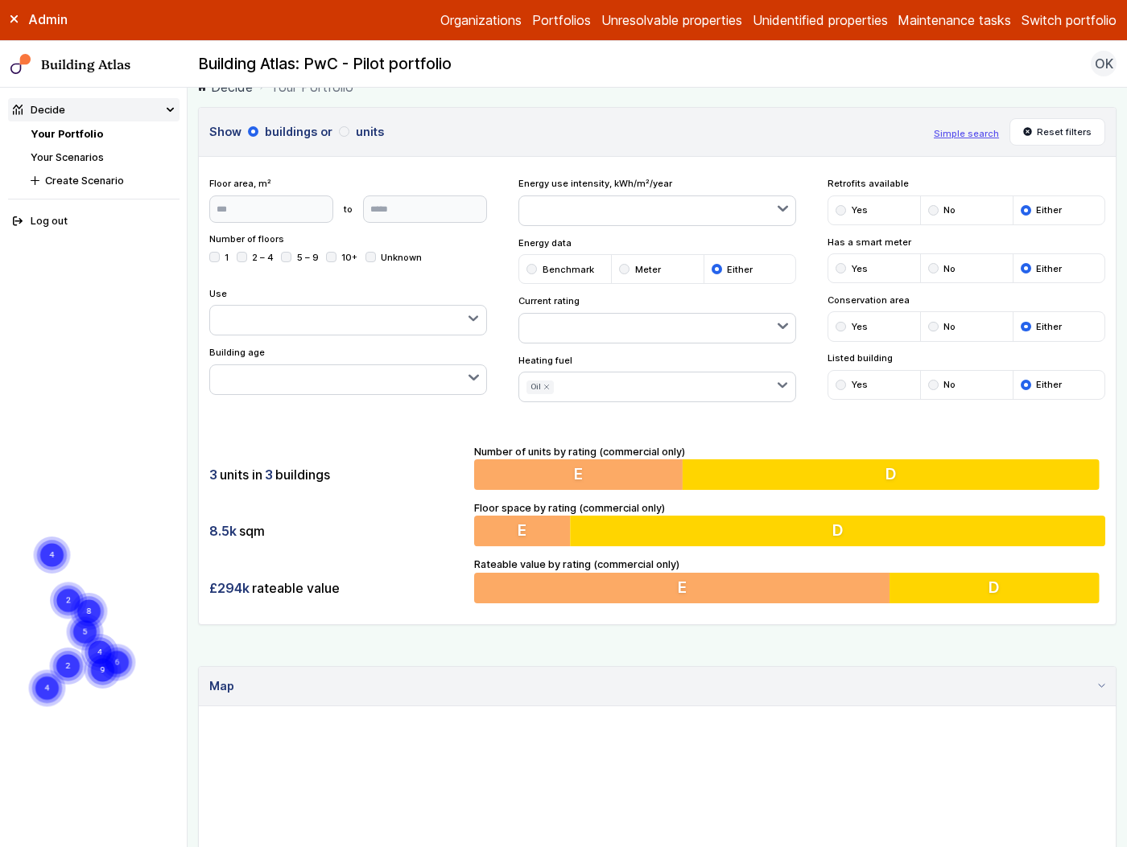
click at [543, 389] on icon "submit" at bounding box center [546, 387] width 6 height 6
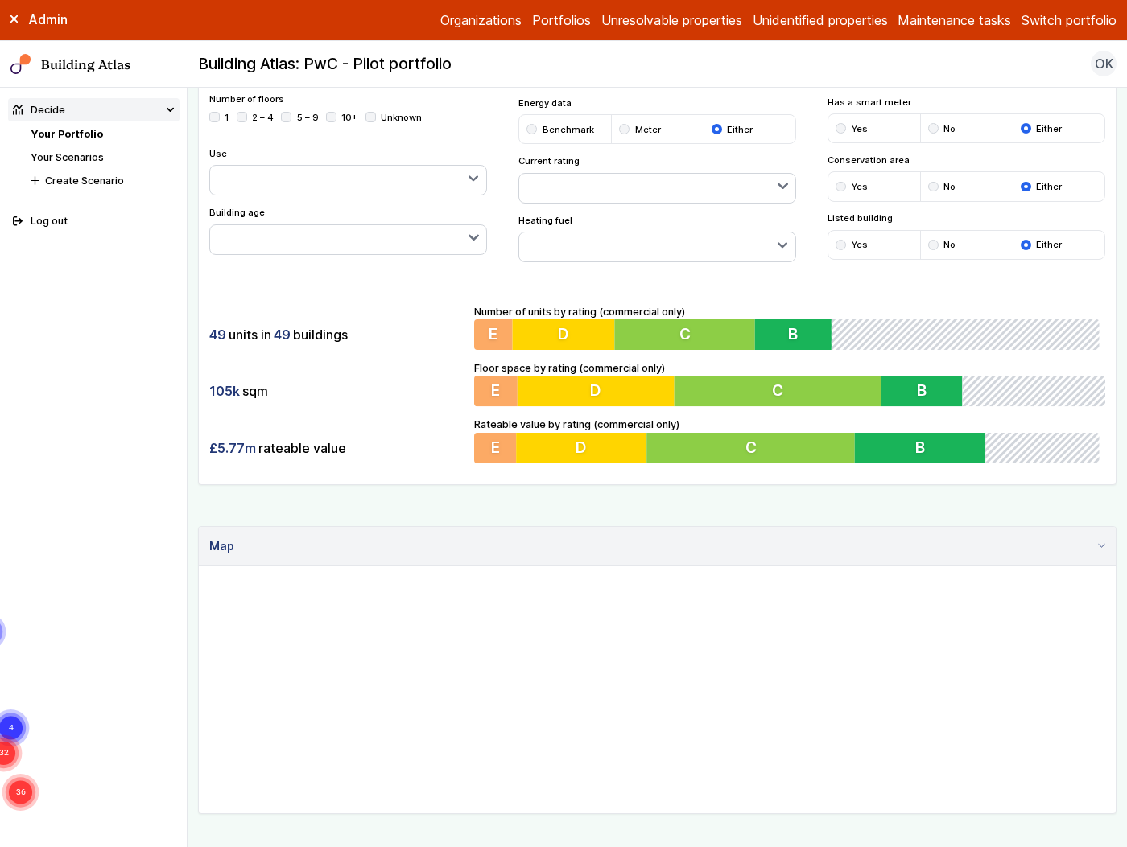
scroll to position [190, 0]
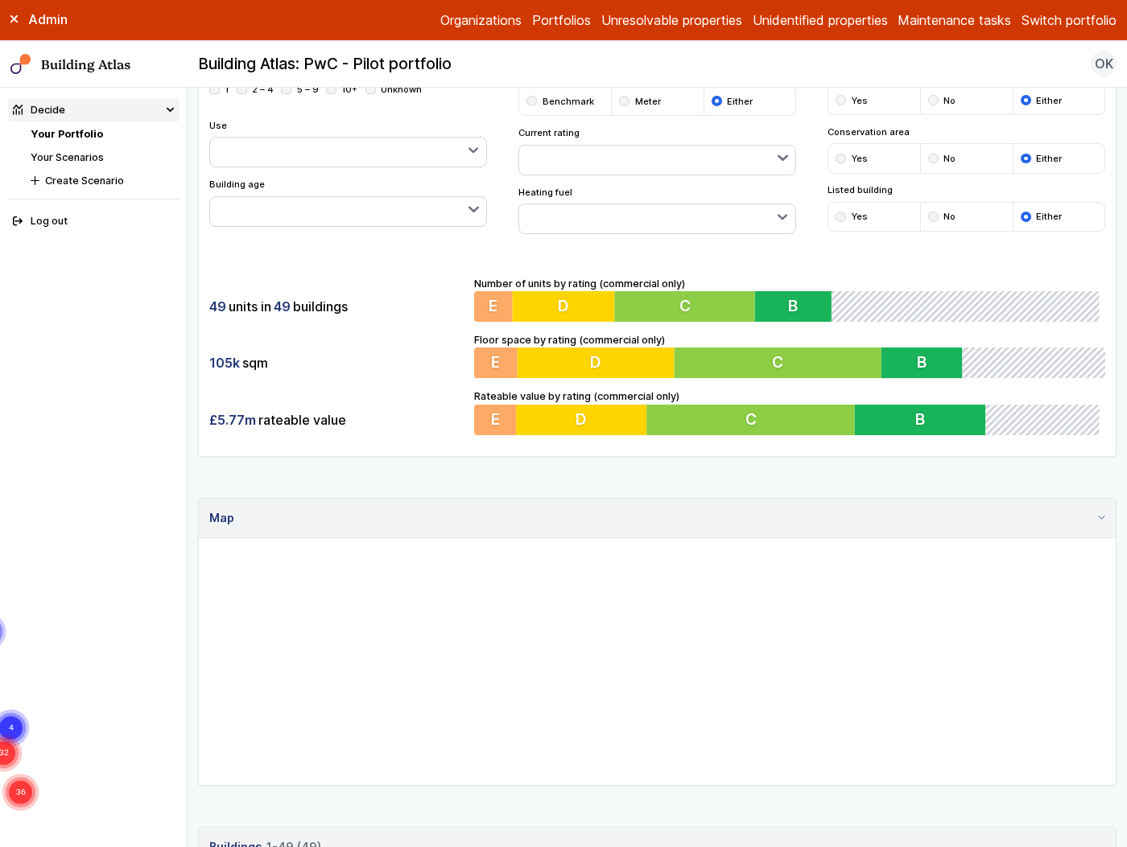
click at [602, 208] on button "button" at bounding box center [657, 218] width 277 height 29
click at [0, 0] on span "Oil" at bounding box center [0, 0] width 0 height 0
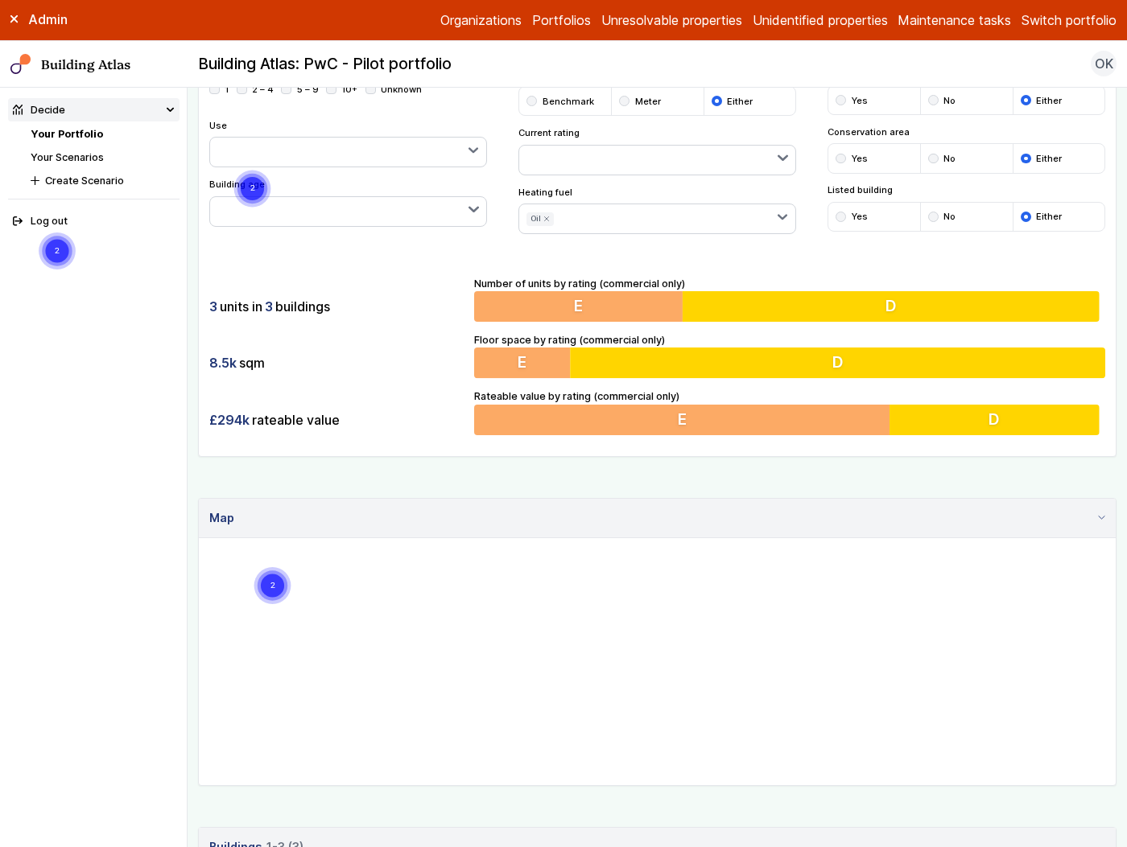
click at [0, 0] on span "Oil" at bounding box center [0, 0] width 0 height 0
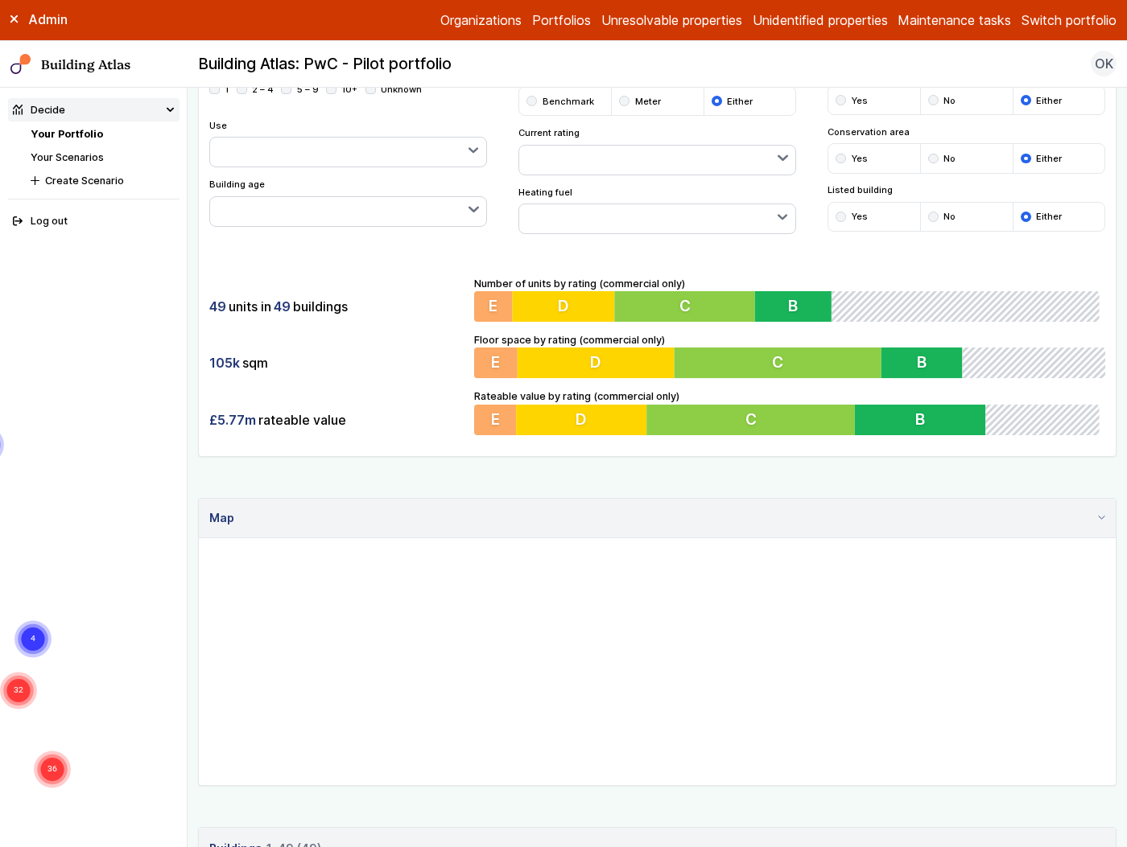
click at [0, 0] on span "Gas" at bounding box center [0, 0] width 0 height 0
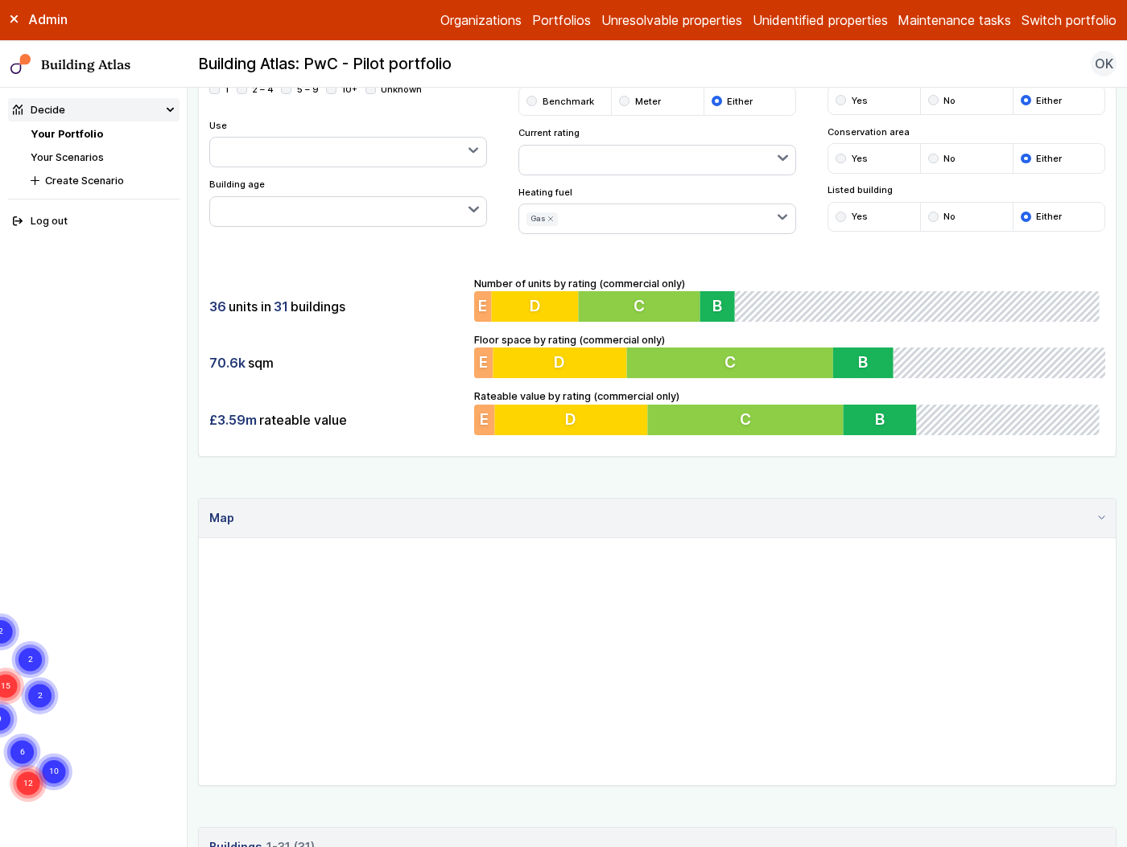
click at [0, 0] on span "Gas" at bounding box center [0, 0] width 0 height 0
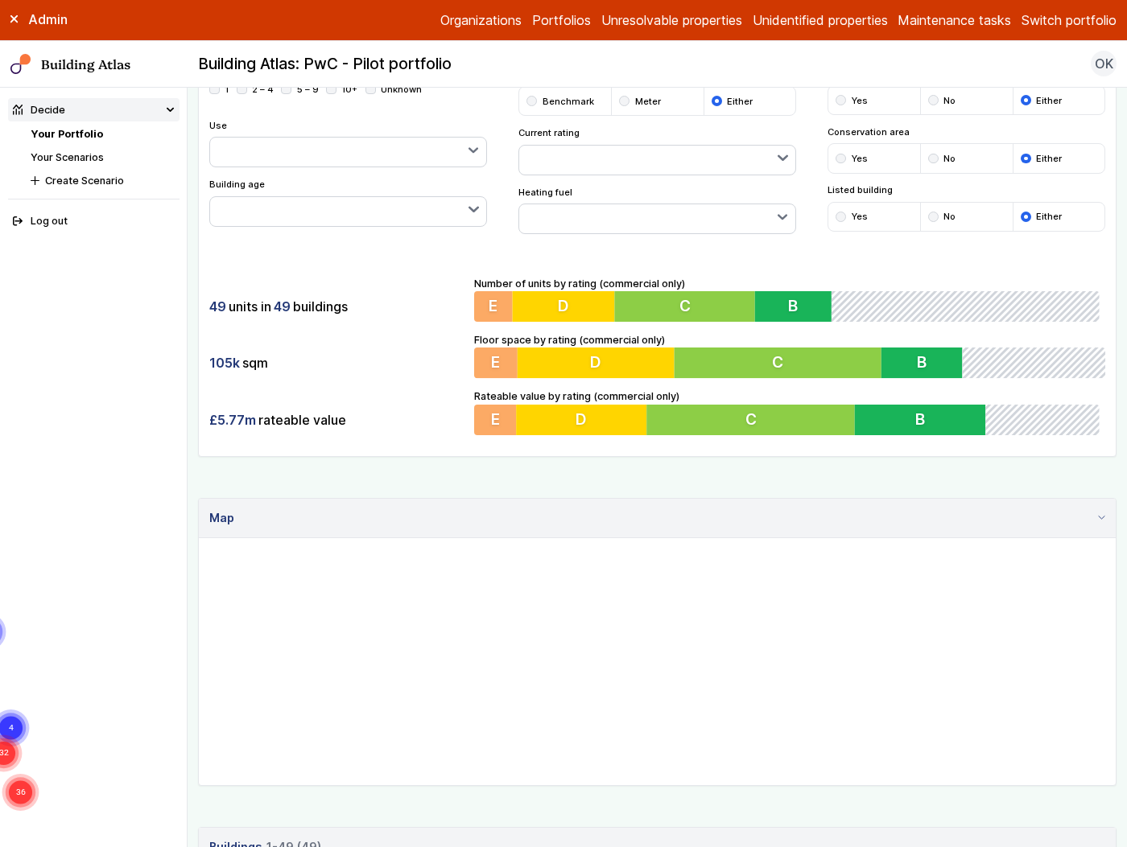
click at [0, 0] on span "Electricity" at bounding box center [0, 0] width 0 height 0
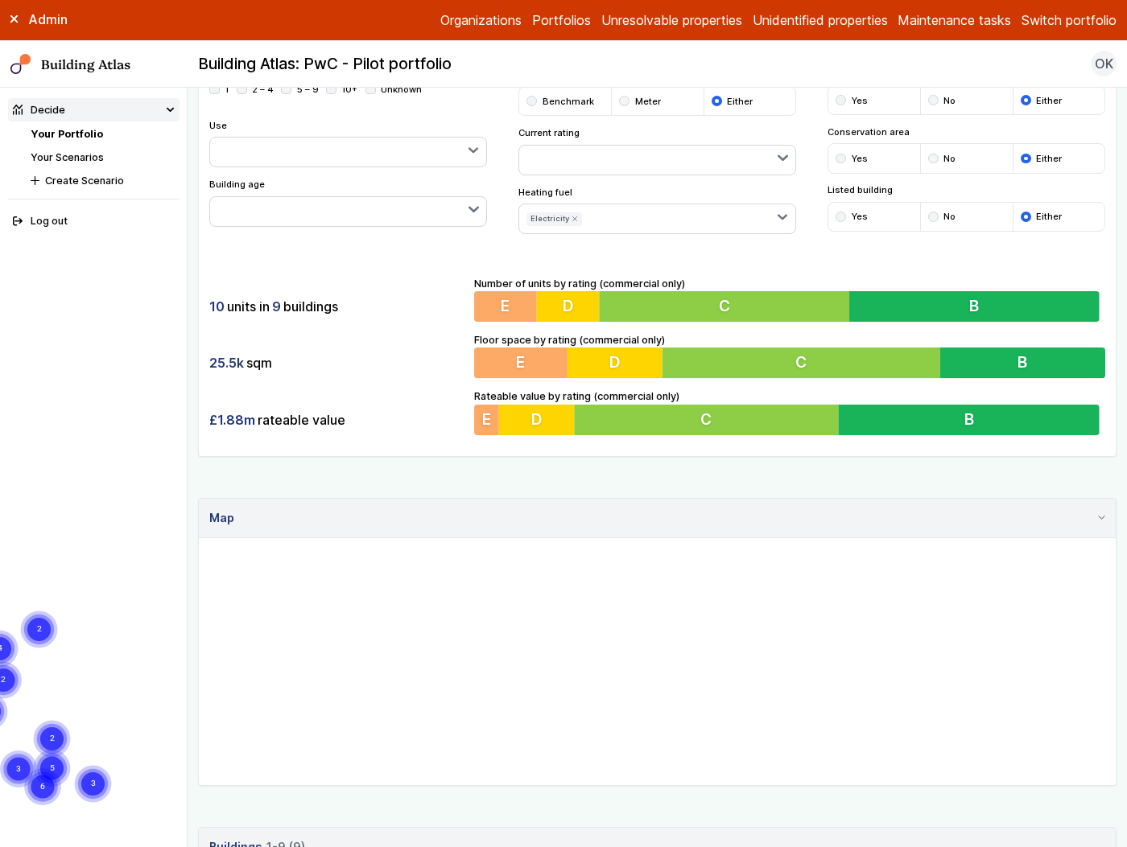
click at [0, 0] on button "Biomass" at bounding box center [0, 0] width 0 height 0
click at [0, 0] on span "Electricity" at bounding box center [0, 0] width 0 height 0
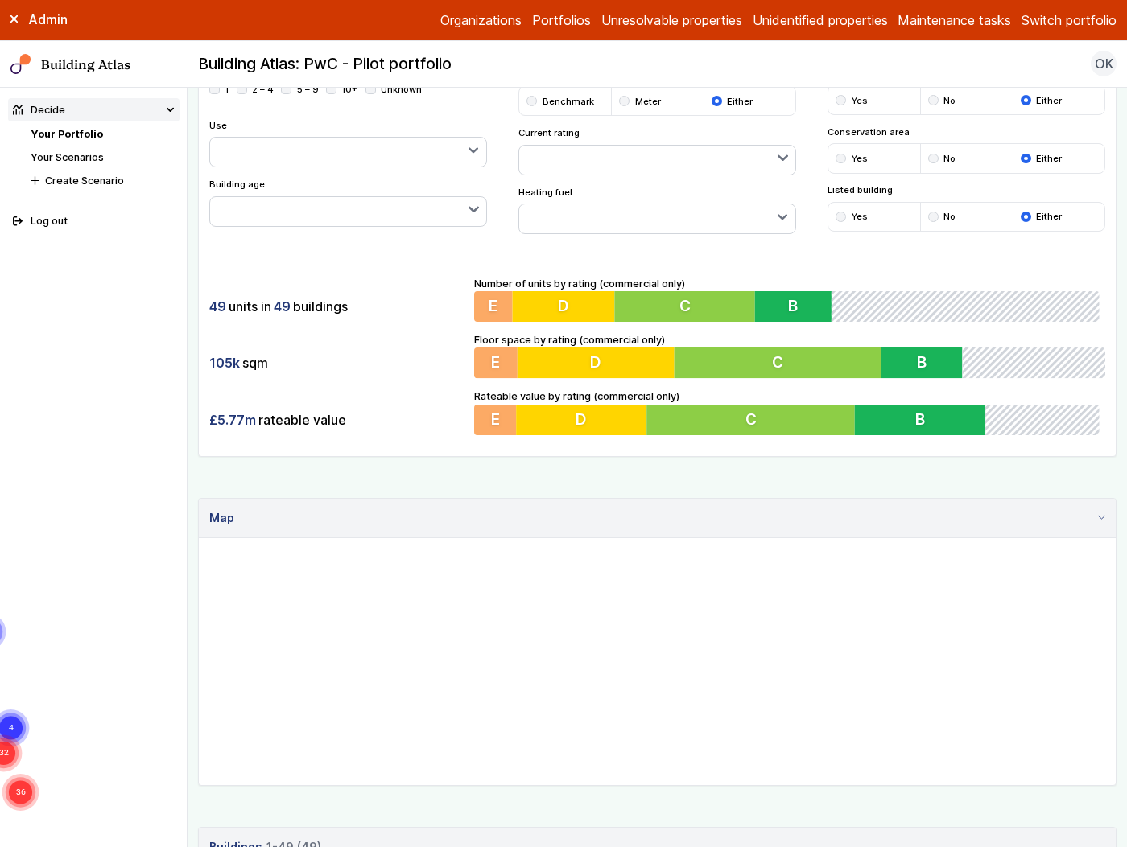
click at [0, 0] on span "Waste heat" at bounding box center [0, 0] width 0 height 0
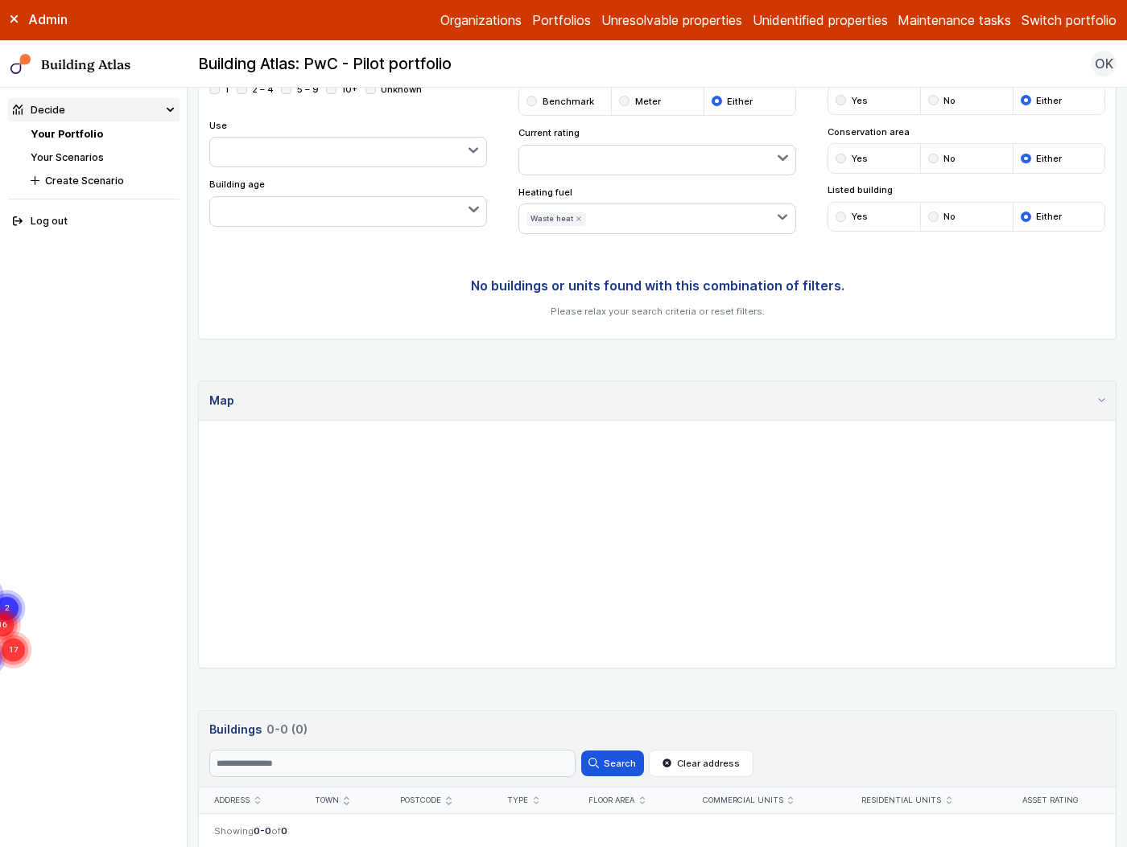
click at [0, 0] on span "Waste heat" at bounding box center [0, 0] width 0 height 0
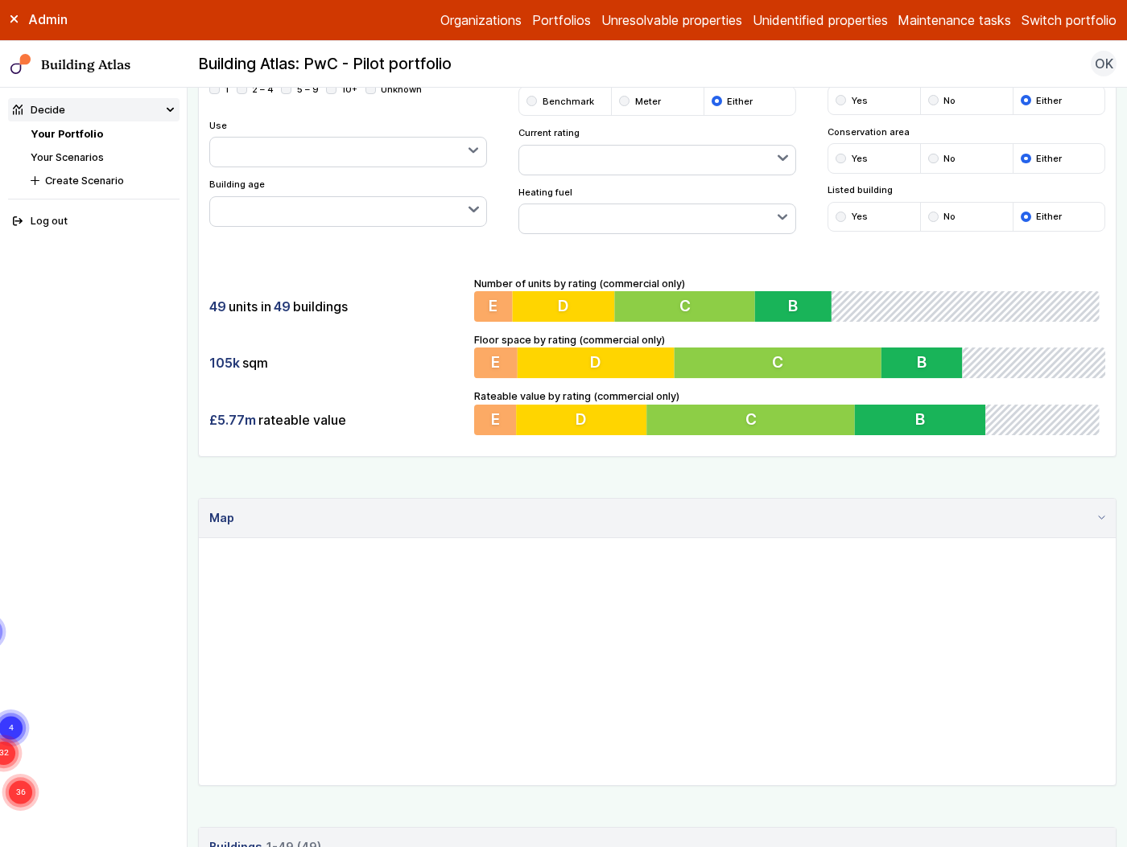
click at [435, 299] on div "49 units in 49 buildings" at bounding box center [336, 306] width 254 height 31
click at [802, 252] on div "Show buildings or units Simple search Reset filters Floor area, m² to Update Nu…" at bounding box center [657, 198] width 918 height 518
click at [835, 216] on div "submit" at bounding box center [840, 217] width 10 height 10
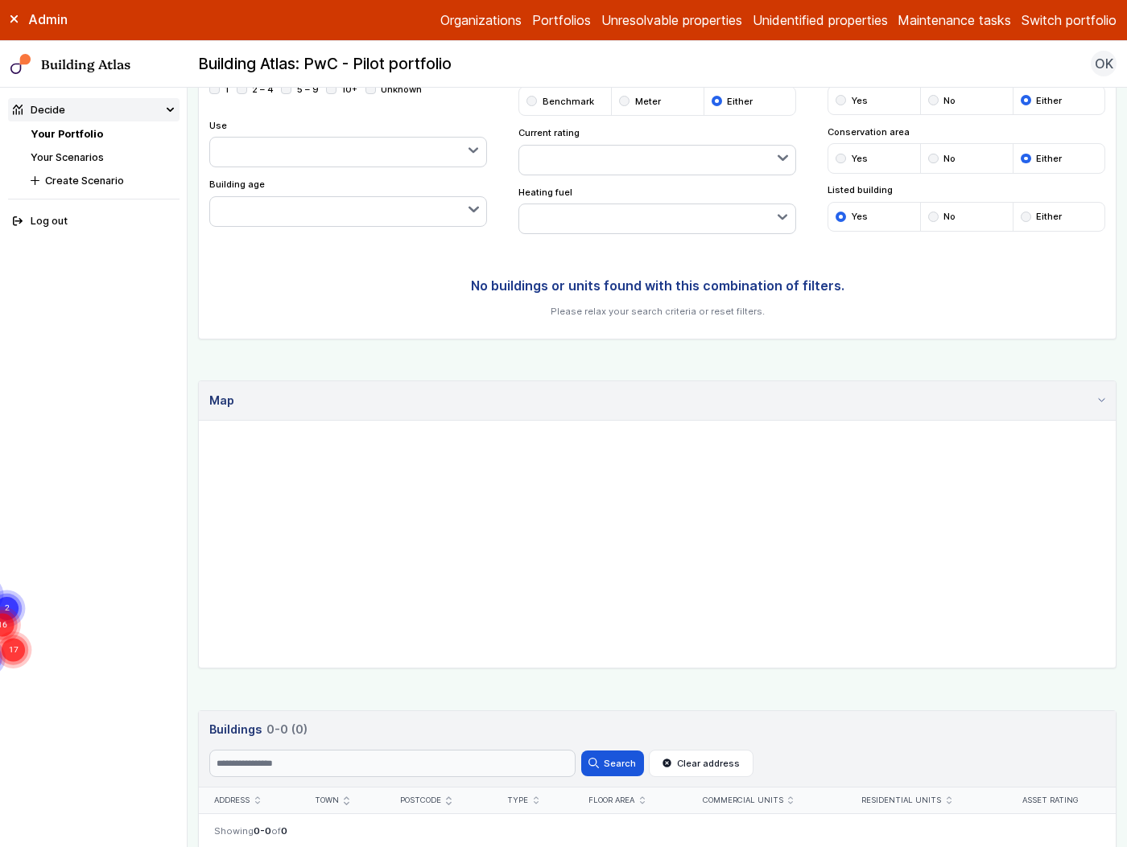
click at [928, 213] on div "submit" at bounding box center [933, 217] width 10 height 10
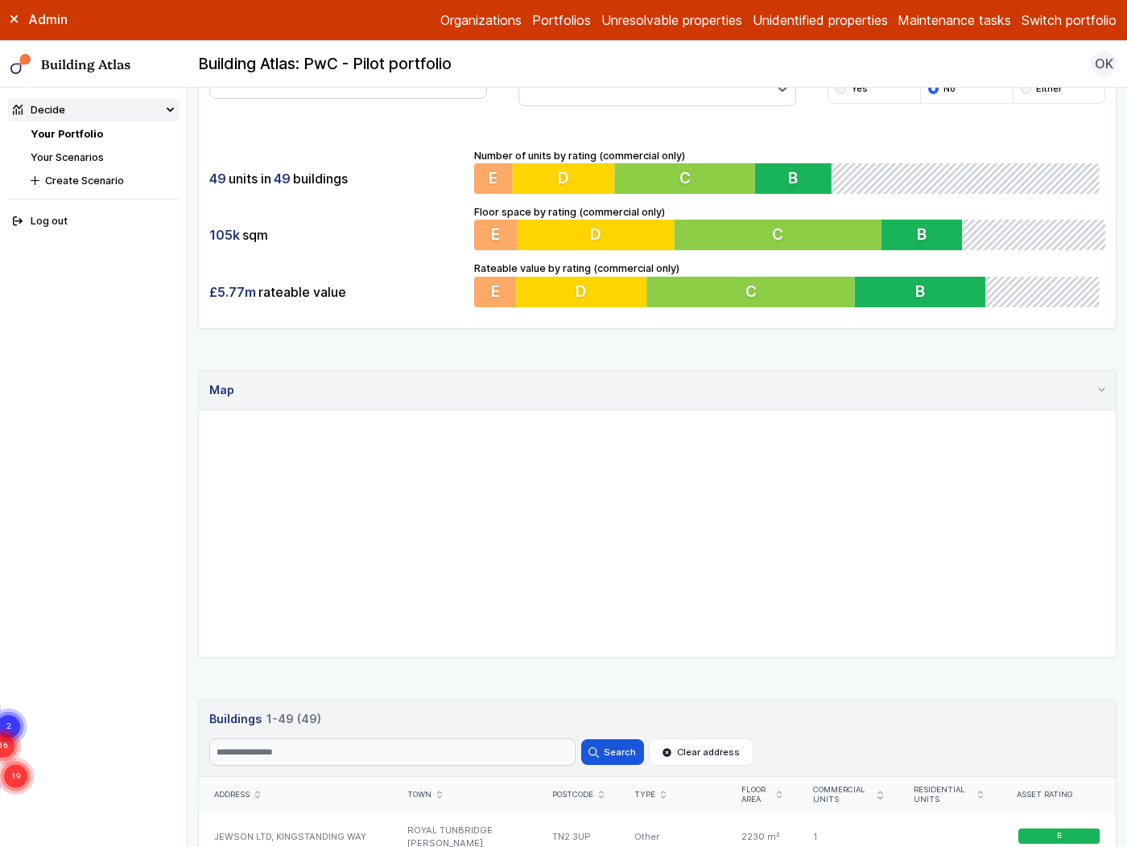
scroll to position [301, 0]
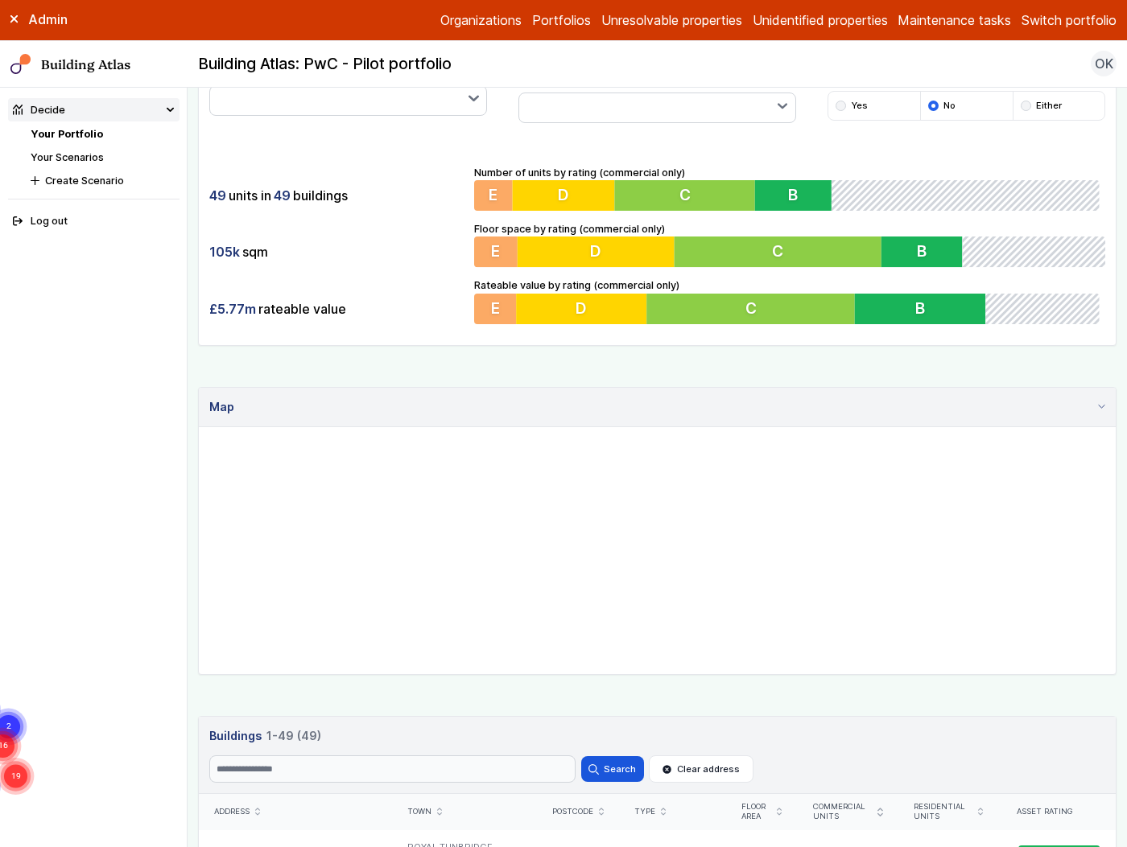
click at [623, 99] on button "button" at bounding box center [657, 107] width 277 height 29
click at [0, 0] on span "Gas" at bounding box center [0, 0] width 0 height 0
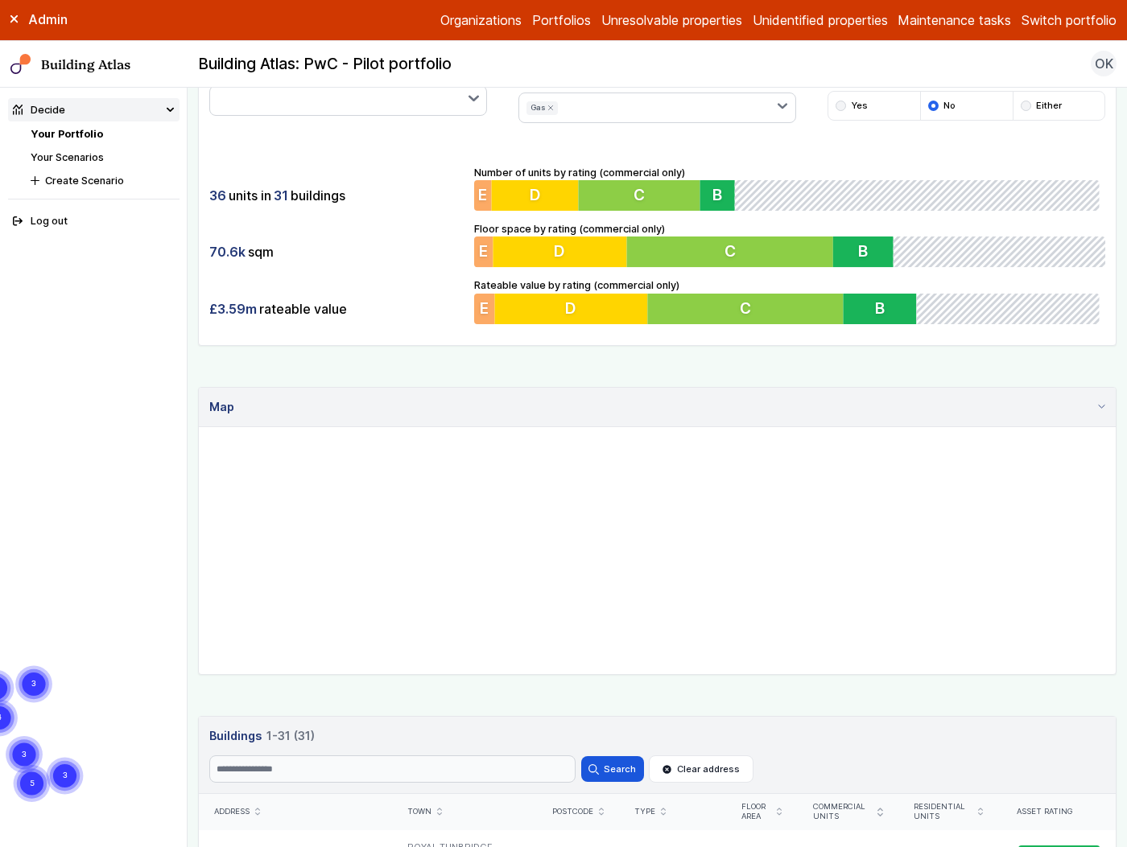
click at [0, 0] on span "Gas" at bounding box center [0, 0] width 0 height 0
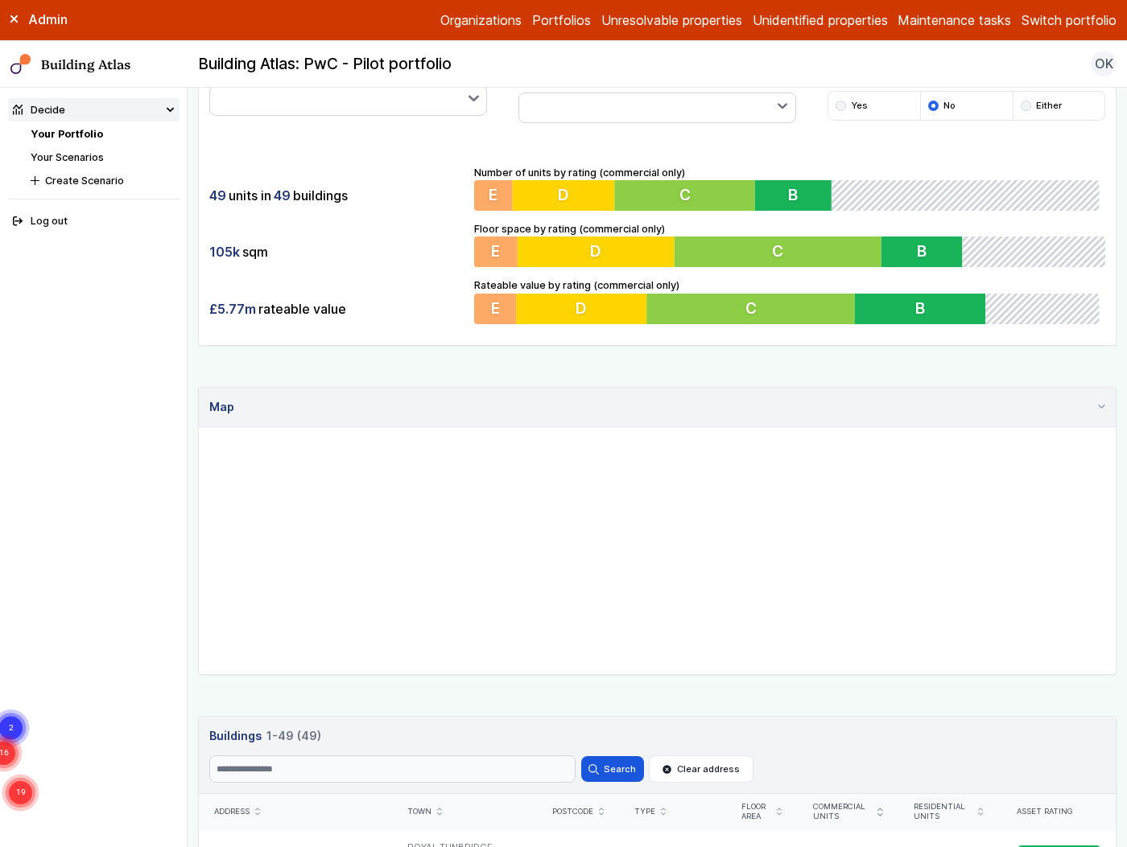
click at [0, 0] on button "Electricity" at bounding box center [0, 0] width 0 height 0
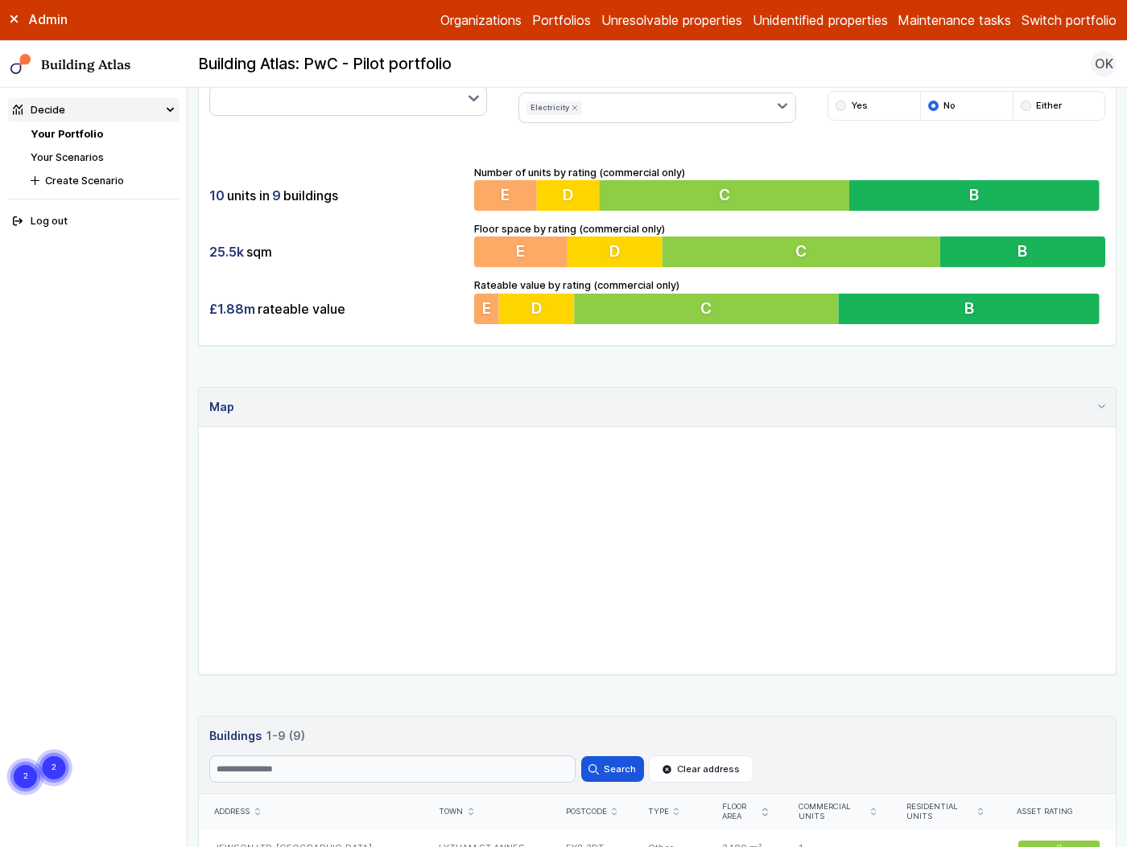
click at [0, 0] on button "Electricity" at bounding box center [0, 0] width 0 height 0
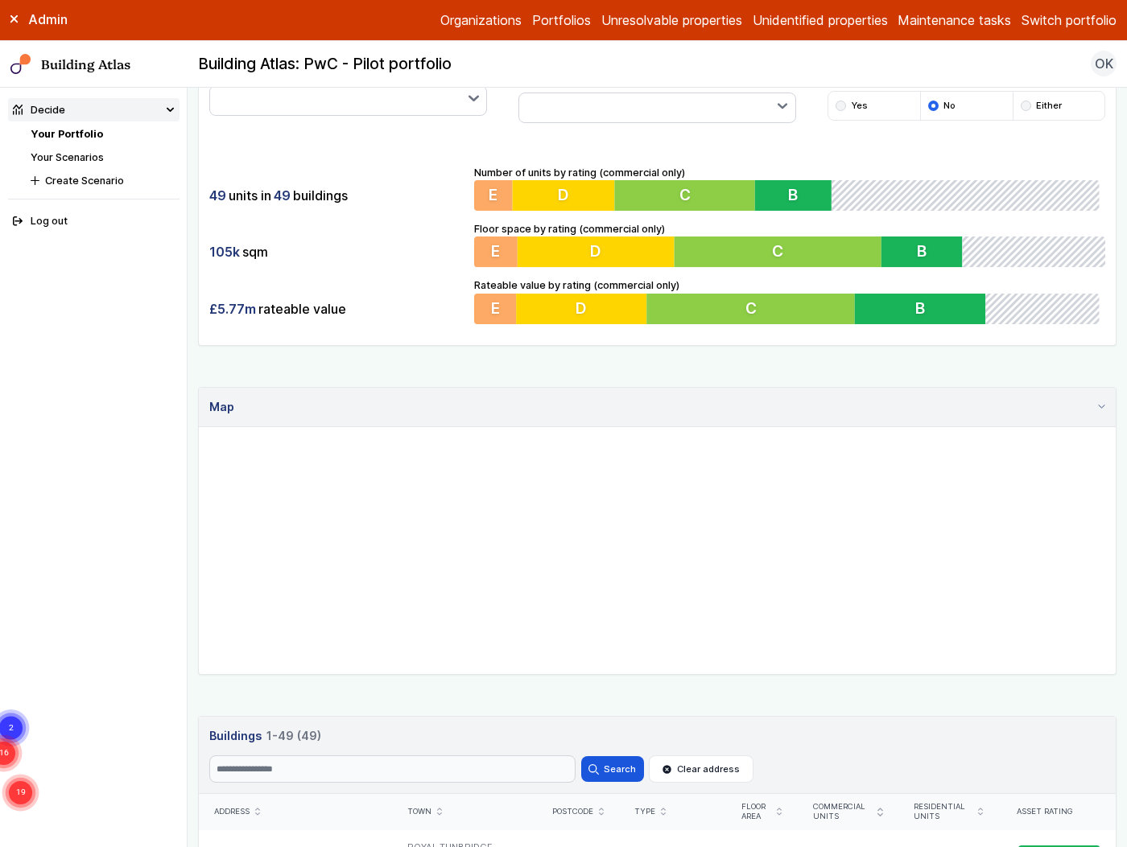
click at [0, 0] on button "Oil" at bounding box center [0, 0] width 0 height 0
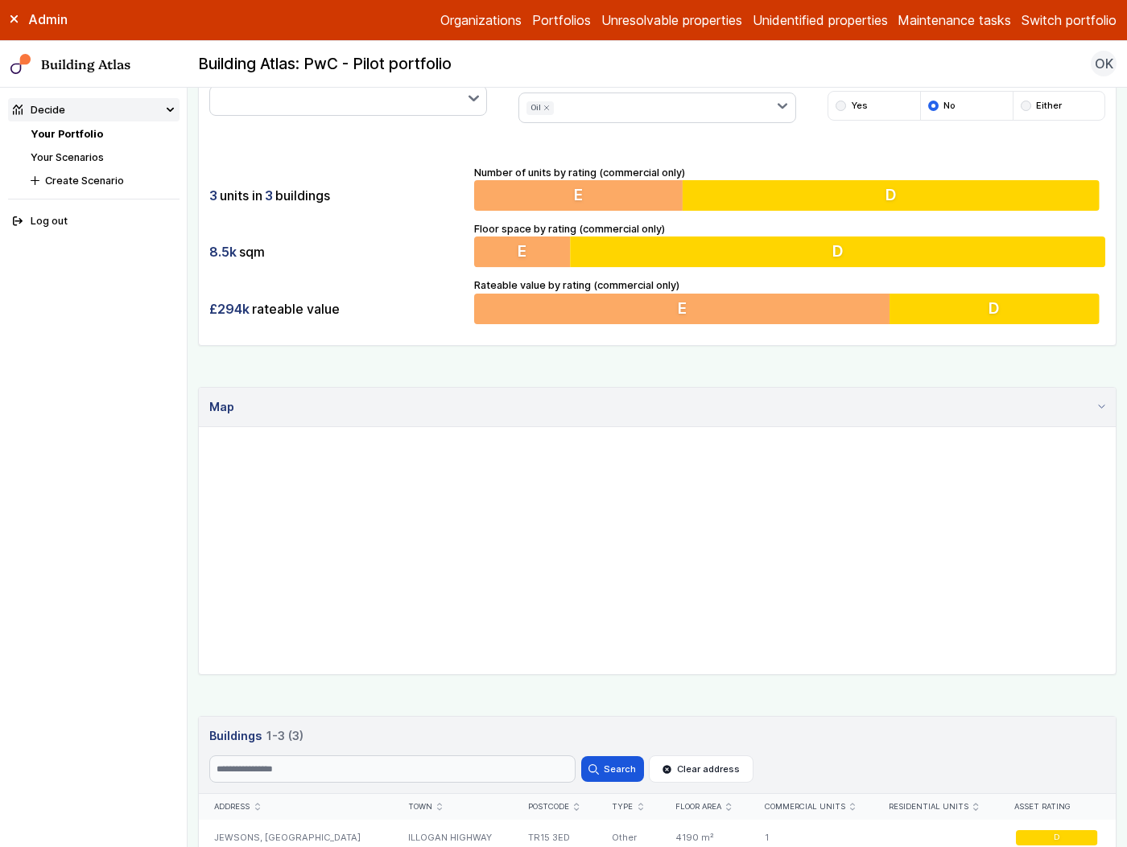
click at [0, 0] on button "Oil" at bounding box center [0, 0] width 0 height 0
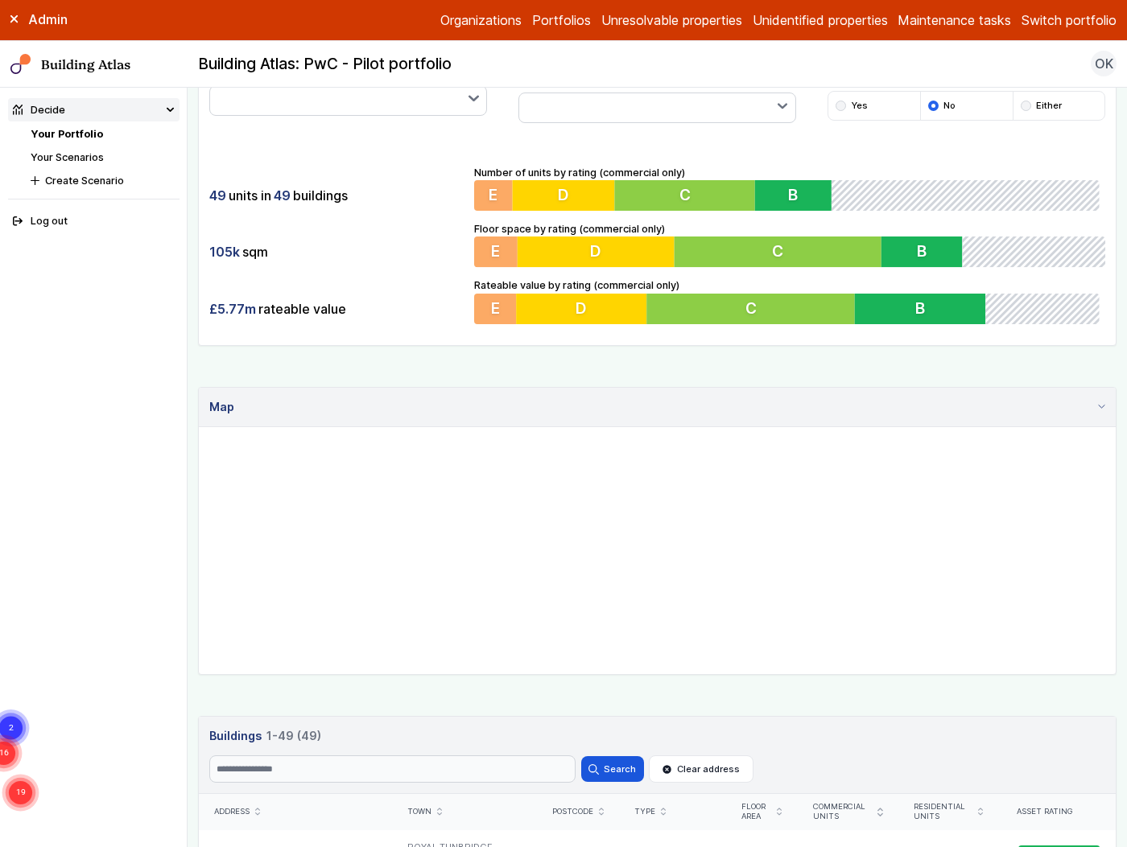
click at [0, 0] on span "District heating" at bounding box center [0, 0] width 0 height 0
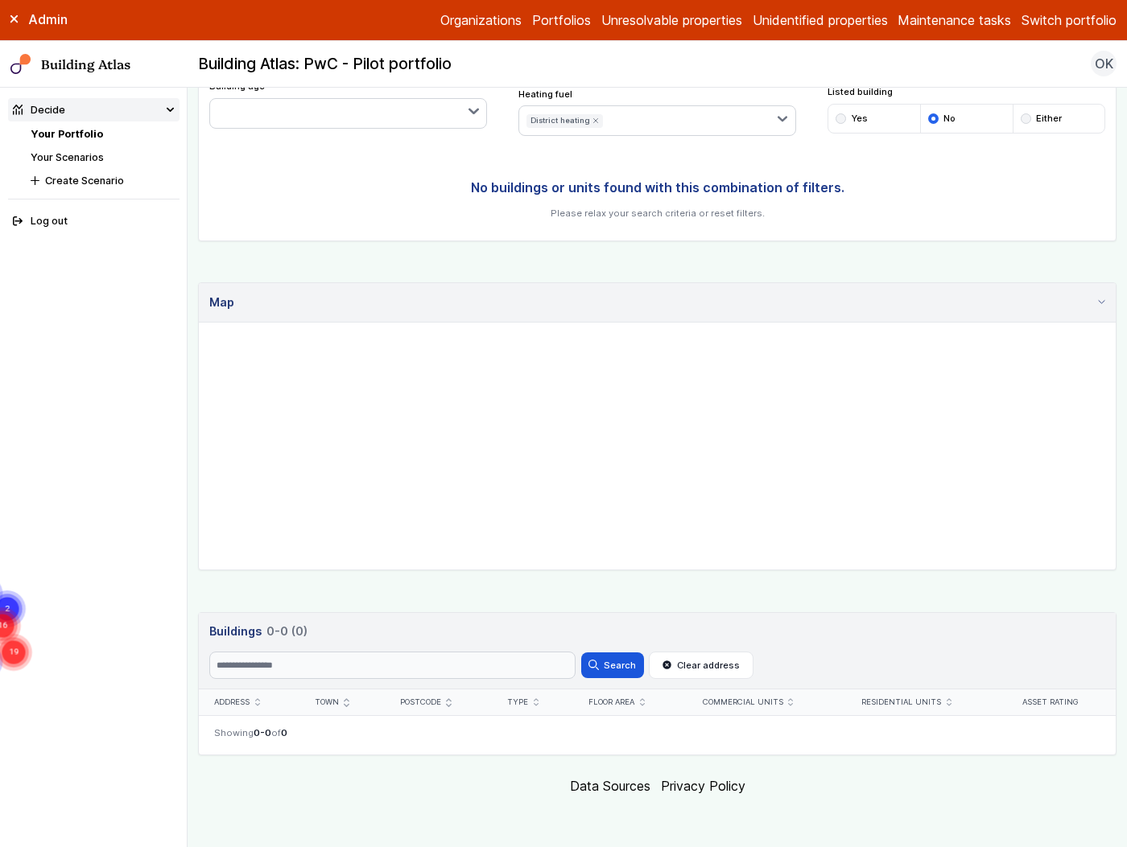
scroll to position [287, 0]
click at [0, 0] on button "District heating" at bounding box center [0, 0] width 0 height 0
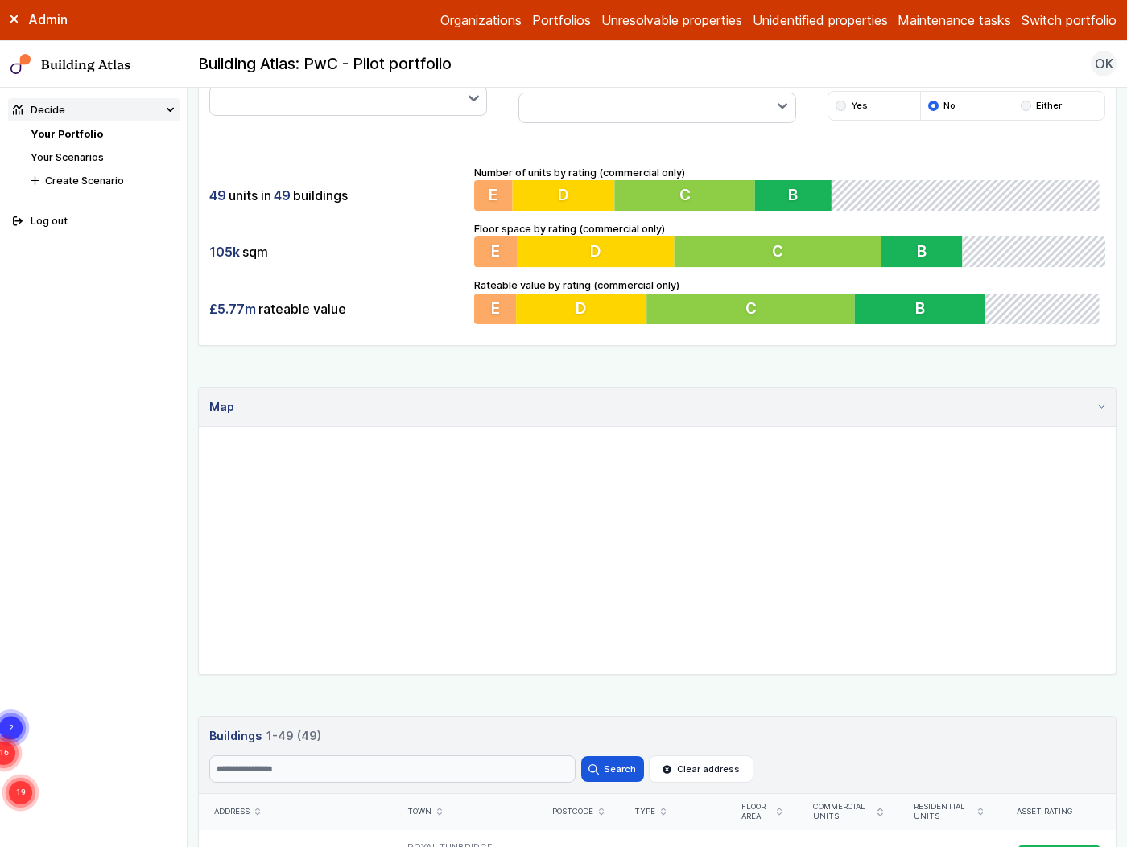
click at [0, 0] on span "Unknown" at bounding box center [0, 0] width 0 height 0
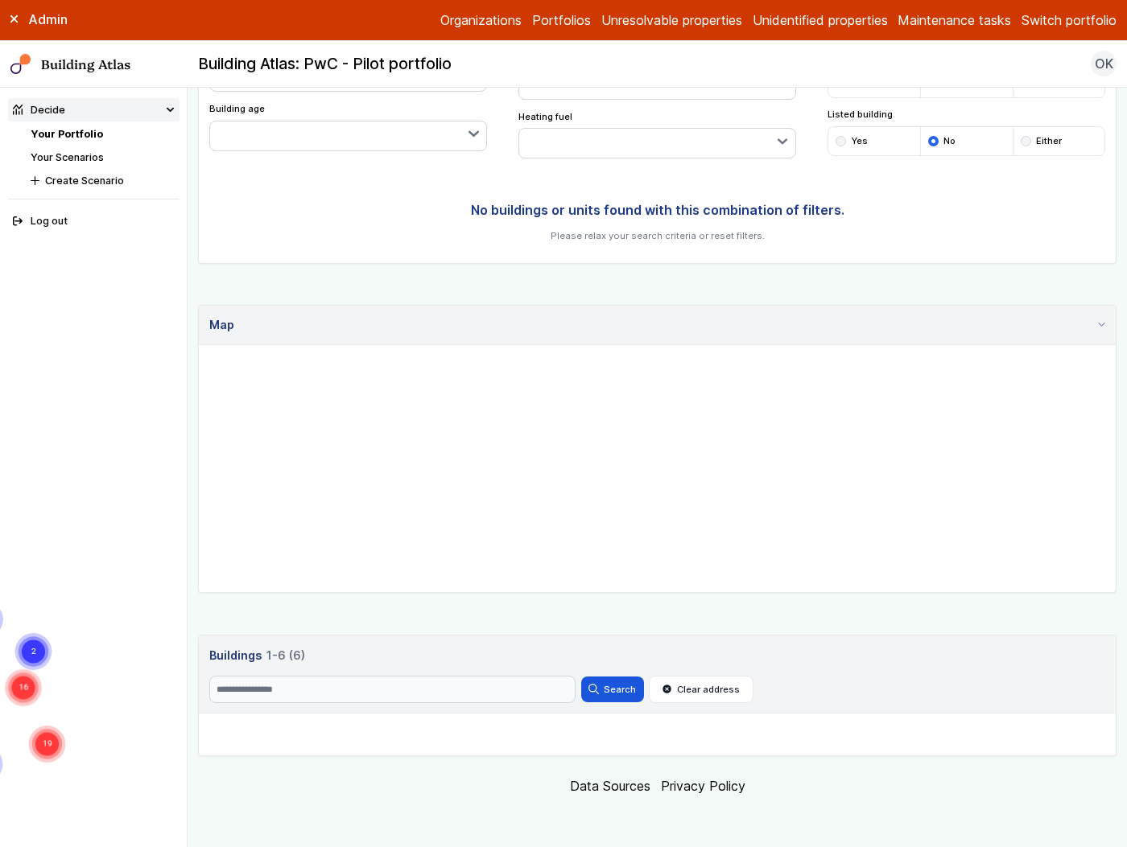
scroll to position [301, 0]
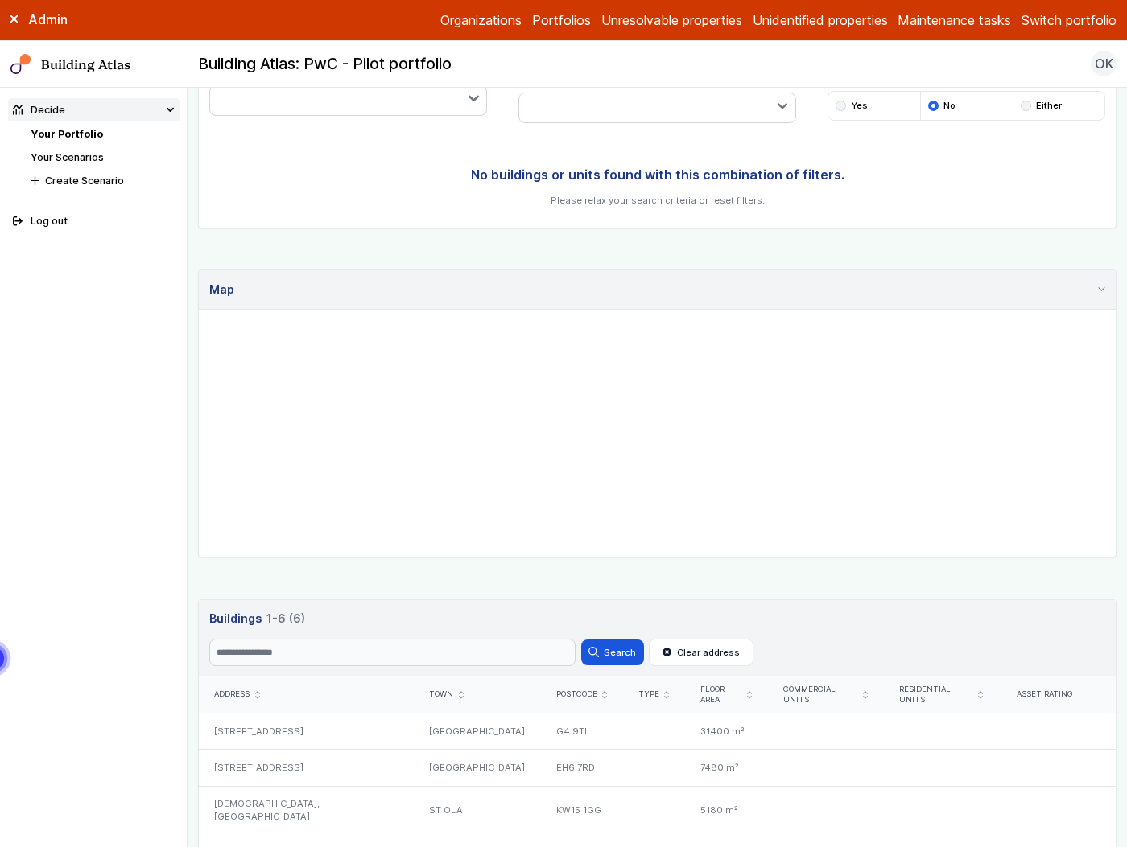
click at [0, 0] on span "Unknown" at bounding box center [0, 0] width 0 height 0
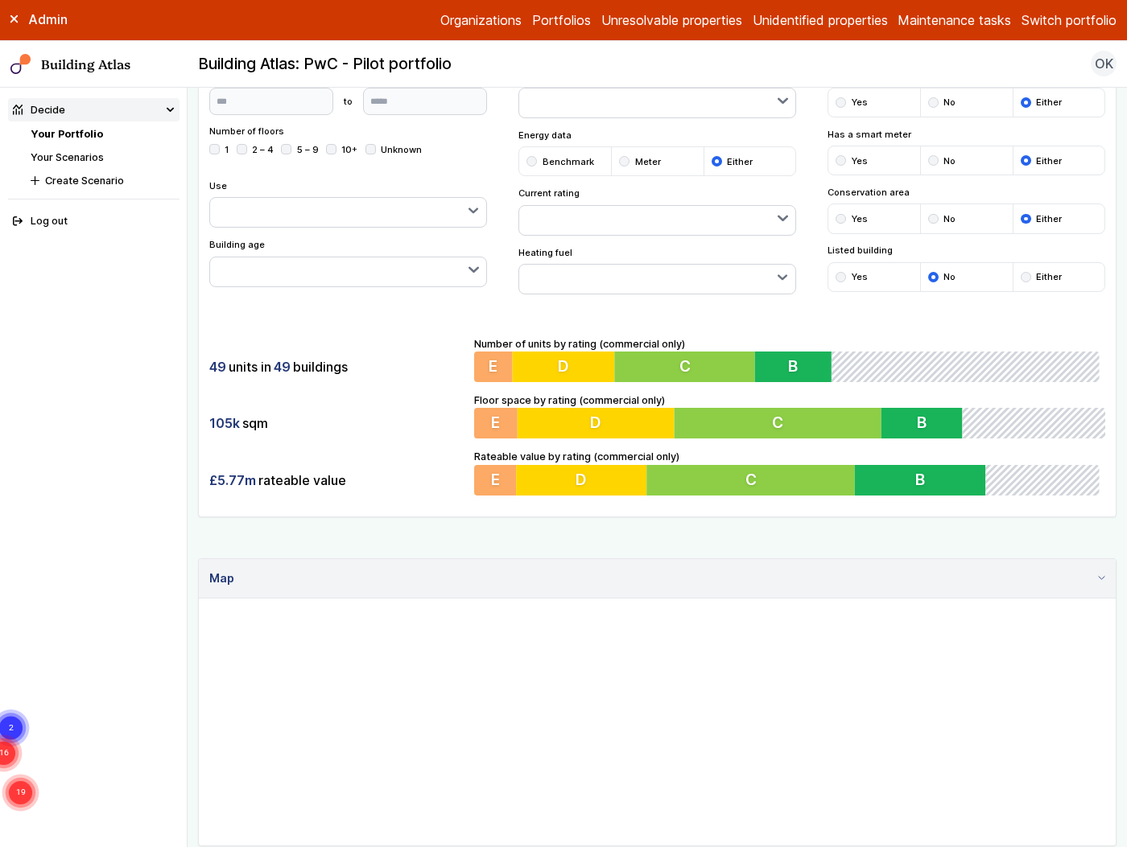
scroll to position [130, 0]
click at [835, 216] on div "submit" at bounding box center [840, 219] width 10 height 10
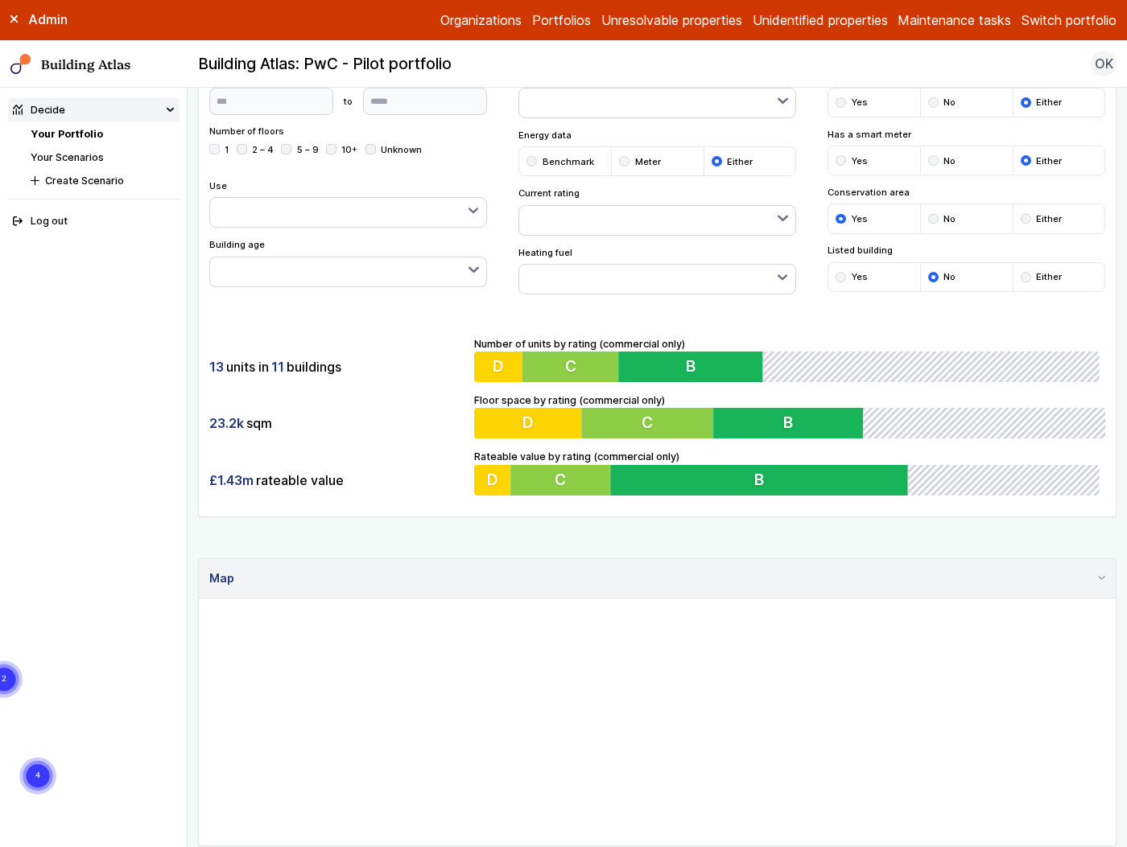
click at [1020, 276] on div "submit" at bounding box center [1025, 277] width 10 height 10
click at [655, 271] on button "button" at bounding box center [657, 279] width 277 height 29
click at [0, 0] on button "Oil" at bounding box center [0, 0] width 0 height 0
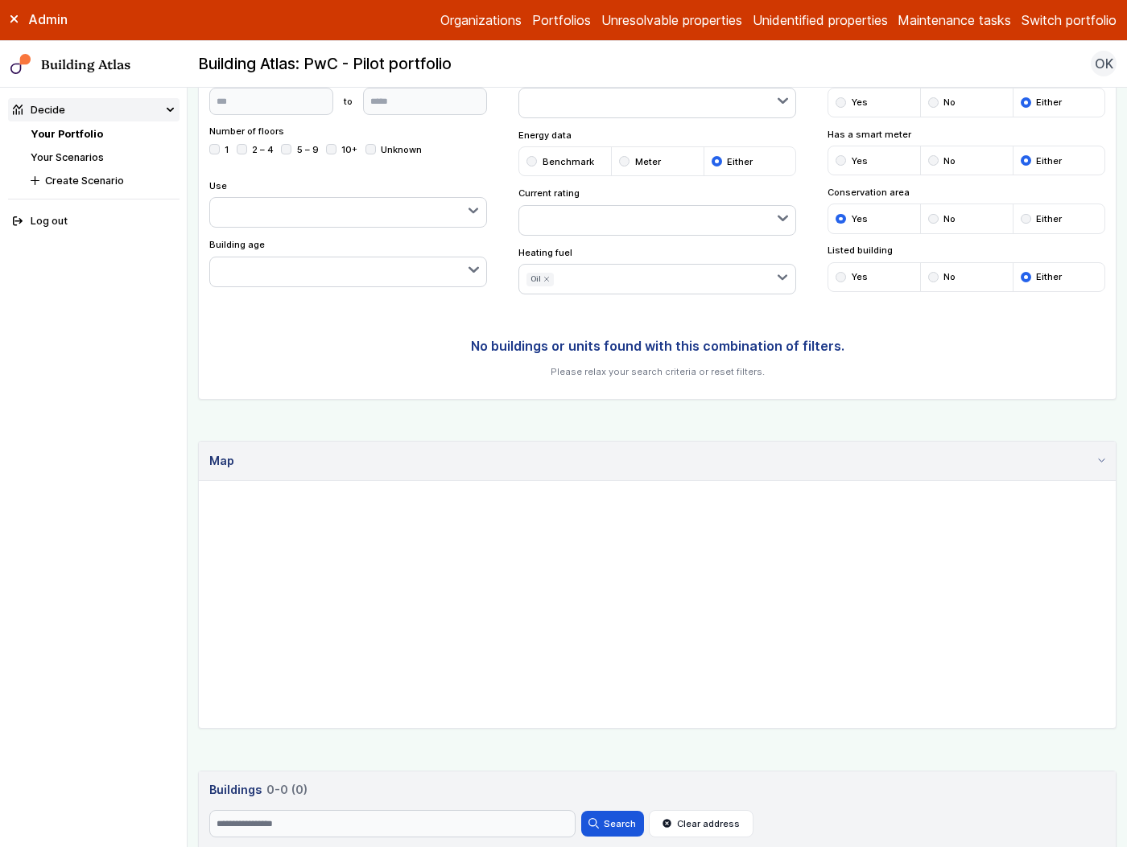
click at [1020, 220] on div "submit" at bounding box center [1025, 219] width 10 height 10
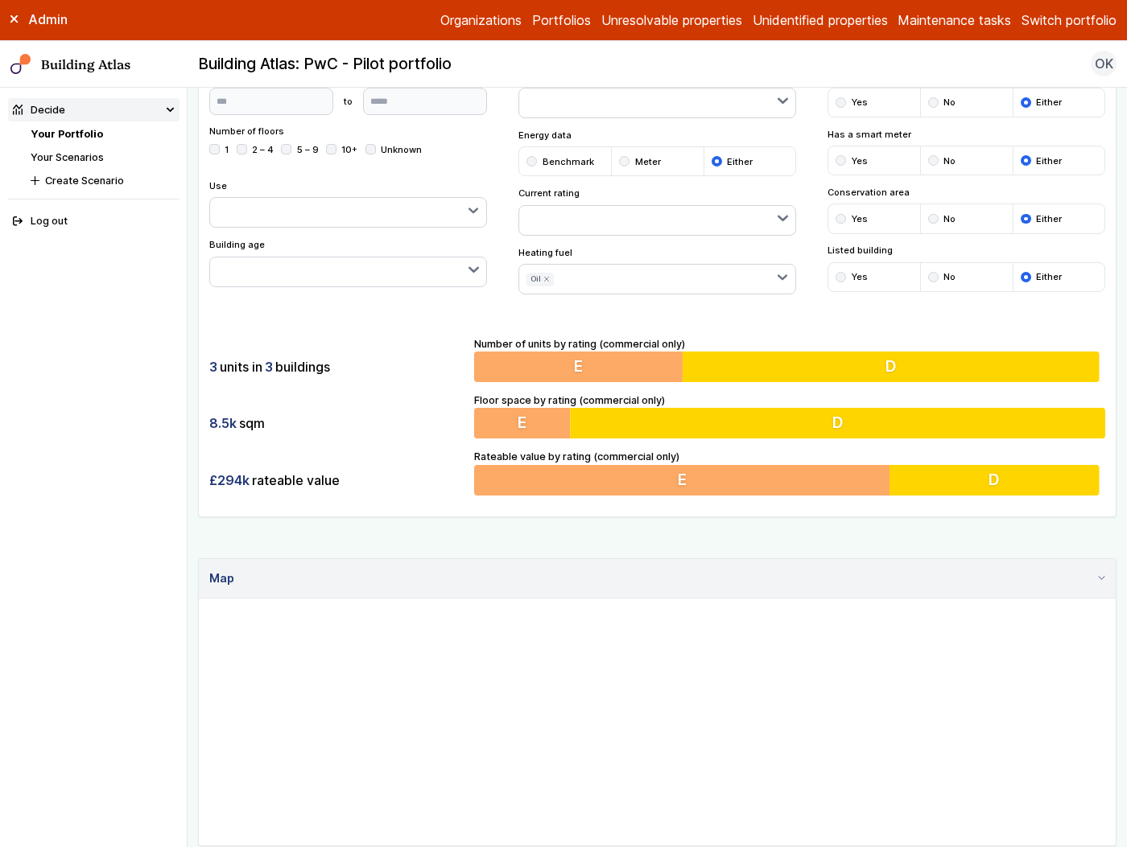
click at [684, 520] on div "Show buildings or units Simple search Reset filters Floor area, m² to Update Nu…" at bounding box center [657, 570] width 918 height 1142
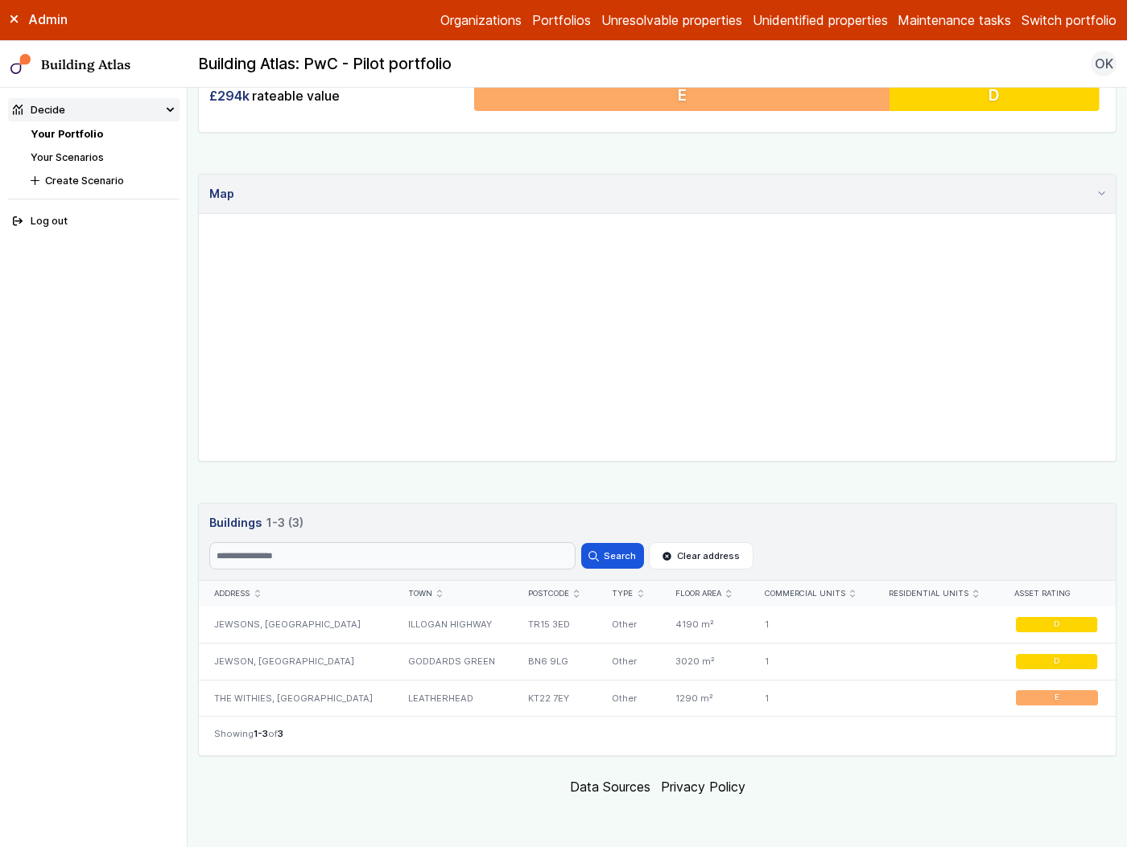
scroll to position [514, 0]
click at [345, 631] on div "JEWSONS, [GEOGRAPHIC_DATA]" at bounding box center [295, 625] width 193 height 36
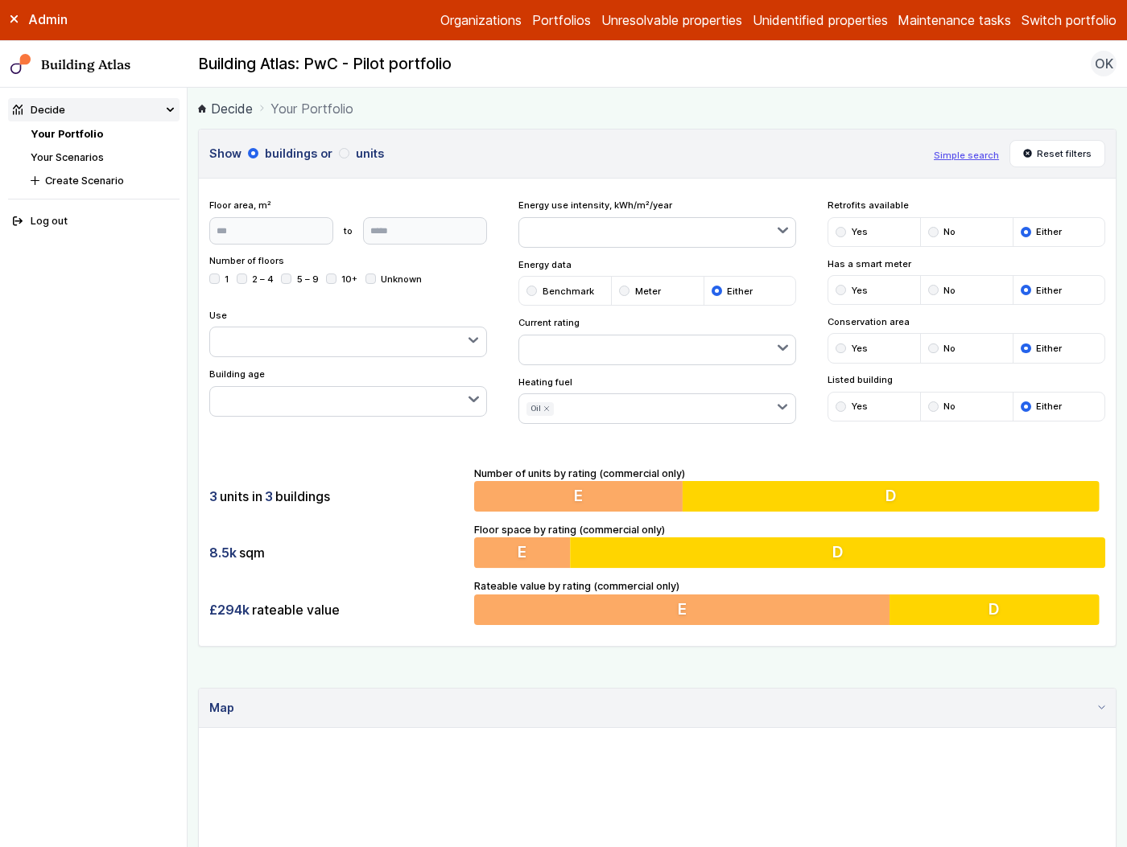
click at [468, 655] on div "Show buildings or units Simple search Reset filters Floor area, m² to Update Nu…" at bounding box center [657, 700] width 918 height 1142
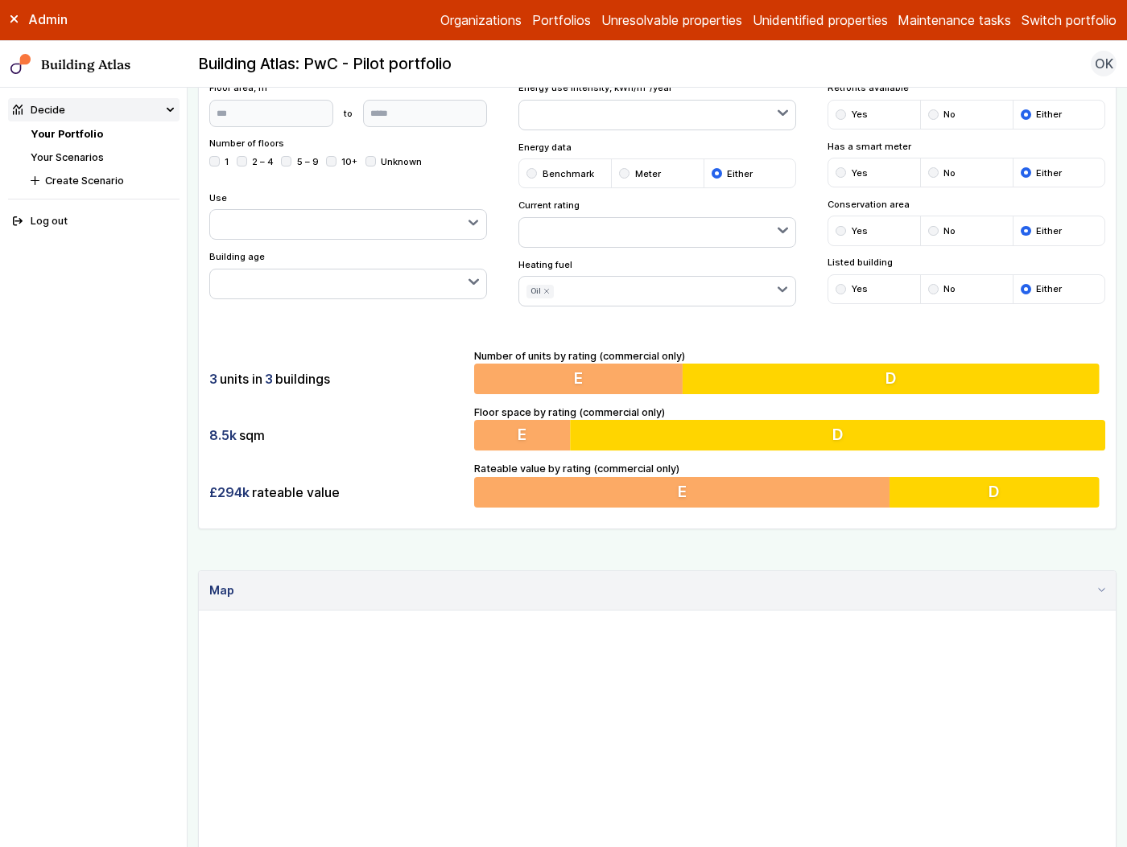
scroll to position [514, 0]
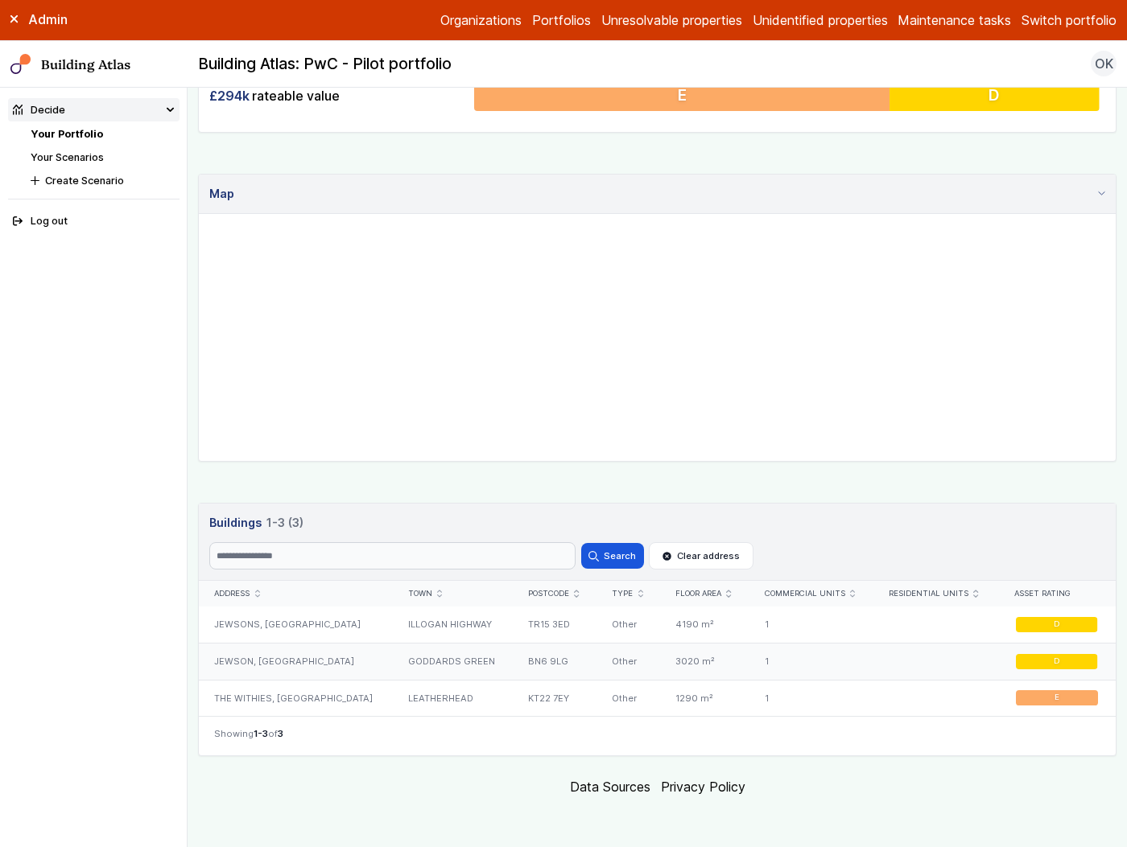
click at [469, 653] on div "GODDARDS GREEN" at bounding box center [452, 661] width 120 height 37
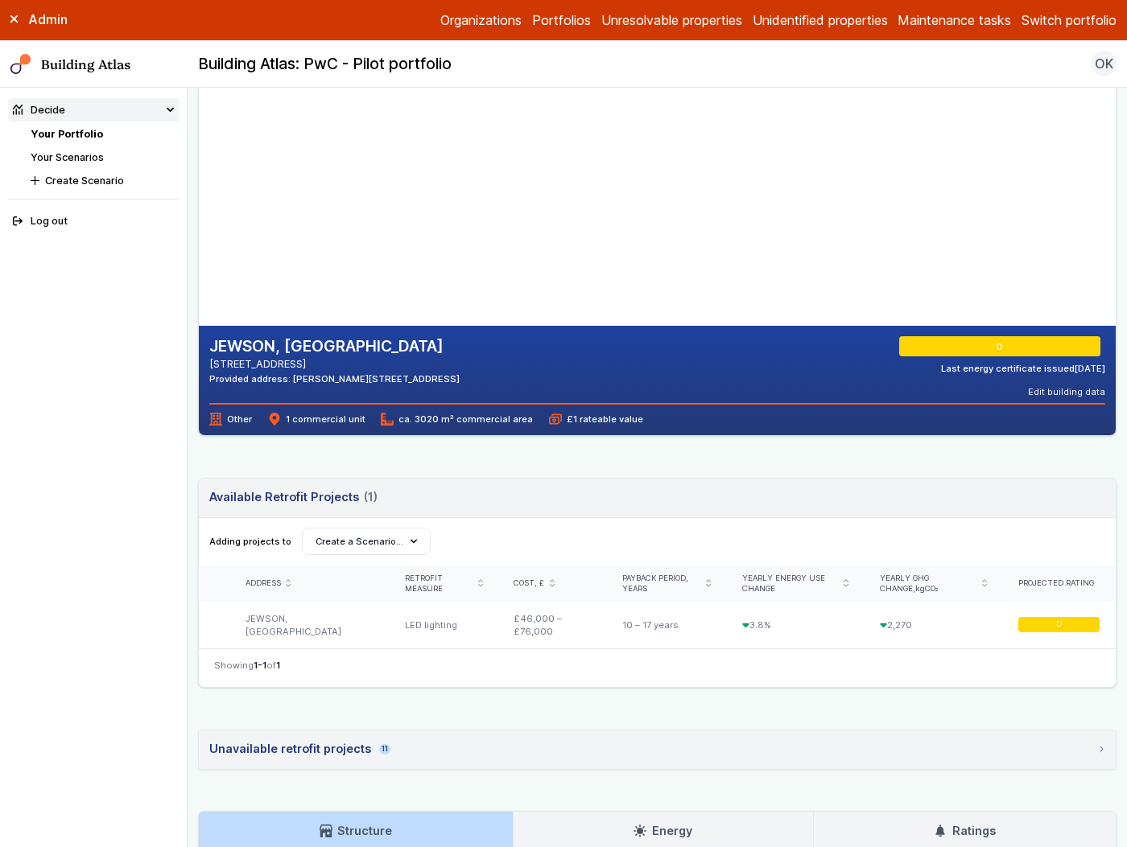
scroll to position [143, 0]
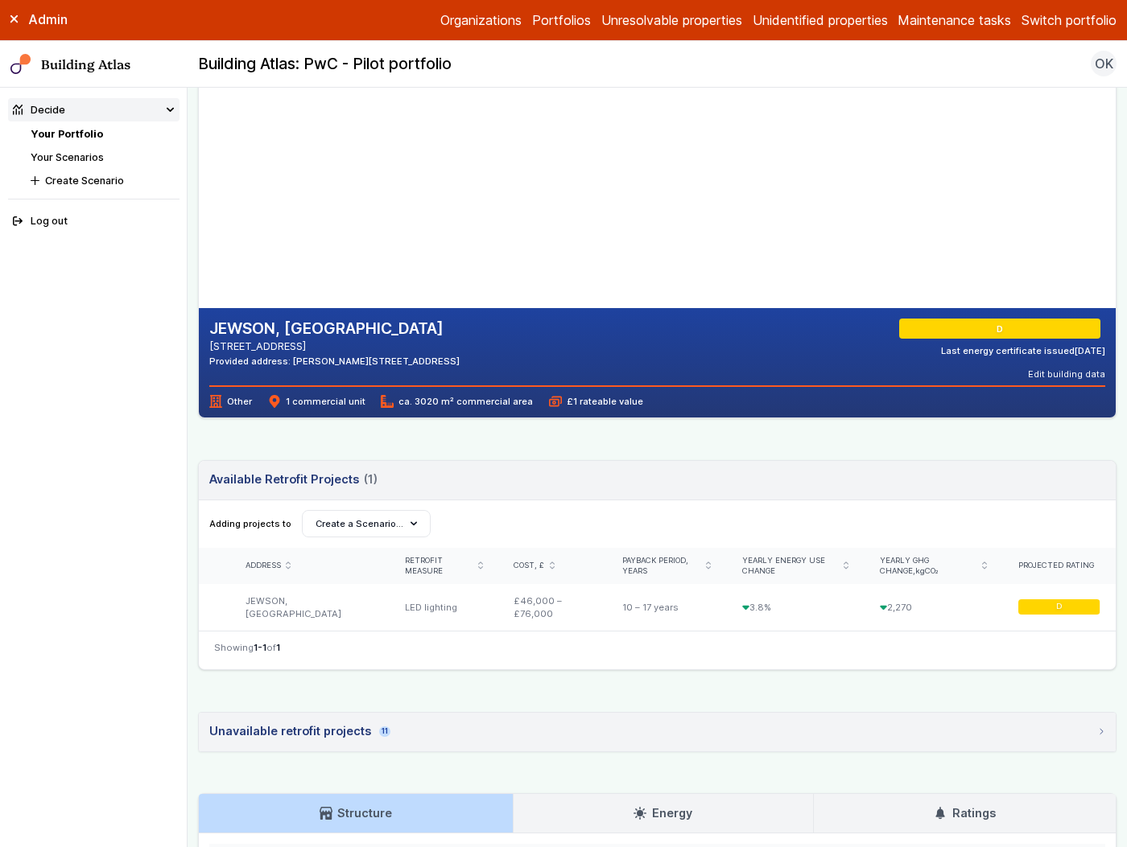
click at [409, 744] on summary "Unavailable retrofit projects 11" at bounding box center [657, 732] width 917 height 39
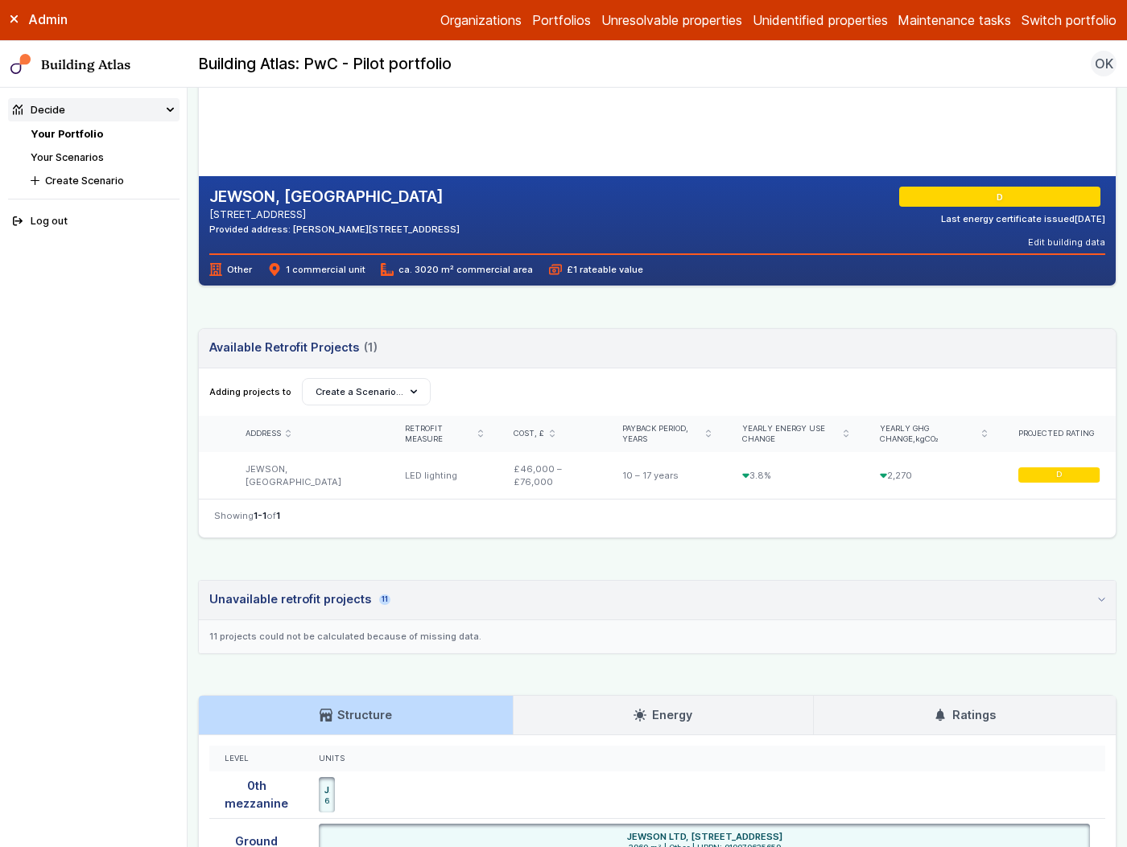
scroll to position [299, 0]
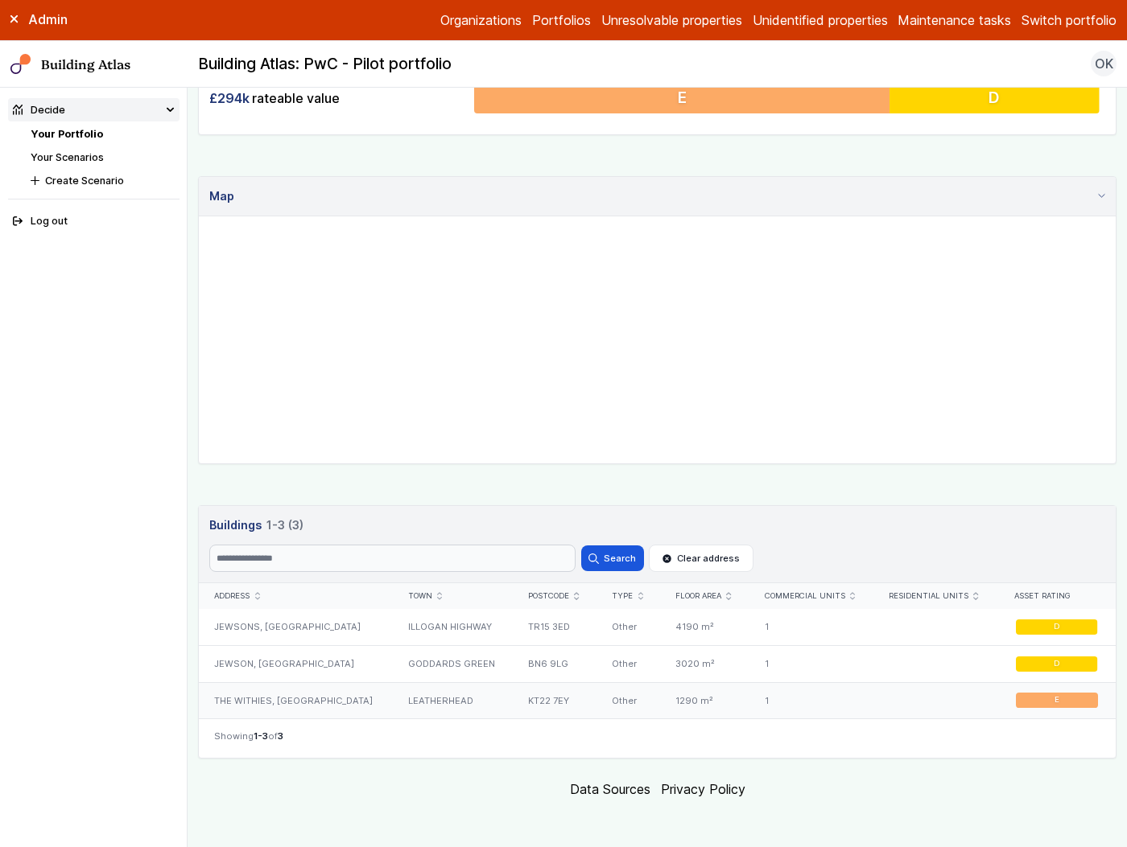
scroll to position [514, 0]
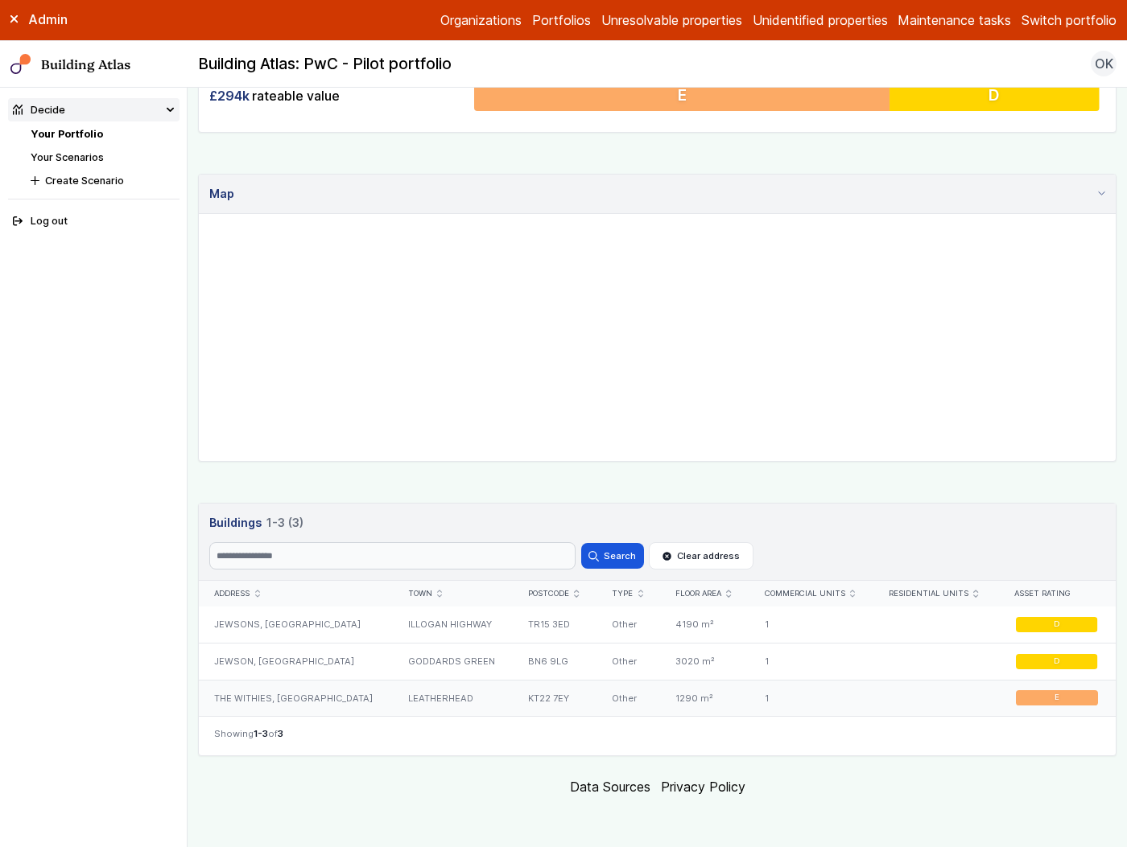
click at [339, 700] on div "THE WITHIES, [GEOGRAPHIC_DATA]" at bounding box center [295, 698] width 193 height 36
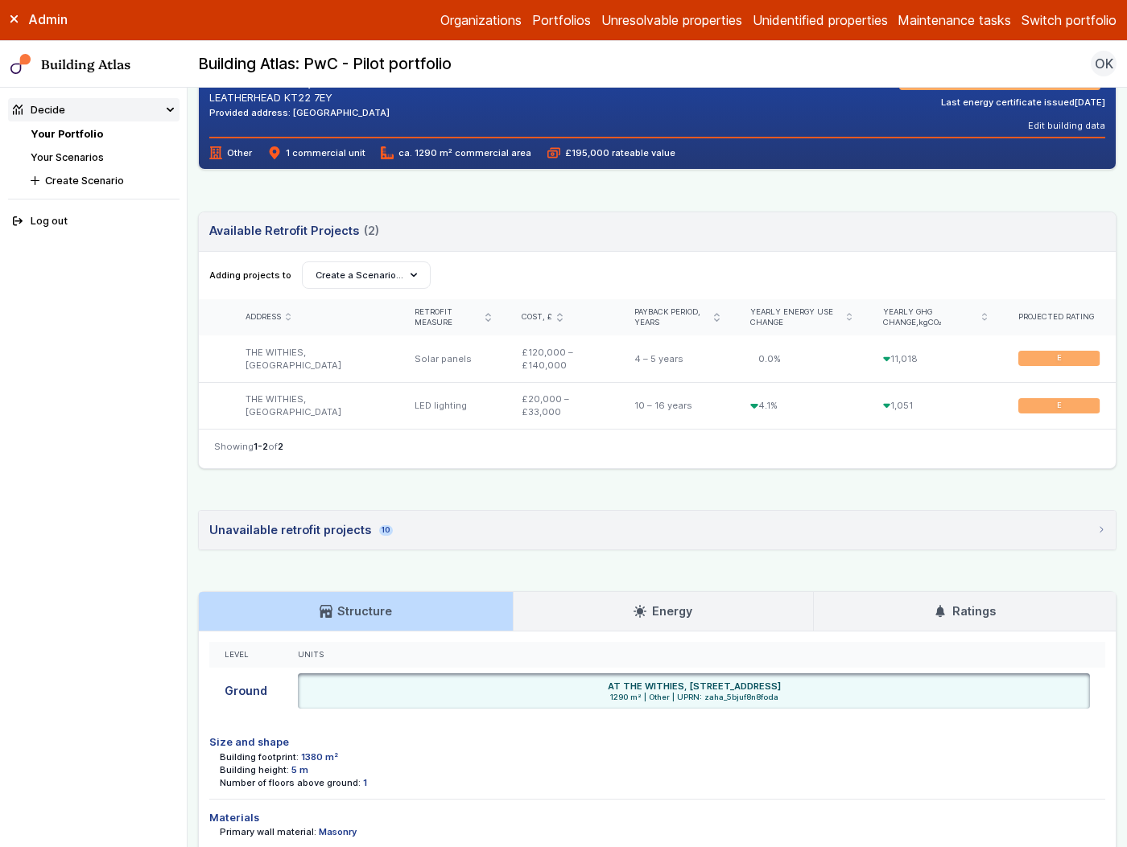
scroll to position [393, 0]
click at [594, 618] on link "Energy" at bounding box center [662, 610] width 299 height 39
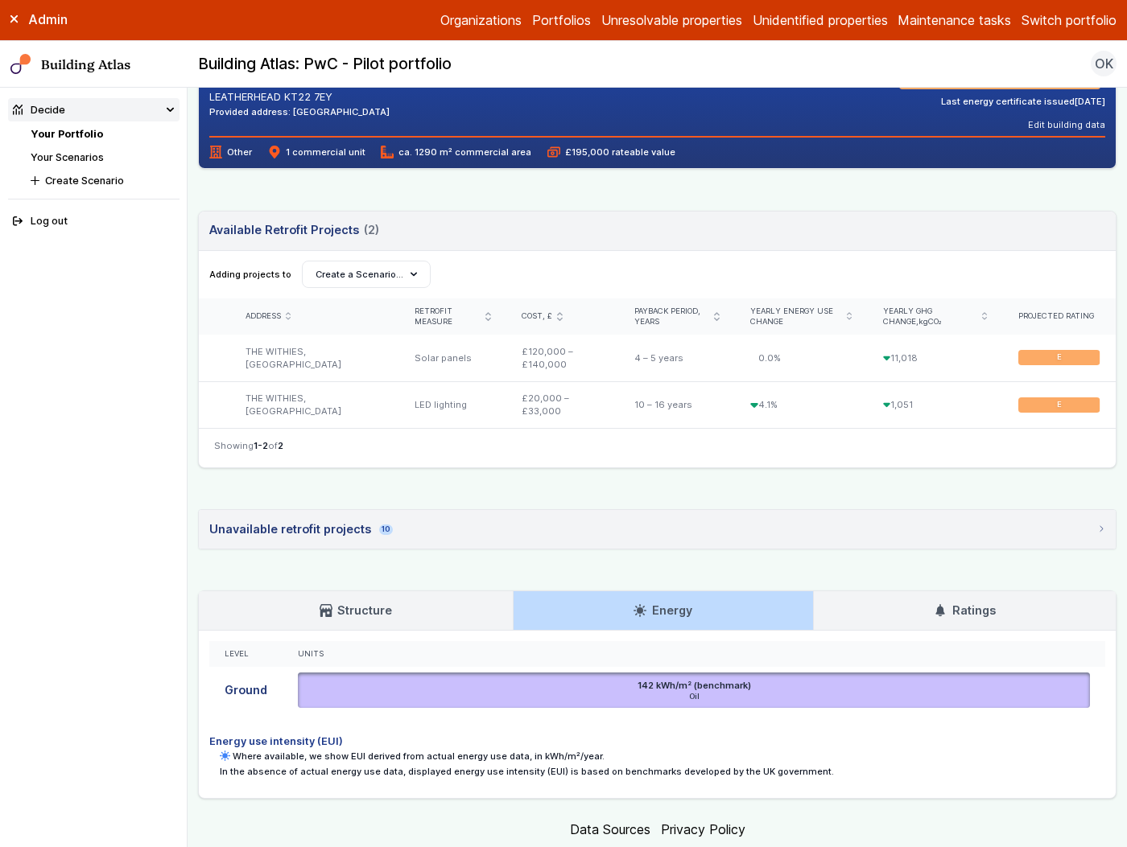
click at [965, 620] on link "Ratings" at bounding box center [965, 610] width 303 height 39
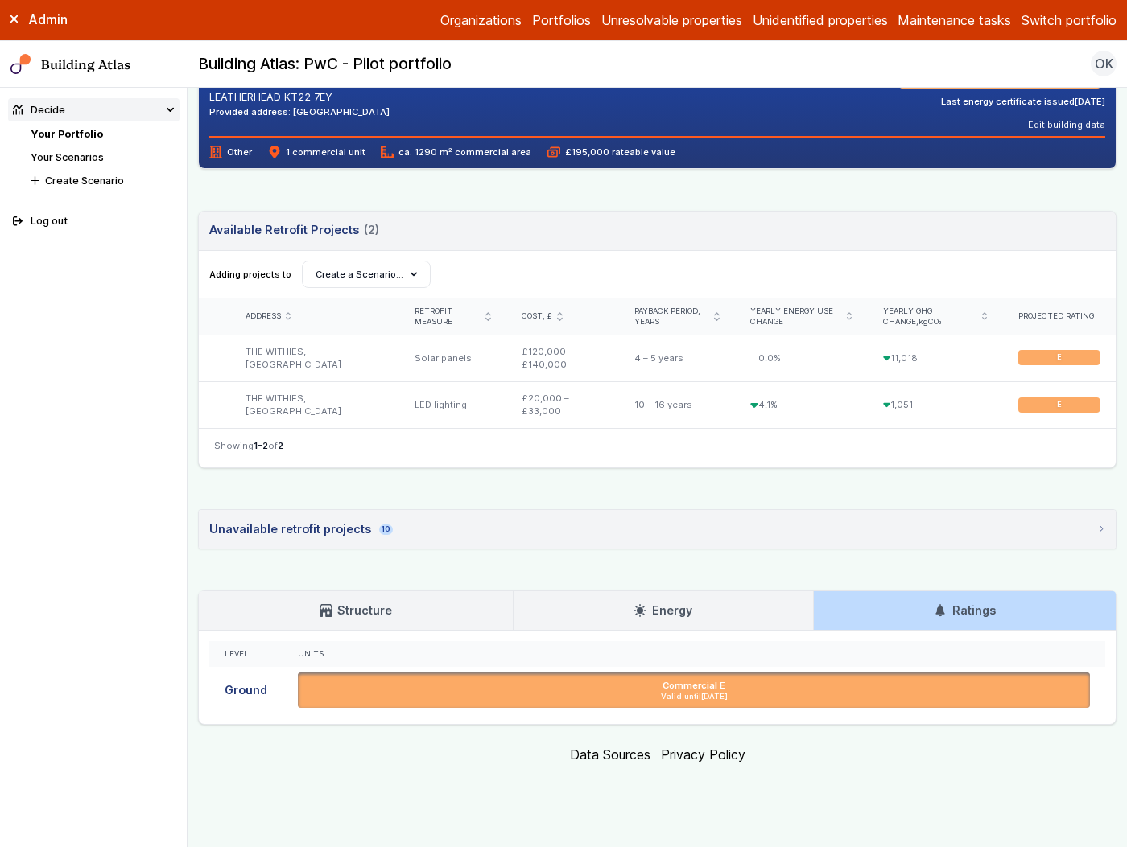
scroll to position [360, 0]
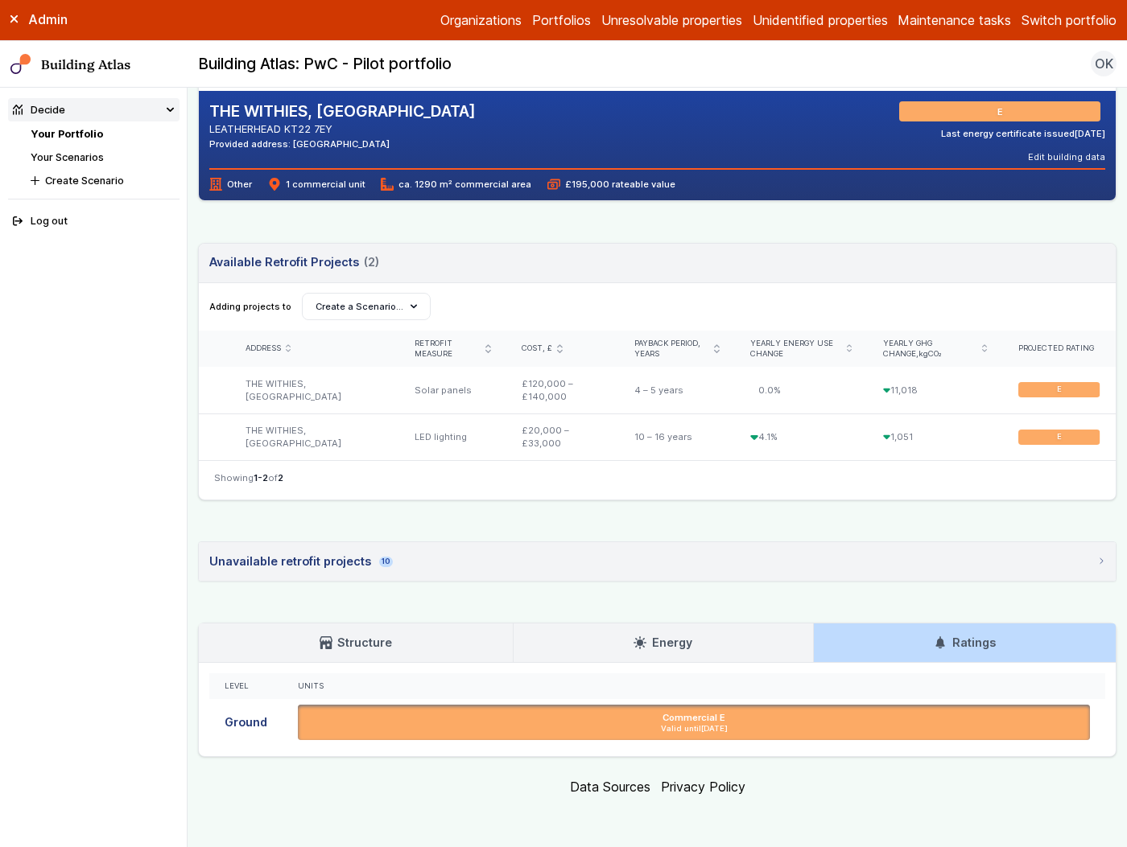
click at [695, 650] on link "Energy" at bounding box center [662, 643] width 299 height 39
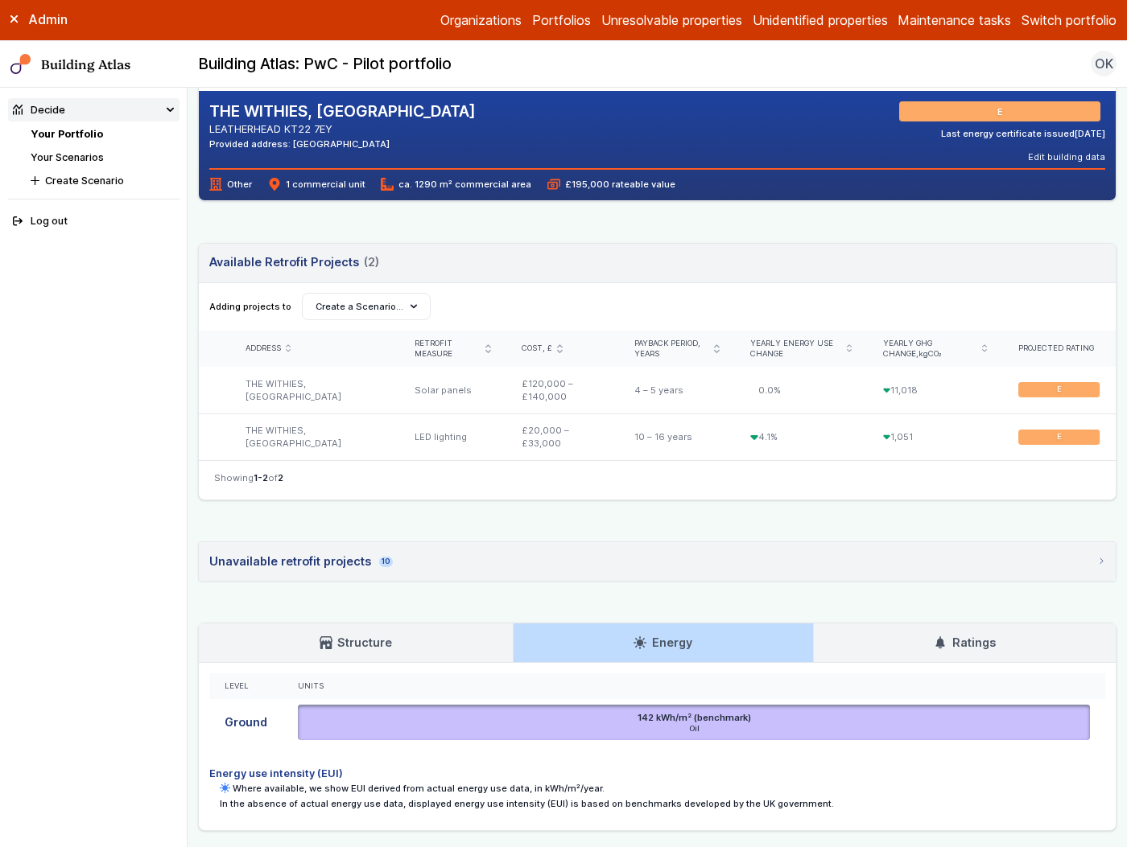
click at [710, 558] on summary "Unavailable retrofit projects 10" at bounding box center [657, 561] width 917 height 39
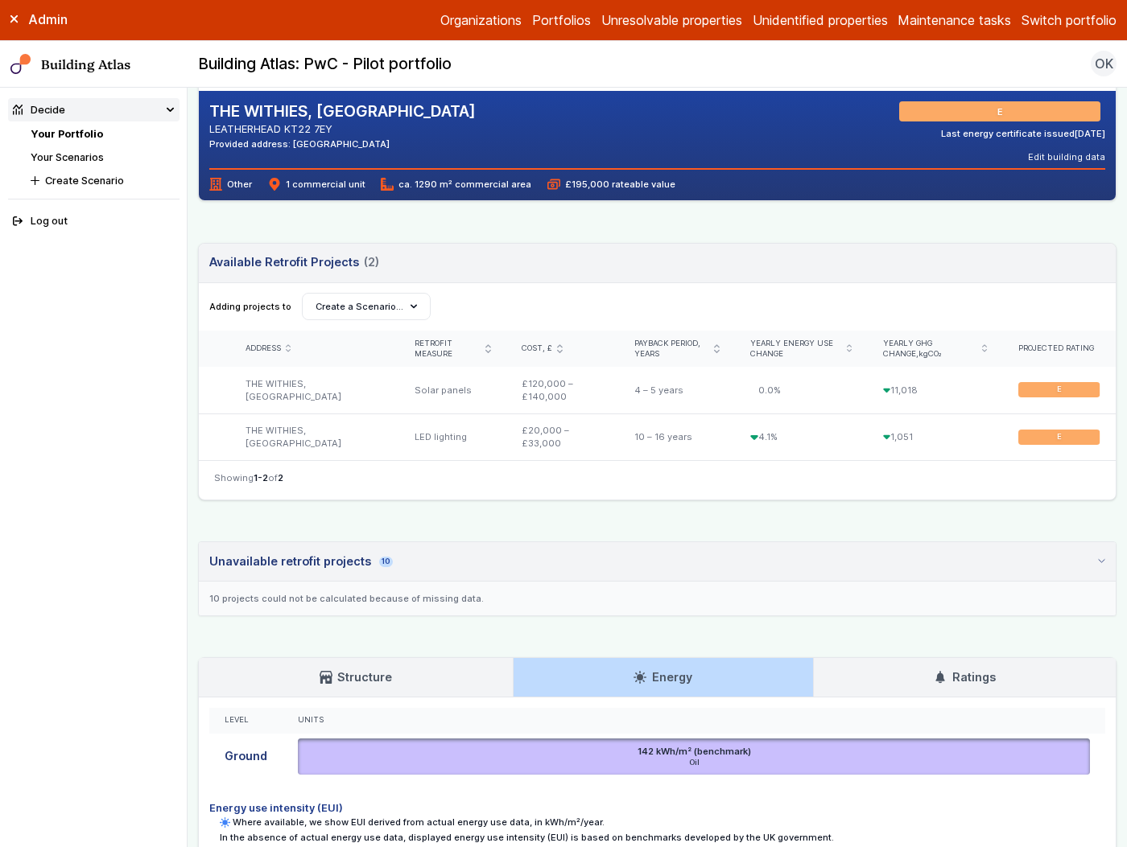
click at [710, 558] on summary "Unavailable retrofit projects 10" at bounding box center [657, 561] width 917 height 39
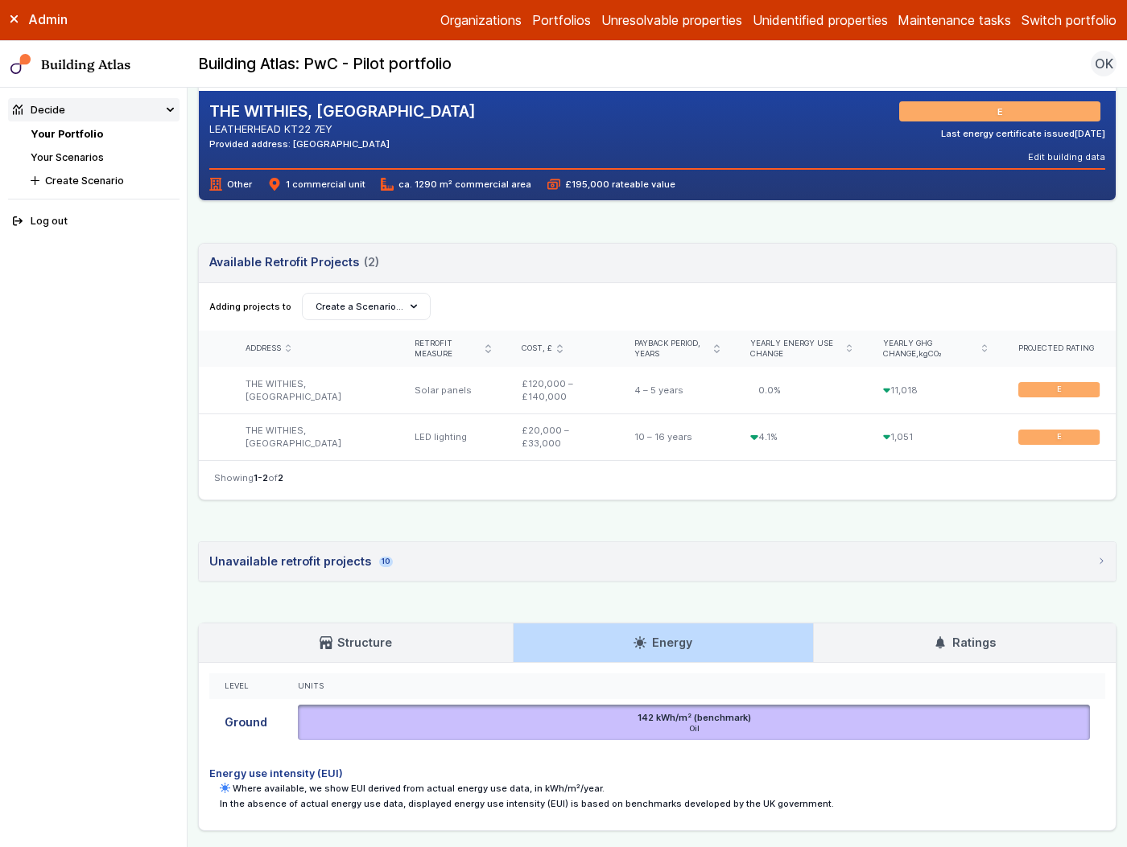
scroll to position [0, 0]
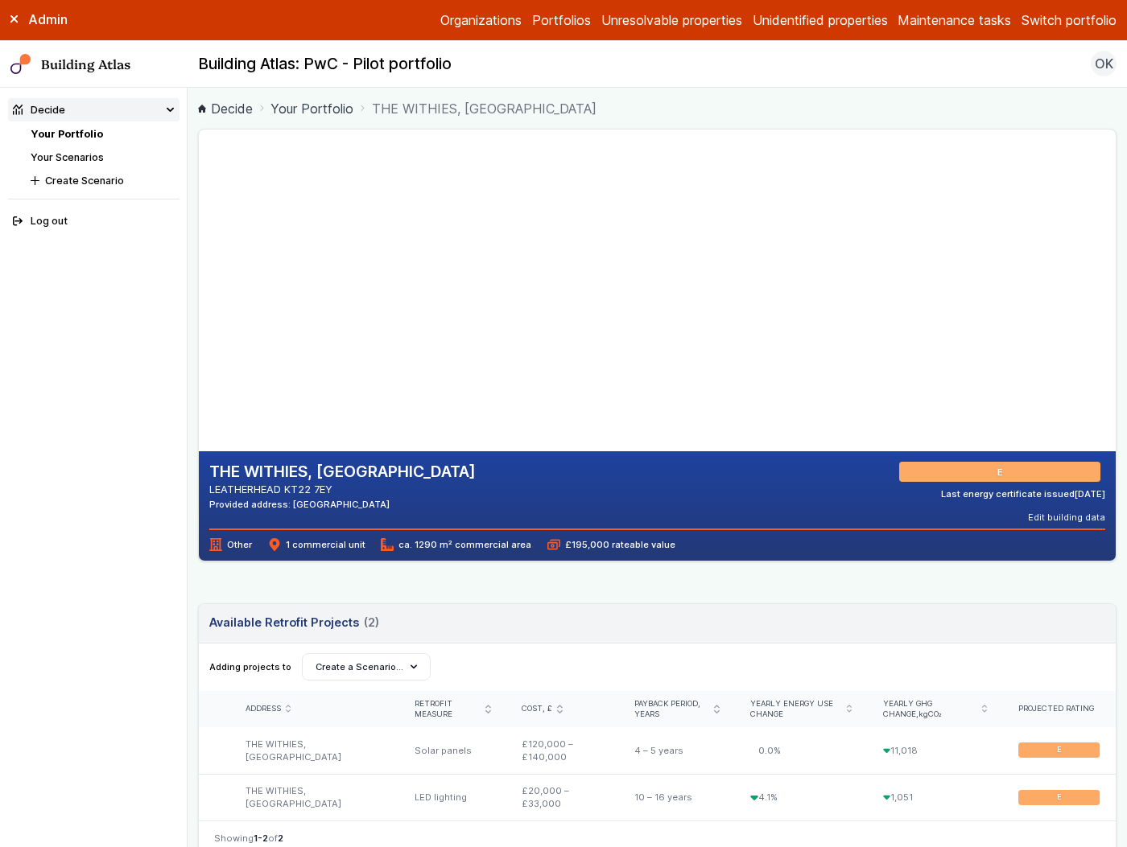
drag, startPoint x: 535, startPoint y: 386, endPoint x: 531, endPoint y: 280, distance: 106.3
click at [199, 280] on gmp-map-3d at bounding box center [199, 291] width 0 height 322
drag, startPoint x: 458, startPoint y: 246, endPoint x: 464, endPoint y: 328, distance: 81.5
click at [199, 328] on gmp-map-3d at bounding box center [199, 291] width 0 height 322
drag, startPoint x: 377, startPoint y: 308, endPoint x: 480, endPoint y: 330, distance: 105.3
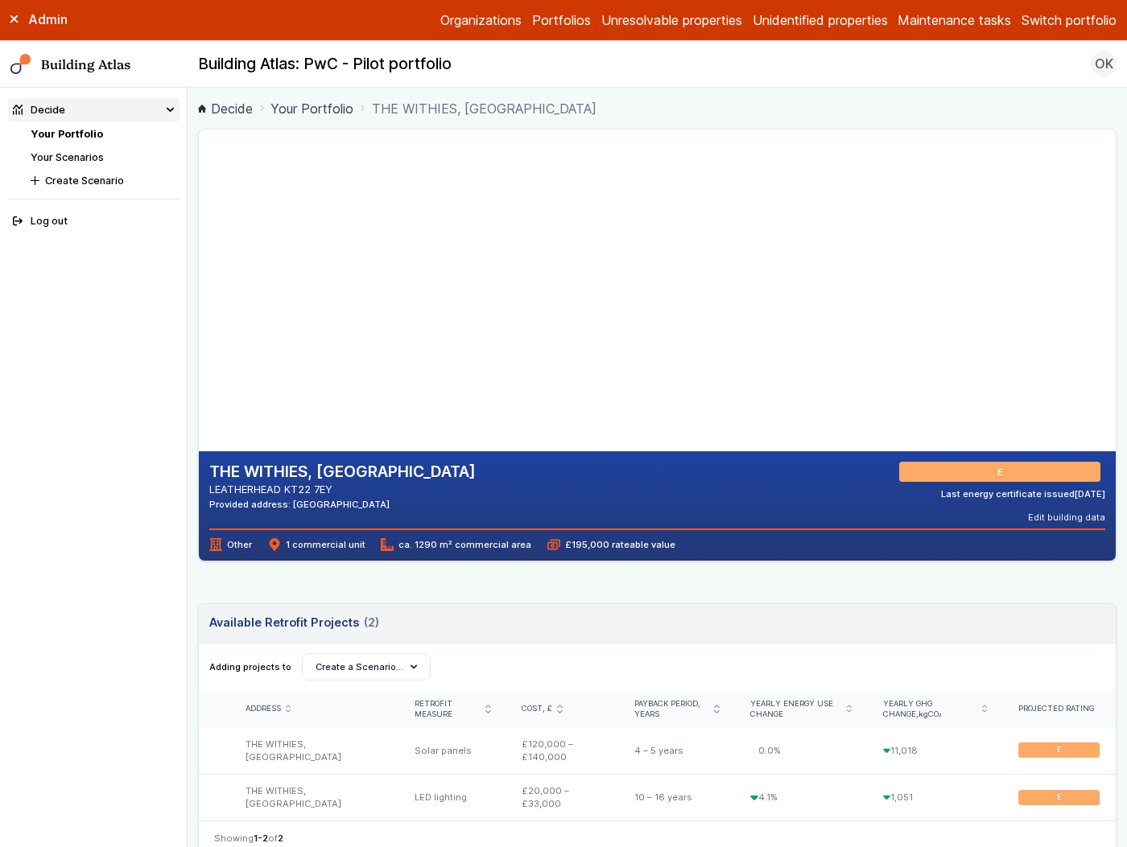
click at [199, 329] on gmp-map-3d at bounding box center [199, 291] width 0 height 322
drag, startPoint x: 439, startPoint y: 314, endPoint x: 491, endPoint y: 313, distance: 51.5
click at [199, 313] on gmp-map-3d at bounding box center [199, 291] width 0 height 322
click at [597, 646] on div "Adding projects to Create Scenario Create a Scenario…" at bounding box center [657, 668] width 917 height 48
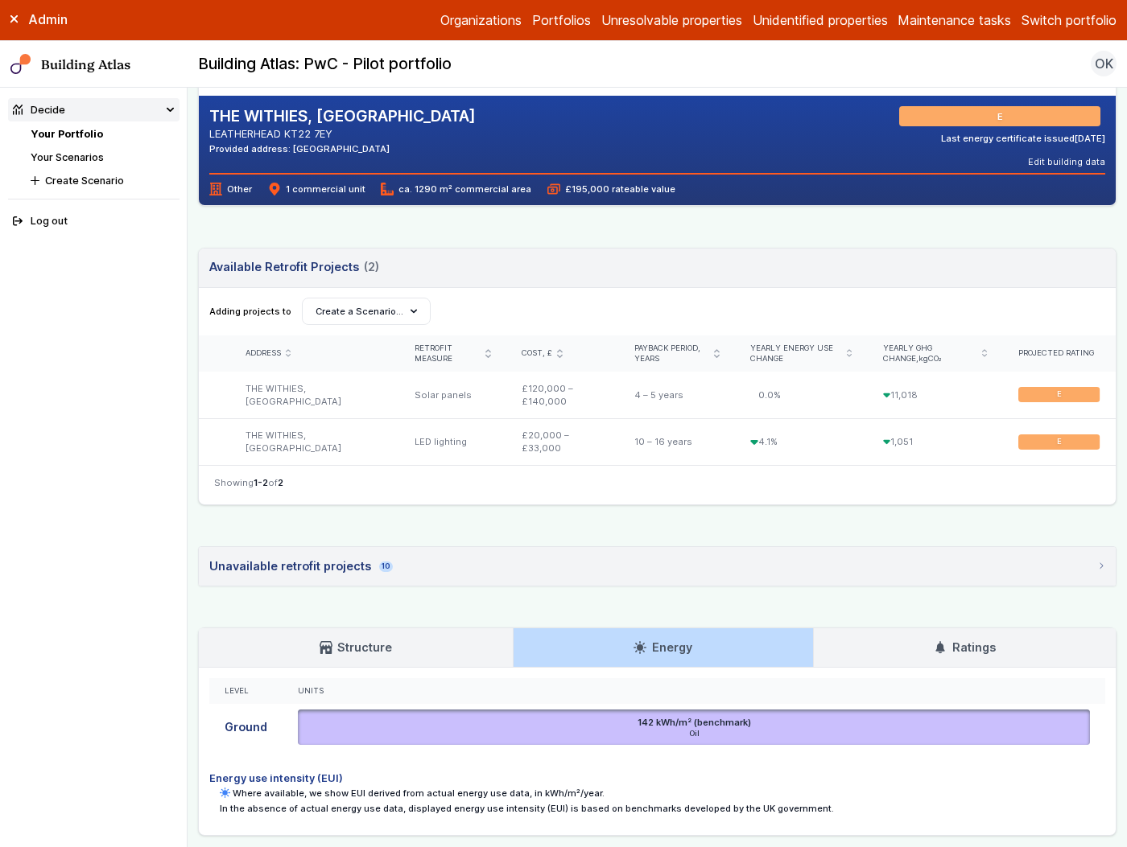
scroll to position [435, 0]
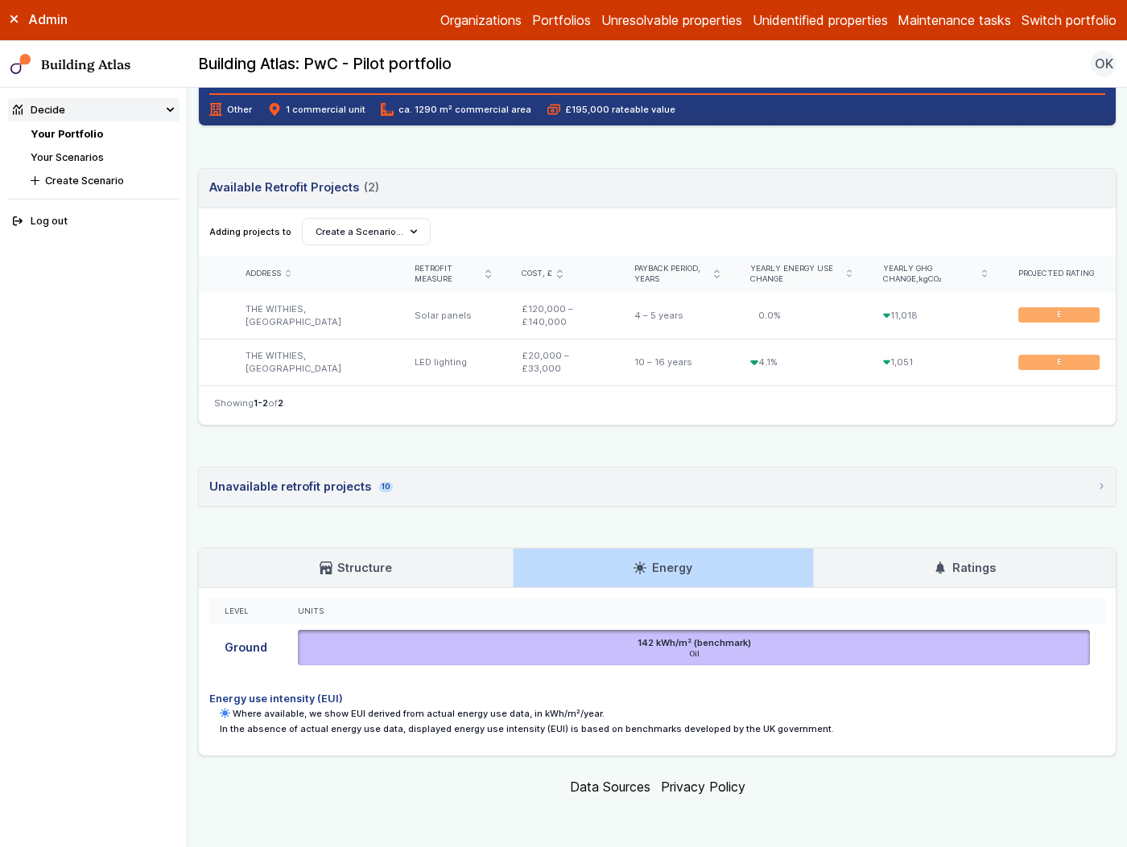
click at [933, 566] on icon at bounding box center [939, 568] width 13 height 13
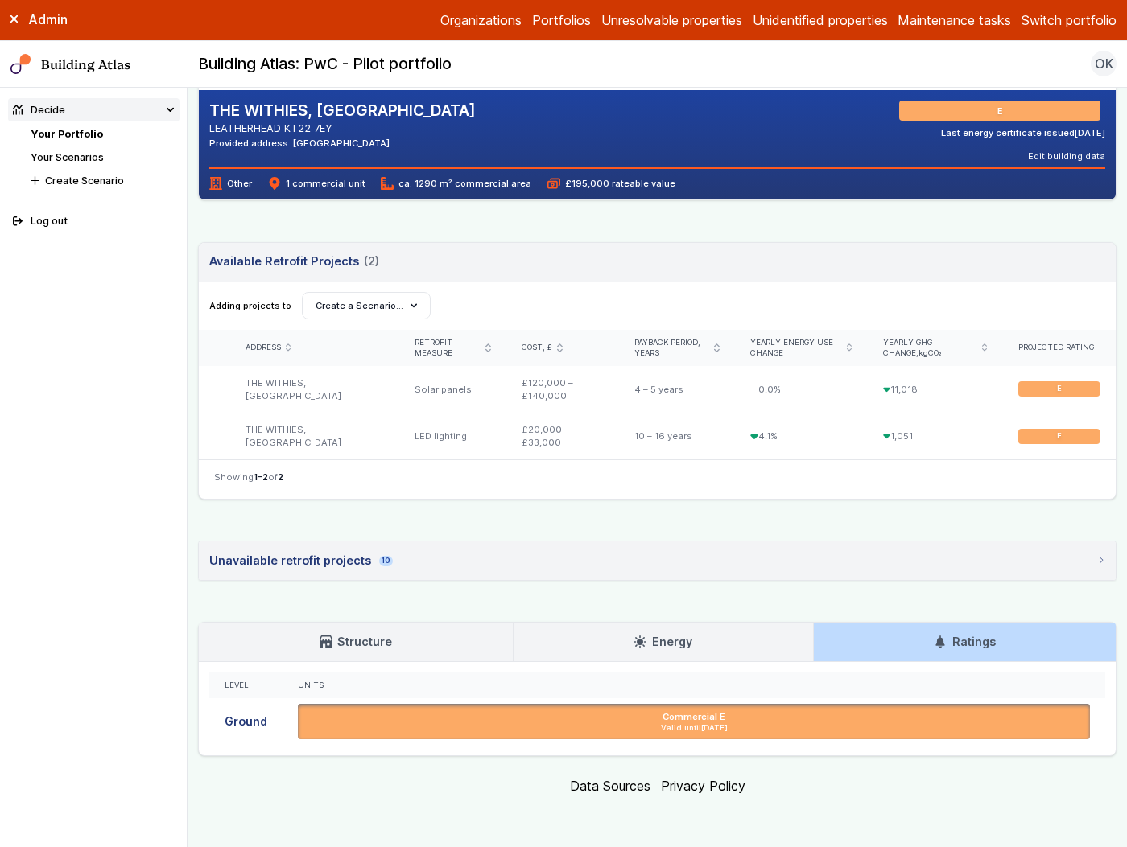
scroll to position [360, 0]
click at [84, 134] on link "Your Portfolio" at bounding box center [67, 134] width 72 height 12
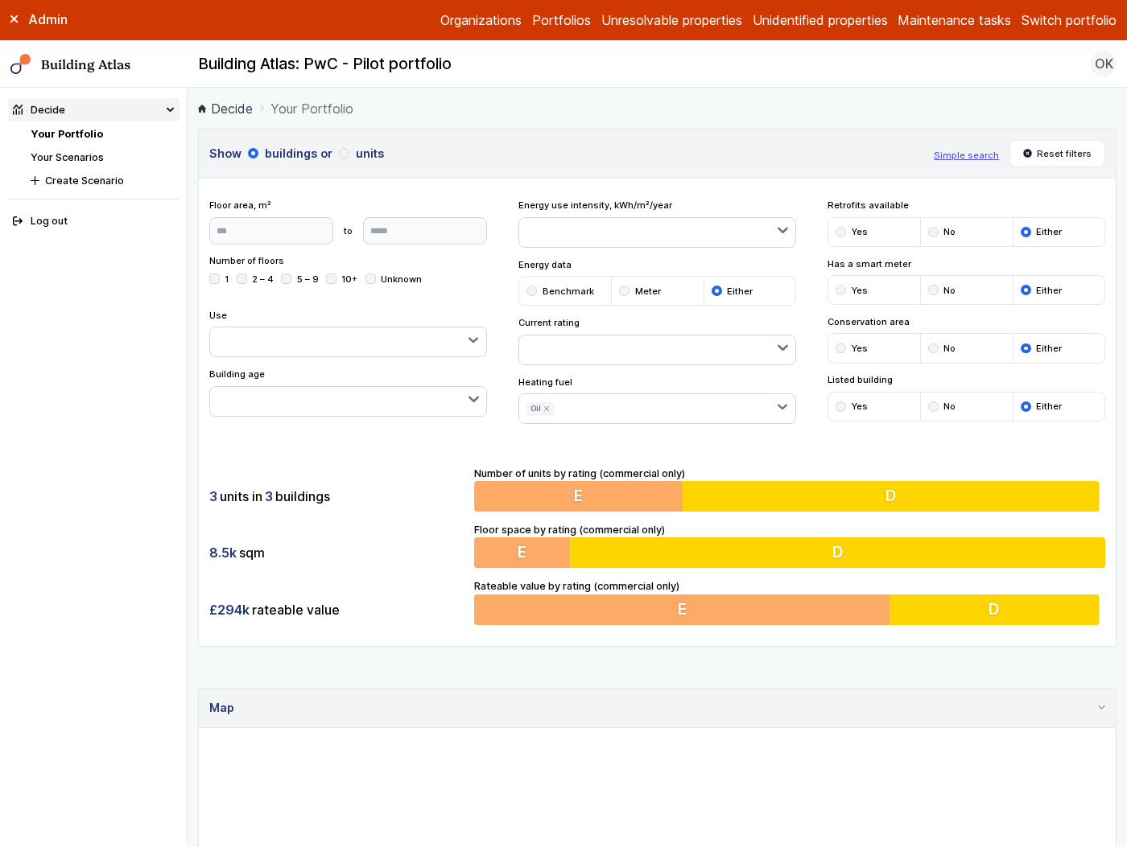
click at [395, 459] on div "3 units in 3 buildings 8.5k sqm £294k rateable value Number of units by rating …" at bounding box center [657, 545] width 917 height 201
click at [542, 404] on button "Oil" at bounding box center [539, 409] width 27 height 14
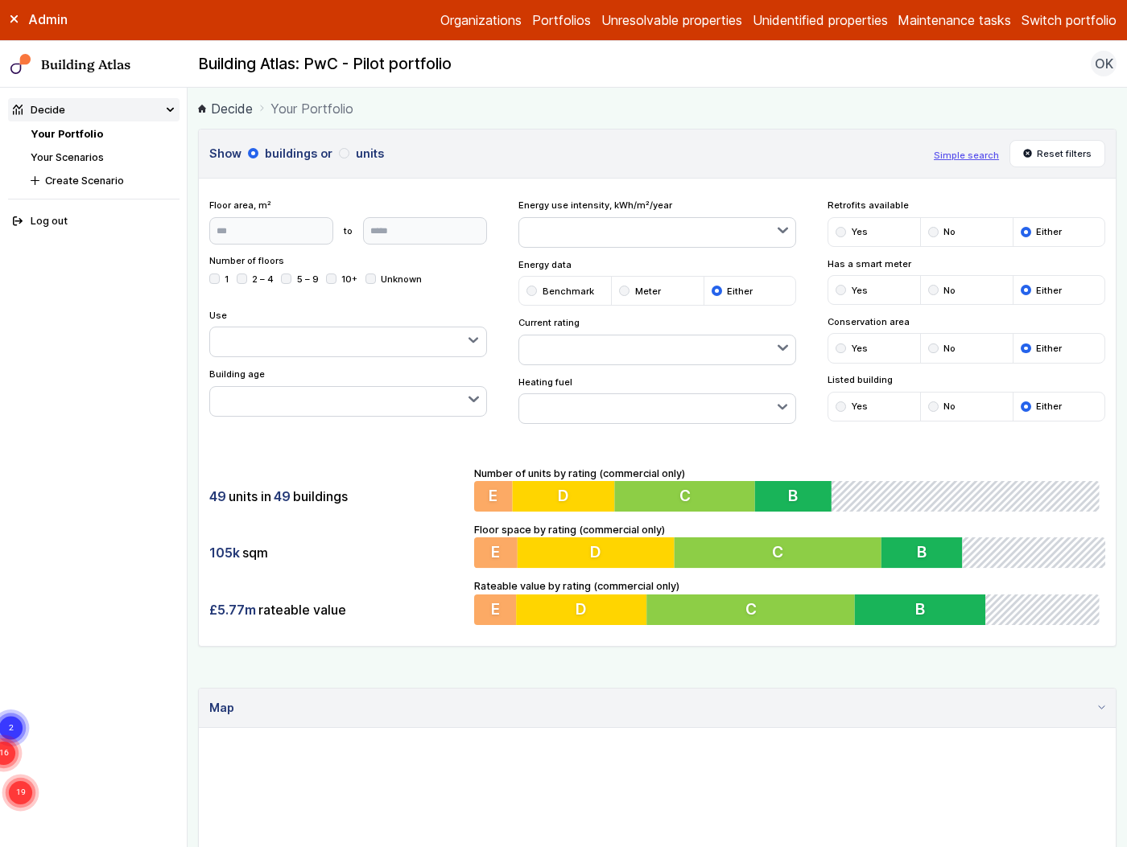
click at [705, 441] on div "Show buildings or units Simple search Reset filters Floor area, m² to Update Nu…" at bounding box center [657, 388] width 918 height 518
click at [835, 231] on div "submit" at bounding box center [840, 232] width 10 height 10
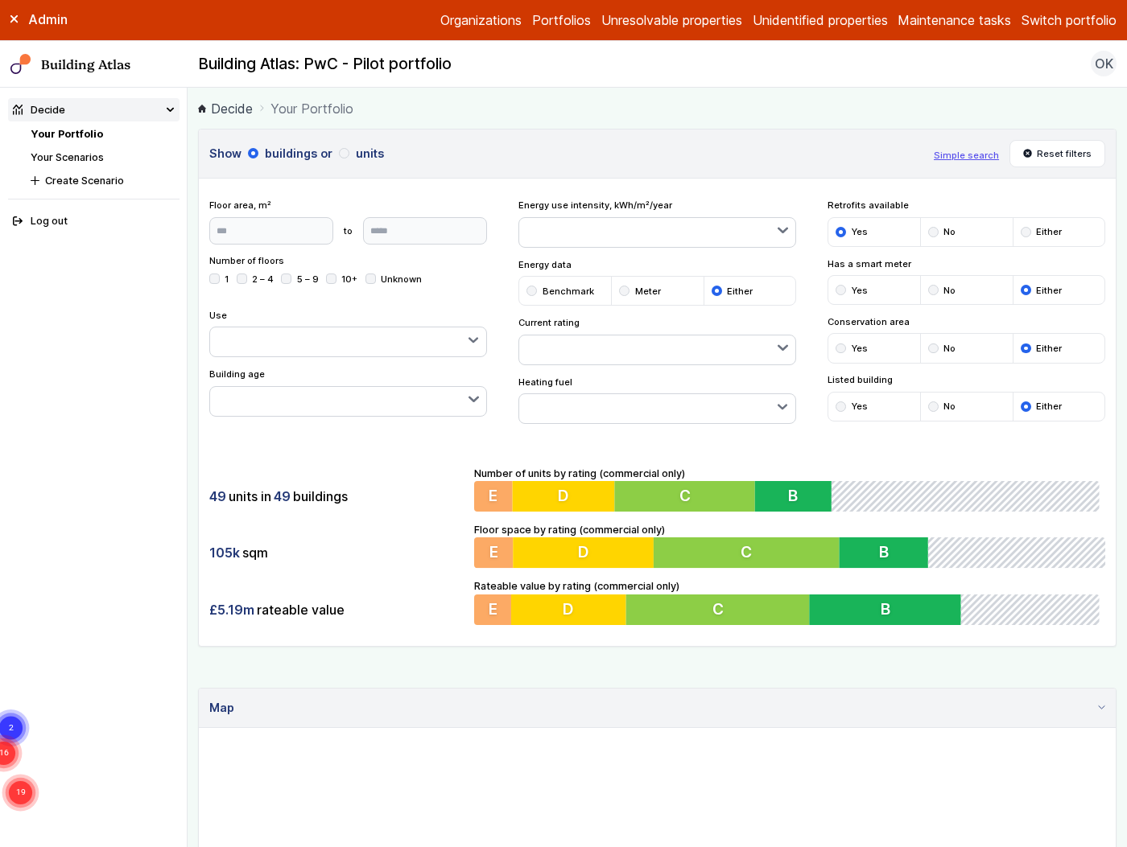
click at [1020, 233] on div "submit" at bounding box center [1025, 232] width 10 height 10
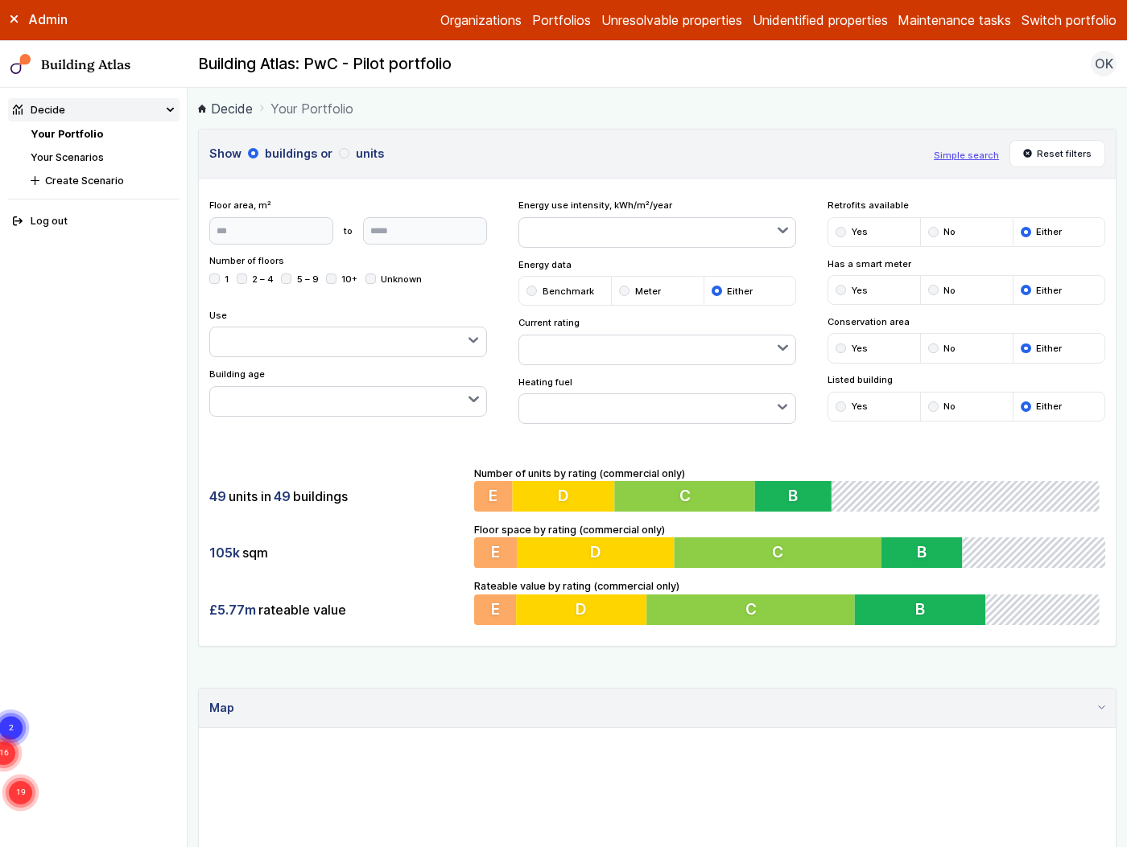
click at [835, 231] on div "submit" at bounding box center [840, 232] width 10 height 10
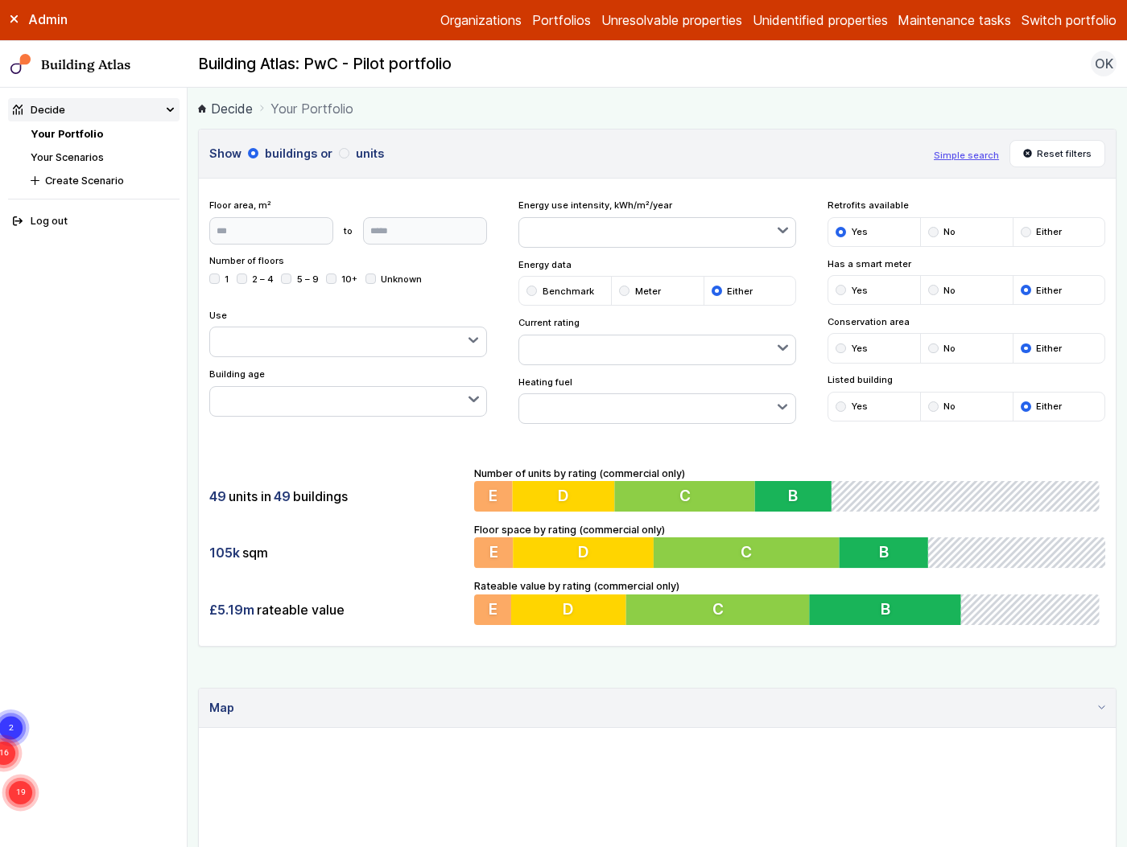
click at [1020, 230] on div "submit" at bounding box center [1025, 232] width 10 height 10
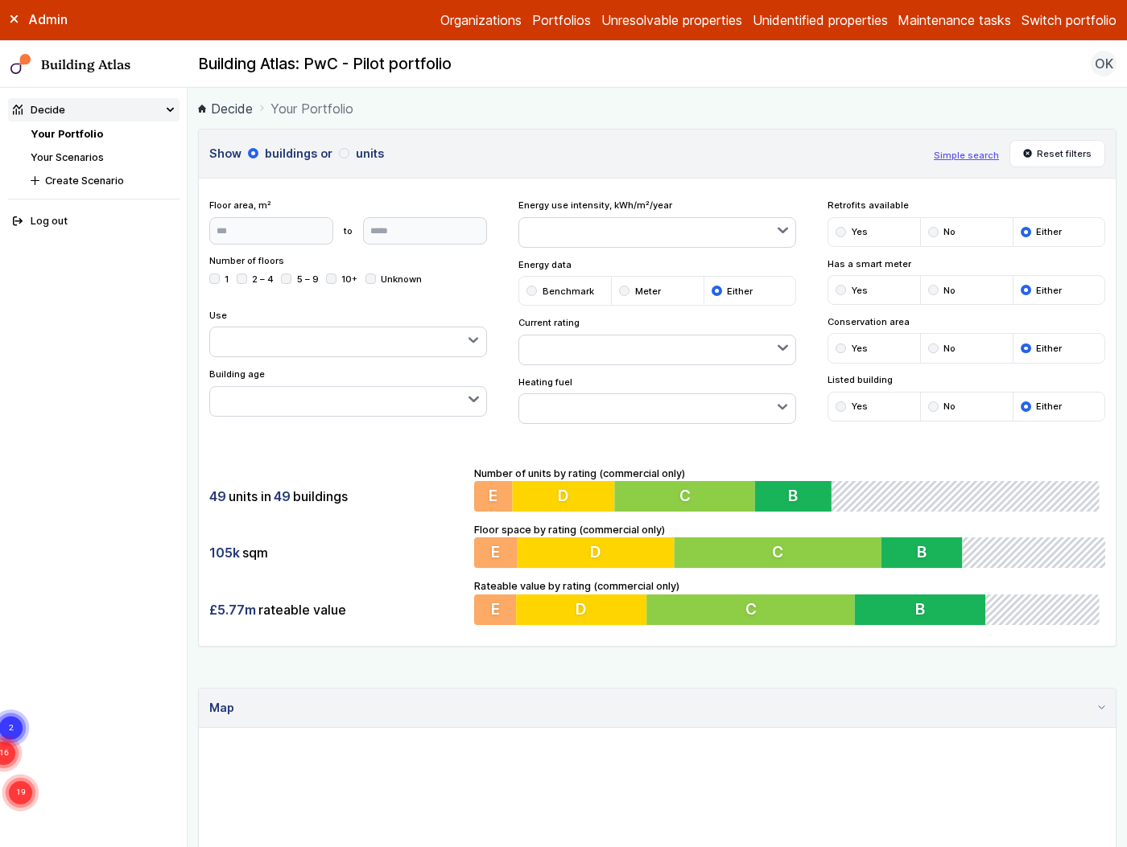
click at [835, 230] on div "submit" at bounding box center [840, 232] width 10 height 10
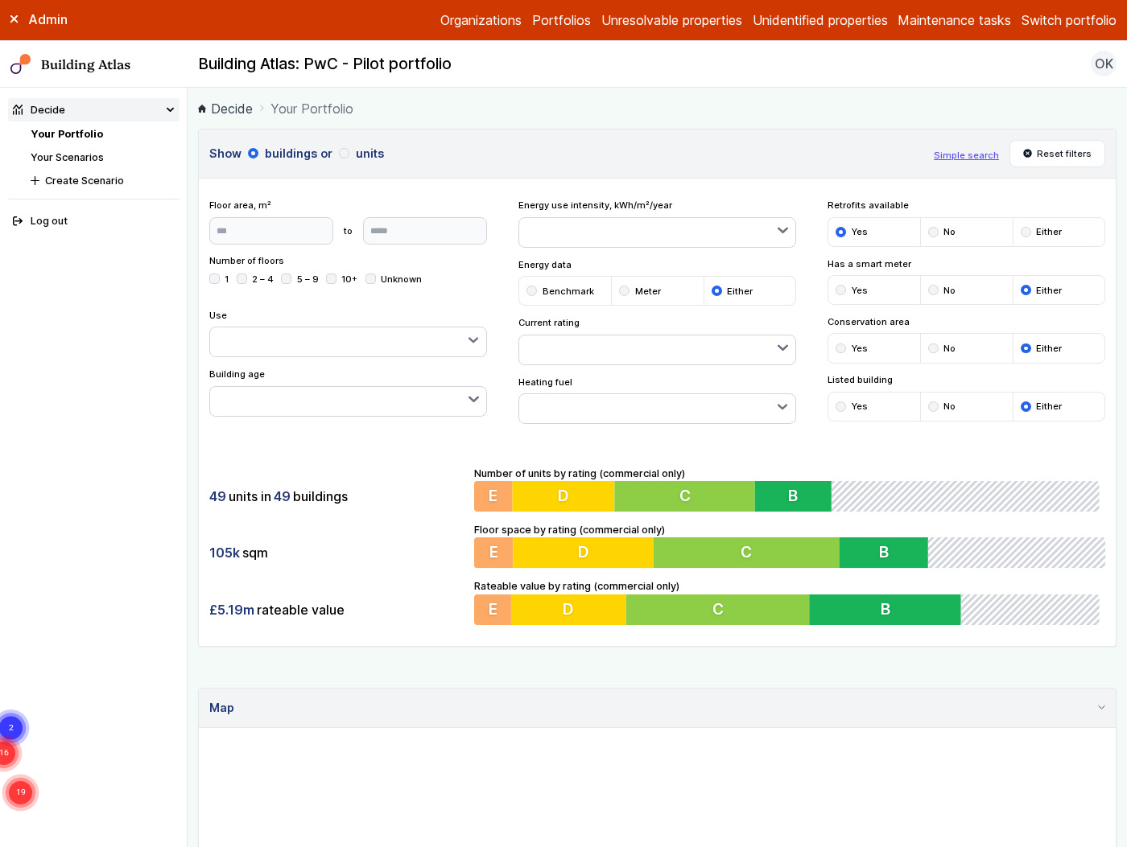
click at [1014, 225] on li "Either" at bounding box center [1058, 232] width 93 height 28
click at [1014, 227] on li "Either" at bounding box center [1058, 232] width 93 height 28
click at [1020, 232] on div "submit" at bounding box center [1025, 232] width 10 height 10
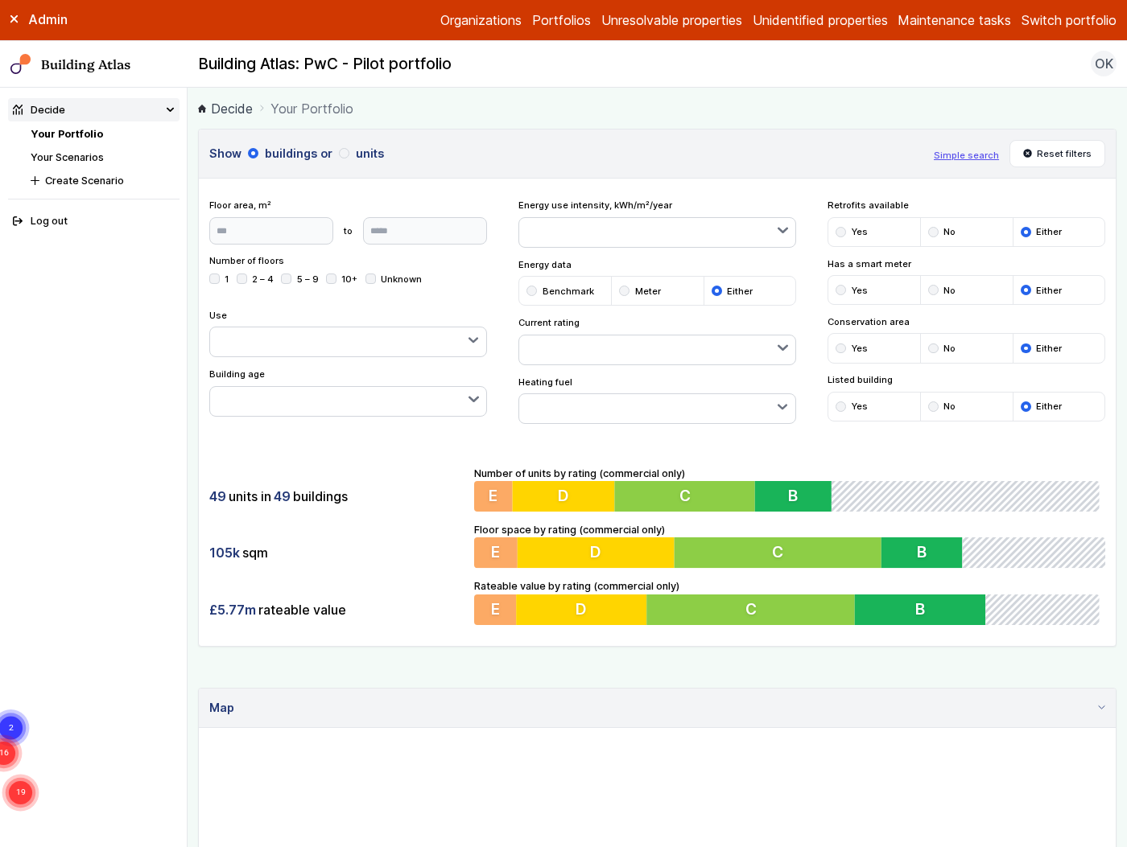
click at [836, 290] on div "submit" at bounding box center [840, 290] width 10 height 10
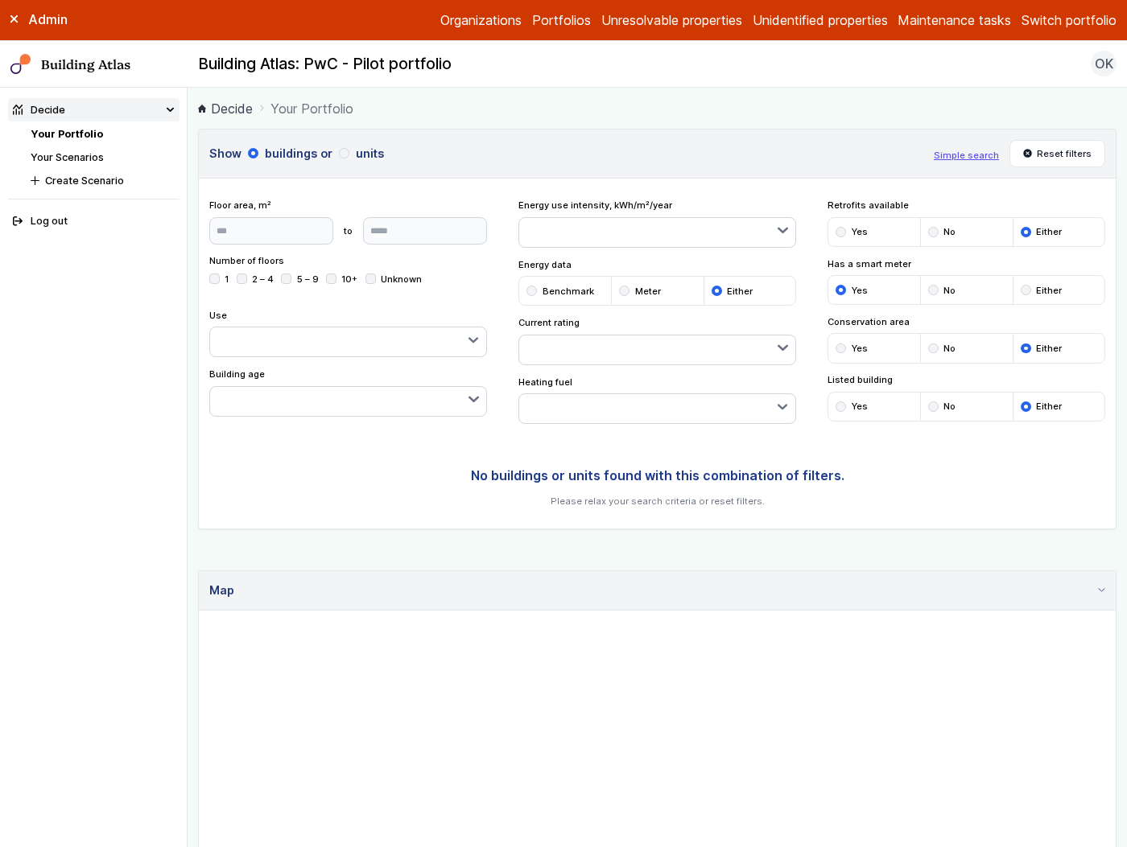
click at [1020, 285] on div "submit" at bounding box center [1025, 290] width 10 height 10
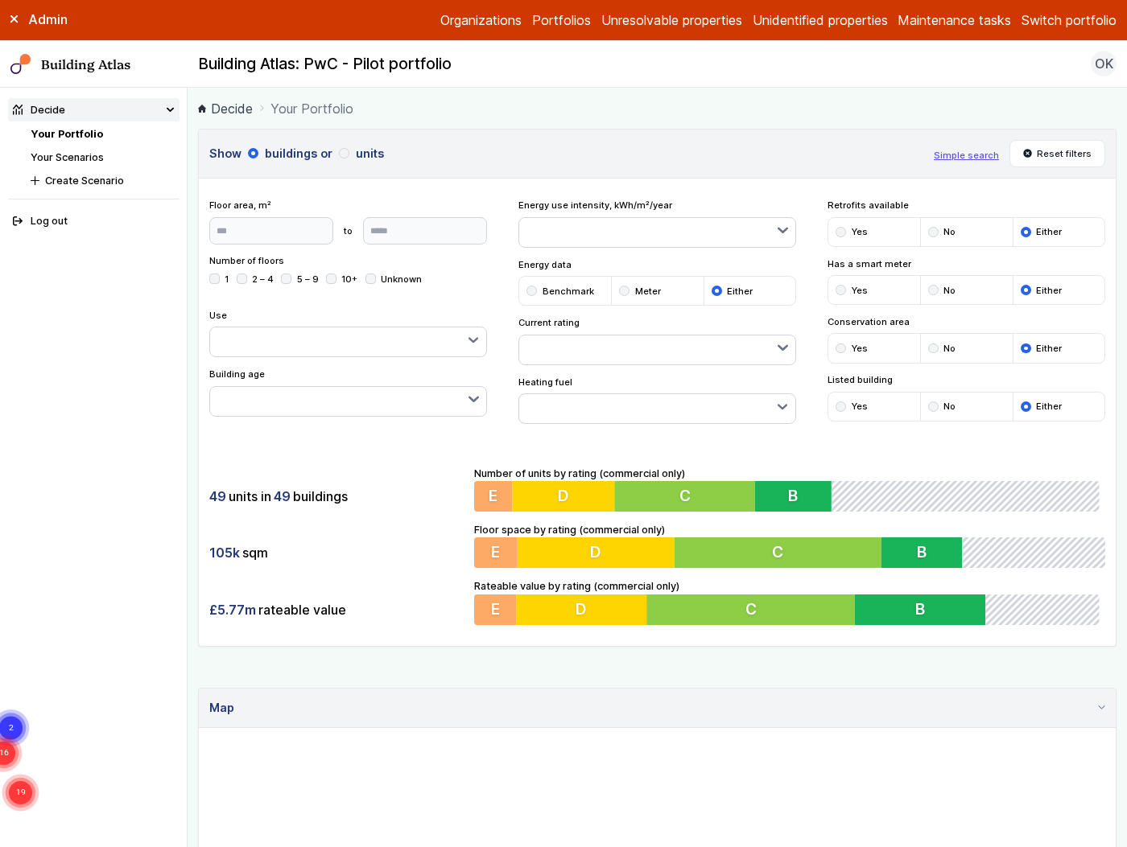
click at [838, 344] on li "Yes" at bounding box center [874, 348] width 92 height 28
click at [839, 344] on li "Yes" at bounding box center [874, 348] width 92 height 28
click at [928, 405] on div "submit" at bounding box center [933, 407] width 10 height 10
click at [1020, 407] on div "submit" at bounding box center [1025, 407] width 10 height 10
click at [928, 406] on div "submit" at bounding box center [933, 407] width 10 height 10
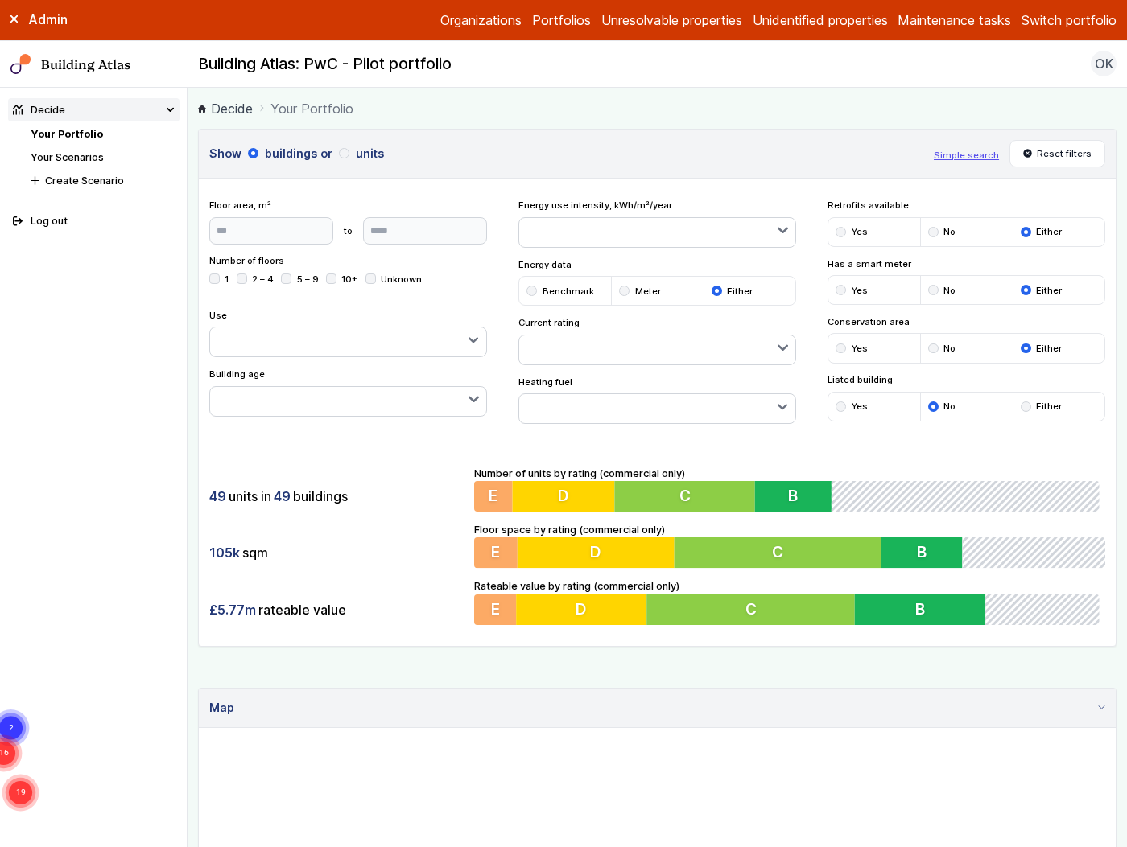
click at [1020, 408] on div "submit" at bounding box center [1025, 407] width 10 height 10
click at [928, 406] on div "submit" at bounding box center [933, 407] width 10 height 10
click at [835, 406] on div "submit" at bounding box center [840, 407] width 10 height 10
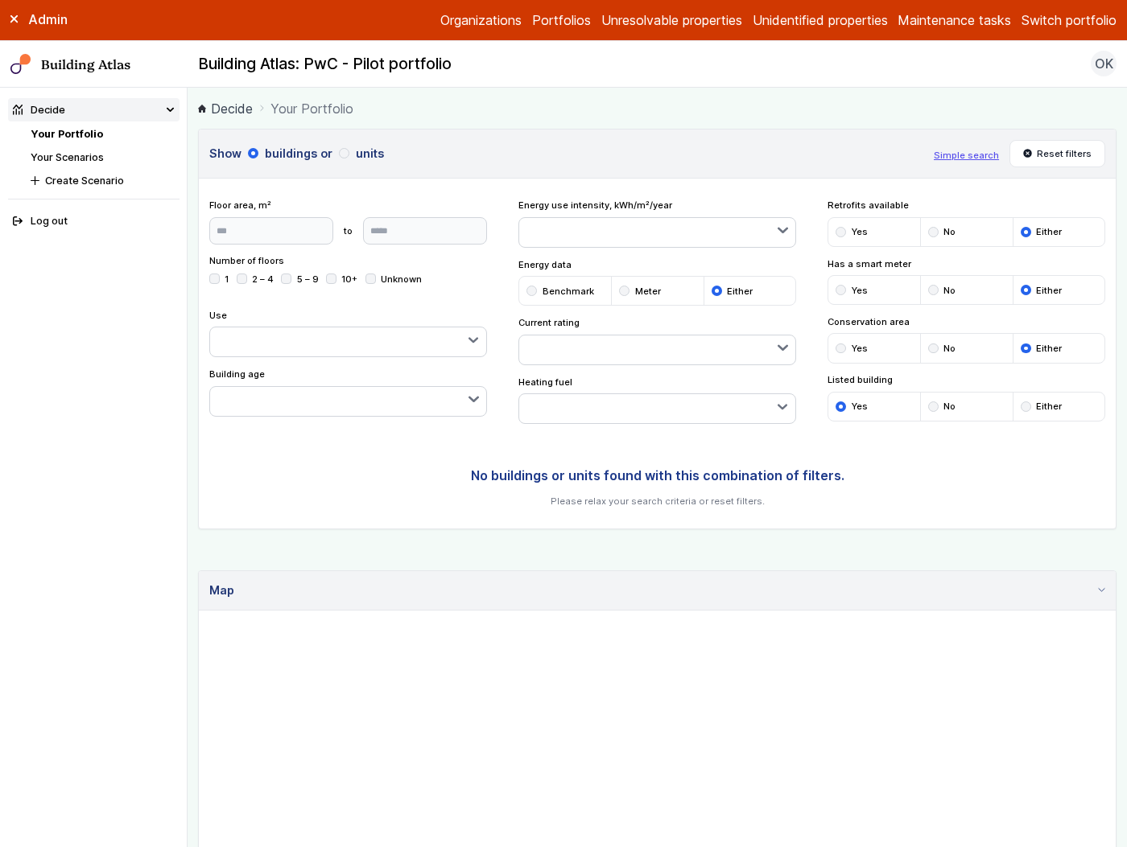
click at [928, 406] on div "submit" at bounding box center [933, 407] width 10 height 10
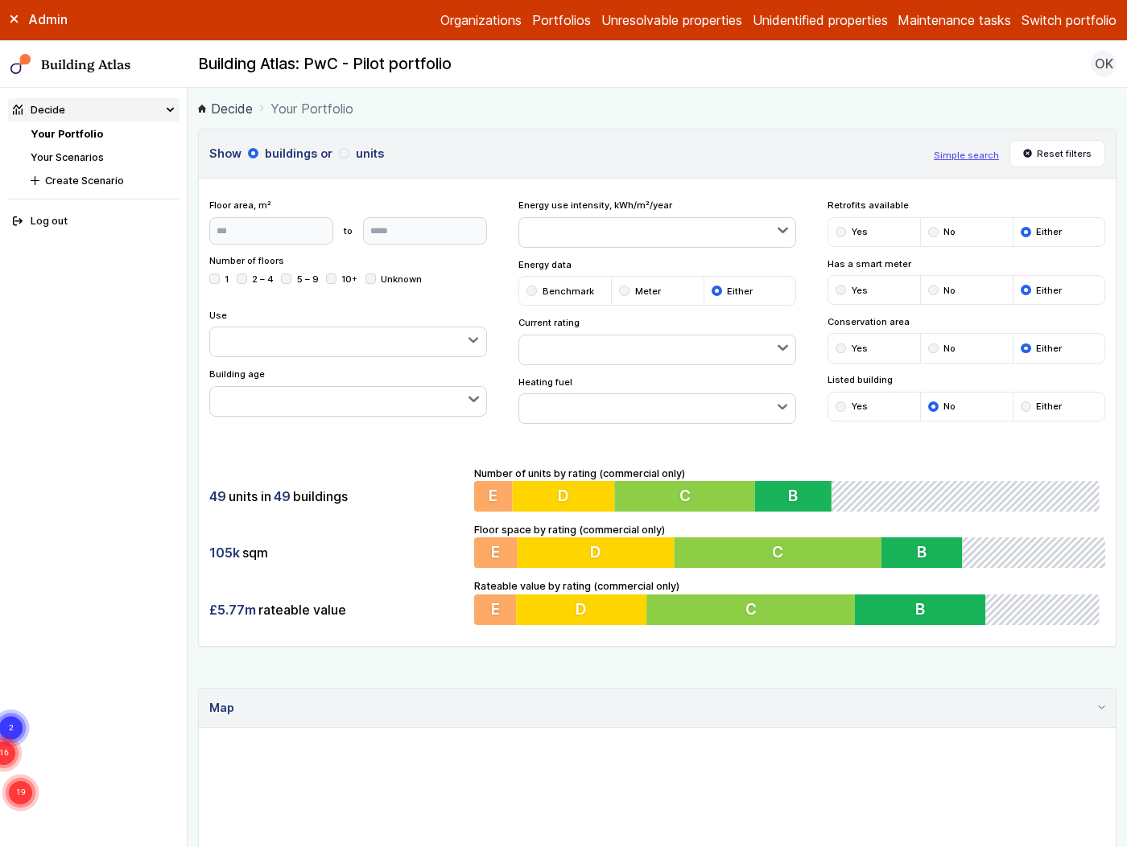
click at [1020, 407] on div "submit" at bounding box center [1025, 407] width 10 height 10
click at [367, 279] on div "submit" at bounding box center [370, 279] width 10 height 10
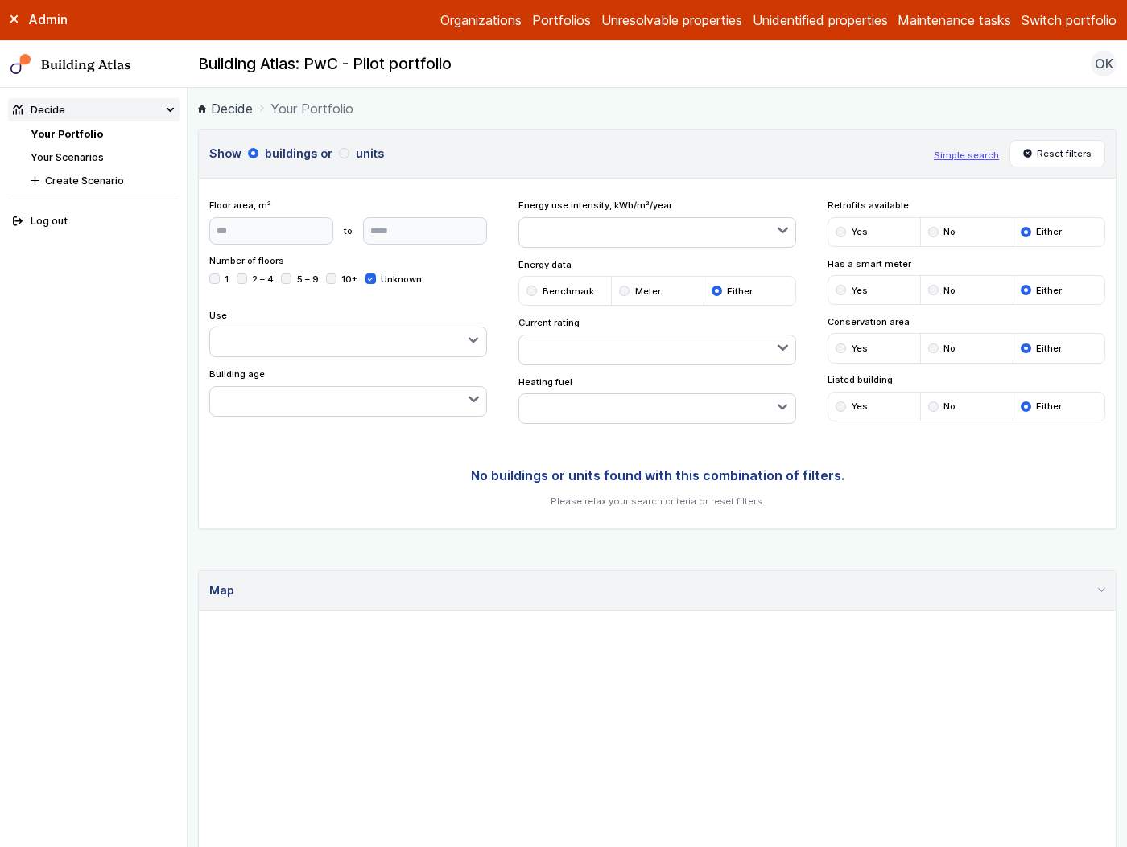
click at [369, 279] on icon "submit" at bounding box center [371, 279] width 5 height 3
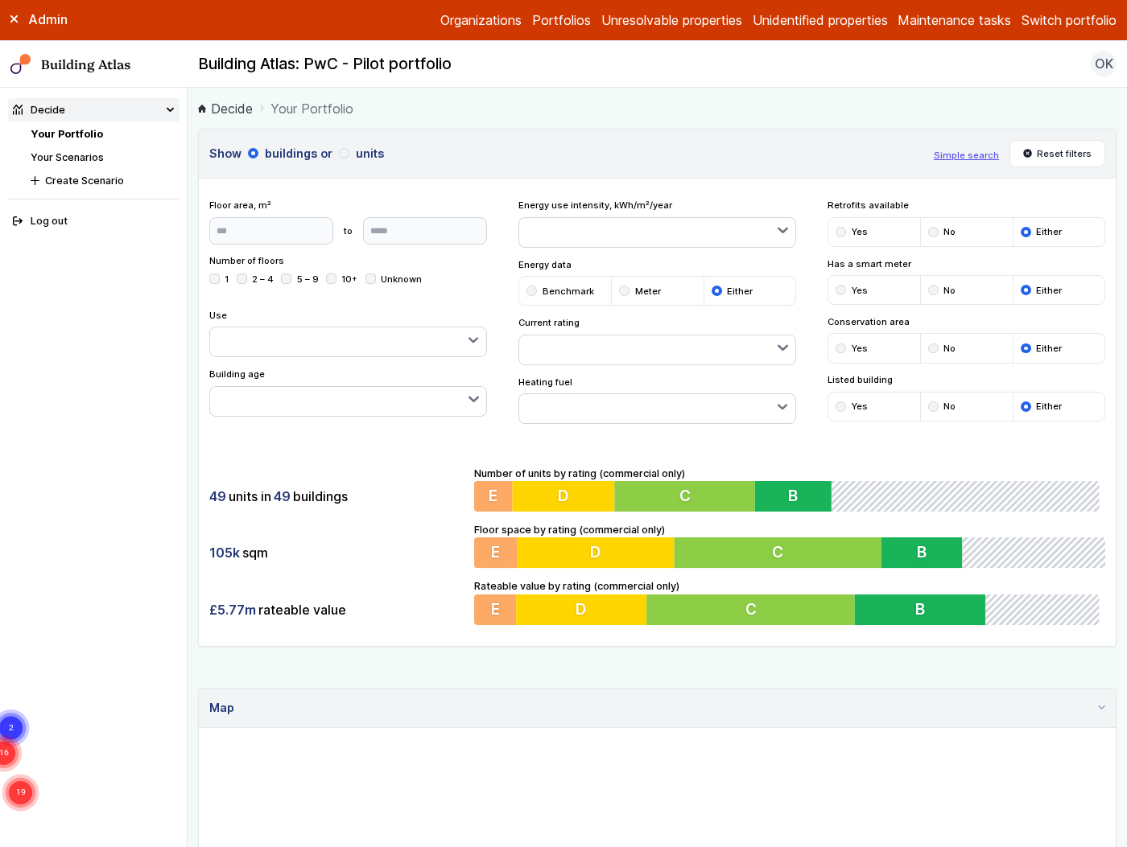
click at [333, 280] on div "submit" at bounding box center [331, 279] width 10 height 10
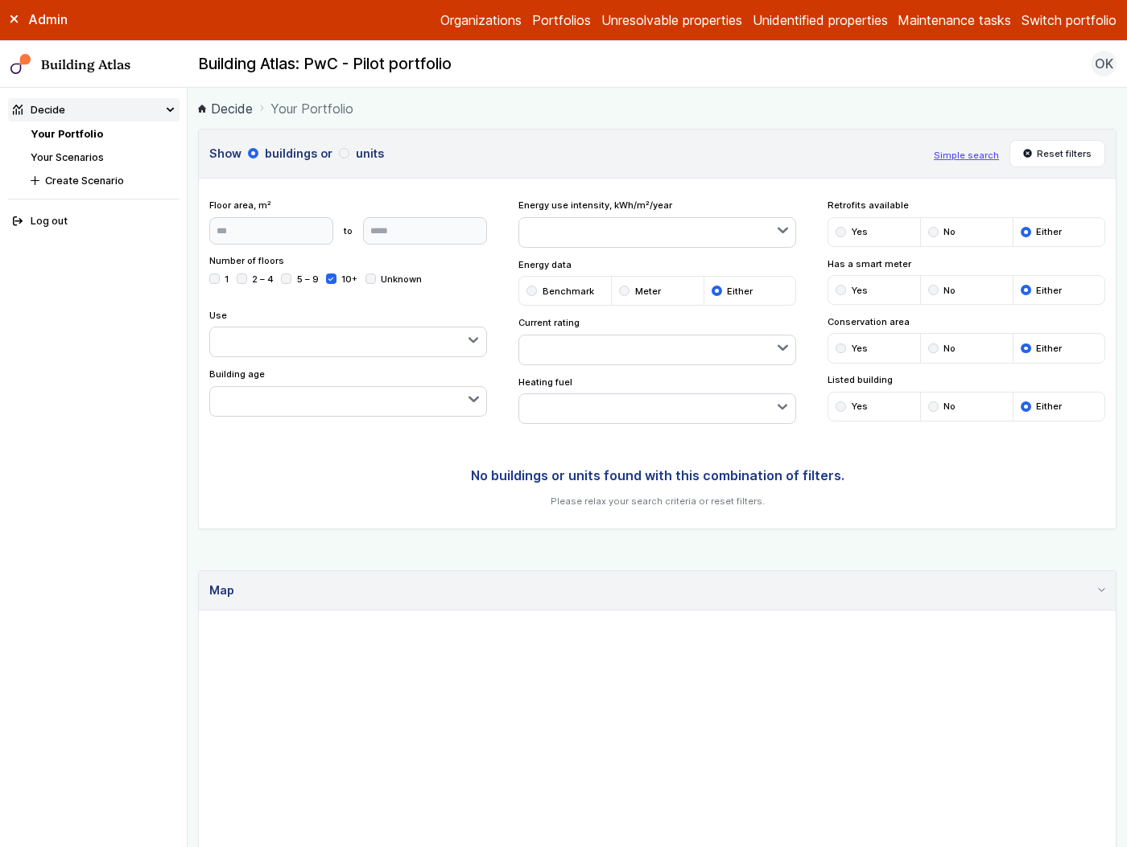
click at [332, 280] on div "submit" at bounding box center [331, 279] width 10 height 10
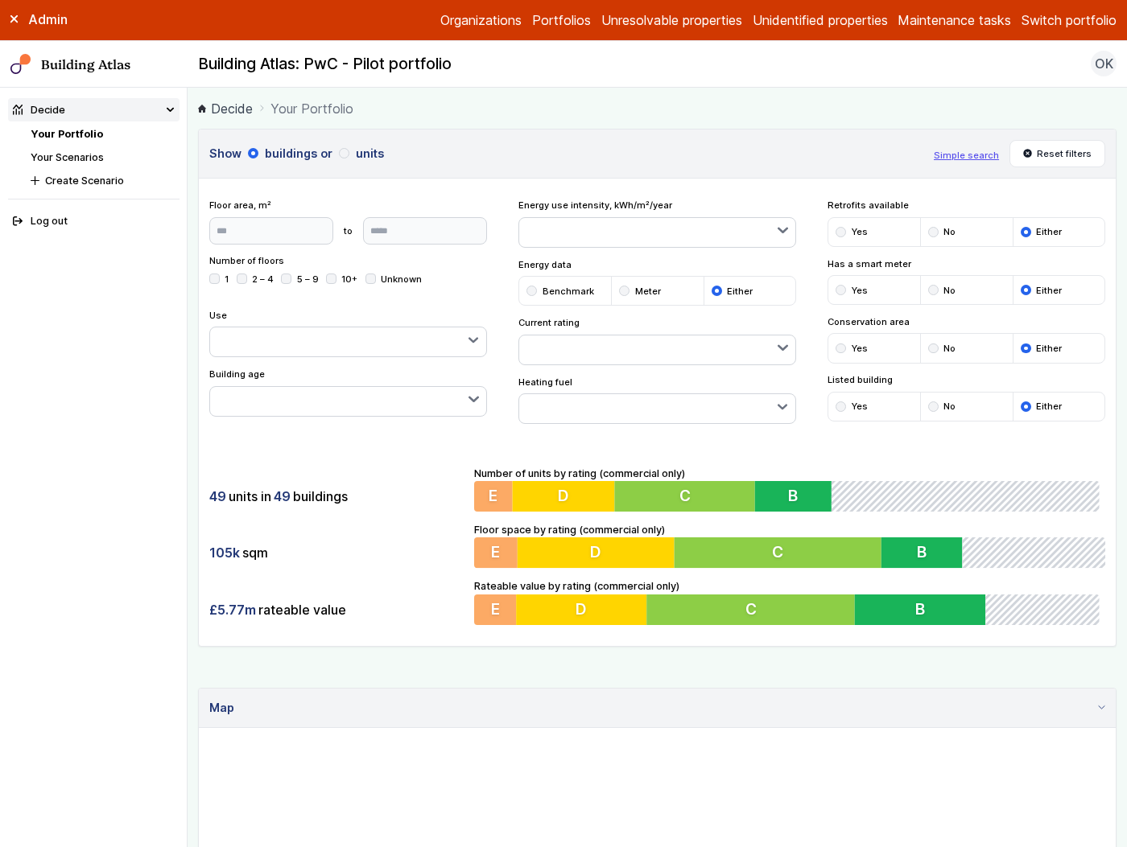
click at [290, 280] on div "submit" at bounding box center [286, 279] width 10 height 10
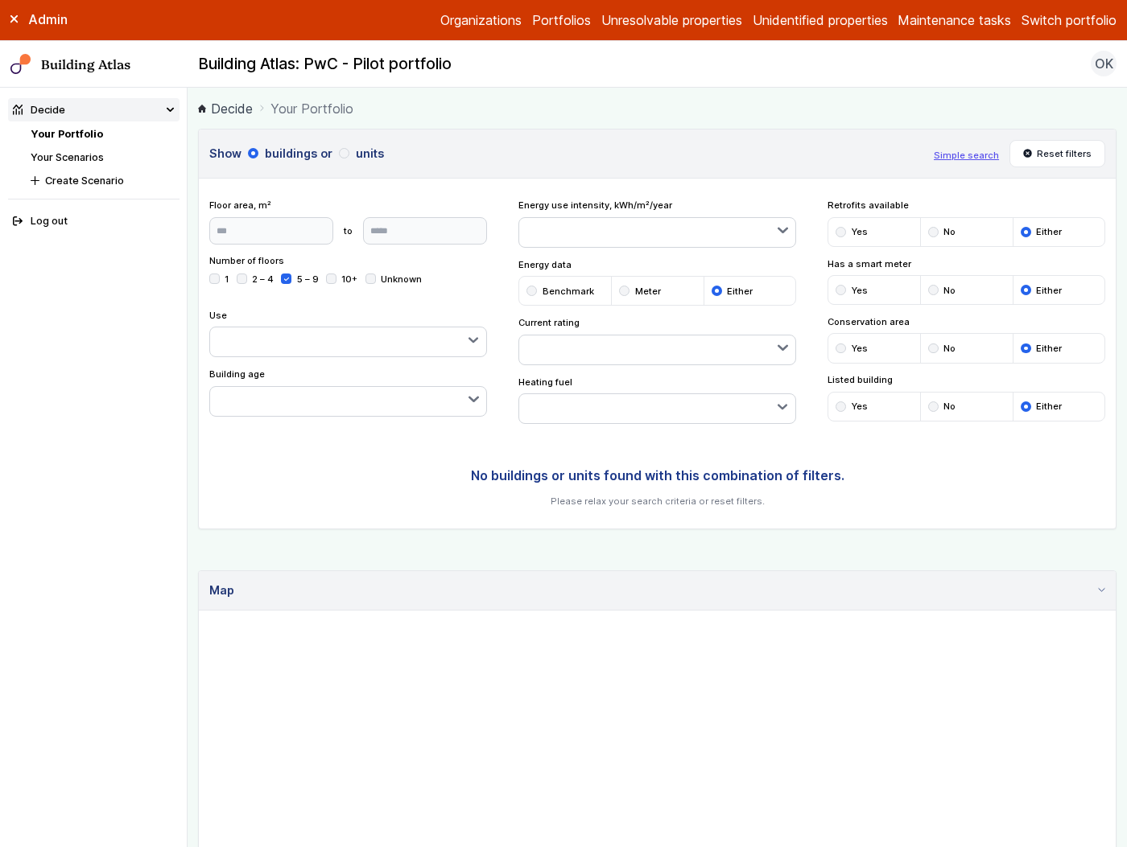
click at [290, 280] on div "submit" at bounding box center [286, 279] width 10 height 10
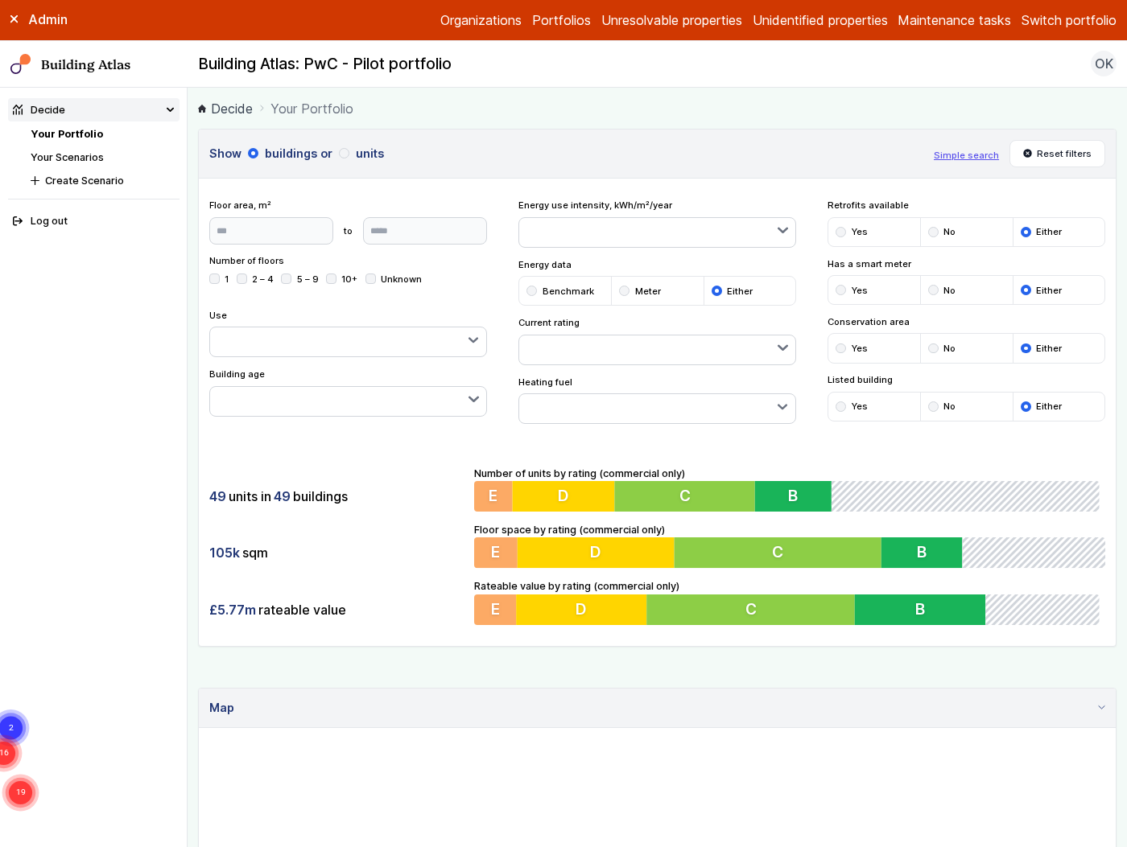
click at [244, 277] on div "submit" at bounding box center [242, 279] width 10 height 10
click at [244, 278] on icon "submit" at bounding box center [241, 279] width 5 height 3
click at [218, 282] on div "submit" at bounding box center [214, 279] width 10 height 10
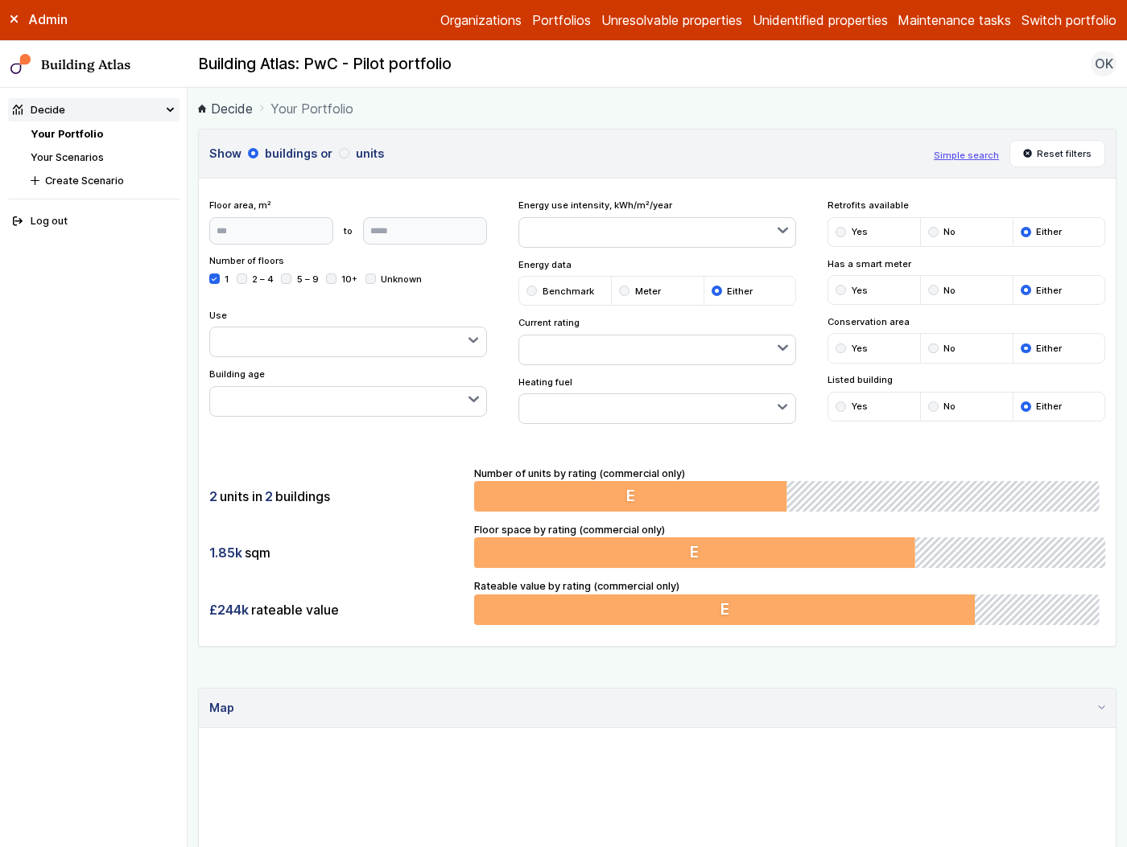
click at [232, 275] on ul "1 2 – 4 5 – 9 10+ Unknown" at bounding box center [348, 279] width 278 height 13
click at [242, 282] on div "submit" at bounding box center [242, 279] width 10 height 10
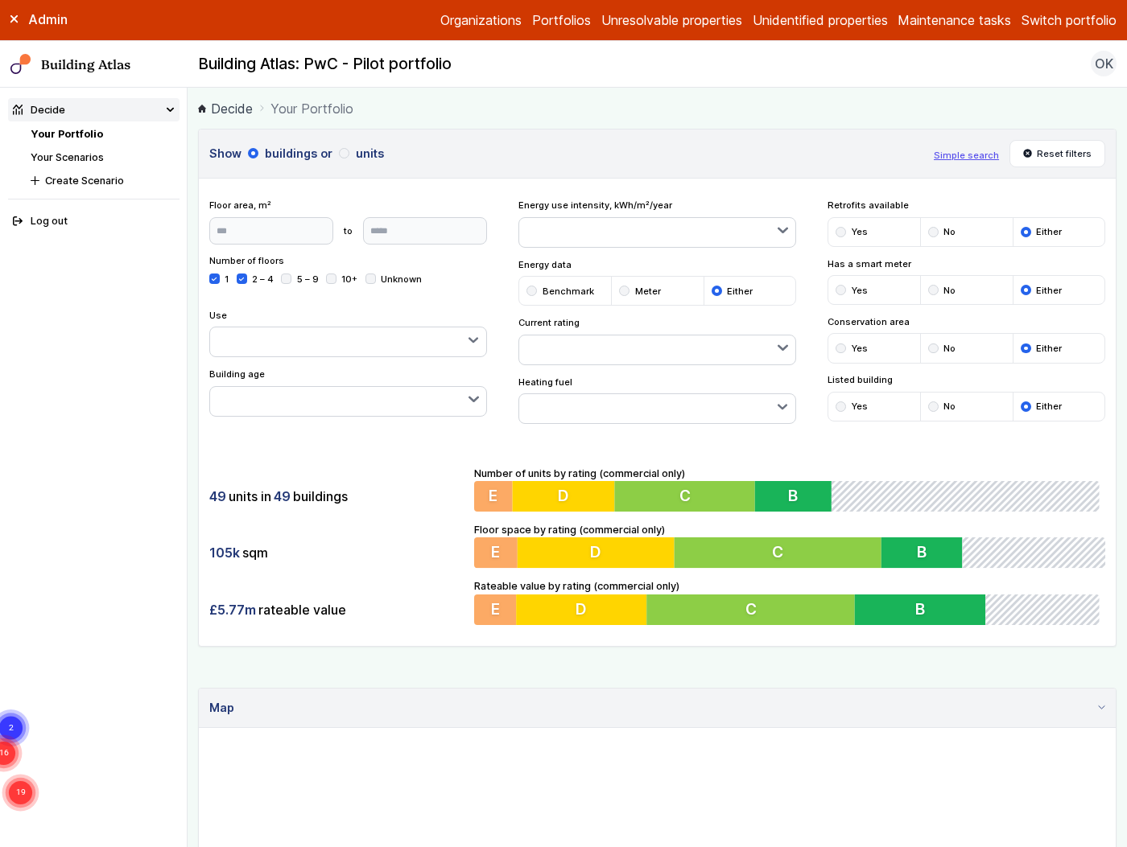
click at [214, 278] on icon "submit" at bounding box center [214, 279] width 5 height 5
click at [243, 279] on icon "submit" at bounding box center [241, 279] width 5 height 5
click at [216, 278] on div "submit" at bounding box center [214, 279] width 10 height 10
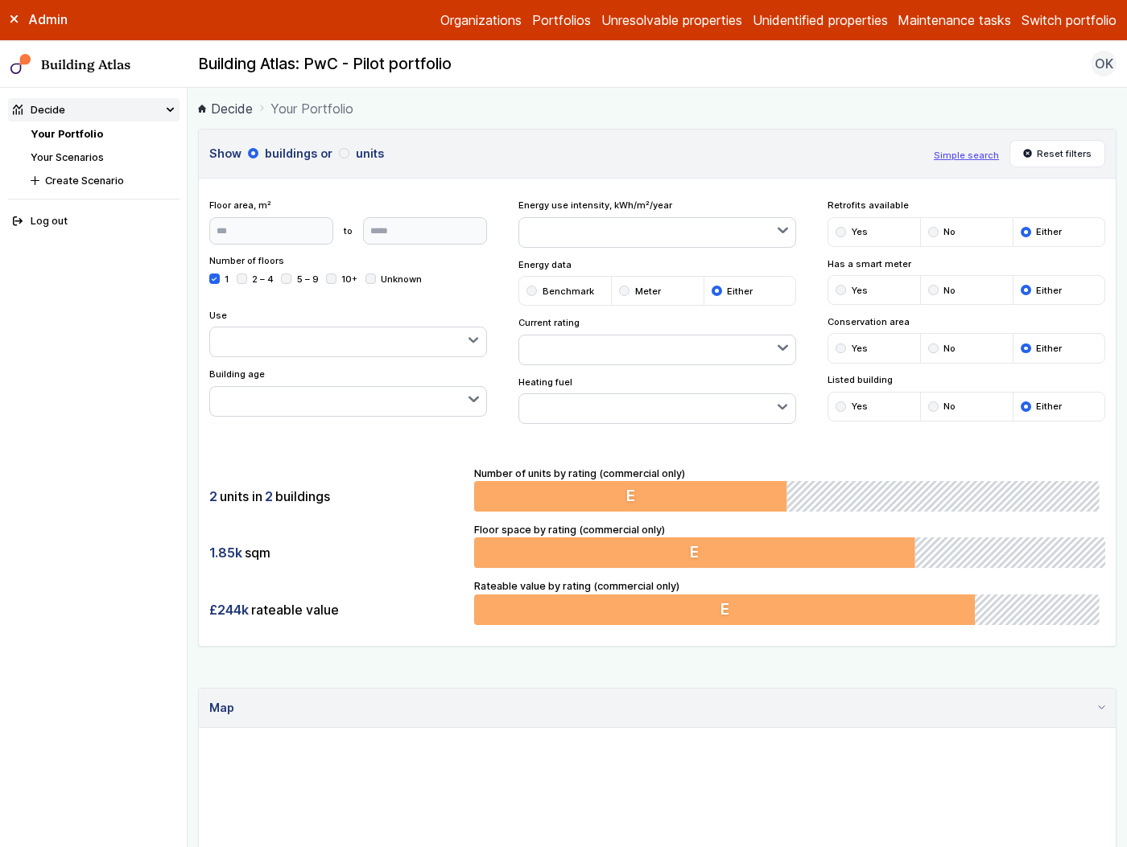
click at [245, 277] on div "submit" at bounding box center [242, 279] width 10 height 10
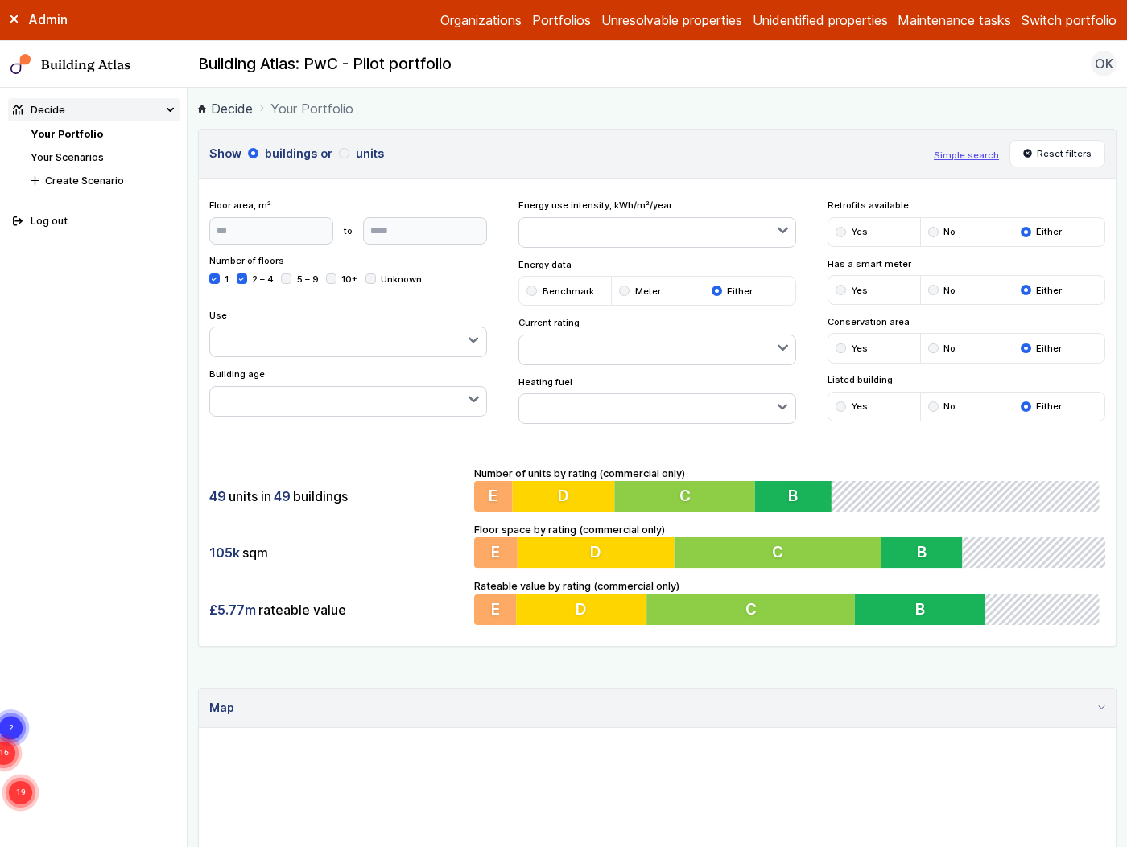
click at [214, 278] on icon "submit" at bounding box center [214, 279] width 5 height 3
click at [243, 279] on icon "submit" at bounding box center [241, 279] width 5 height 5
